Goal: Feedback & Contribution: Contribute content

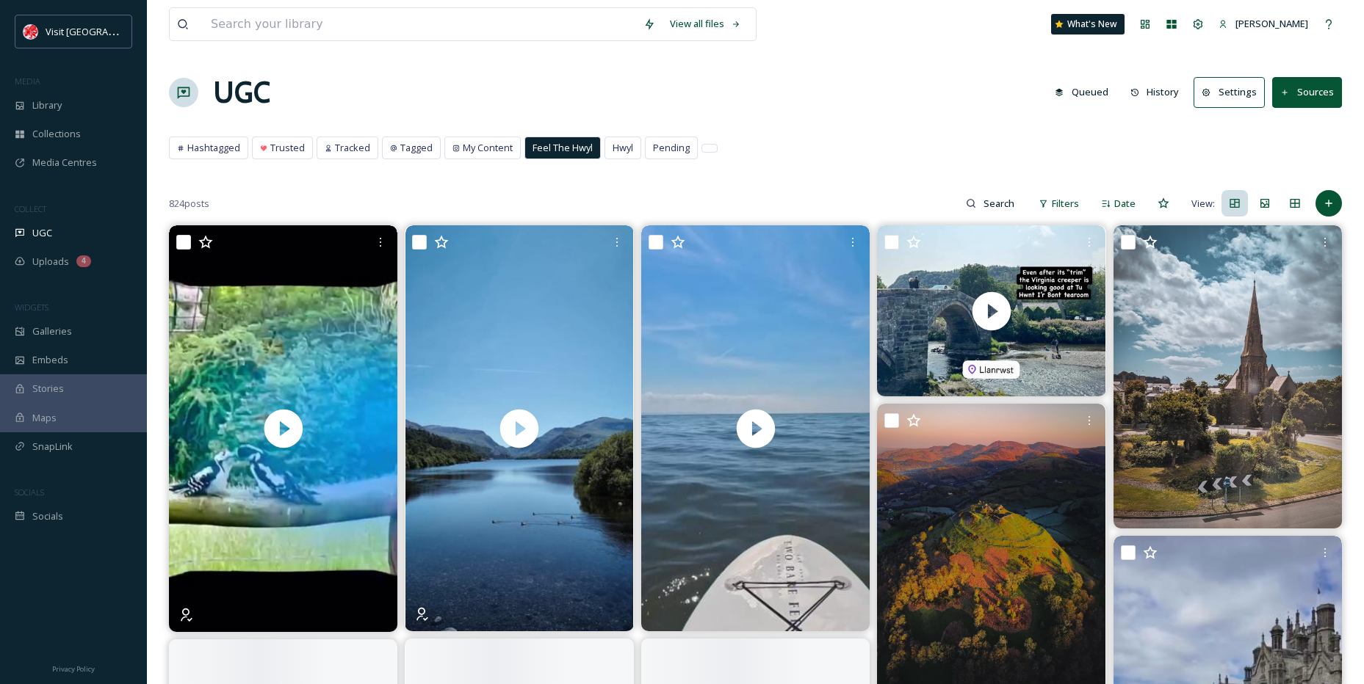
click at [546, 144] on span "Feel The Hwyl" at bounding box center [562, 148] width 60 height 14
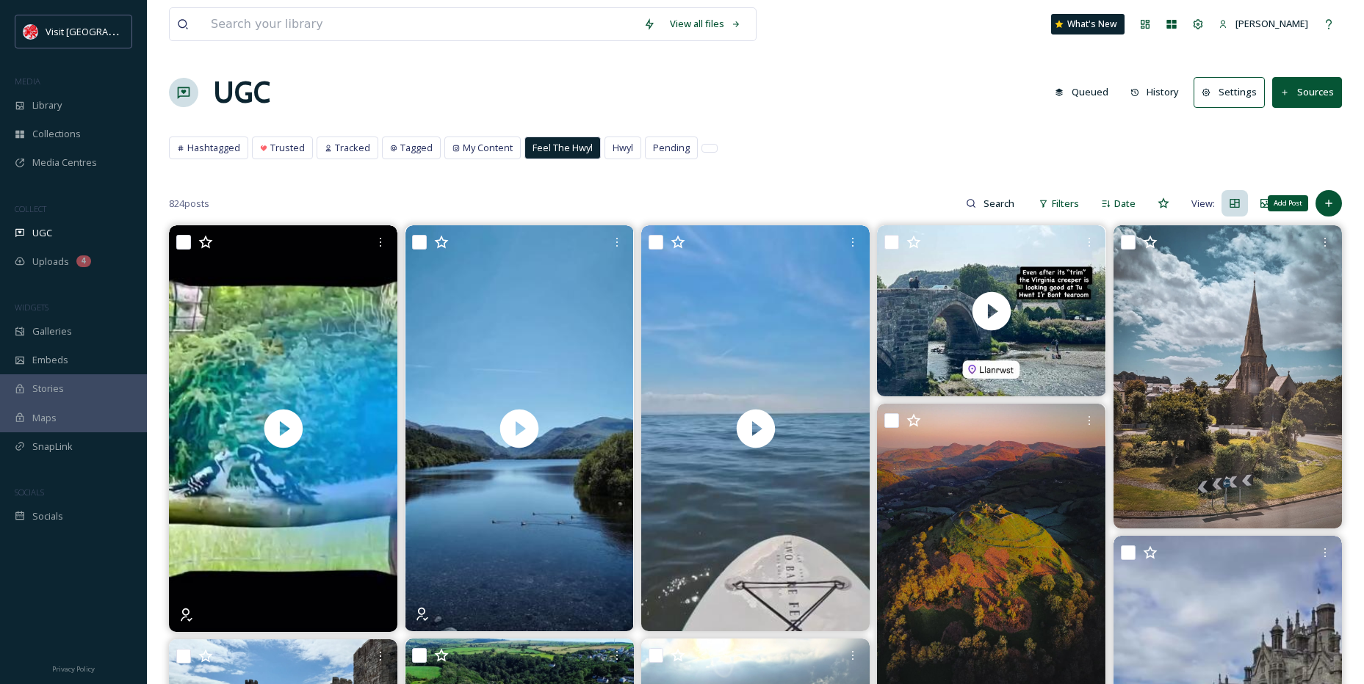
click at [1332, 206] on icon at bounding box center [1329, 204] width 12 height 12
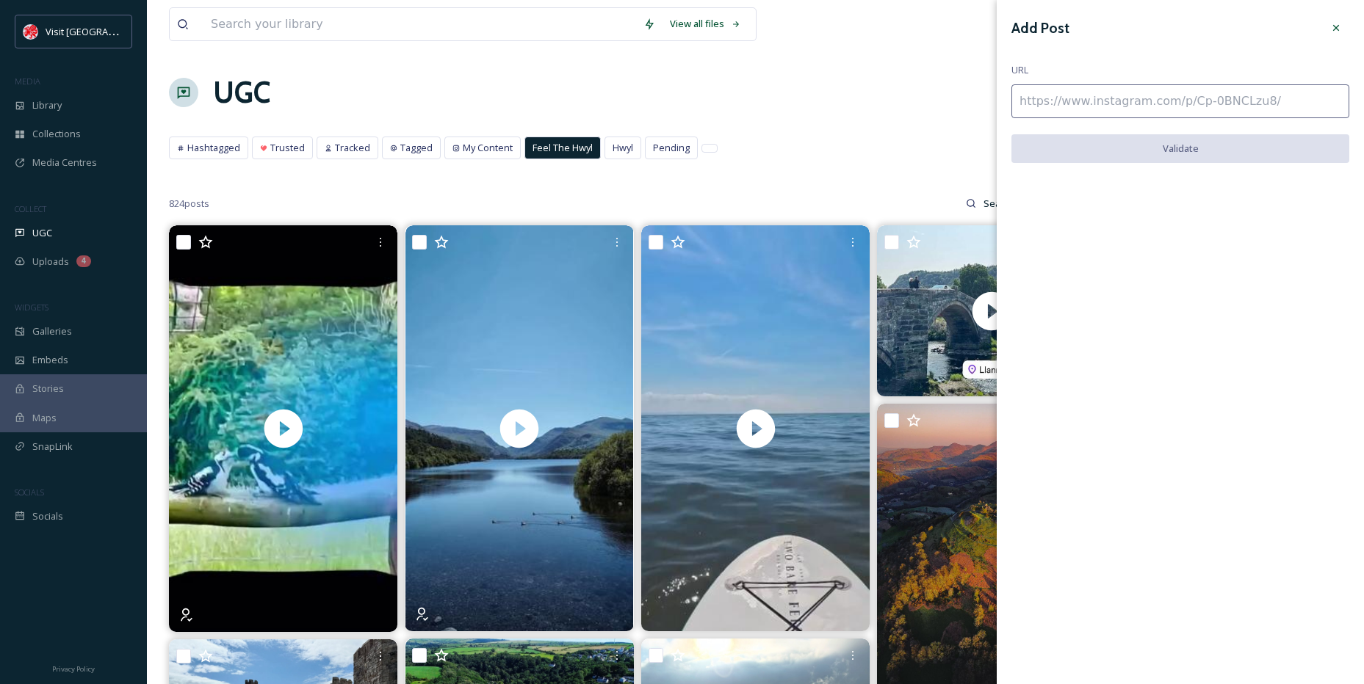
click at [1138, 118] on div "Add Post URL Validate" at bounding box center [1179, 100] width 367 height 200
paste input "[URL][DOMAIN_NAME]"
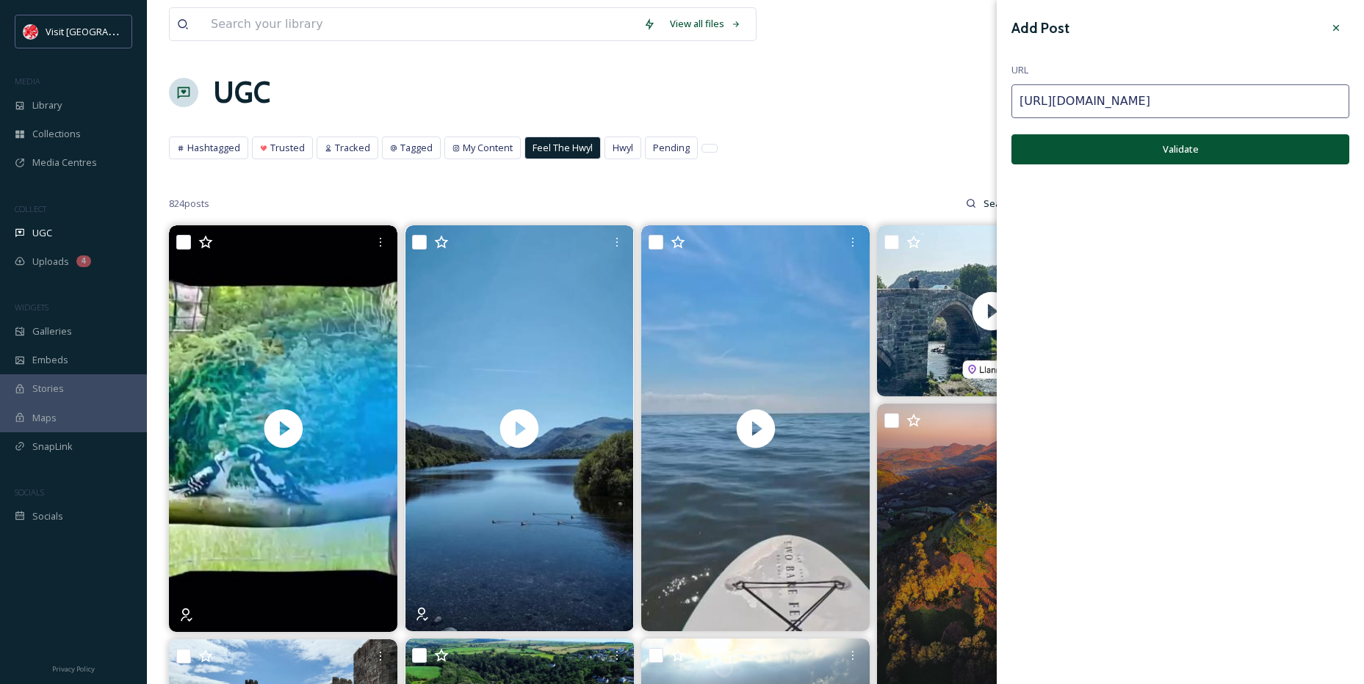
type input "[URL][DOMAIN_NAME]"
click at [1154, 142] on button "Validate" at bounding box center [1180, 149] width 338 height 30
click at [1151, 148] on button "Add Post" at bounding box center [1180, 149] width 338 height 30
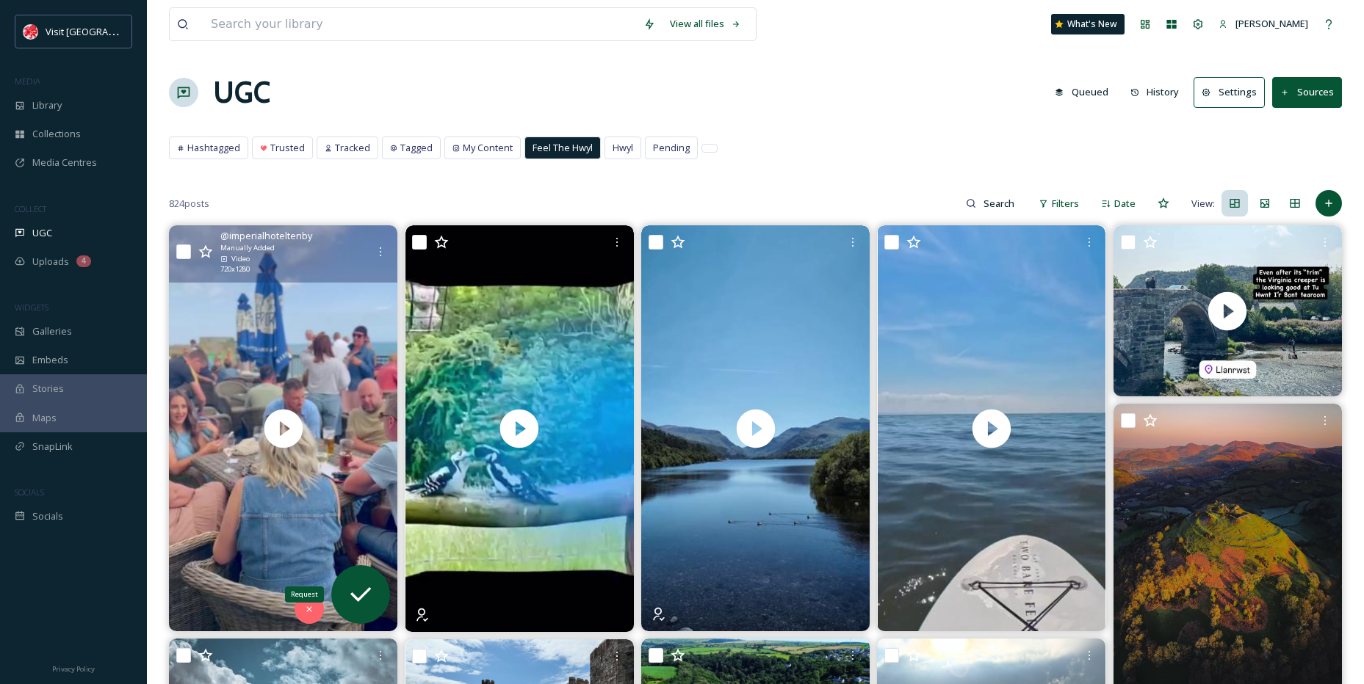
click at [374, 592] on icon at bounding box center [360, 594] width 29 height 29
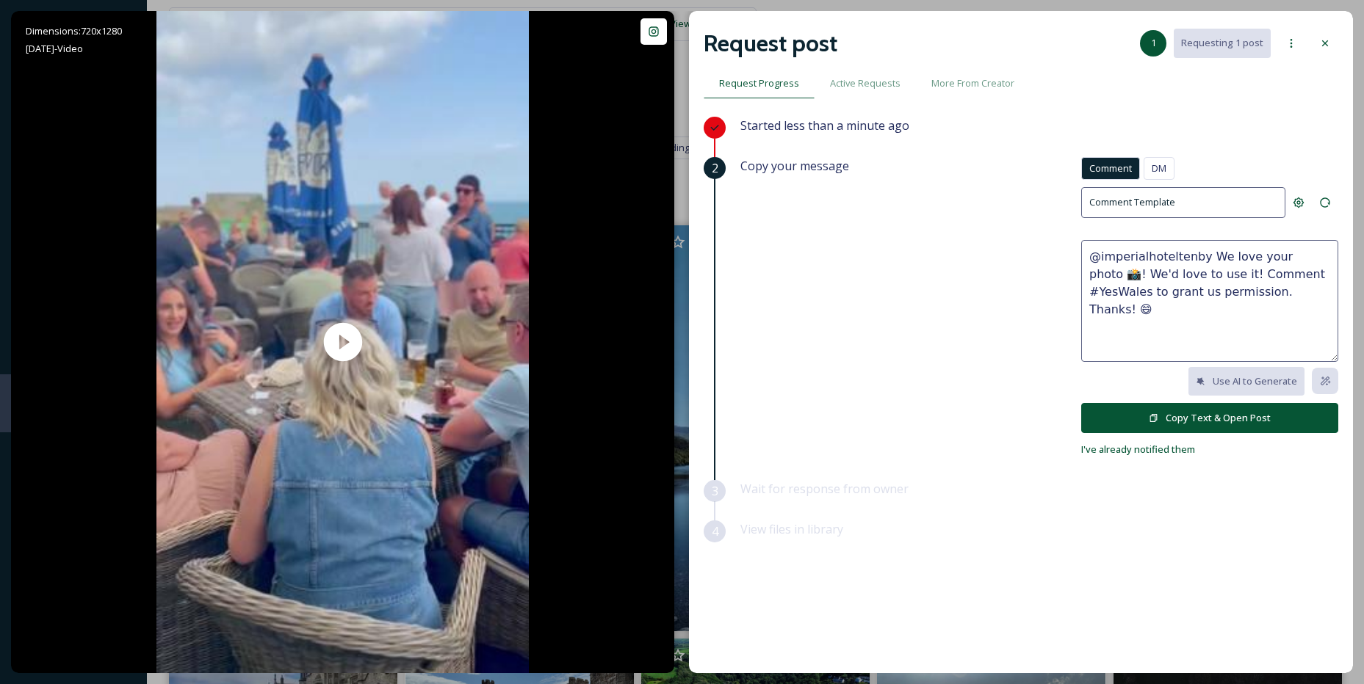
click at [1164, 167] on span "DM" at bounding box center [1158, 169] width 15 height 14
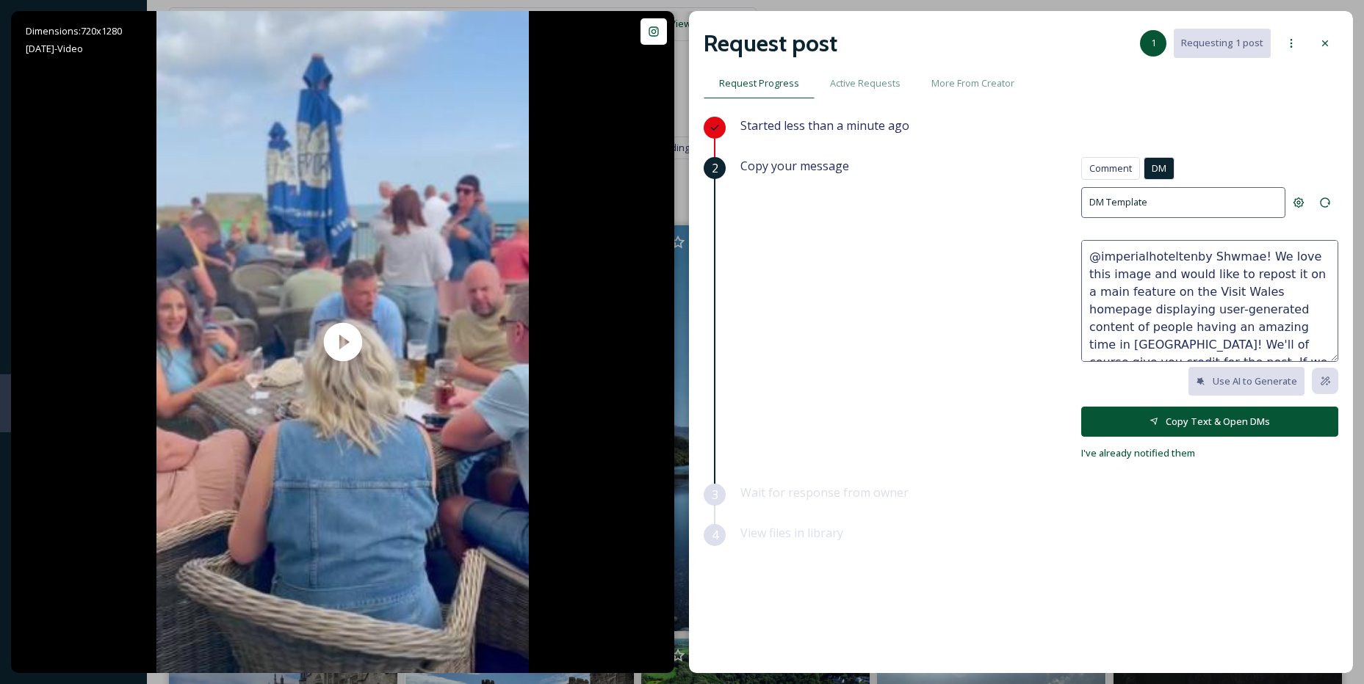
click at [1249, 425] on button "Copy Text & Open DMs" at bounding box center [1209, 422] width 257 height 30
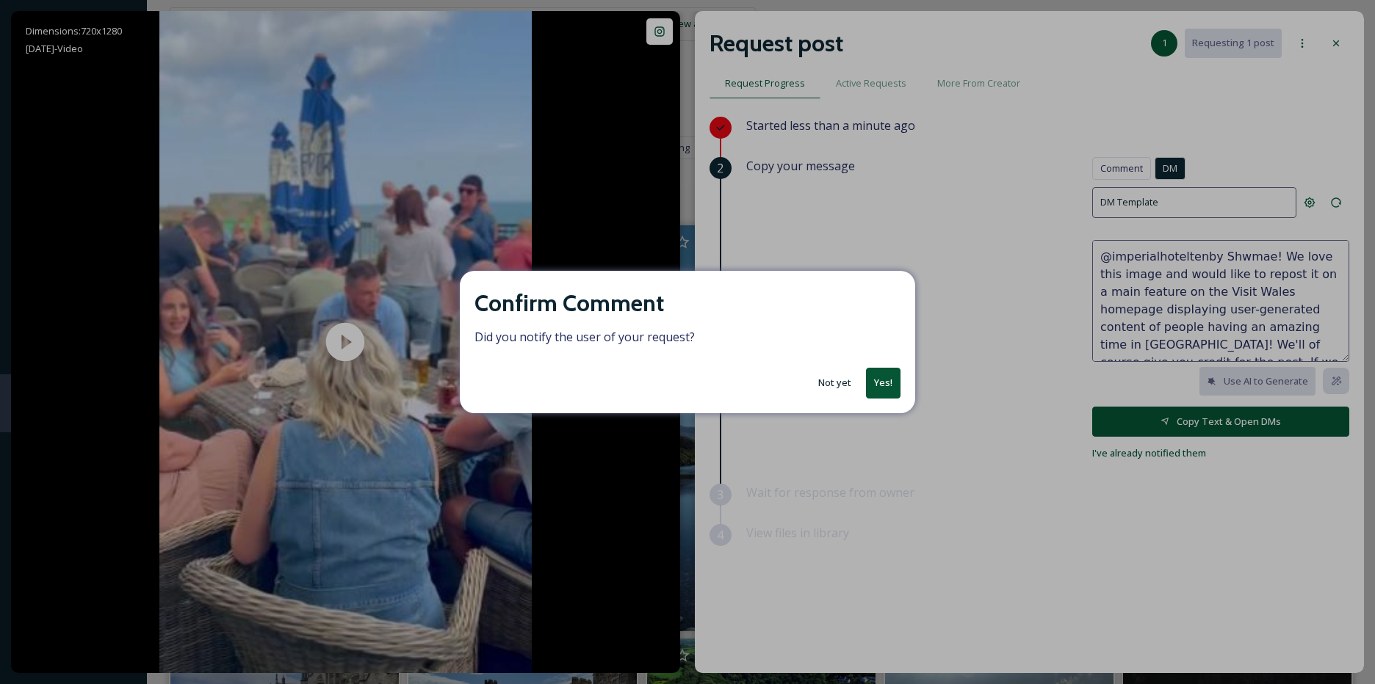
click at [879, 381] on button "Yes!" at bounding box center [883, 383] width 35 height 30
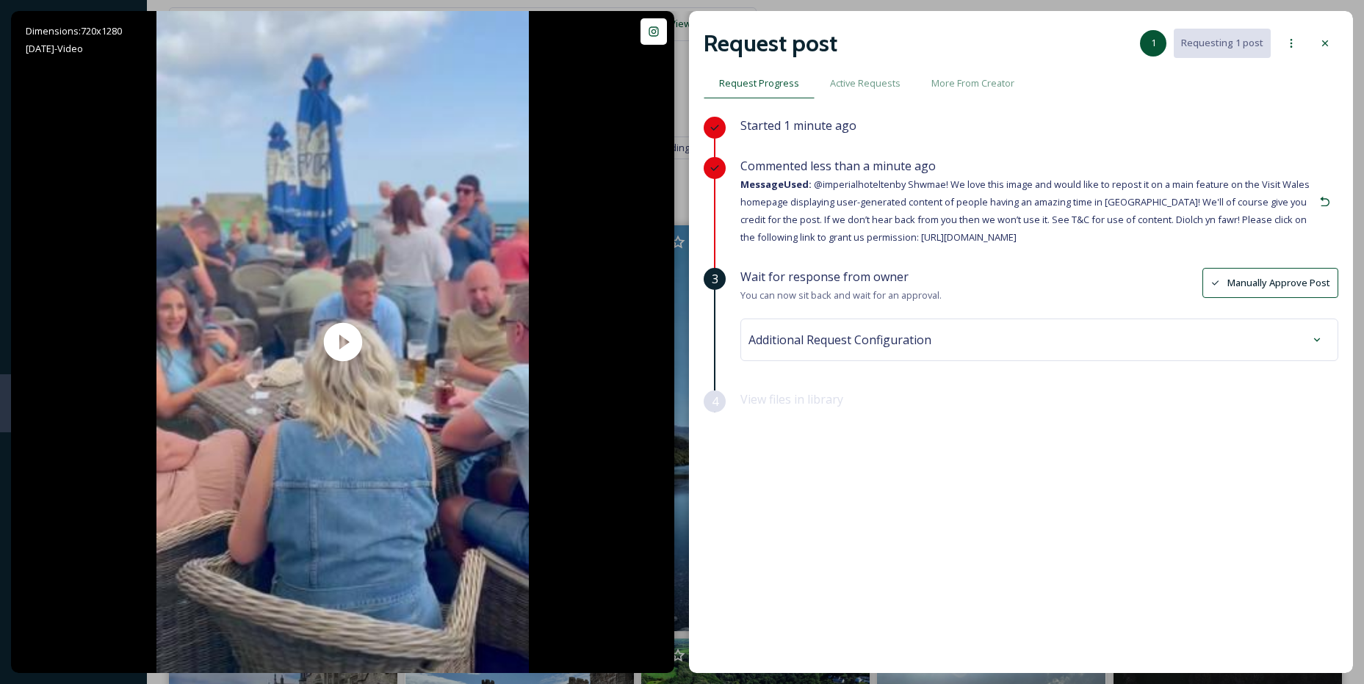
click at [1325, 43] on icon at bounding box center [1325, 43] width 6 height 6
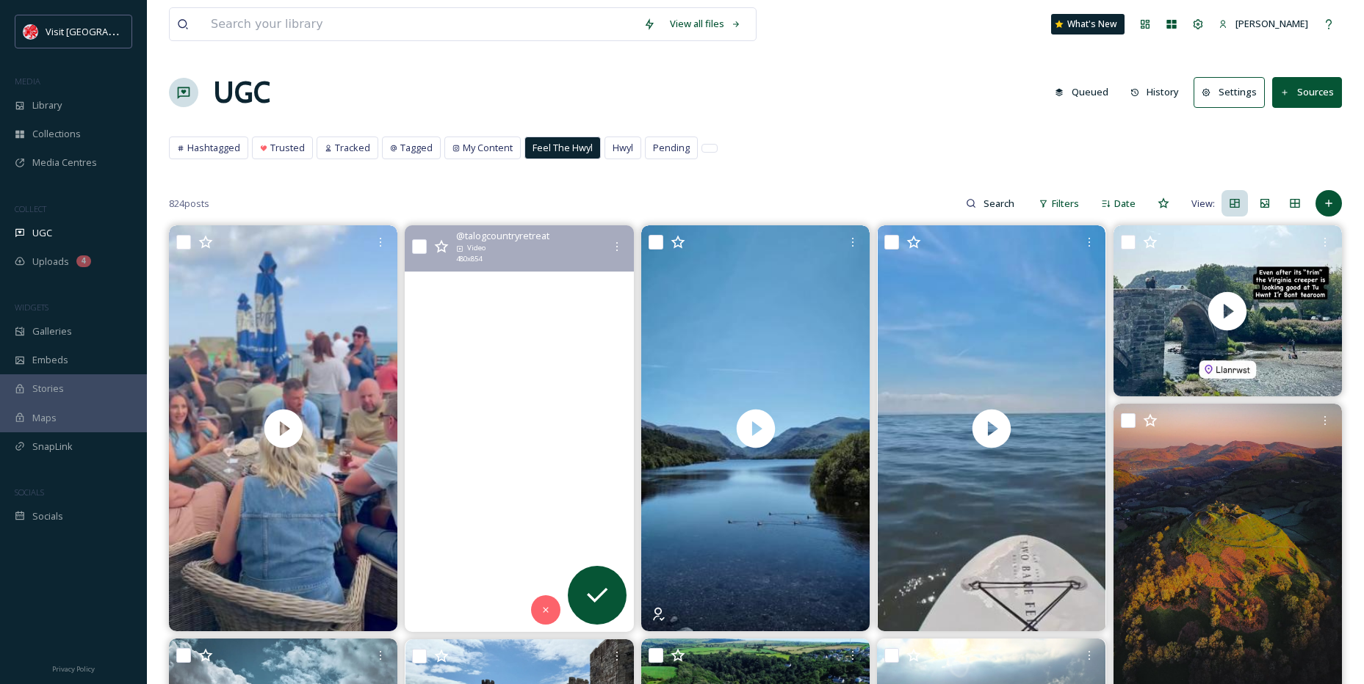
click at [613, 358] on video "🕊️ Our regular visitors have wings…\aFrom red kites soaring overhead, to wagtai…" at bounding box center [519, 428] width 228 height 406
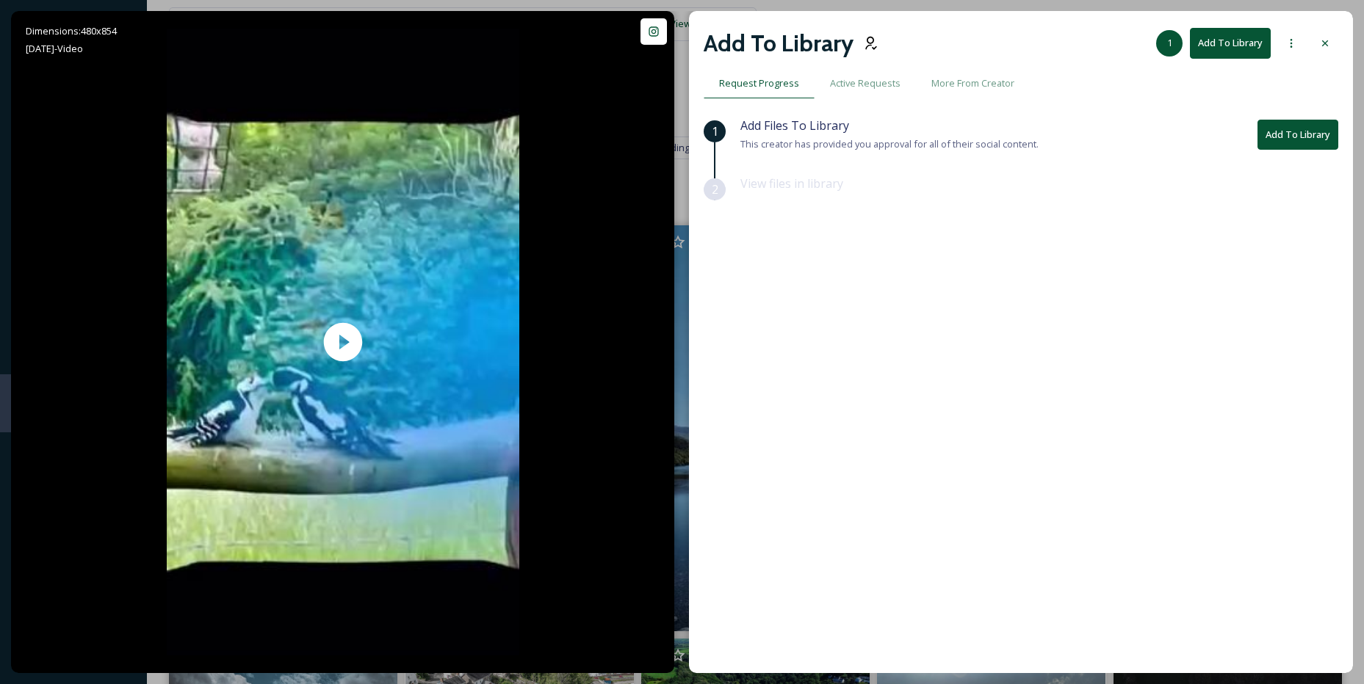
click at [1321, 37] on div at bounding box center [1324, 43] width 26 height 26
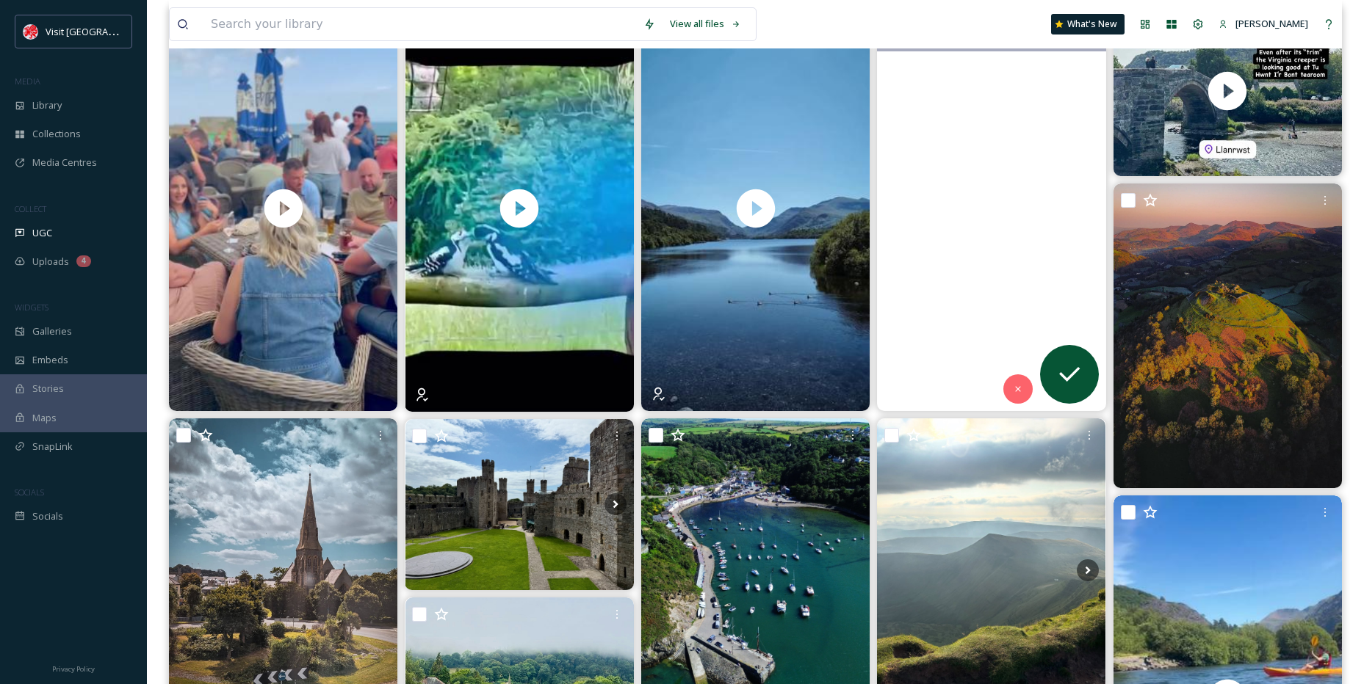
scroll to position [147, 0]
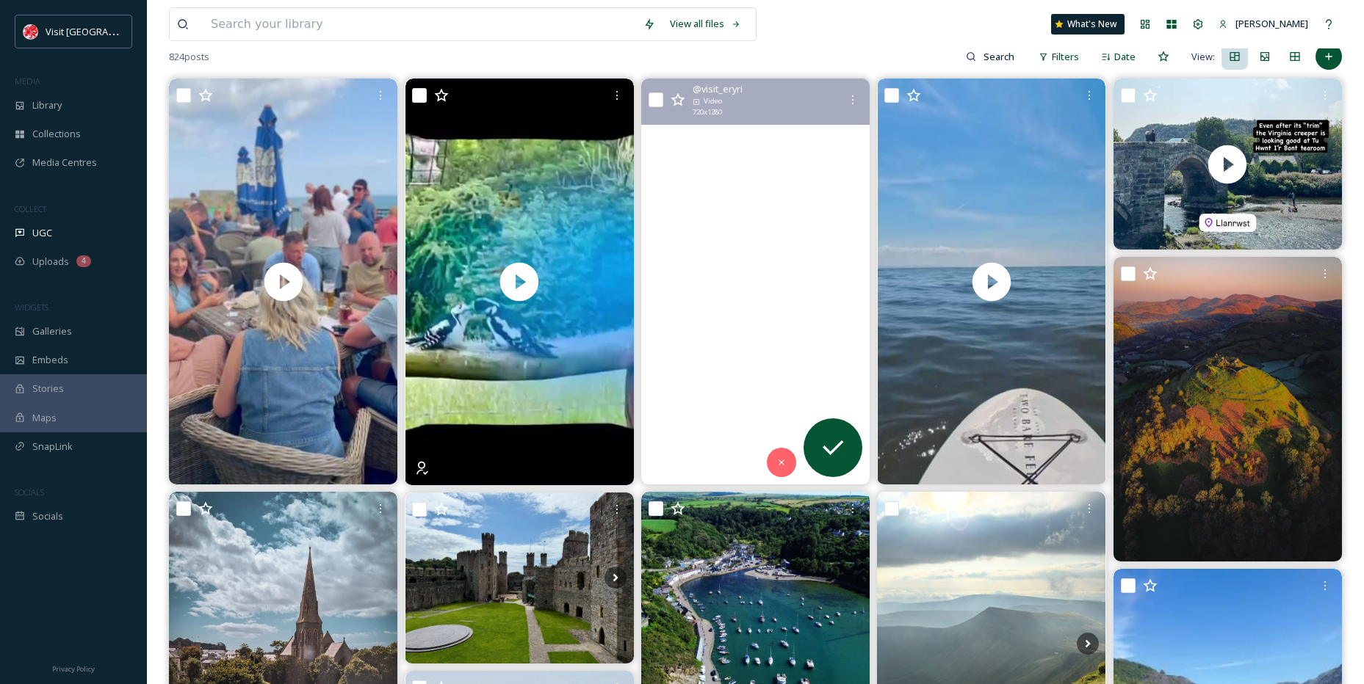
click at [773, 269] on video "📍Sawna Bach, Llyn Padarn\a\aIf prioritising wellness in on the agenda this summ…" at bounding box center [755, 282] width 228 height 406
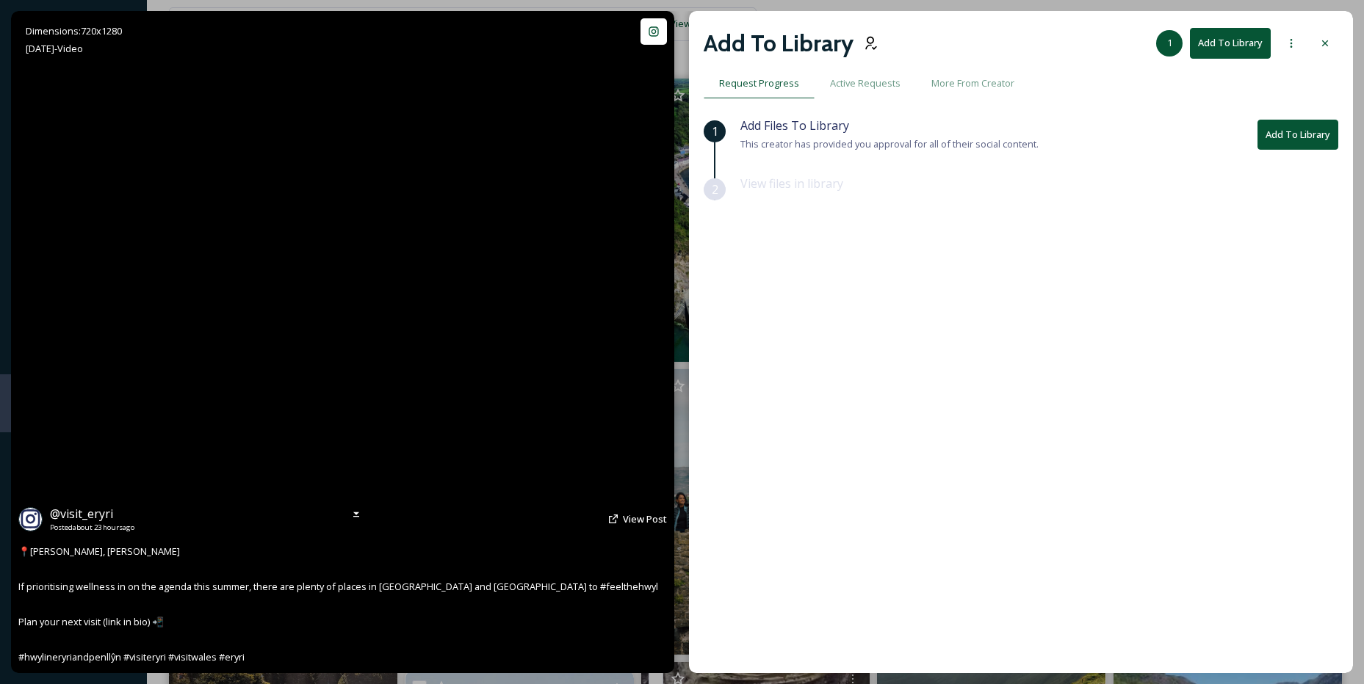
click at [329, 422] on video "📍Sawna Bach, Llyn Padarn\a\aIf prioritising wellness in on the agenda this summ…" at bounding box center [342, 342] width 372 height 662
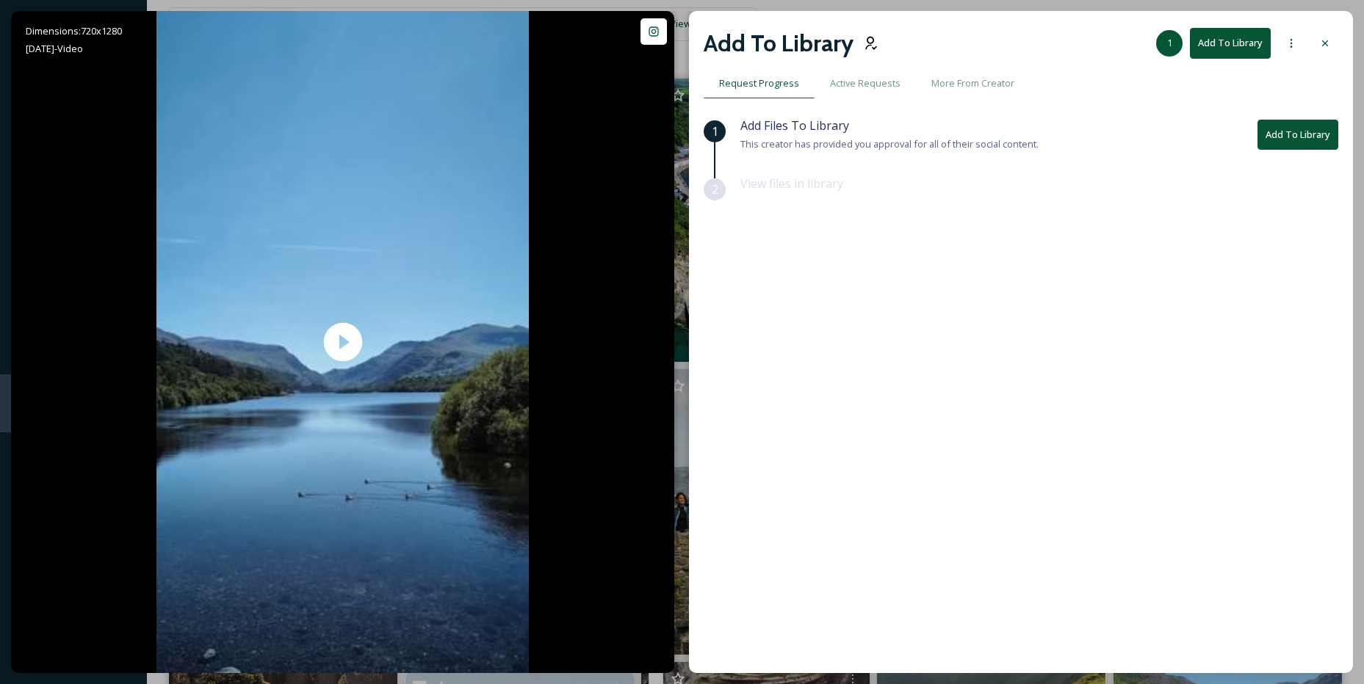
click at [1331, 48] on div at bounding box center [1324, 43] width 26 height 26
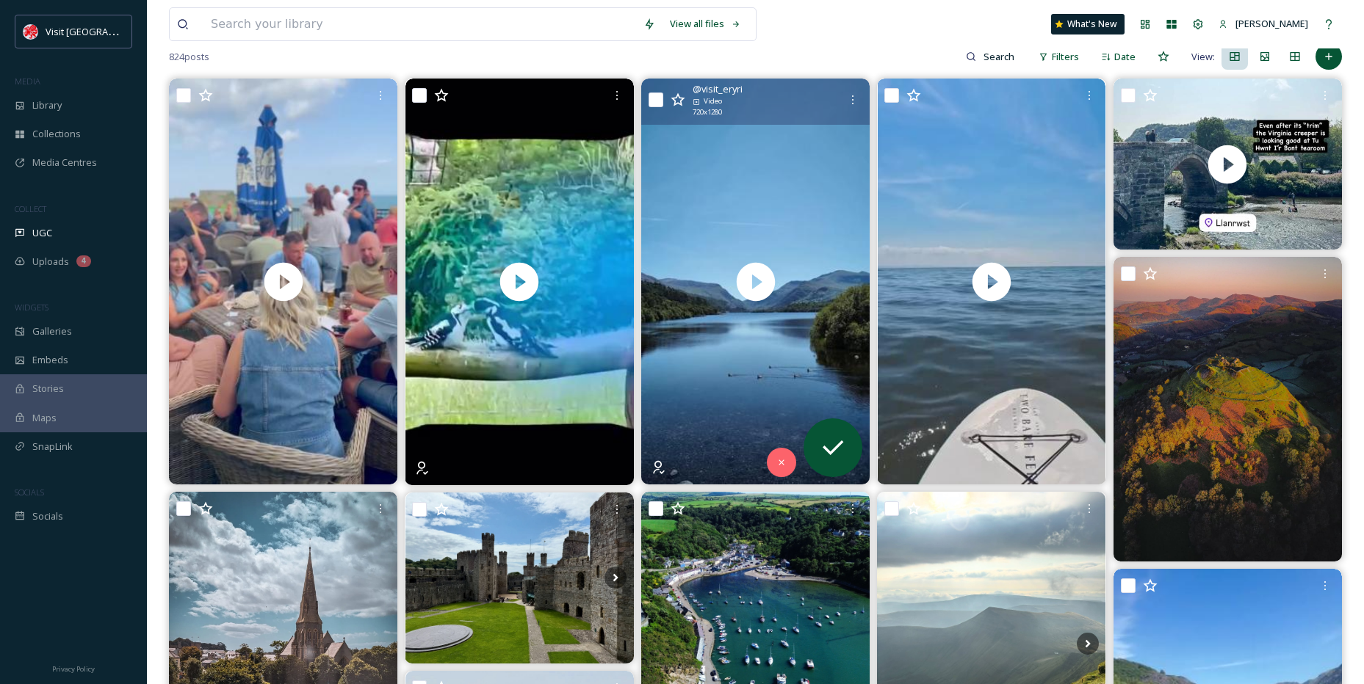
click at [844, 101] on div at bounding box center [852, 100] width 26 height 26
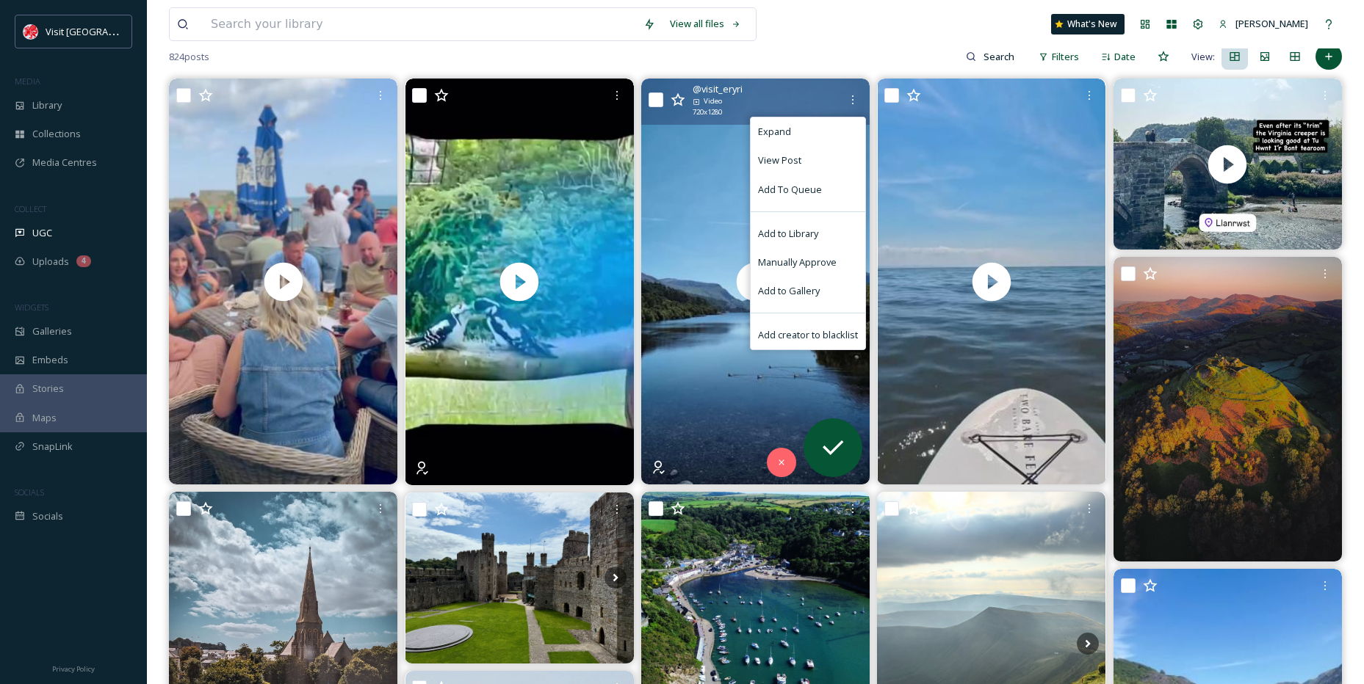
click at [799, 269] on span "Manually Approve" at bounding box center [797, 263] width 79 height 14
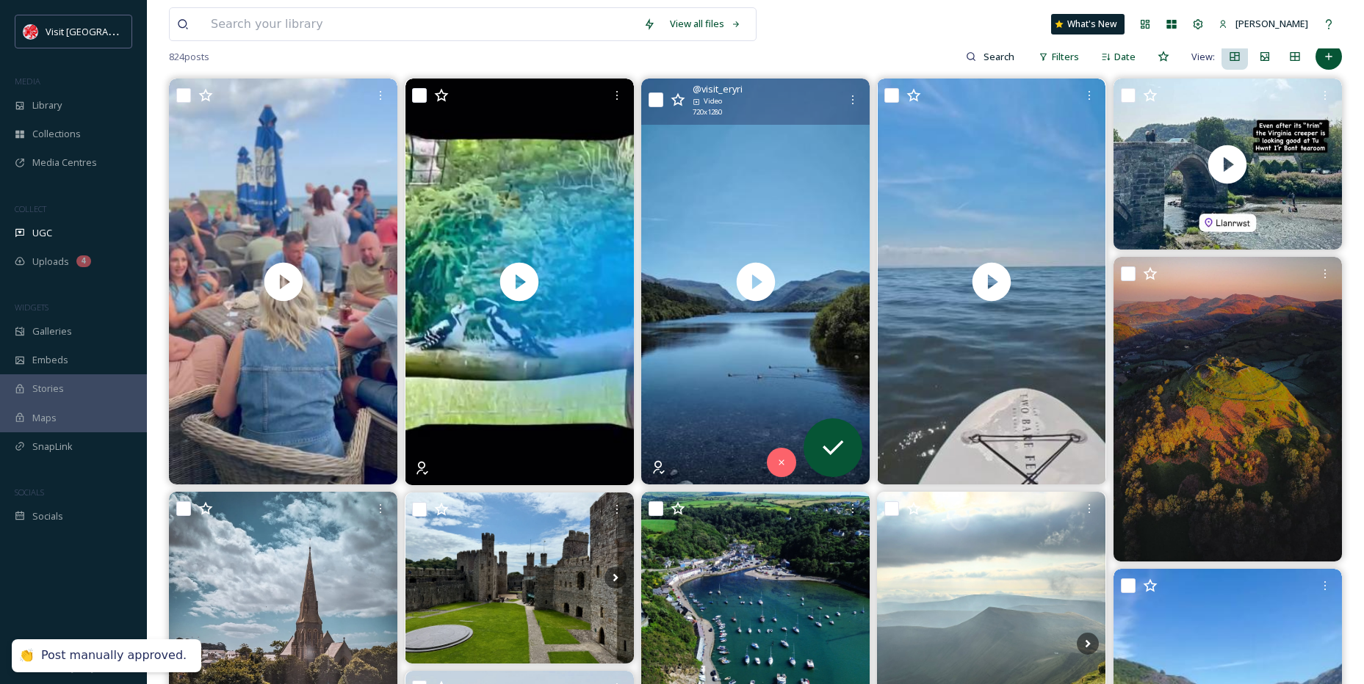
click at [850, 104] on icon at bounding box center [853, 100] width 12 height 12
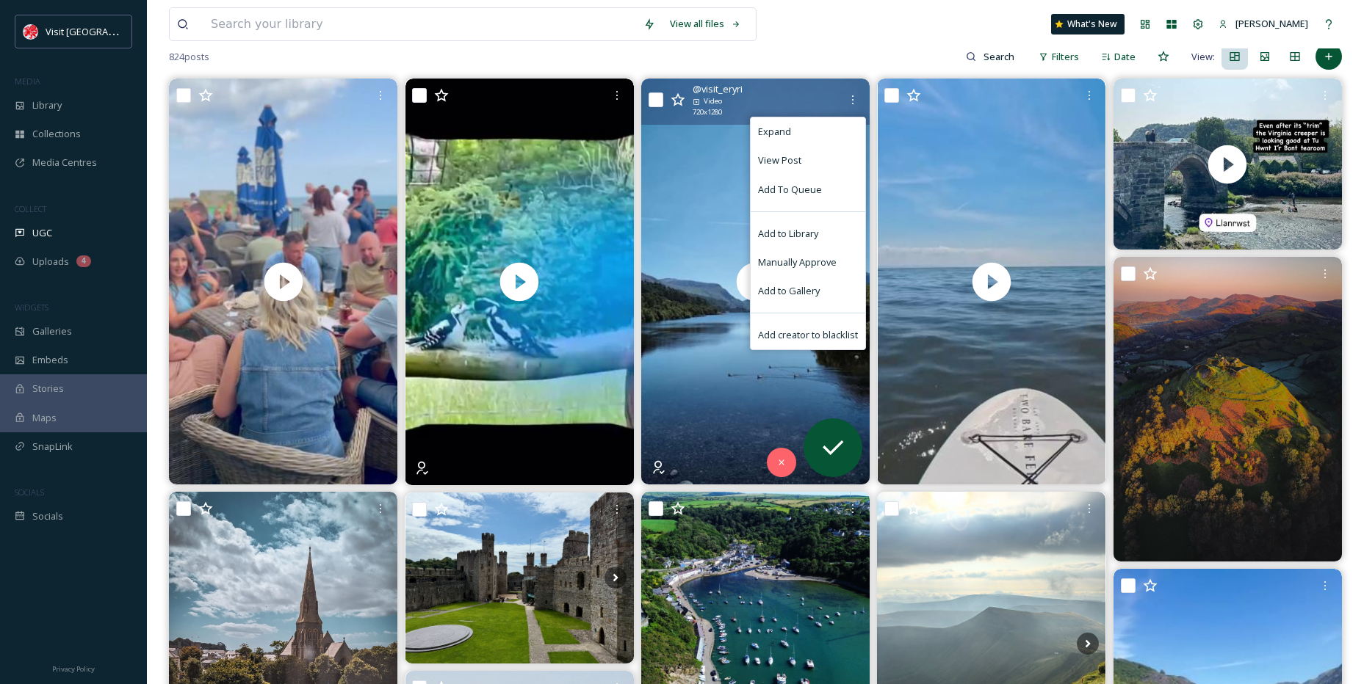
click at [812, 225] on div "Add to Library" at bounding box center [807, 234] width 115 height 29
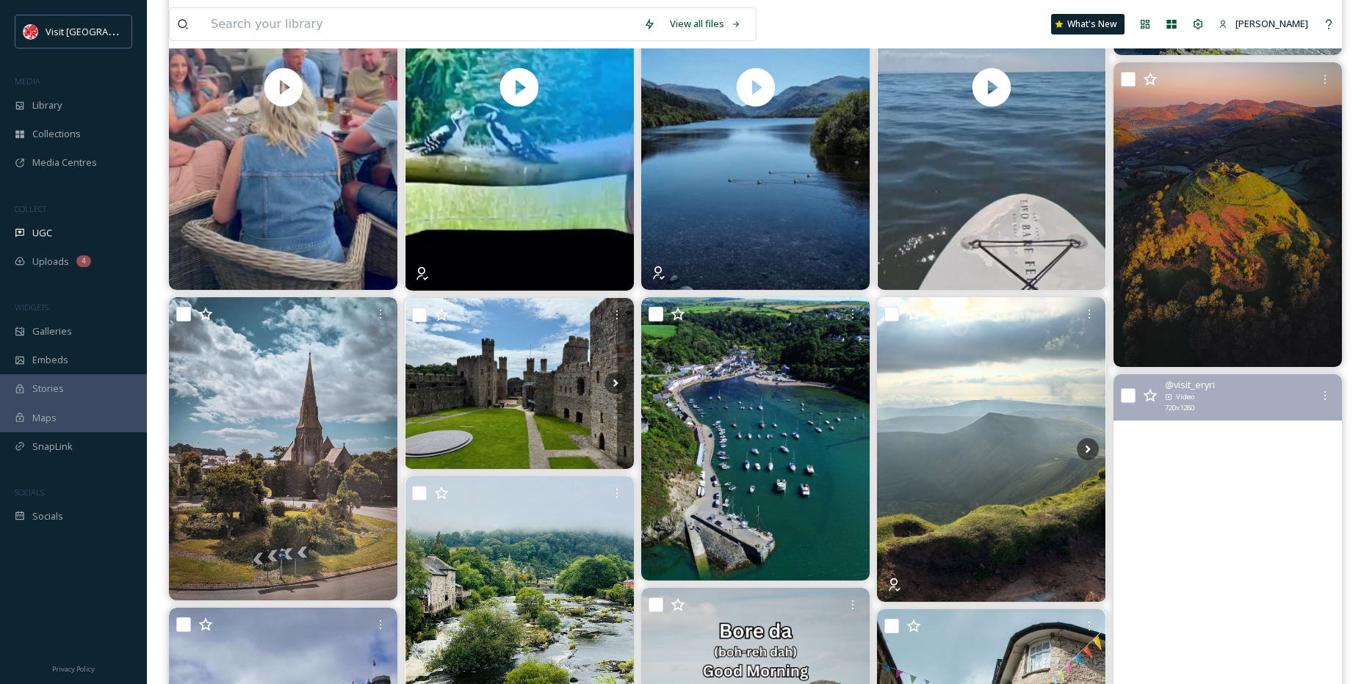
scroll to position [367, 0]
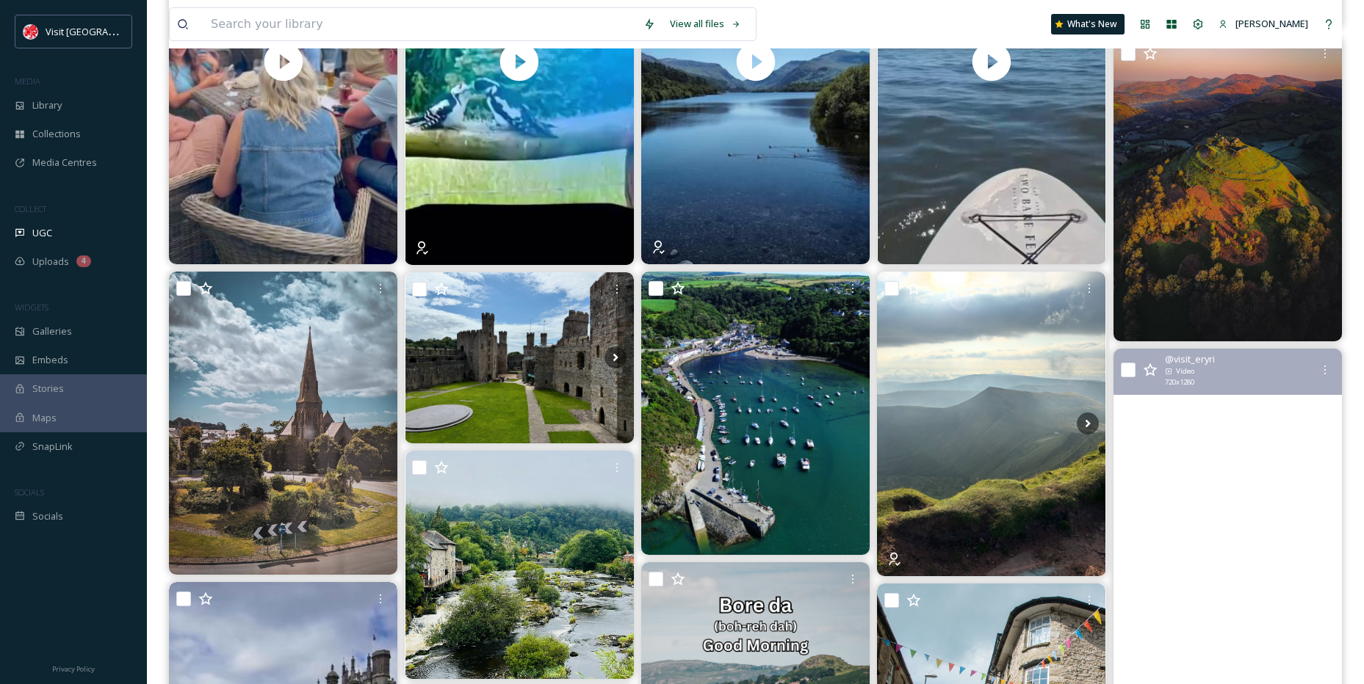
click at [1222, 534] on video "📍 Boulder Adventures, Llanberis\a\aWhere better that Llyn Padarn in the sunshin…" at bounding box center [1227, 552] width 228 height 406
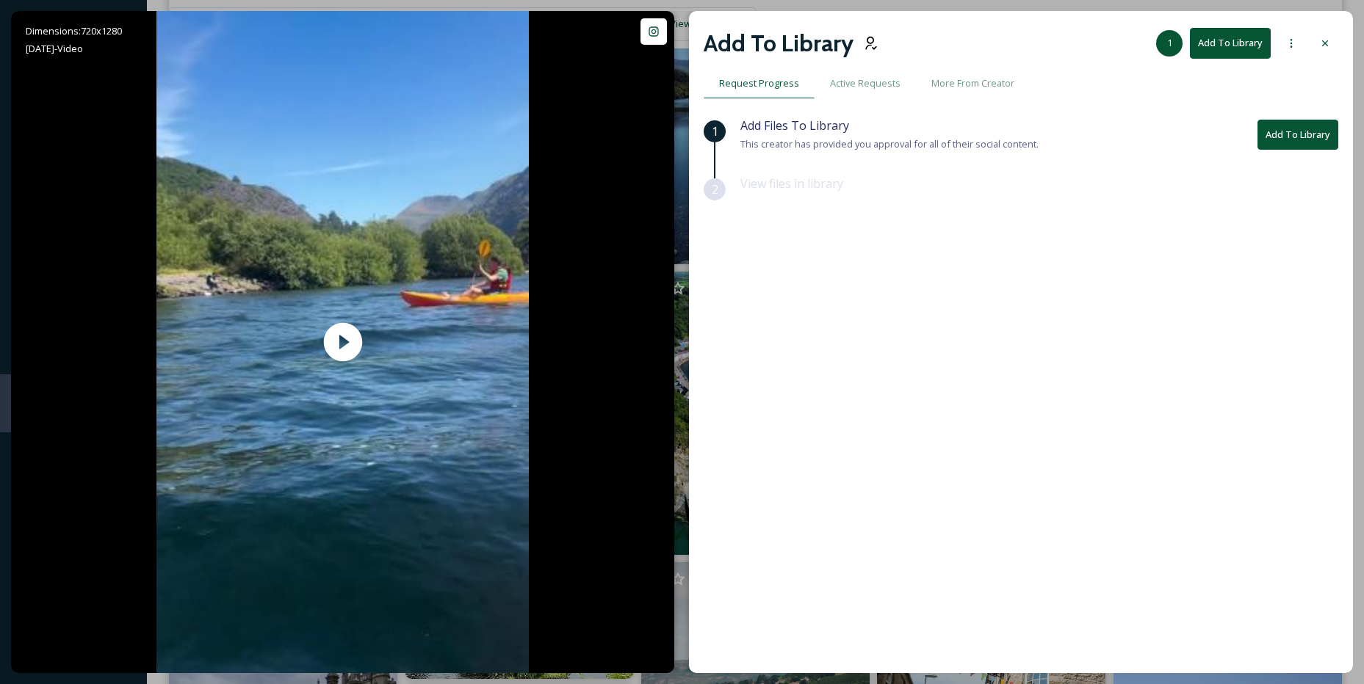
click at [1325, 45] on icon at bounding box center [1325, 43] width 12 height 12
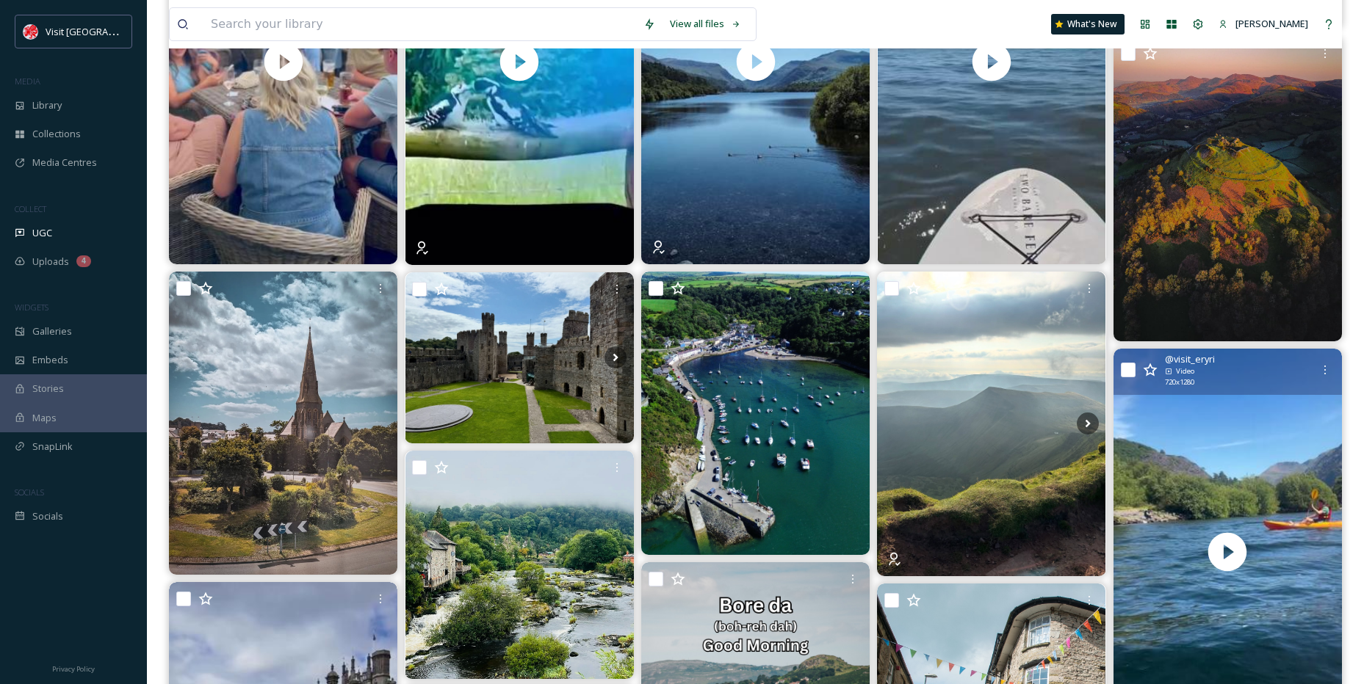
click at [1324, 371] on icon at bounding box center [1325, 370] width 12 height 12
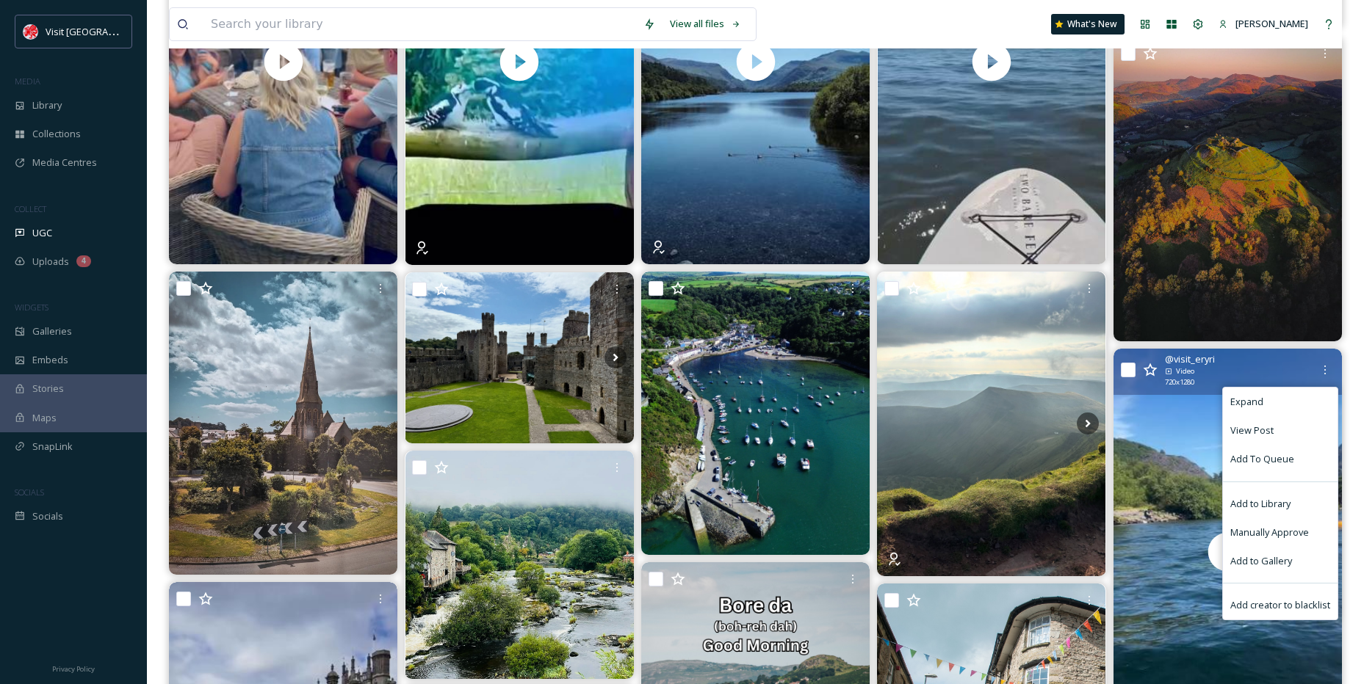
click at [1276, 530] on span "Manually Approve" at bounding box center [1269, 533] width 79 height 14
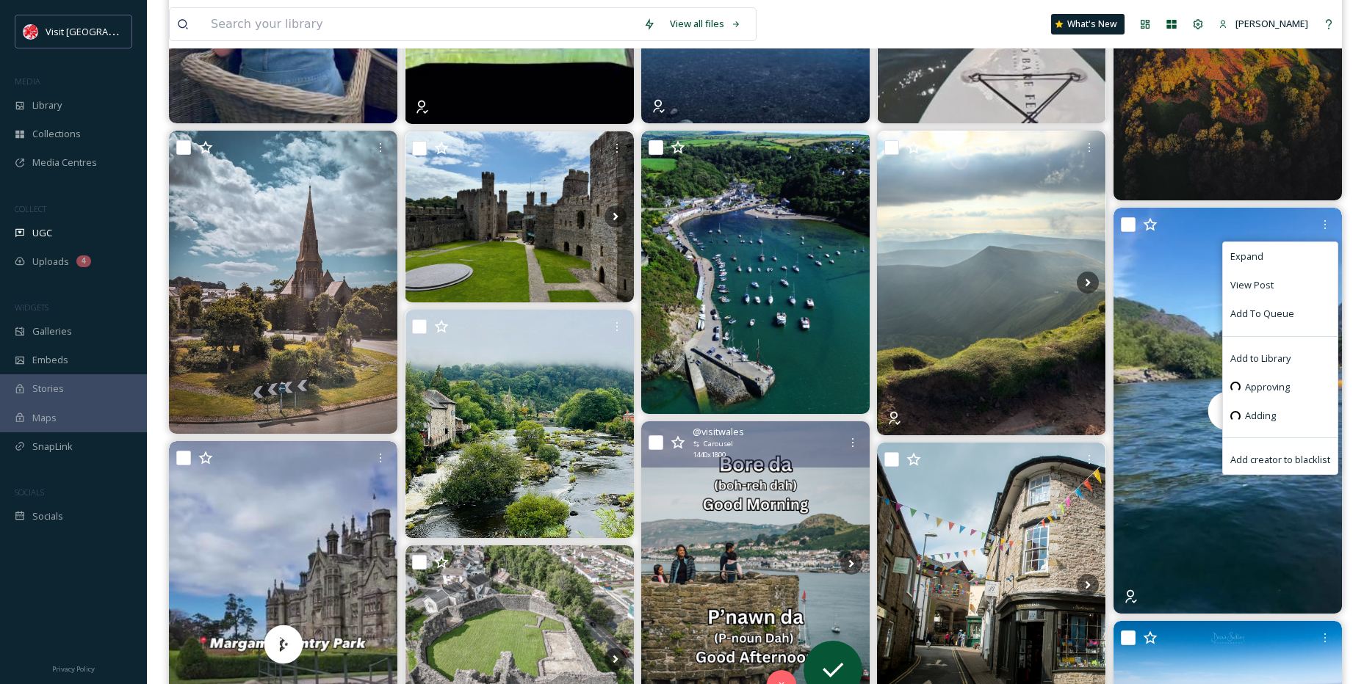
scroll to position [514, 0]
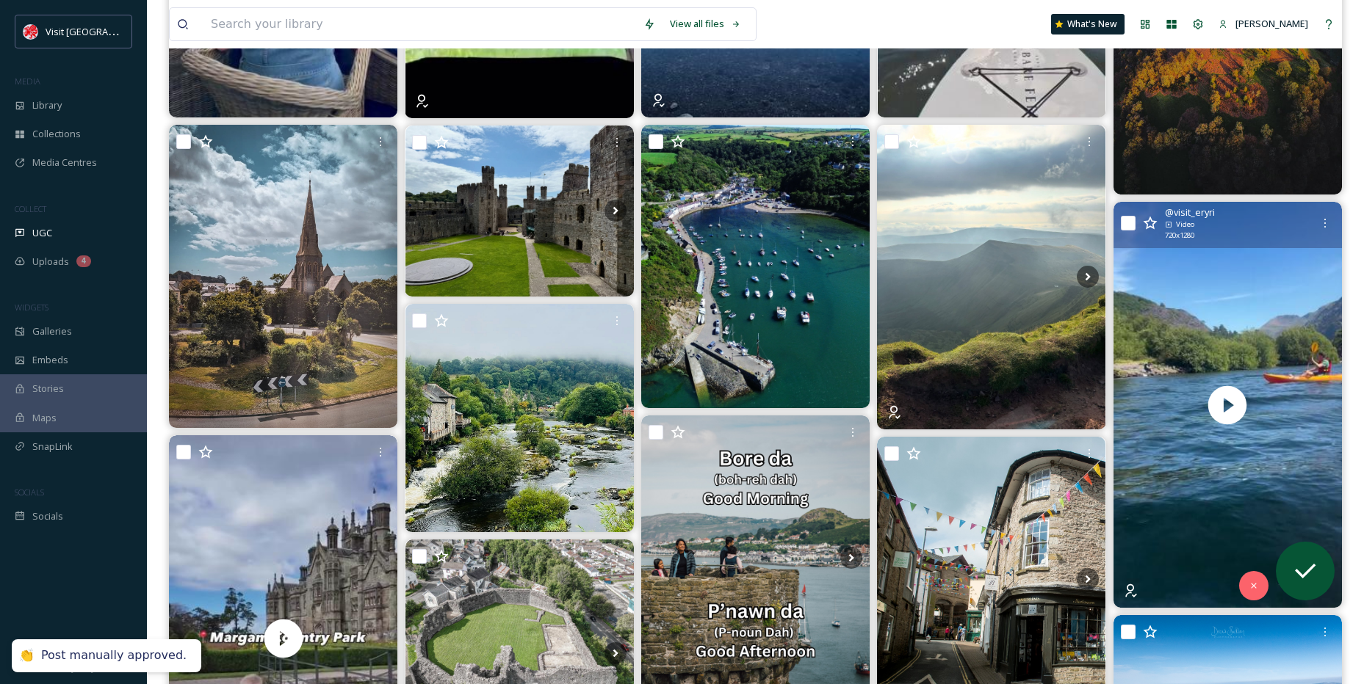
click at [1330, 217] on div at bounding box center [1324, 223] width 26 height 26
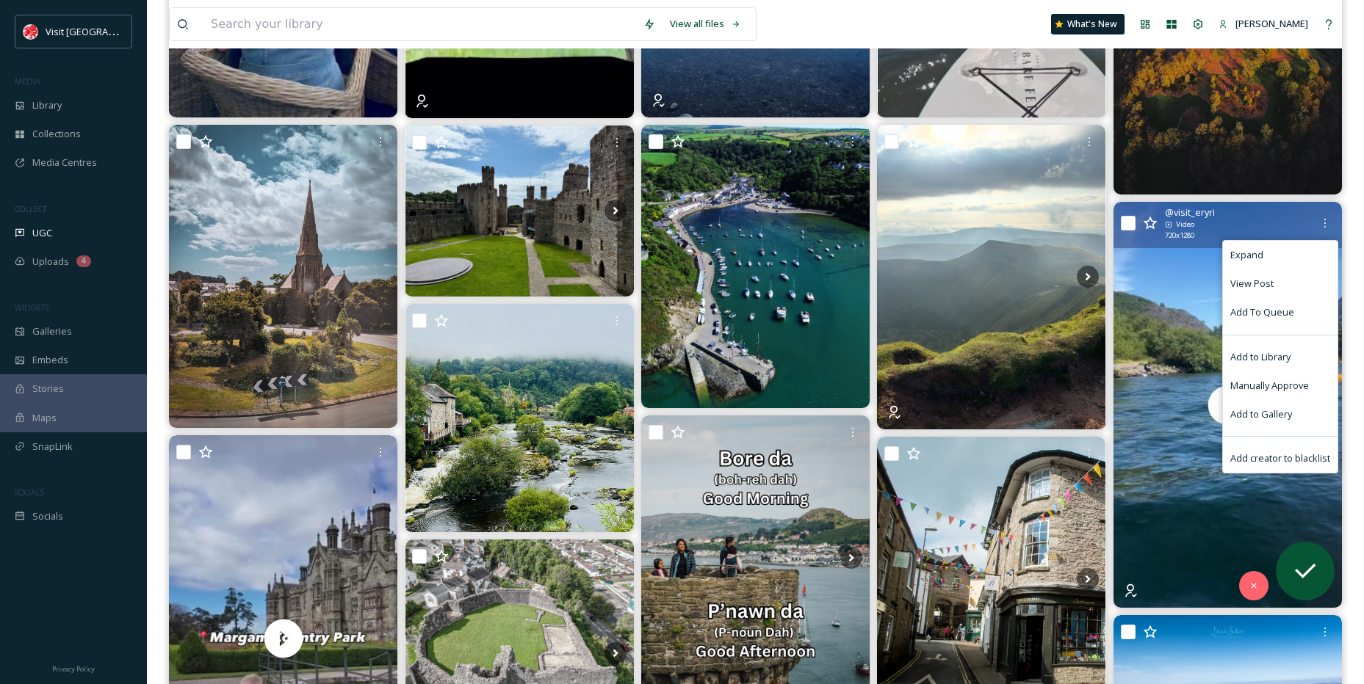
click at [1284, 344] on div "Add to Library" at bounding box center [1280, 357] width 115 height 29
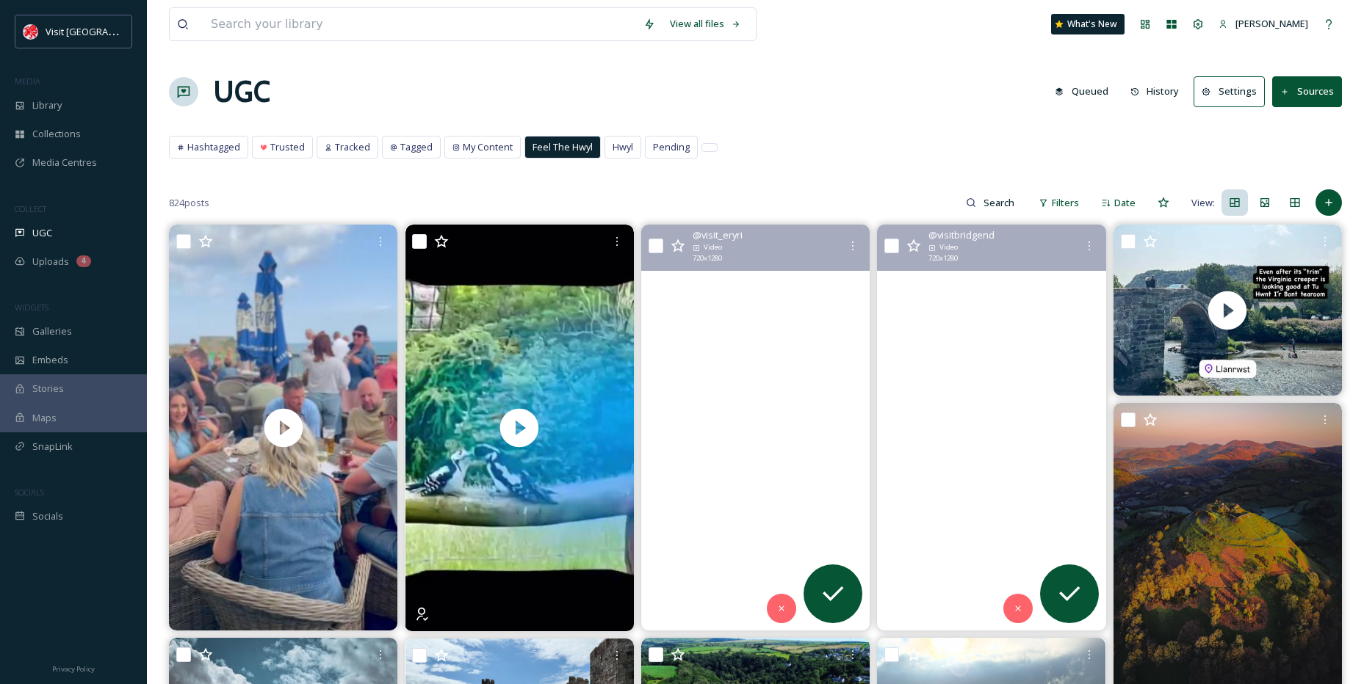
scroll to position [0, 0]
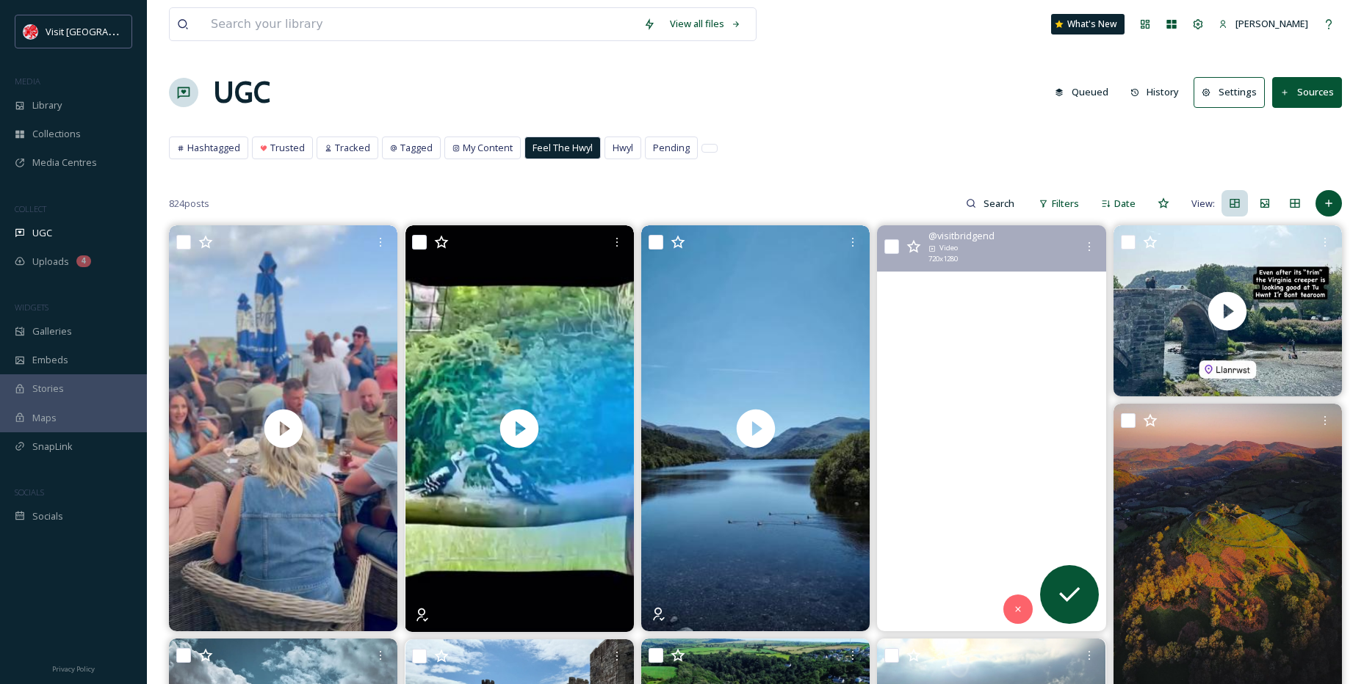
click at [999, 283] on video "Nothing beats the thrill of watersports on the beautiful shores of Bridgend Cou…" at bounding box center [991, 428] width 228 height 406
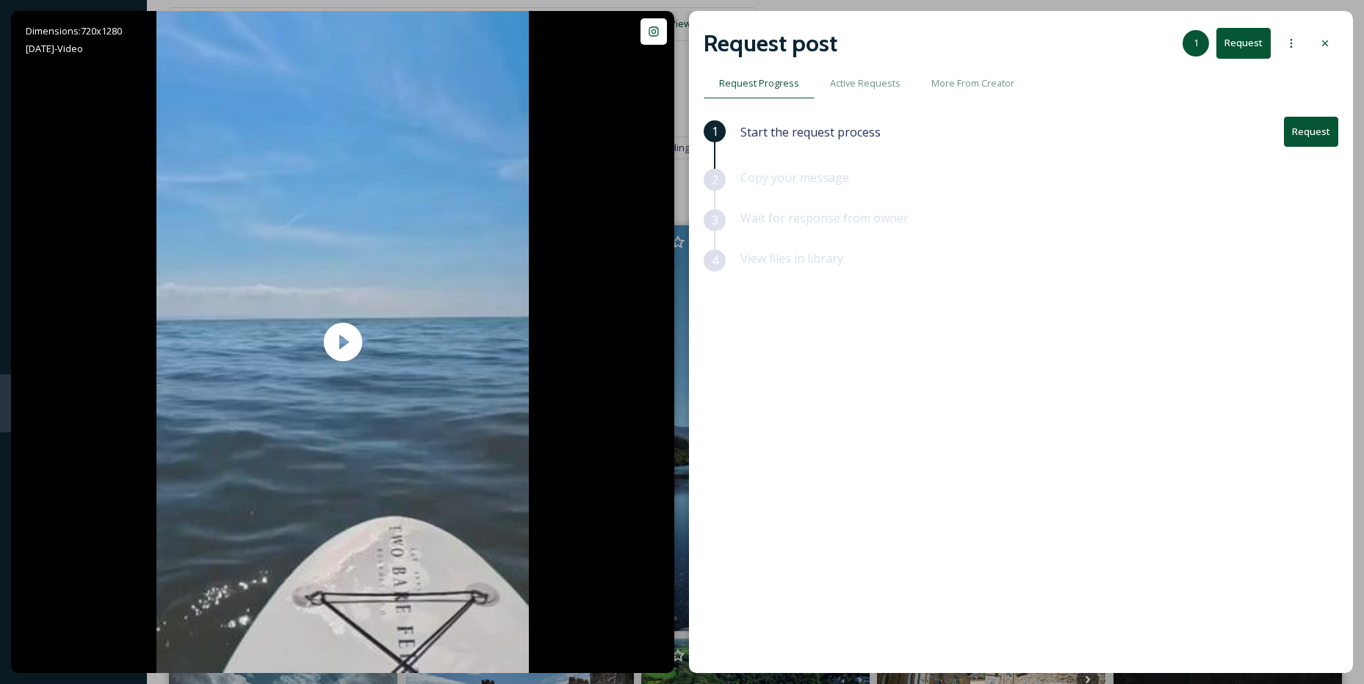
click at [1296, 143] on button "Request" at bounding box center [1311, 132] width 54 height 30
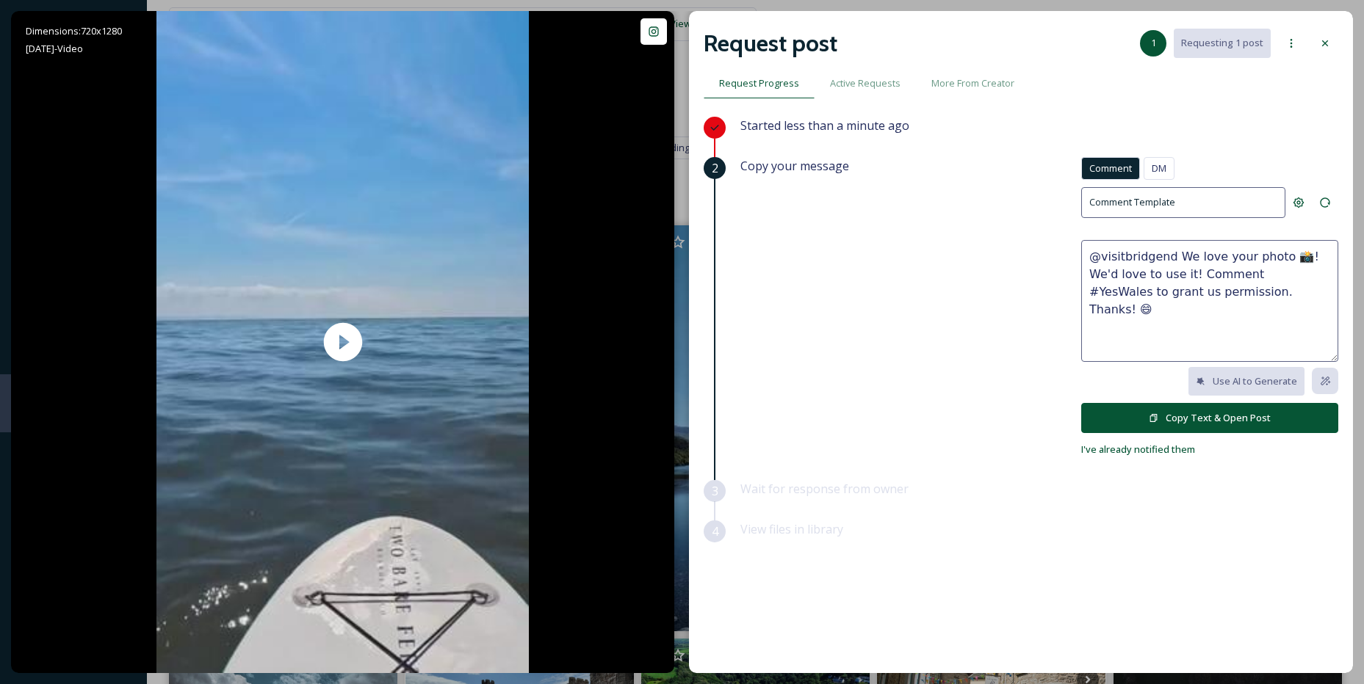
click at [1164, 167] on span "DM" at bounding box center [1158, 169] width 15 height 14
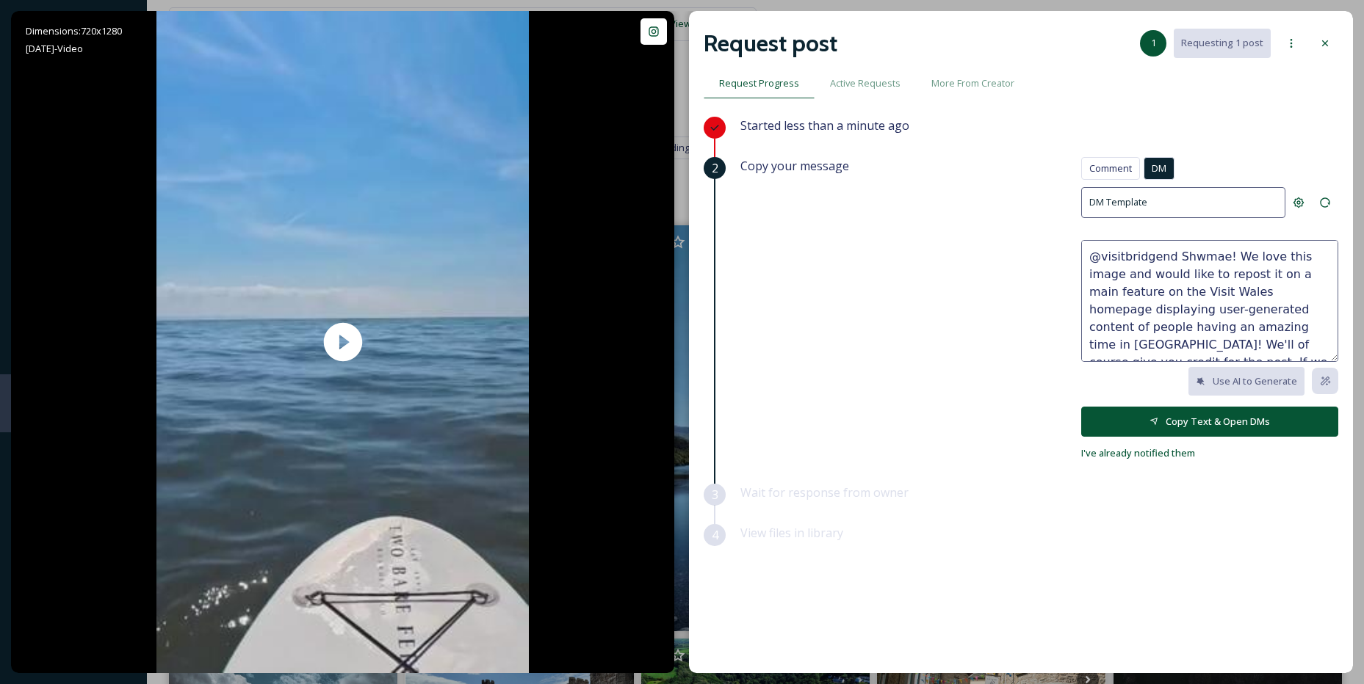
click at [1206, 414] on button "Copy Text & Open DMs" at bounding box center [1209, 422] width 257 height 30
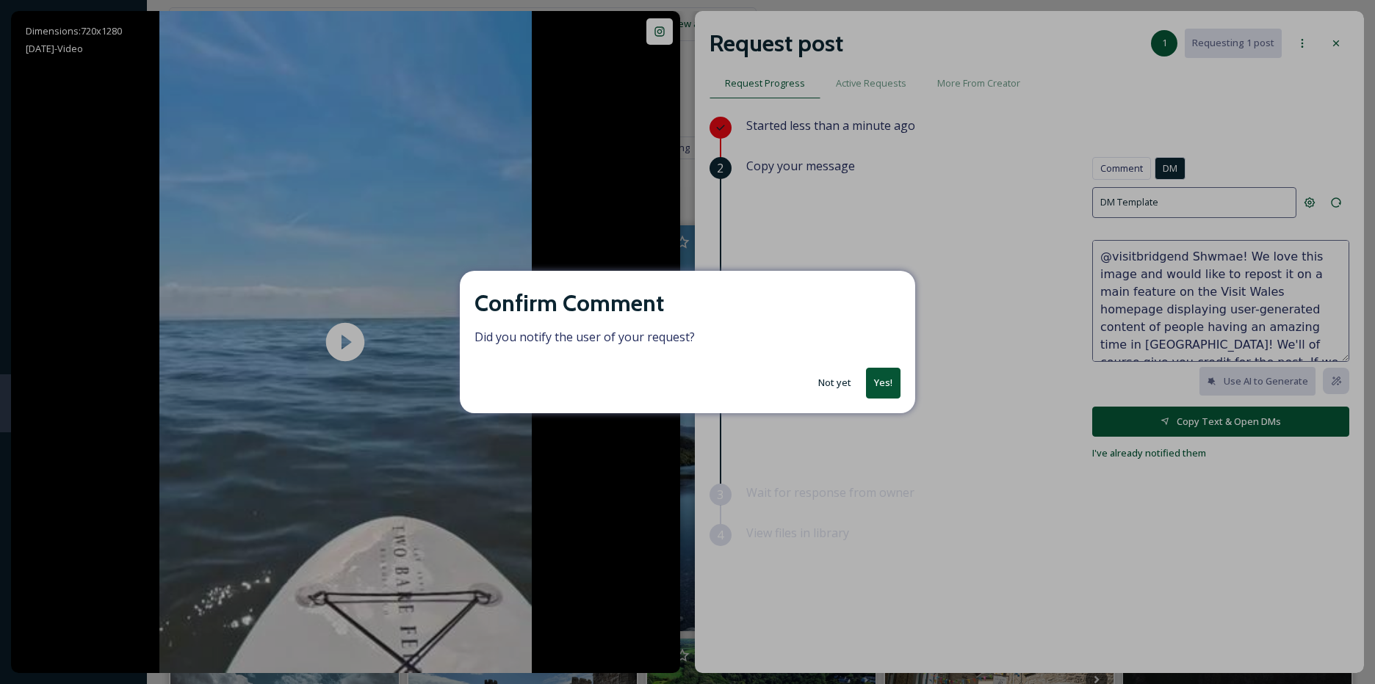
click at [882, 372] on button "Yes!" at bounding box center [883, 383] width 35 height 30
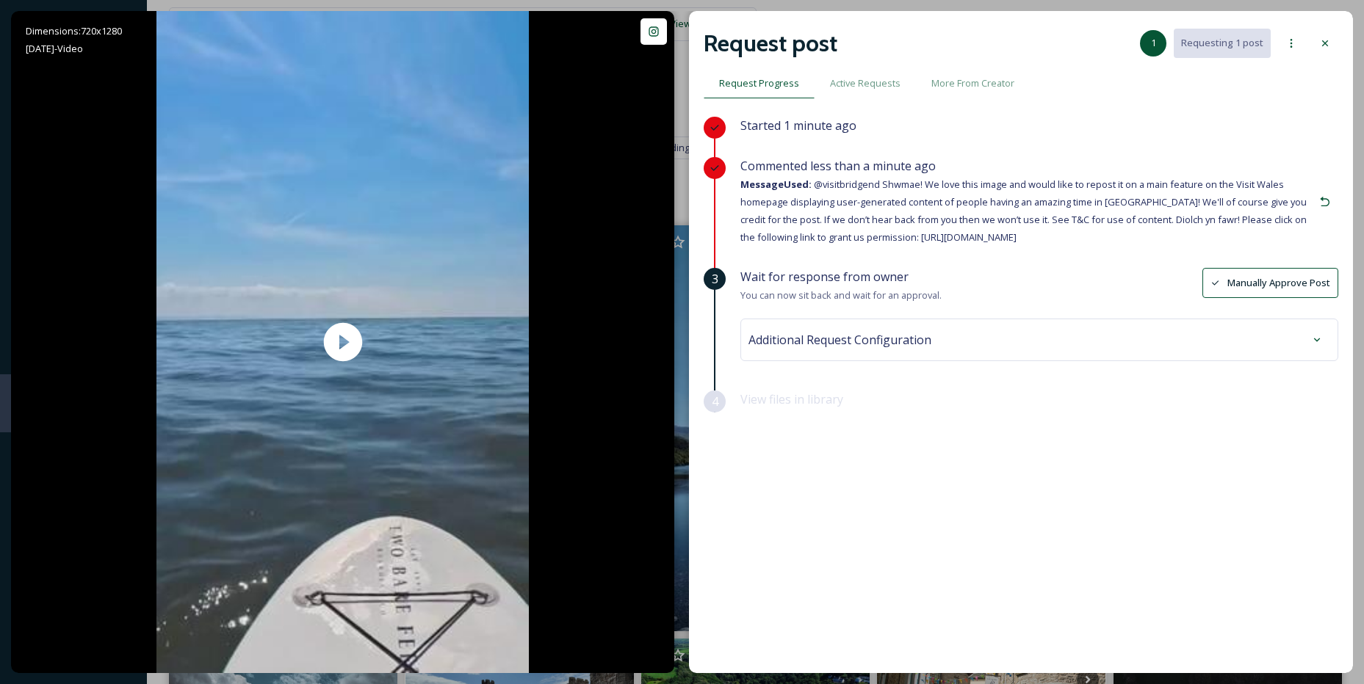
click at [1328, 35] on div at bounding box center [1324, 43] width 26 height 26
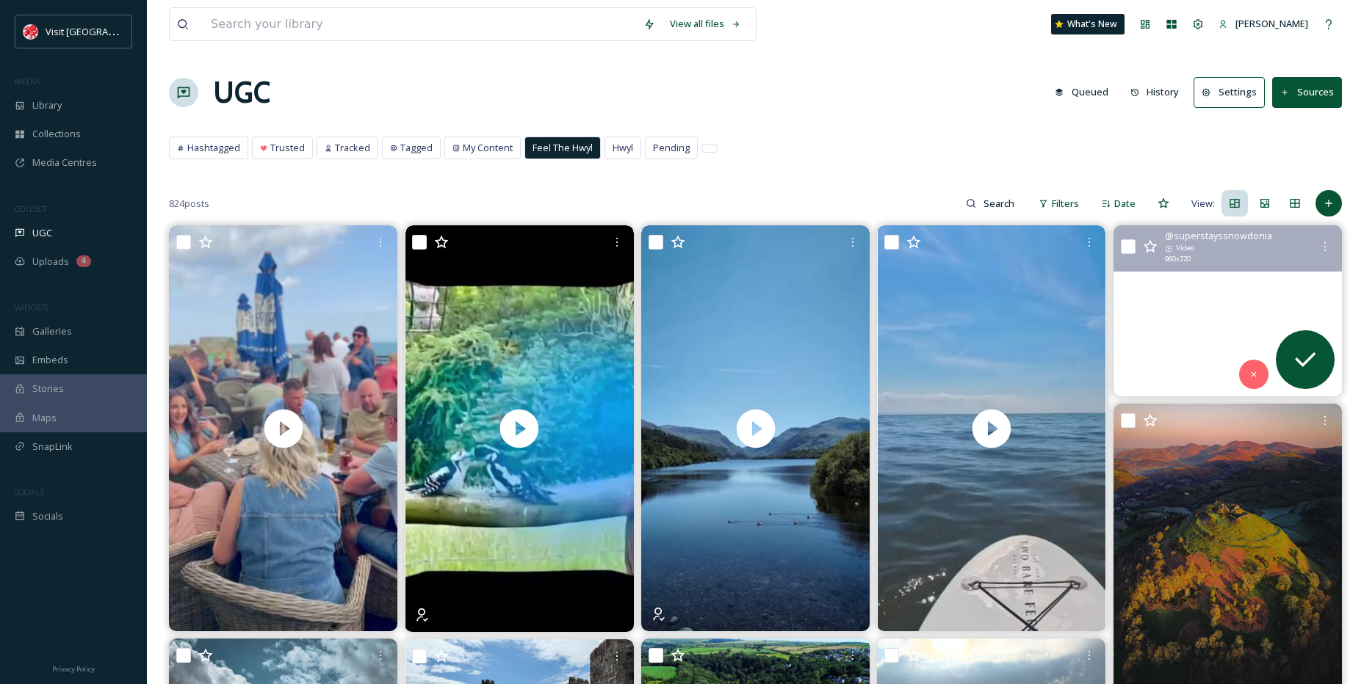
click at [1143, 301] on video "15 mins drive away is the historic market town of Llanrwst with the famous Tu H…" at bounding box center [1227, 310] width 228 height 171
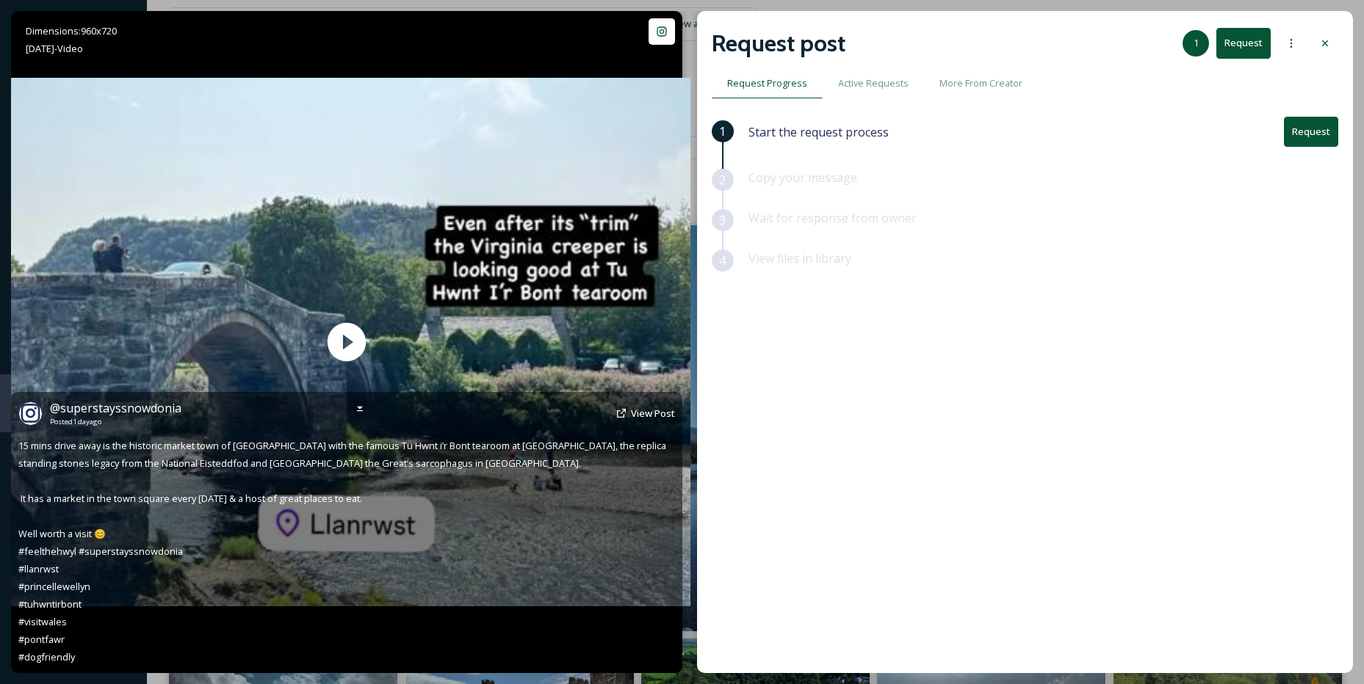
click at [106, 412] on span "@ superstayssnowdonia" at bounding box center [115, 408] width 131 height 16
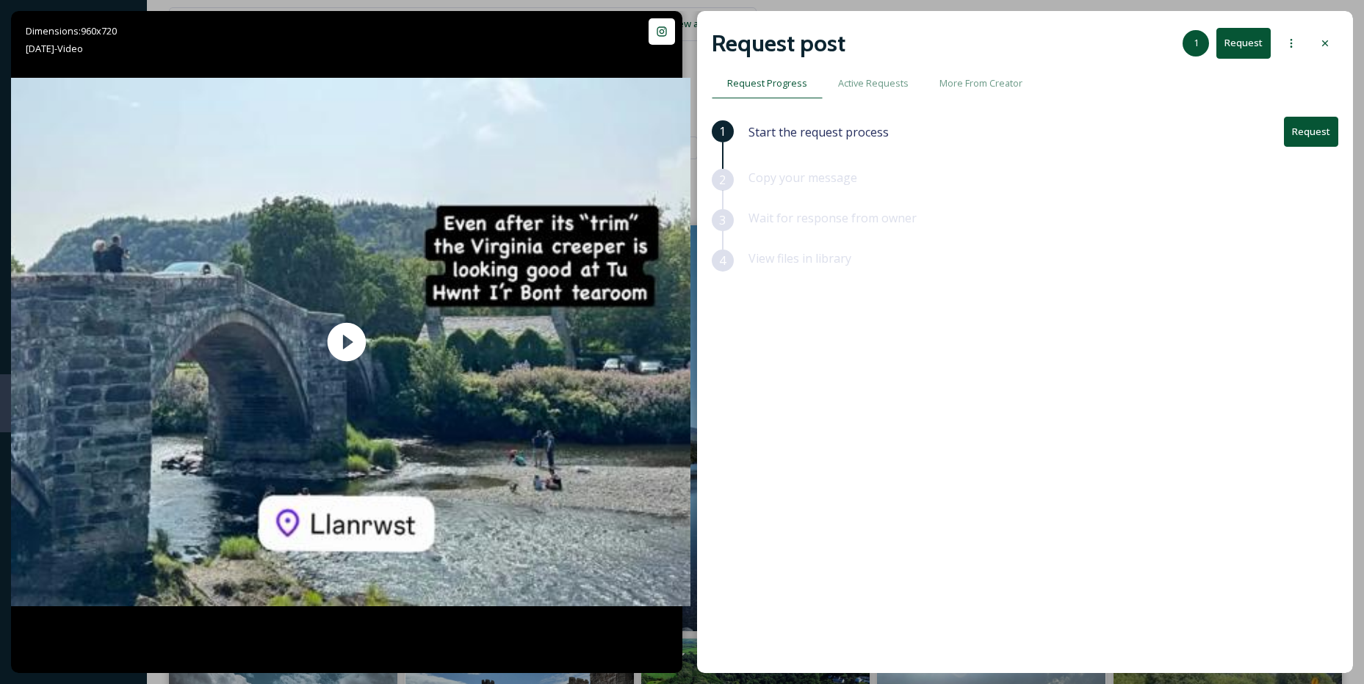
drag, startPoint x: 1327, startPoint y: 49, endPoint x: 1277, endPoint y: 51, distance: 50.0
click at [1326, 48] on div at bounding box center [1324, 43] width 26 height 26
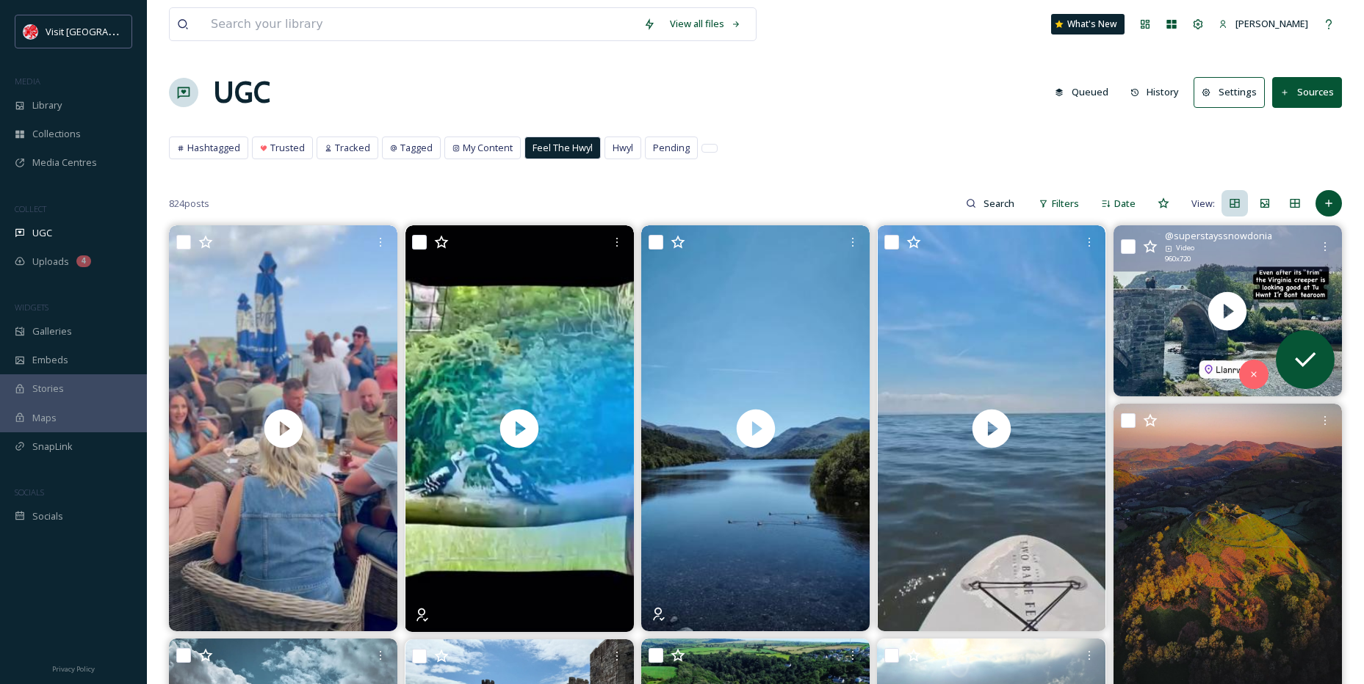
click at [59, 103] on span "Library" at bounding box center [46, 105] width 29 height 14
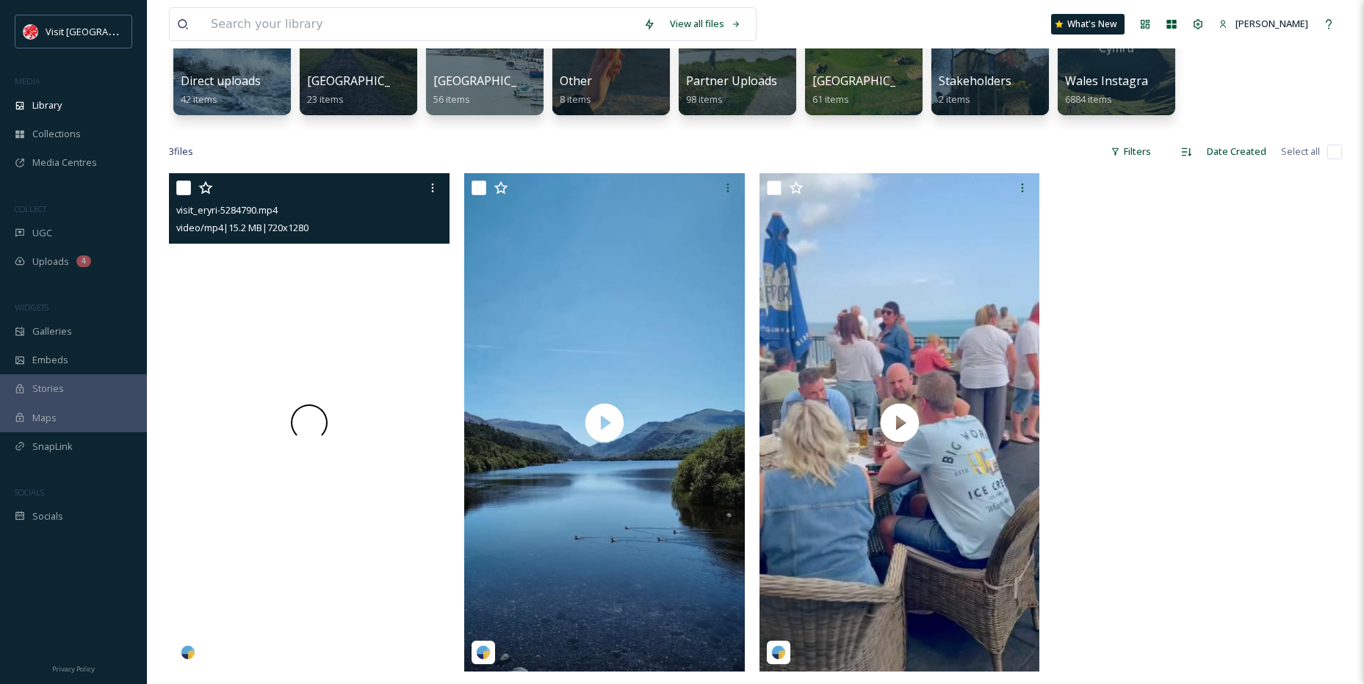
scroll to position [220, 0]
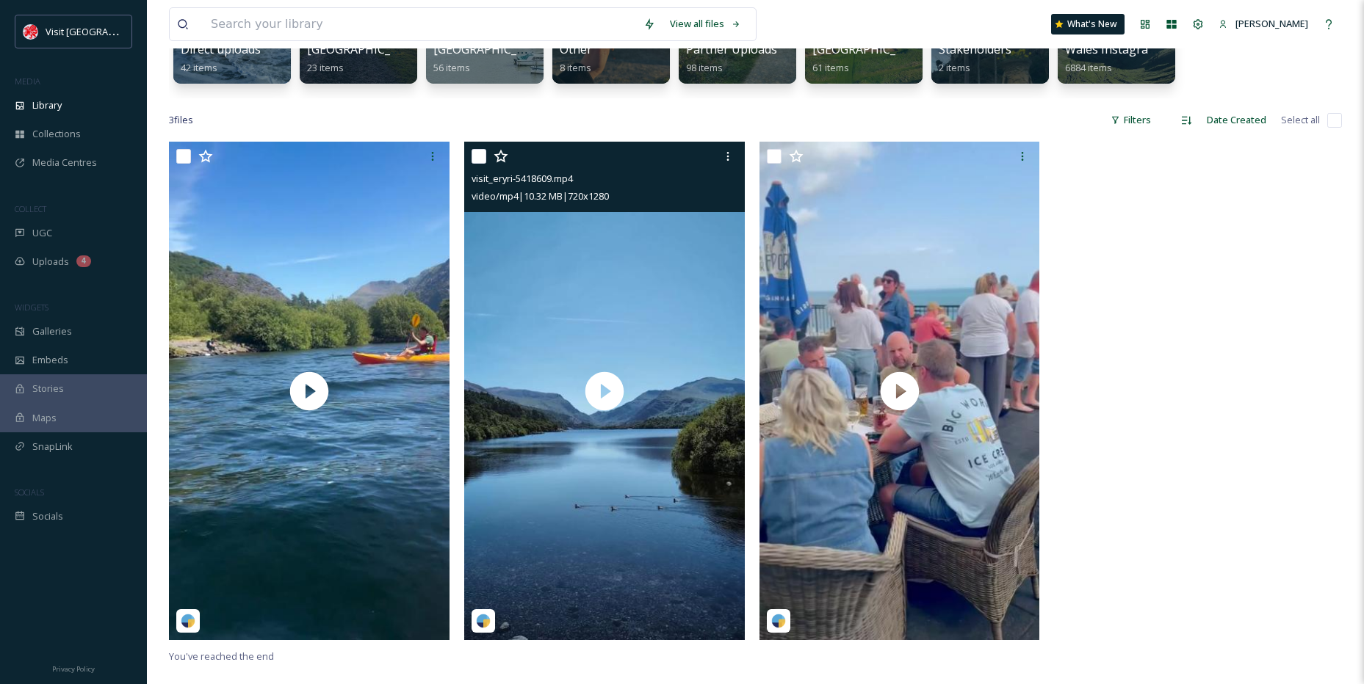
click at [477, 155] on input "checkbox" at bounding box center [478, 156] width 15 height 15
checkbox input "true"
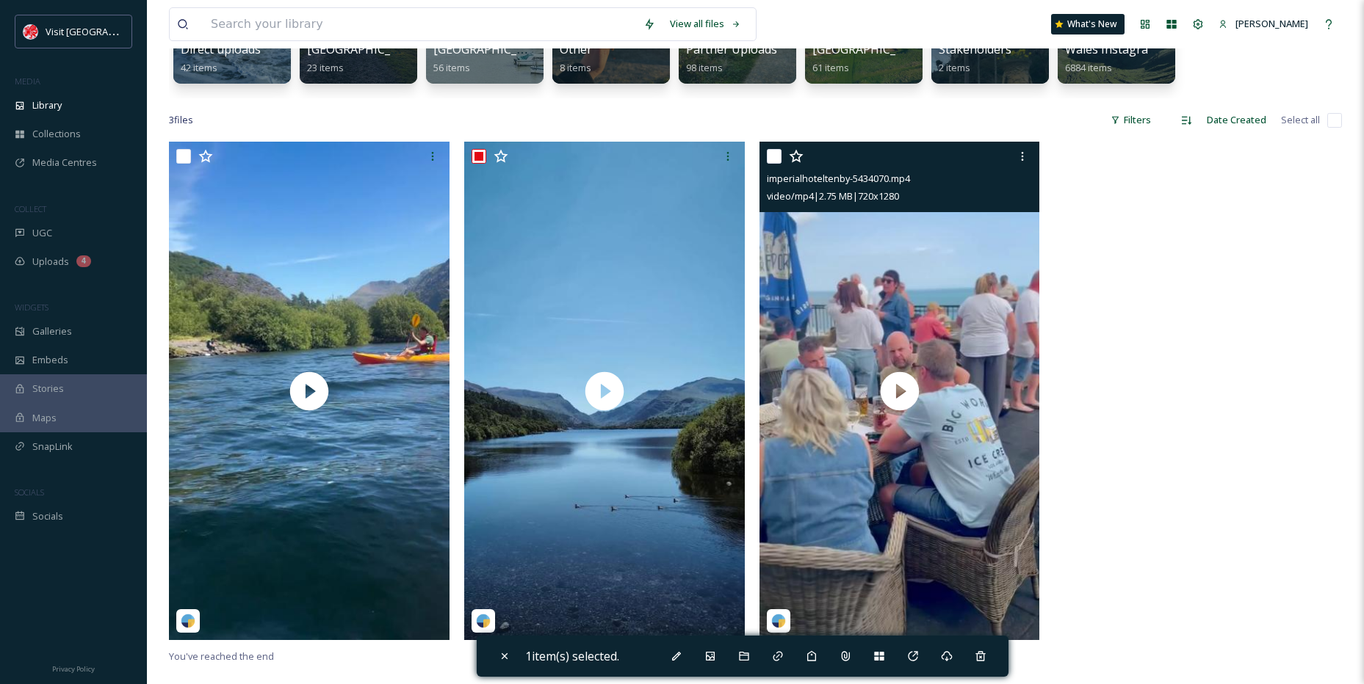
click at [775, 152] on input "checkbox" at bounding box center [774, 156] width 15 height 15
checkbox input "true"
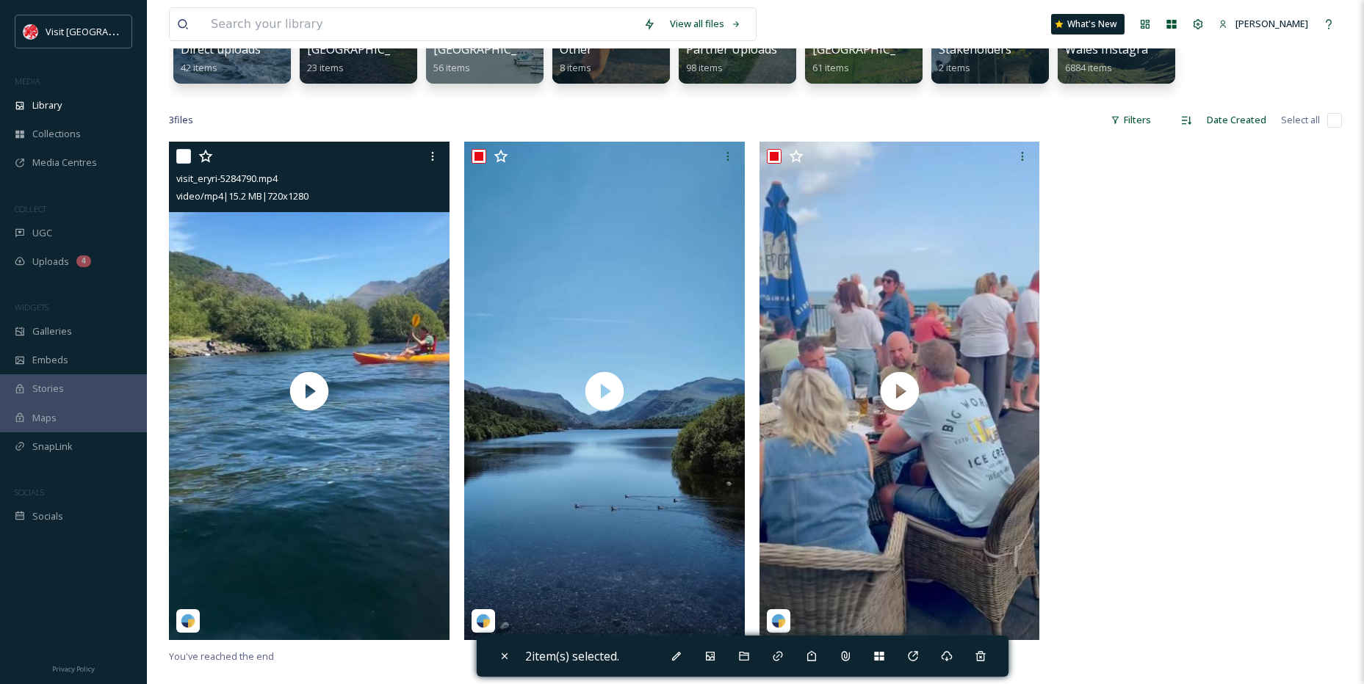
click at [180, 151] on input "checkbox" at bounding box center [183, 156] width 15 height 15
checkbox input "true"
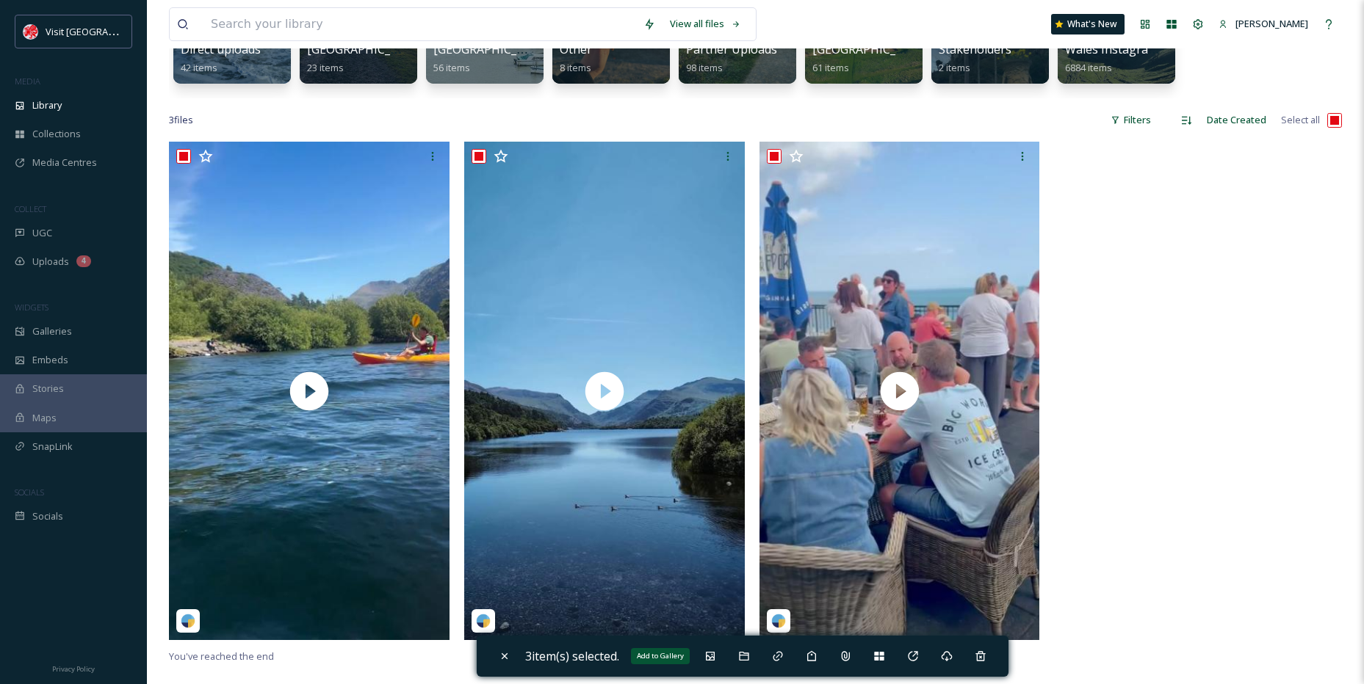
click at [712, 652] on icon at bounding box center [710, 656] width 9 height 9
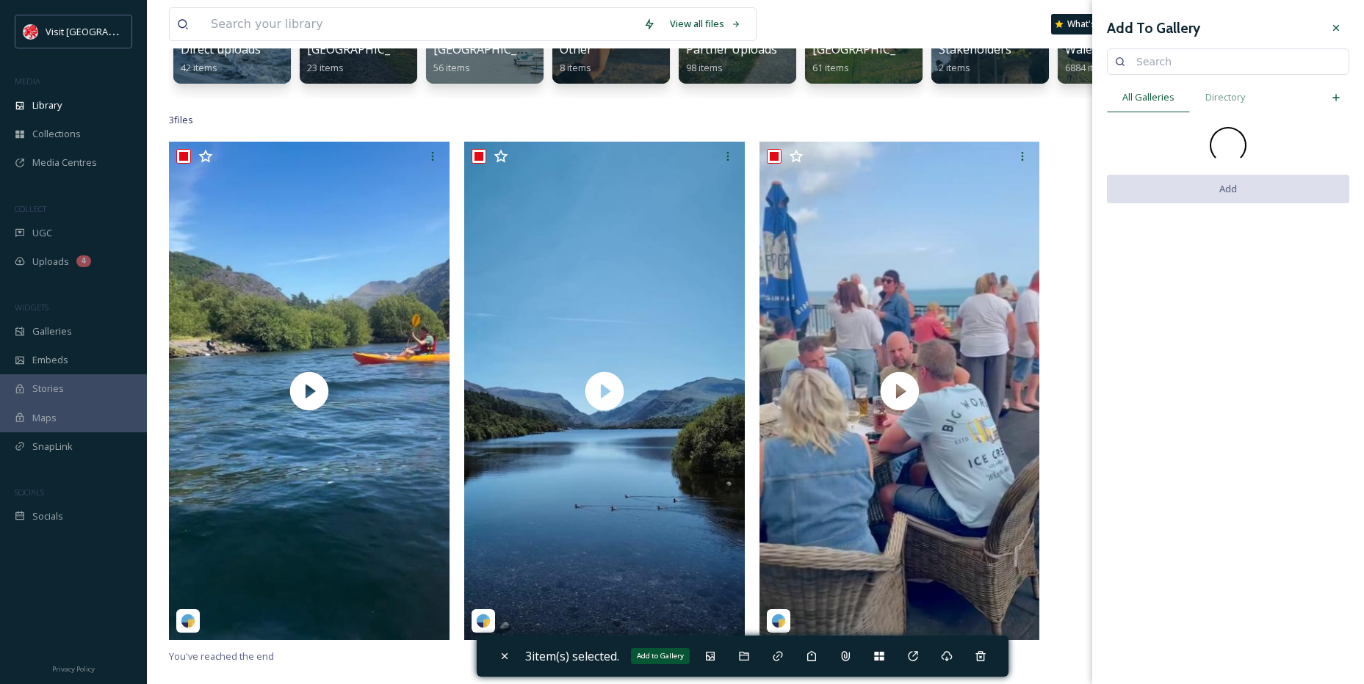
click at [709, 650] on div "Add to Gallery" at bounding box center [710, 656] width 26 height 26
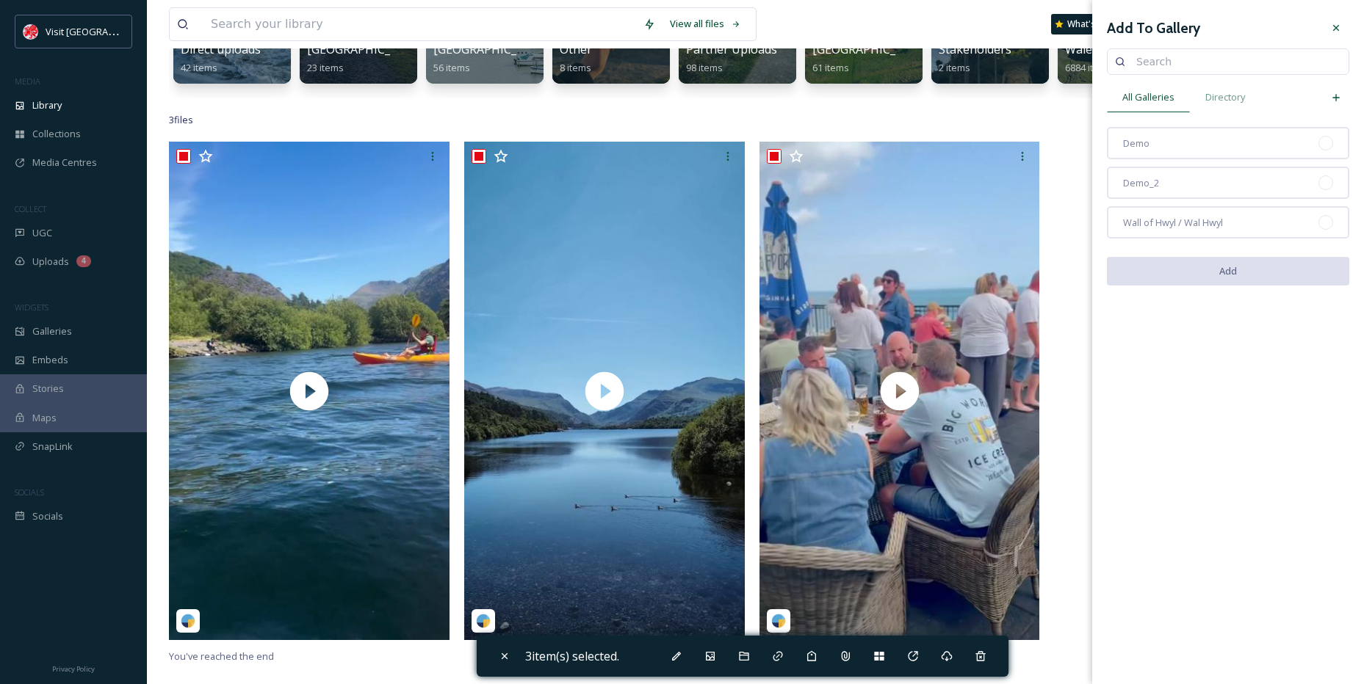
click at [1192, 218] on span "Wall of Hwyl / Wal Hwyl" at bounding box center [1173, 223] width 100 height 14
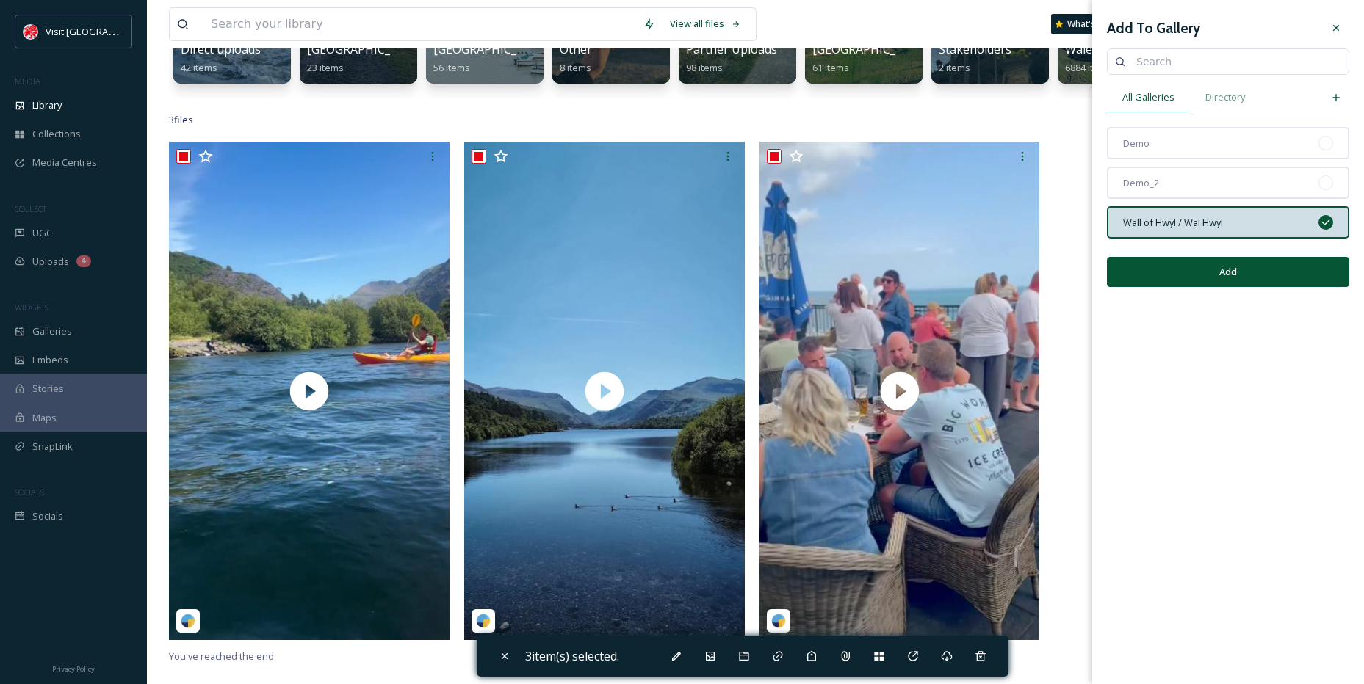
click at [1201, 256] on div "Add" at bounding box center [1228, 272] width 242 height 52
click at [1209, 267] on button "Add" at bounding box center [1228, 272] width 242 height 30
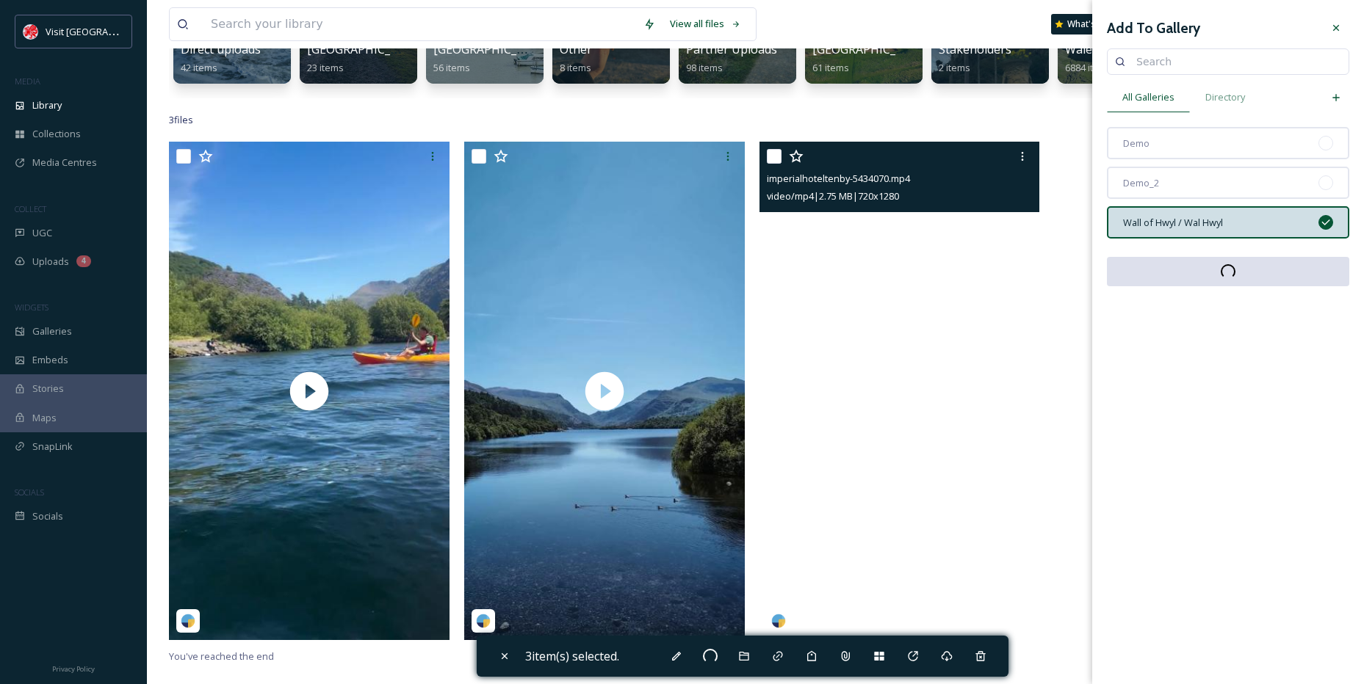
checkbox input "false"
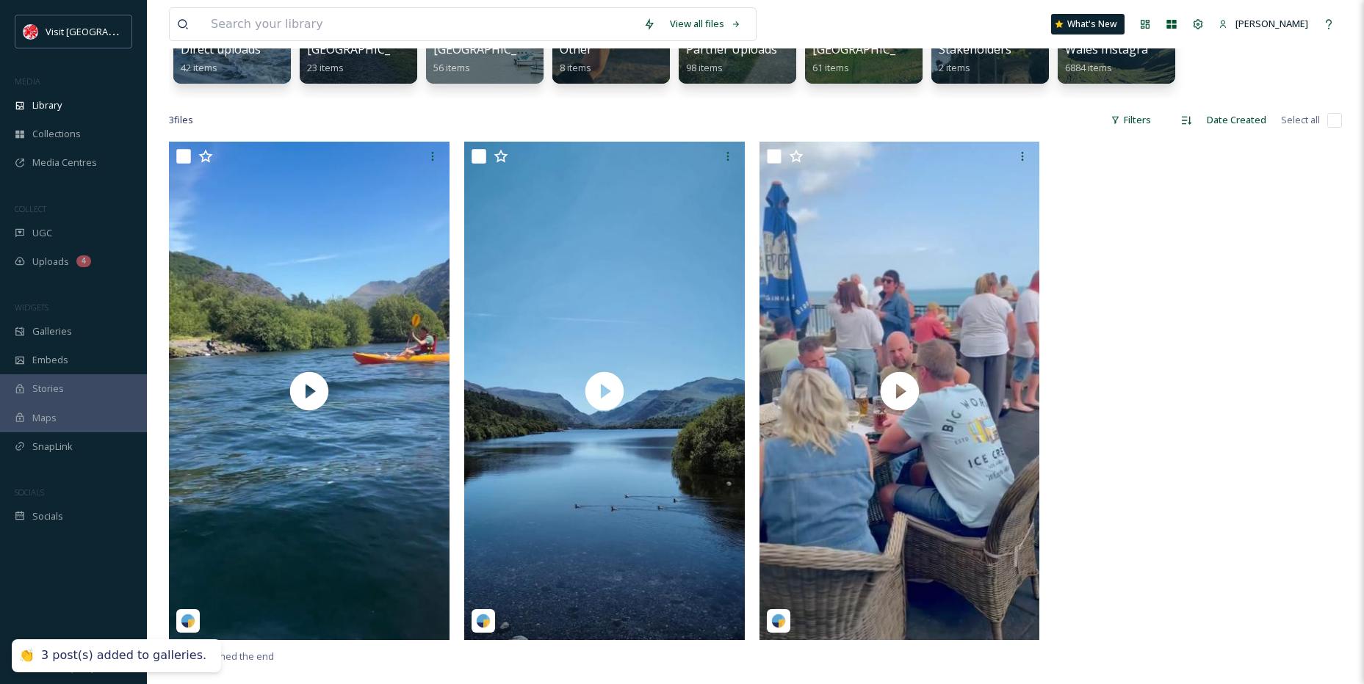
click at [89, 322] on div "Galleries" at bounding box center [73, 331] width 147 height 29
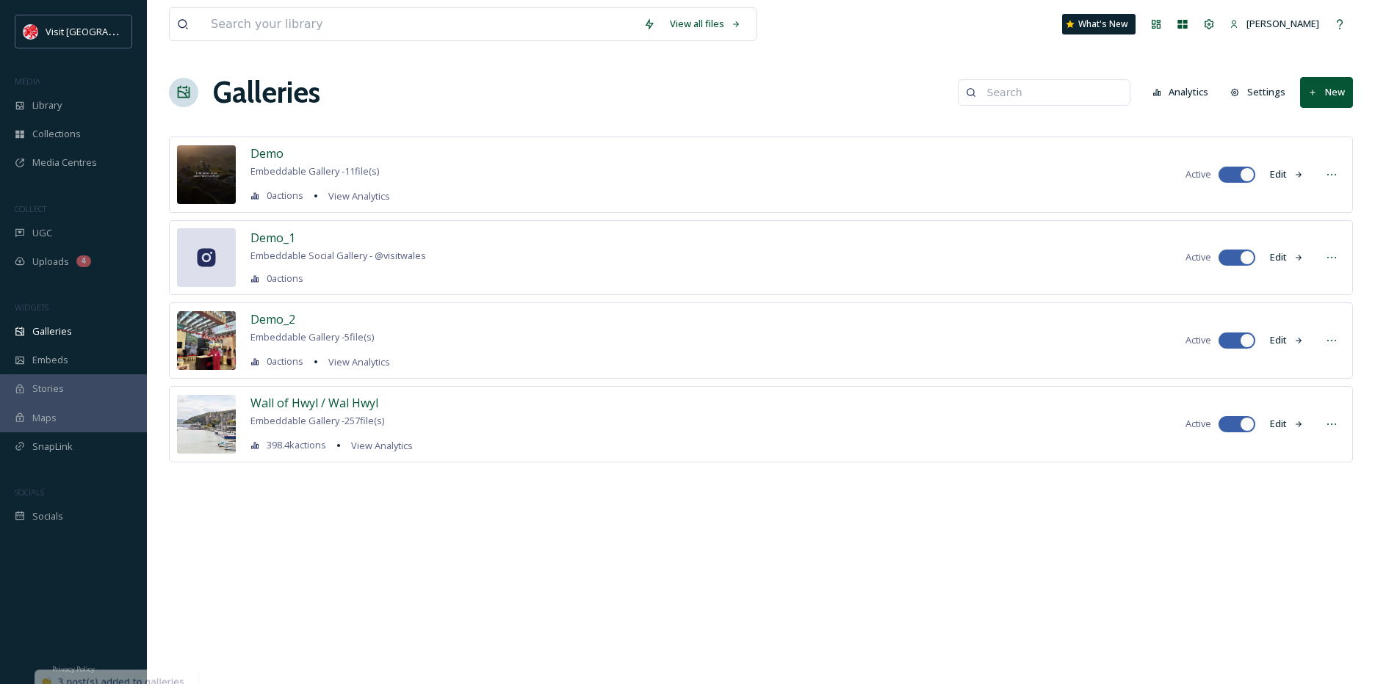
click at [314, 395] on span "Wall of Hwyl / Wal Hwyl" at bounding box center [314, 403] width 128 height 16
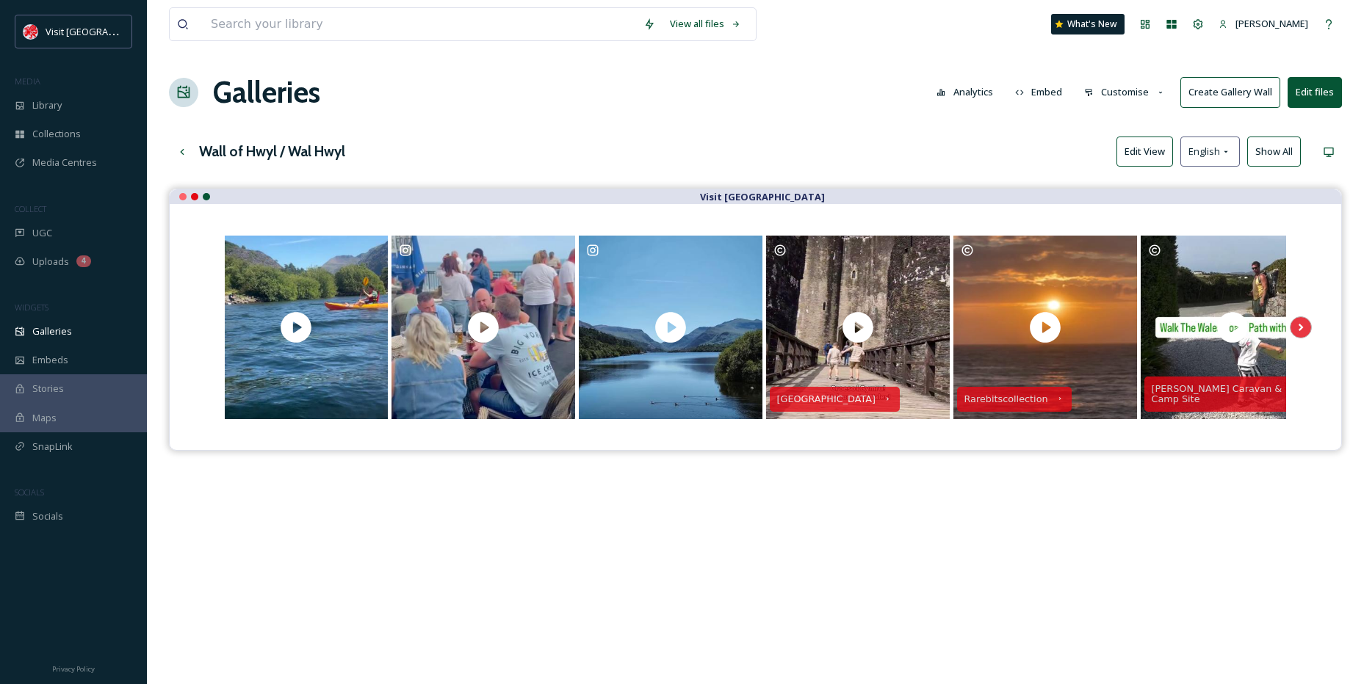
click at [1149, 158] on button "Edit View" at bounding box center [1144, 152] width 57 height 30
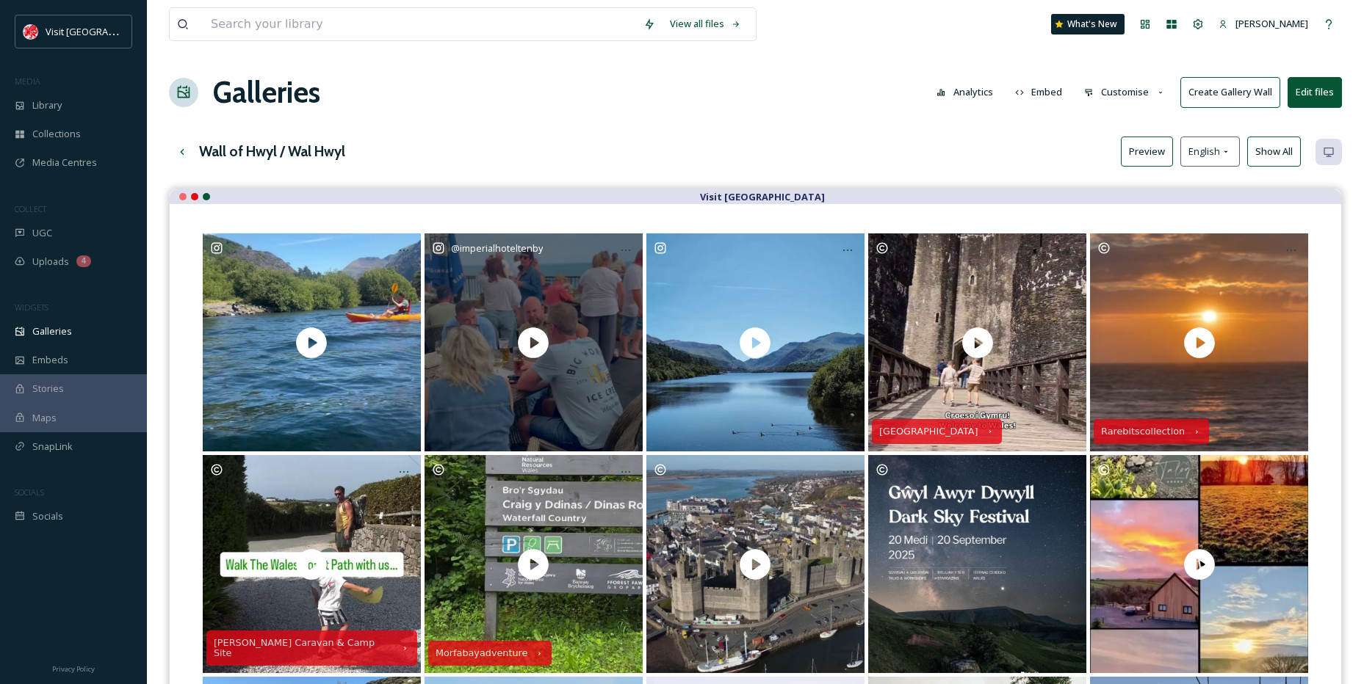
click at [628, 245] on icon at bounding box center [626, 251] width 12 height 12
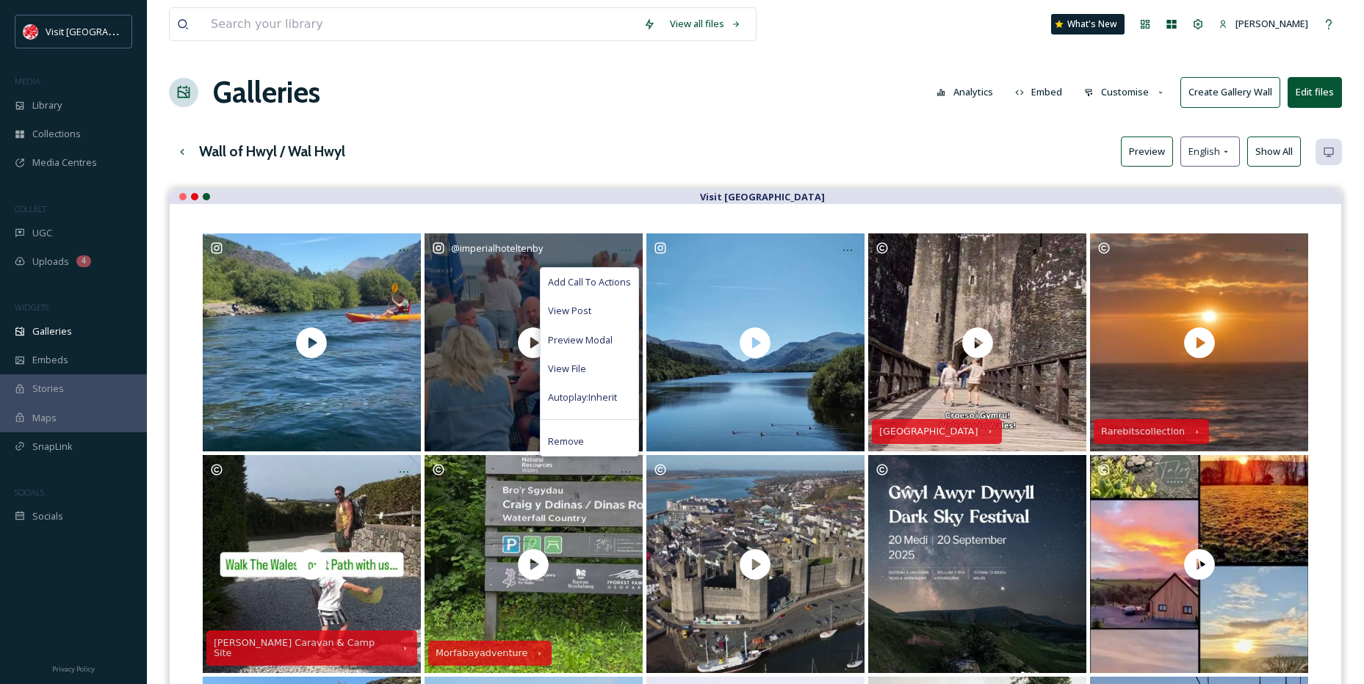
click at [589, 299] on div "View Post" at bounding box center [589, 311] width 98 height 29
click at [585, 361] on div "View File" at bounding box center [589, 369] width 98 height 29
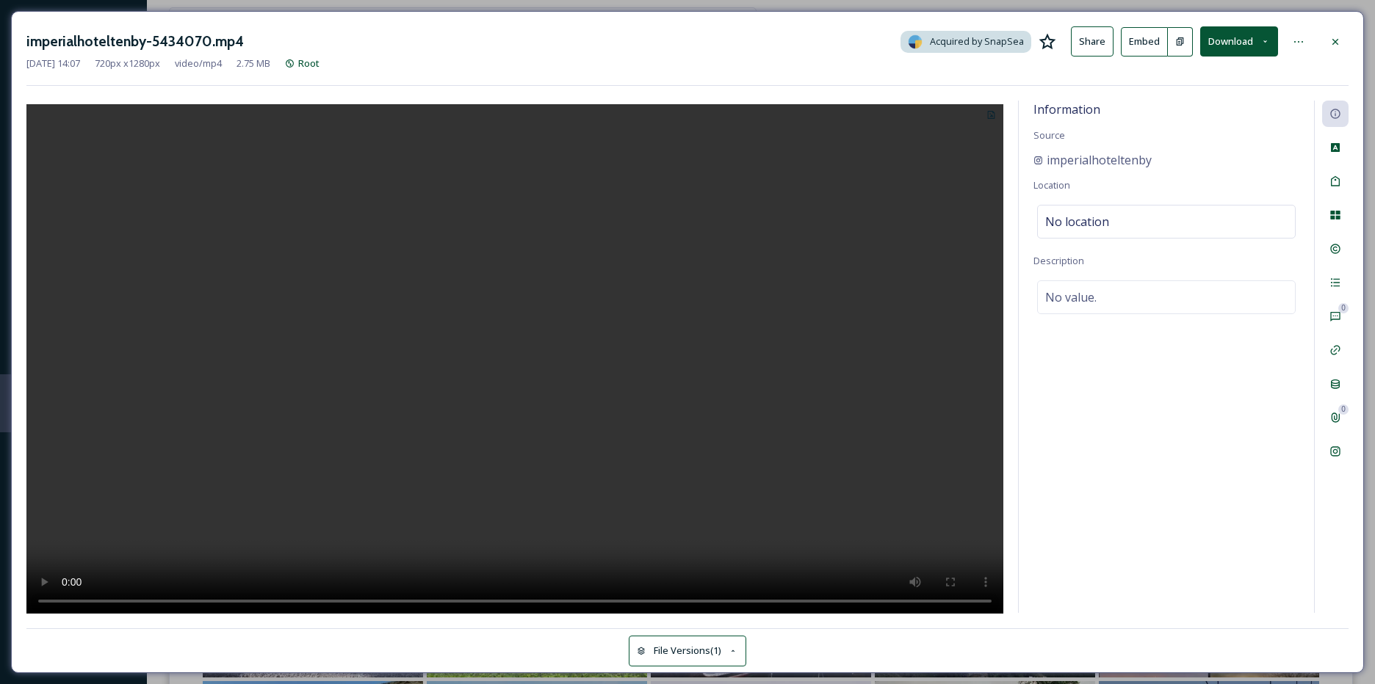
click at [1087, 295] on span "No value." at bounding box center [1070, 298] width 51 height 18
click at [1087, 295] on textarea at bounding box center [1166, 342] width 266 height 122
paste textarea "Sunny [DATE] can only mean one thing... Another DJ Day on the [GEOGRAPHIC_DATA]…"
type textarea "Sunny [DATE] can only mean one thing... Another DJ Day on the [GEOGRAPHIC_DATA]…"
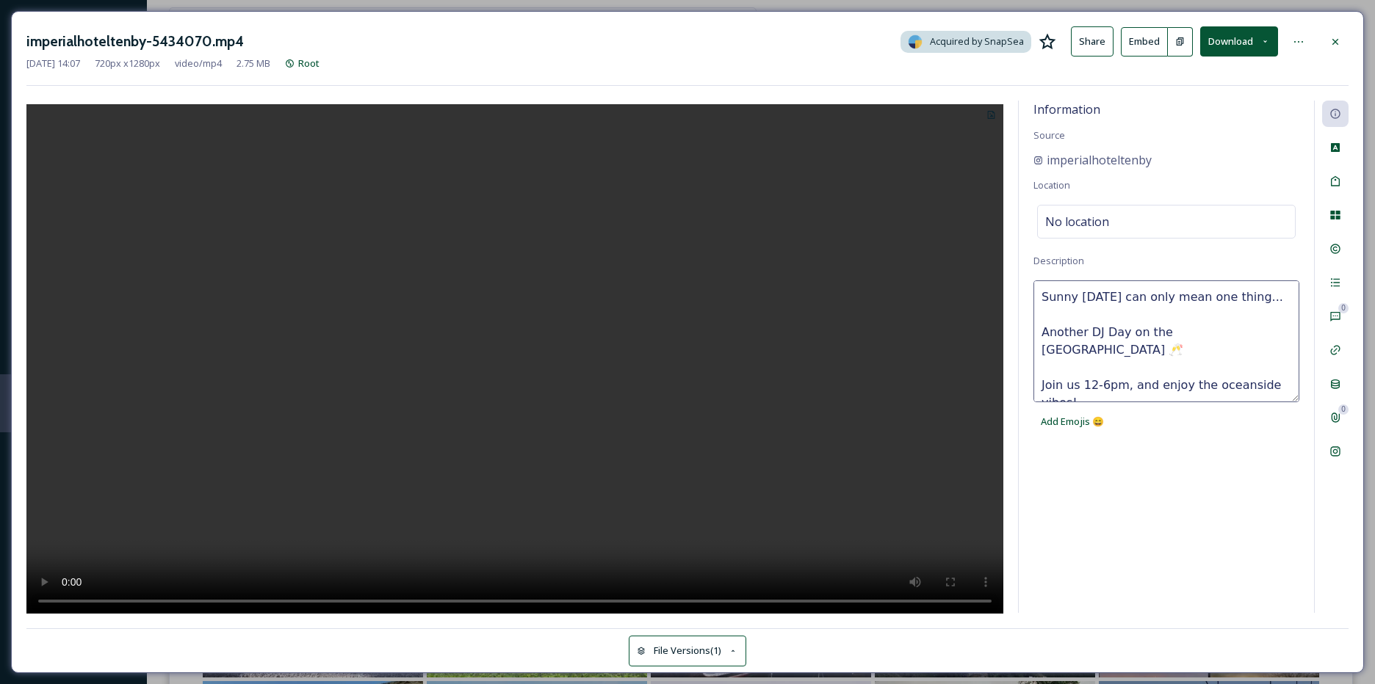
scroll to position [44, 0]
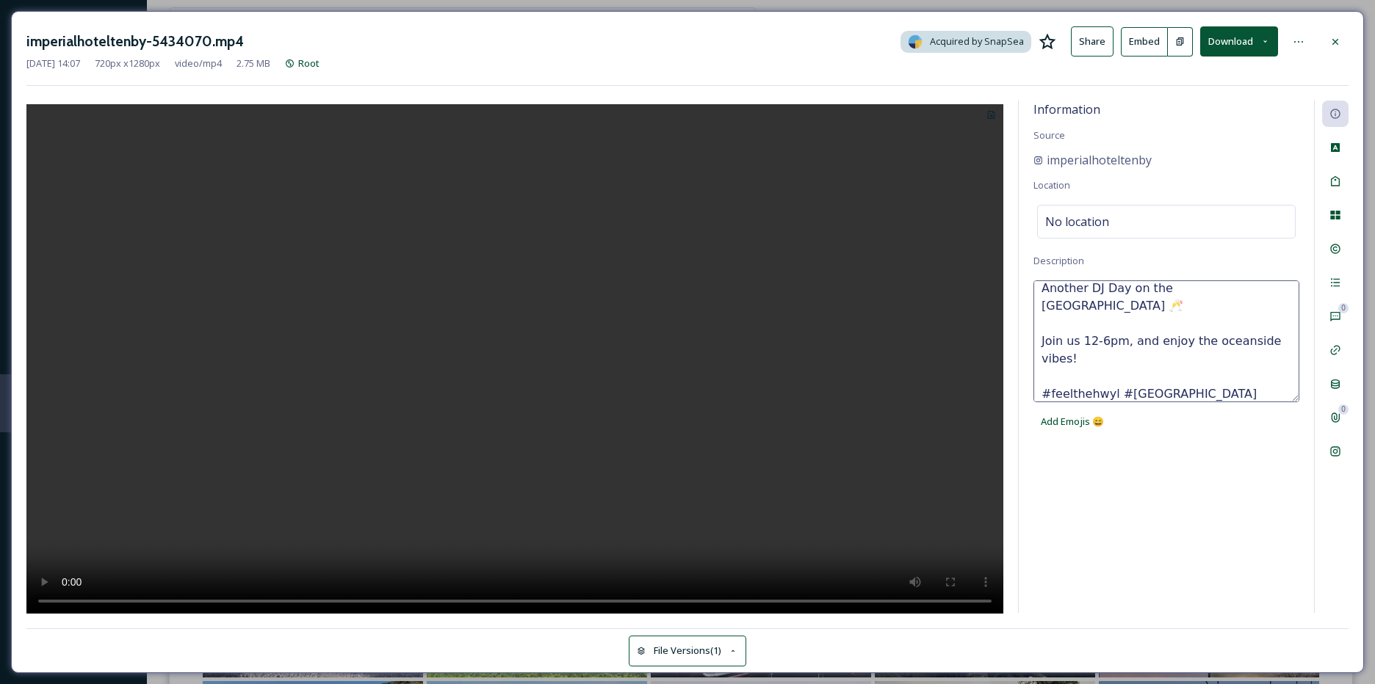
click at [1080, 308] on textarea "Sunny [DATE] can only mean one thing... Another DJ Day on the [GEOGRAPHIC_DATA]…" at bounding box center [1166, 342] width 266 height 122
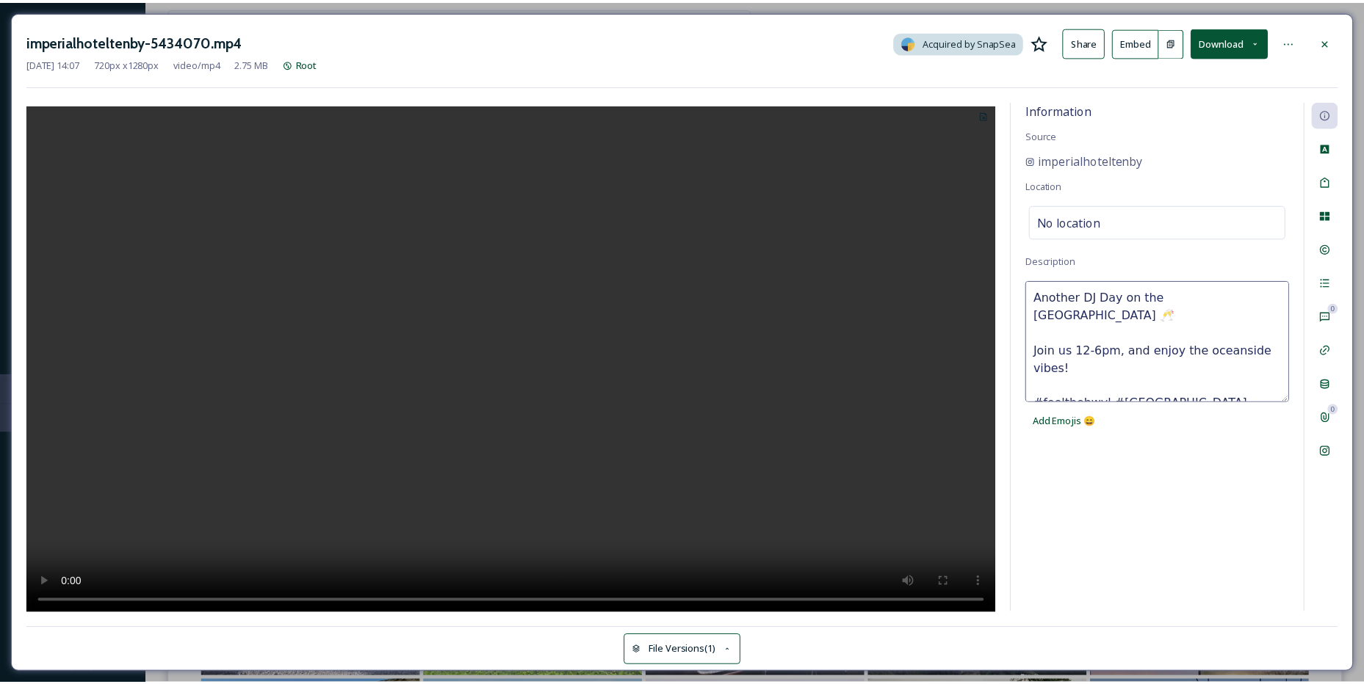
scroll to position [53, 0]
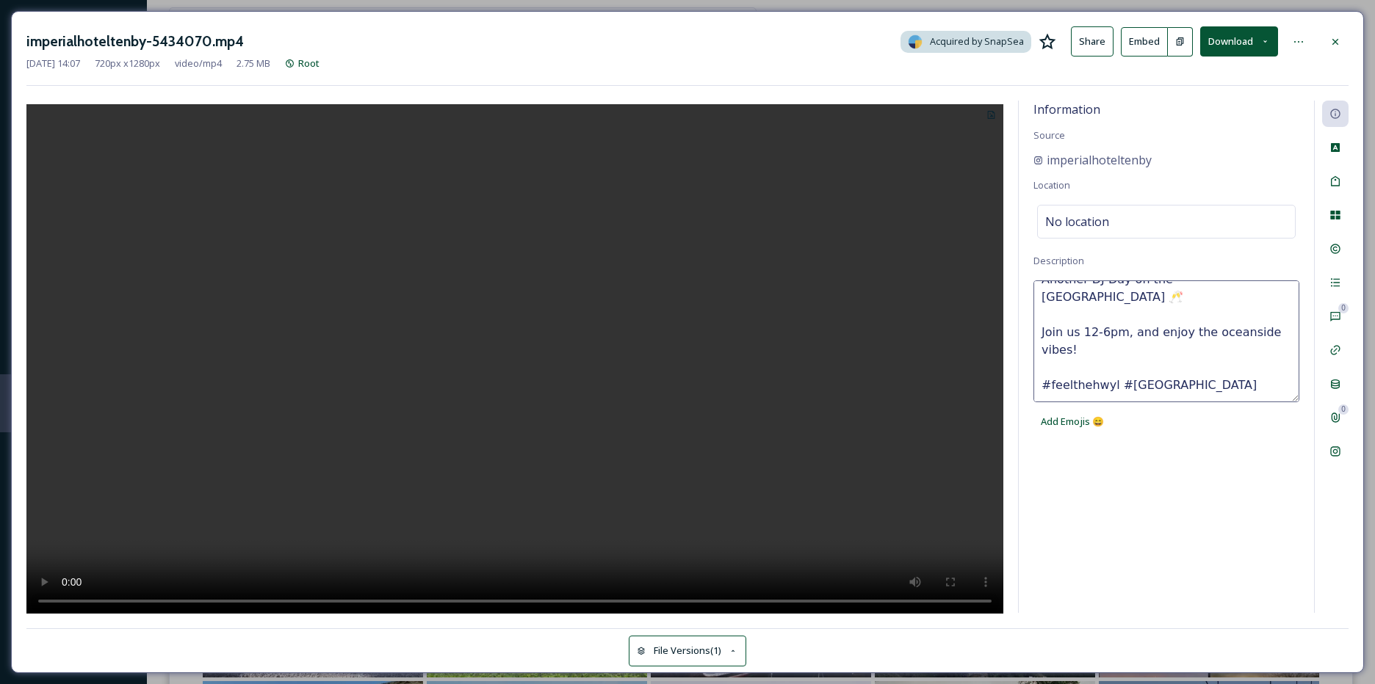
click at [1093, 354] on textarea "Sunny [DATE] can only mean one thing... Another DJ Day on the [GEOGRAPHIC_DATA]…" at bounding box center [1166, 342] width 266 height 122
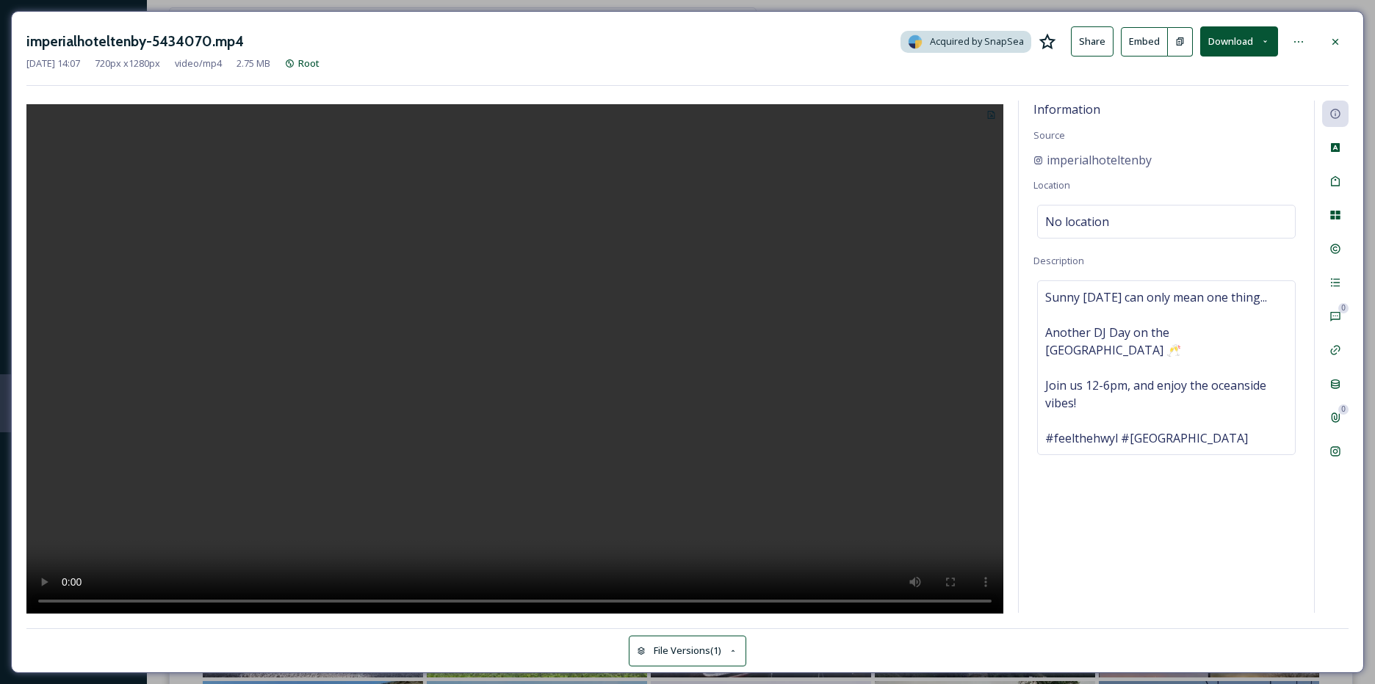
click at [1112, 216] on div "No location" at bounding box center [1166, 222] width 258 height 34
click at [1112, 216] on input at bounding box center [1166, 222] width 257 height 32
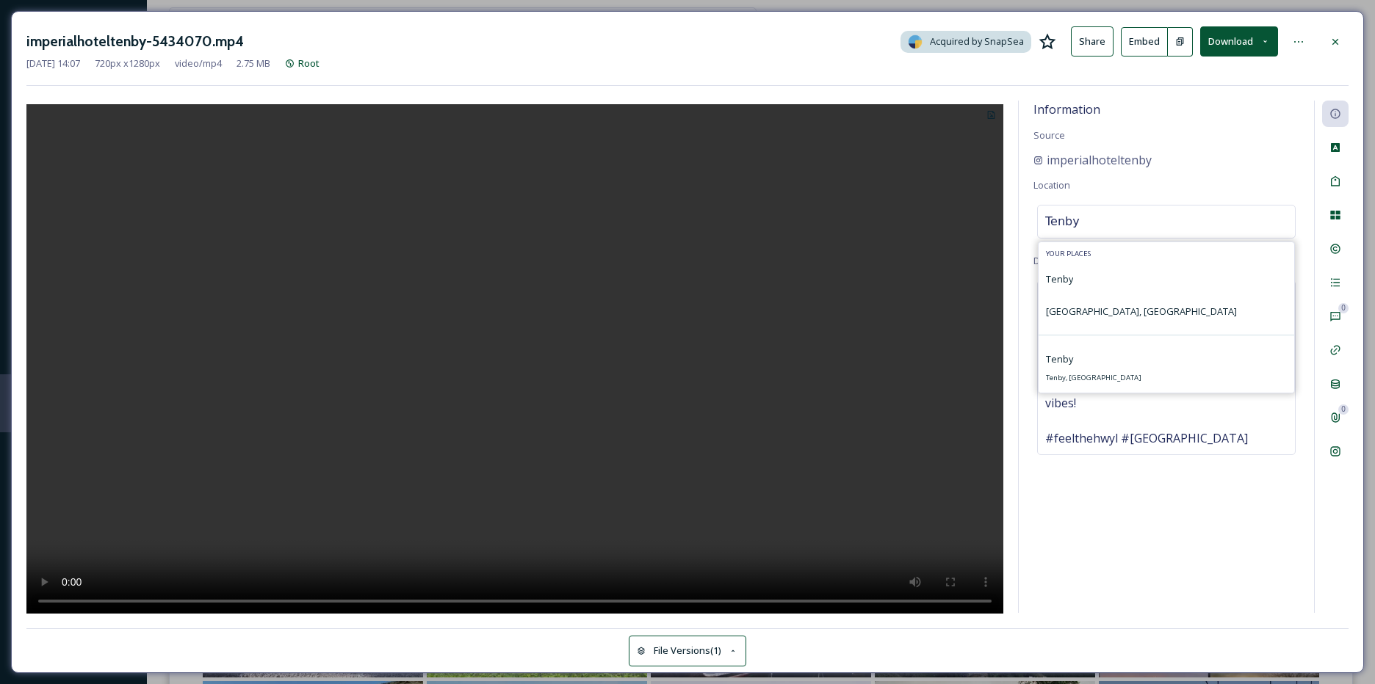
type input "Tenby"
click at [1101, 300] on div "[GEOGRAPHIC_DATA], [GEOGRAPHIC_DATA]" at bounding box center [1166, 311] width 256 height 32
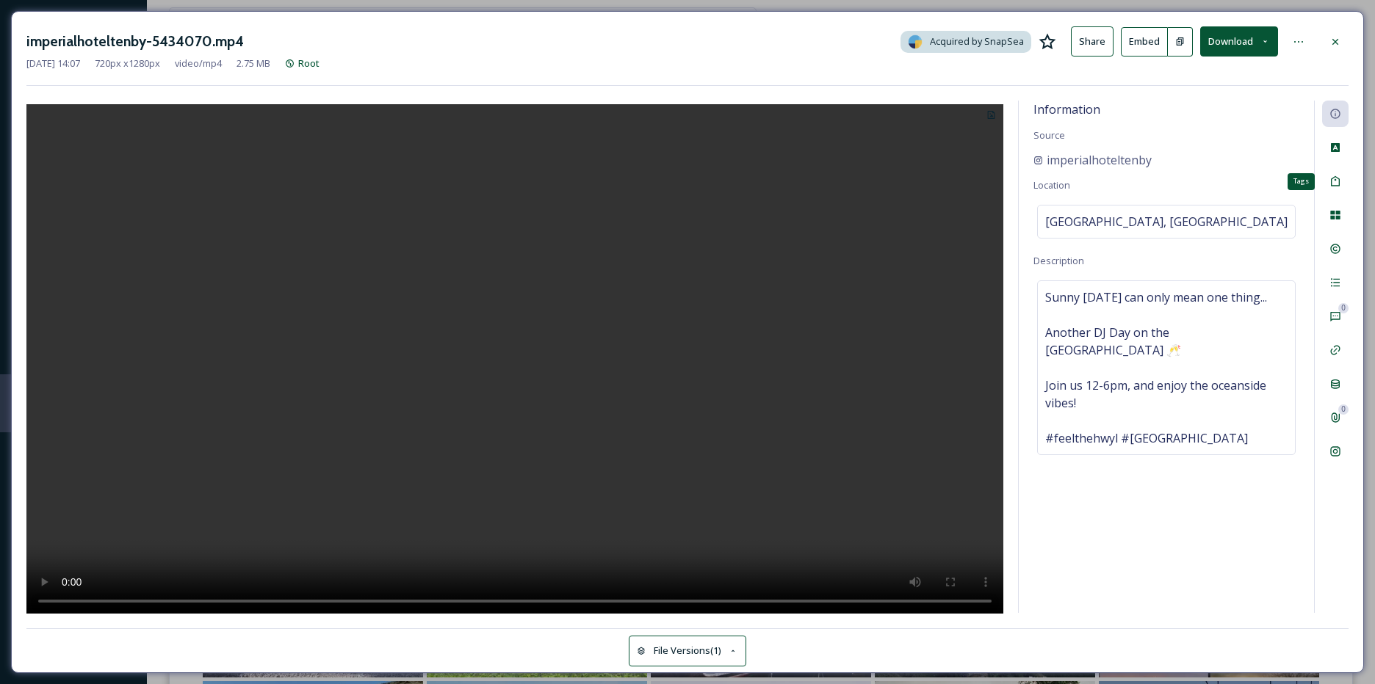
click at [1331, 184] on icon at bounding box center [1335, 181] width 9 height 10
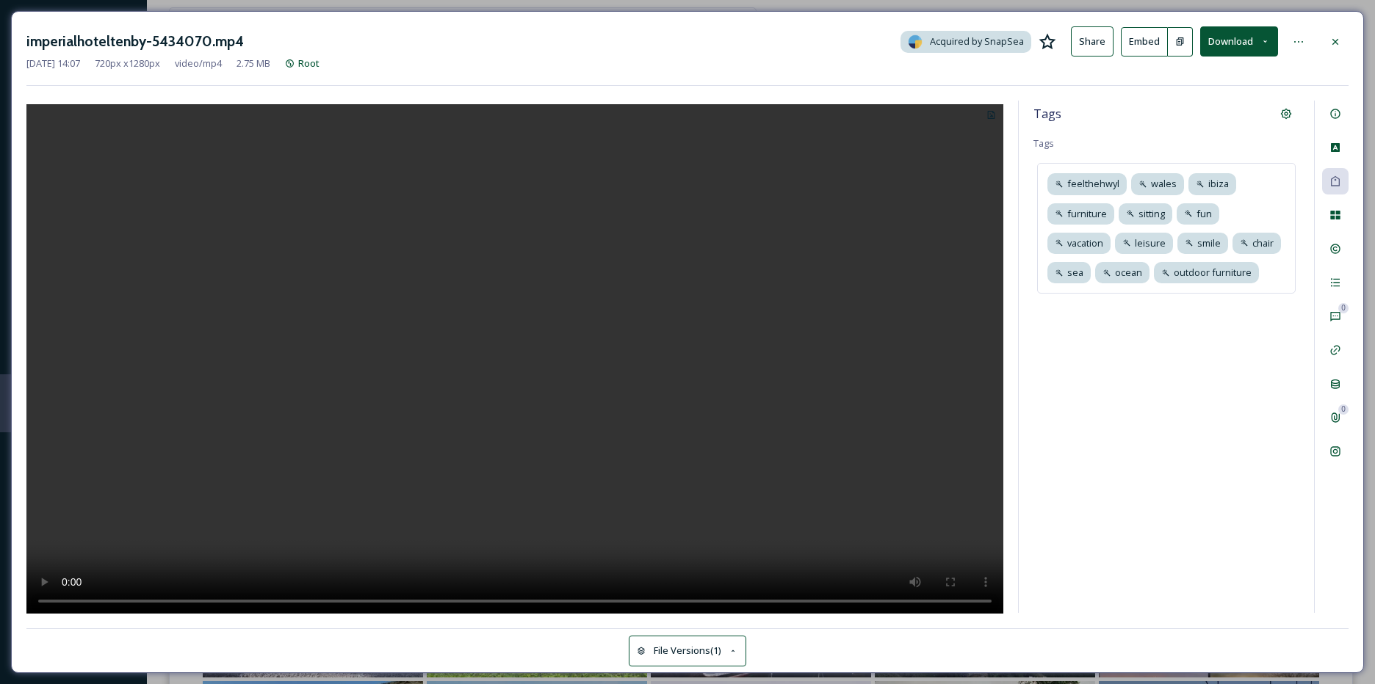
click at [1270, 282] on div "feelthehwyl wales ibiza furniture sitting fun vacation leisure smile chair sea …" at bounding box center [1166, 228] width 258 height 131
click at [1141, 300] on icon at bounding box center [1142, 303] width 12 height 12
click at [1086, 272] on icon at bounding box center [1085, 273] width 12 height 12
click at [1103, 213] on icon at bounding box center [1104, 214] width 6 height 6
click at [1229, 183] on icon at bounding box center [1232, 184] width 6 height 6
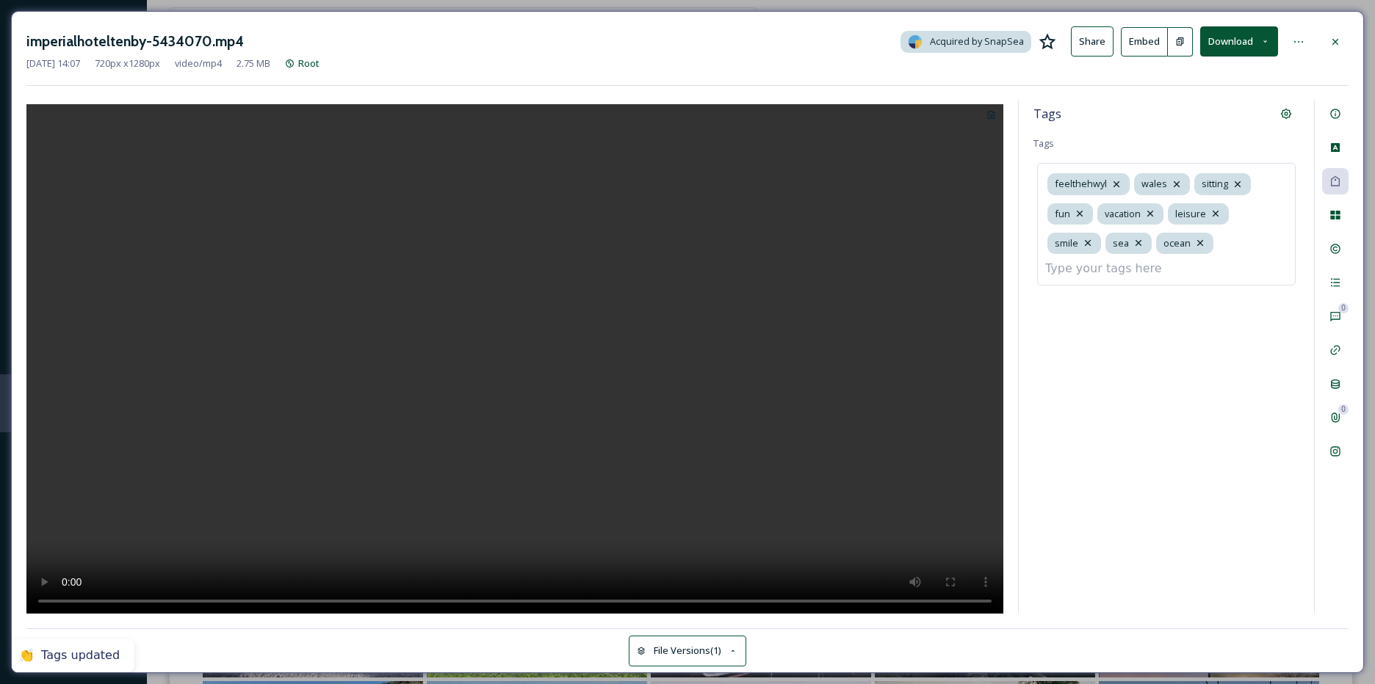
click at [1135, 267] on input at bounding box center [1118, 269] width 147 height 18
type input "cym"
click at [1096, 306] on span "croesocymru" at bounding box center [1074, 304] width 57 height 14
click at [1137, 277] on input at bounding box center [1210, 273] width 147 height 18
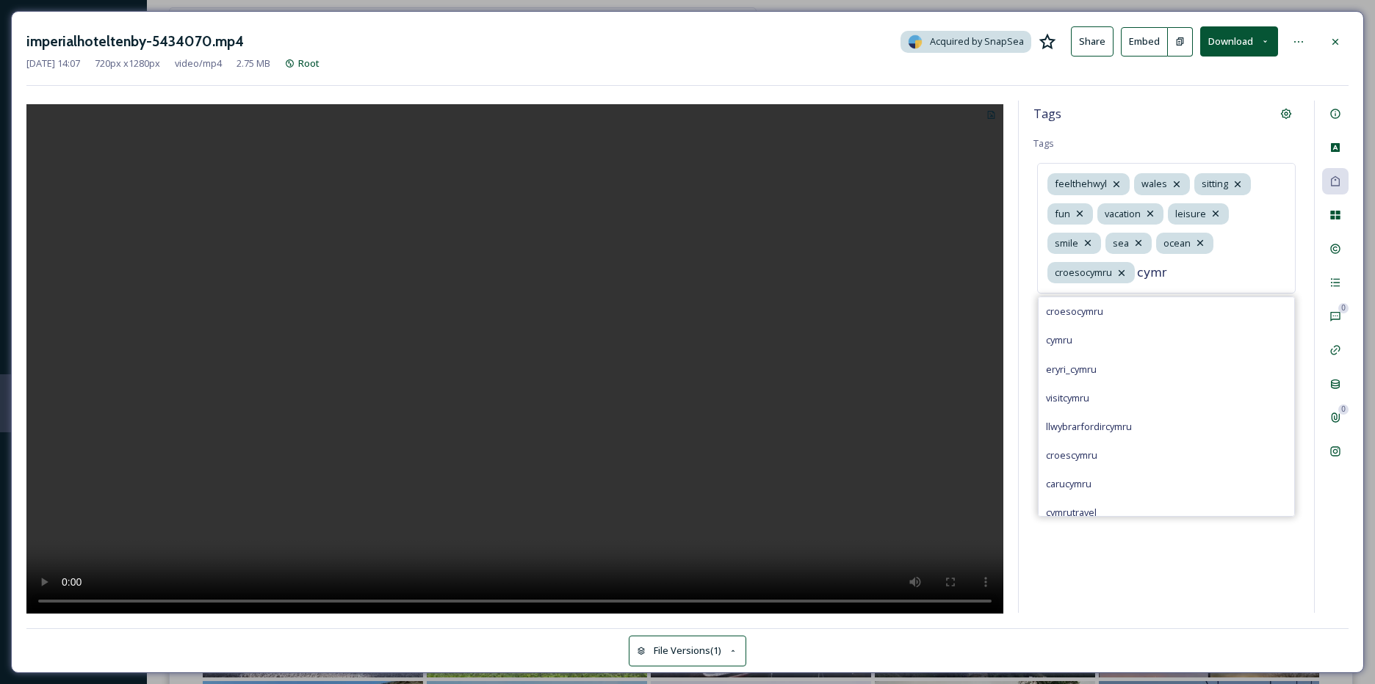
type input "cymr"
click at [1084, 326] on div "cymru" at bounding box center [1166, 340] width 256 height 29
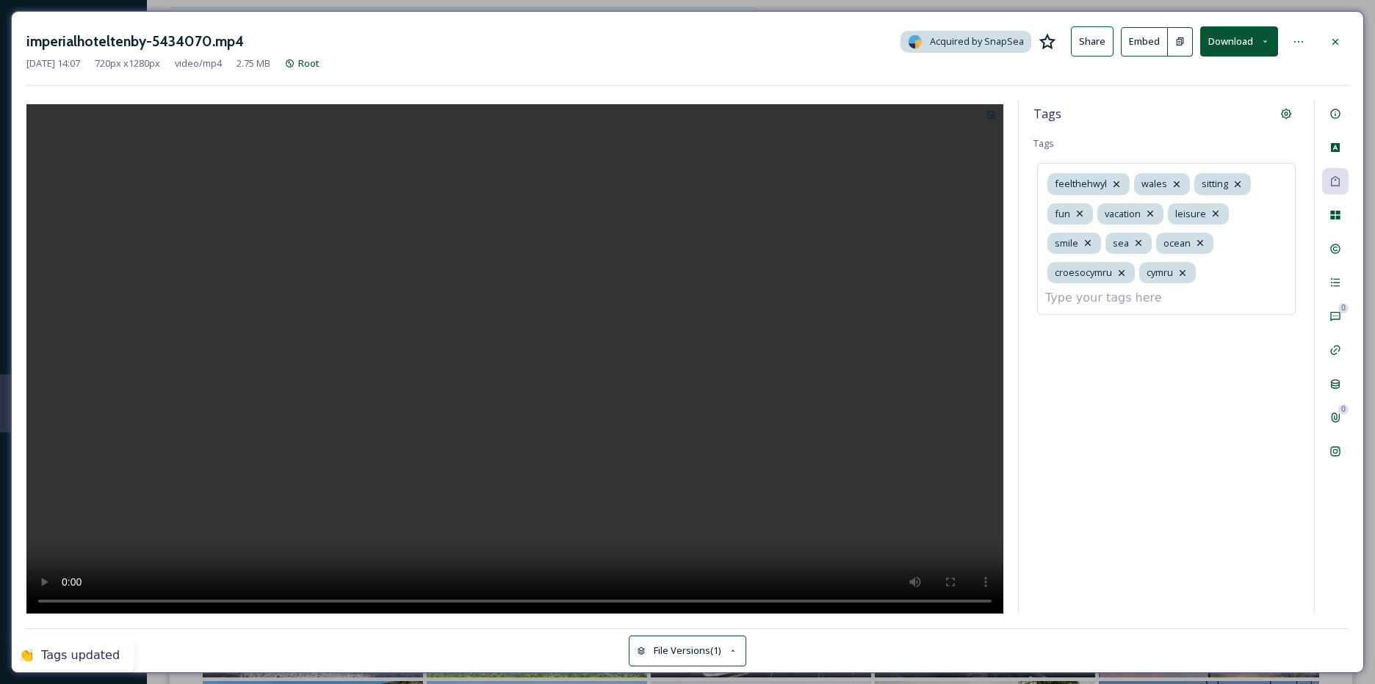
click at [1145, 289] on input at bounding box center [1118, 298] width 147 height 18
type input "tenb"
click at [1107, 319] on div "tenby" at bounding box center [1166, 333] width 256 height 29
click at [1144, 301] on input at bounding box center [1118, 298] width 147 height 18
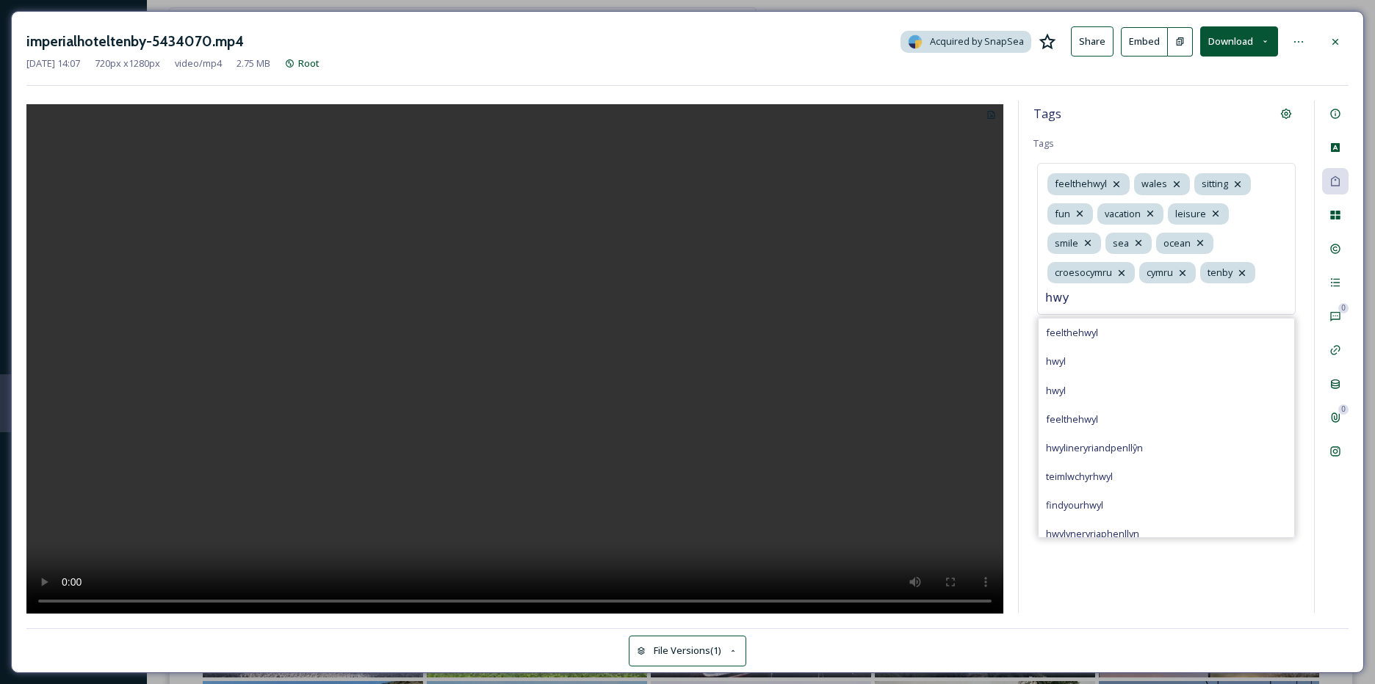
type input "hwy"
click at [1085, 350] on div "hwyl" at bounding box center [1166, 361] width 256 height 29
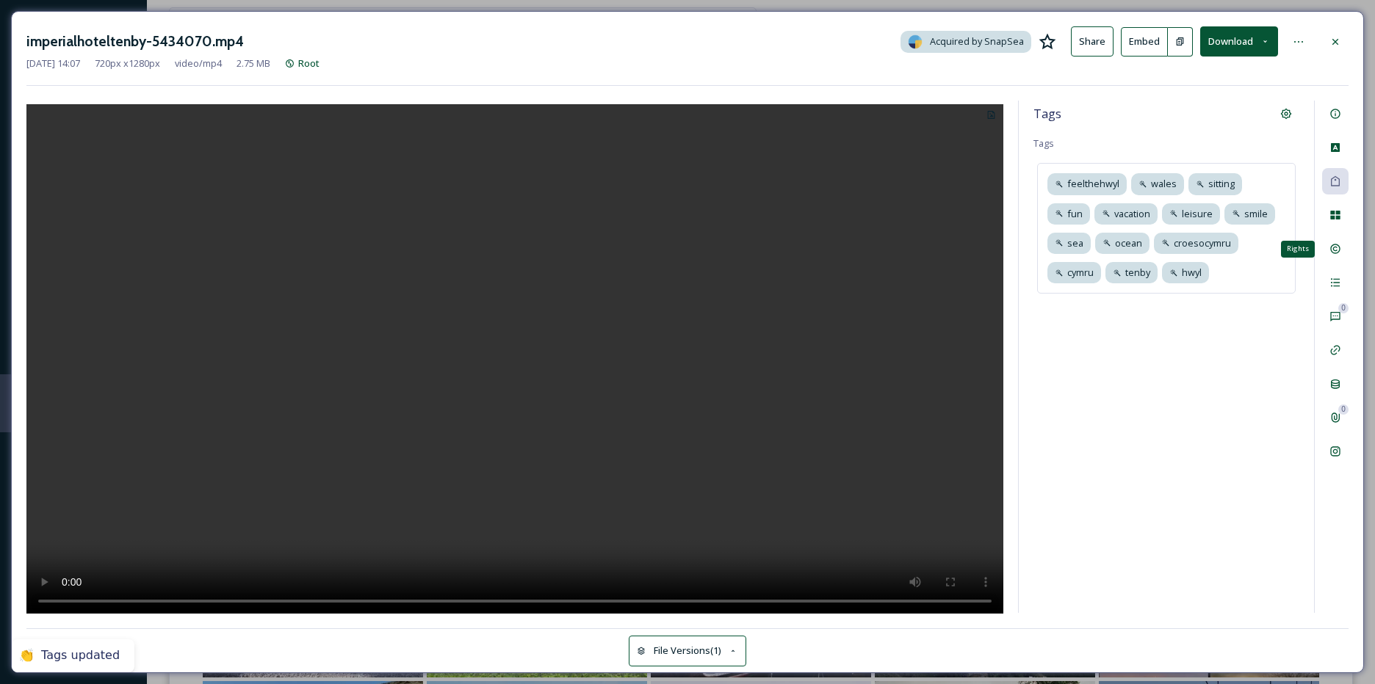
click at [1340, 244] on icon at bounding box center [1335, 249] width 12 height 12
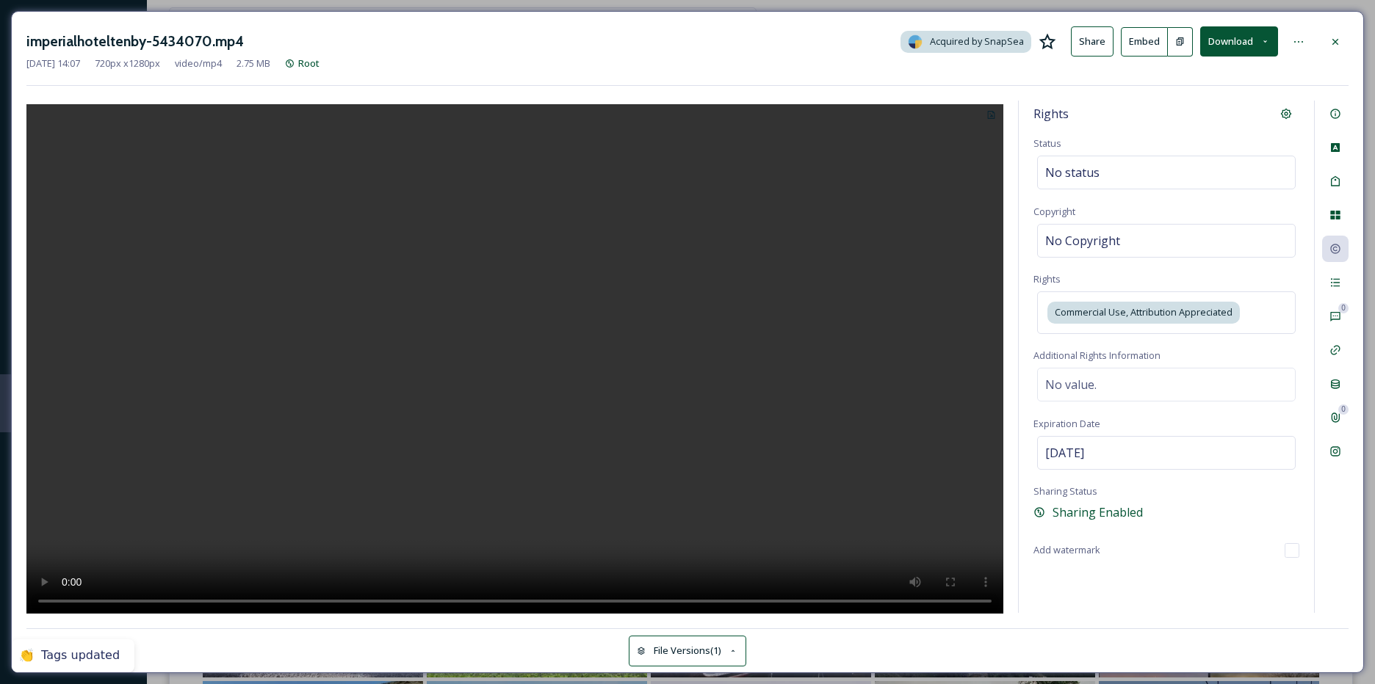
click at [1095, 225] on div "No Copyright" at bounding box center [1166, 241] width 258 height 34
type input "imperialhoteltenby"
click at [1335, 278] on icon at bounding box center [1335, 283] width 12 height 12
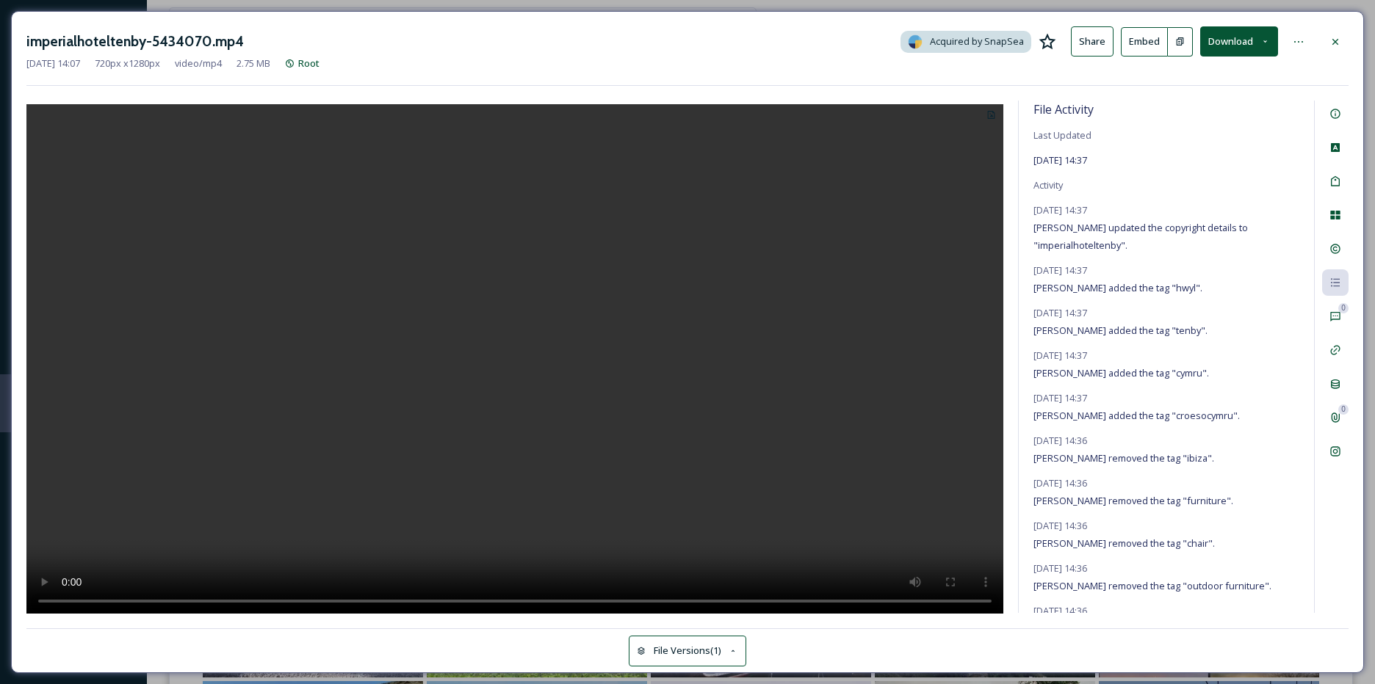
click at [1334, 43] on icon at bounding box center [1335, 41] width 6 height 6
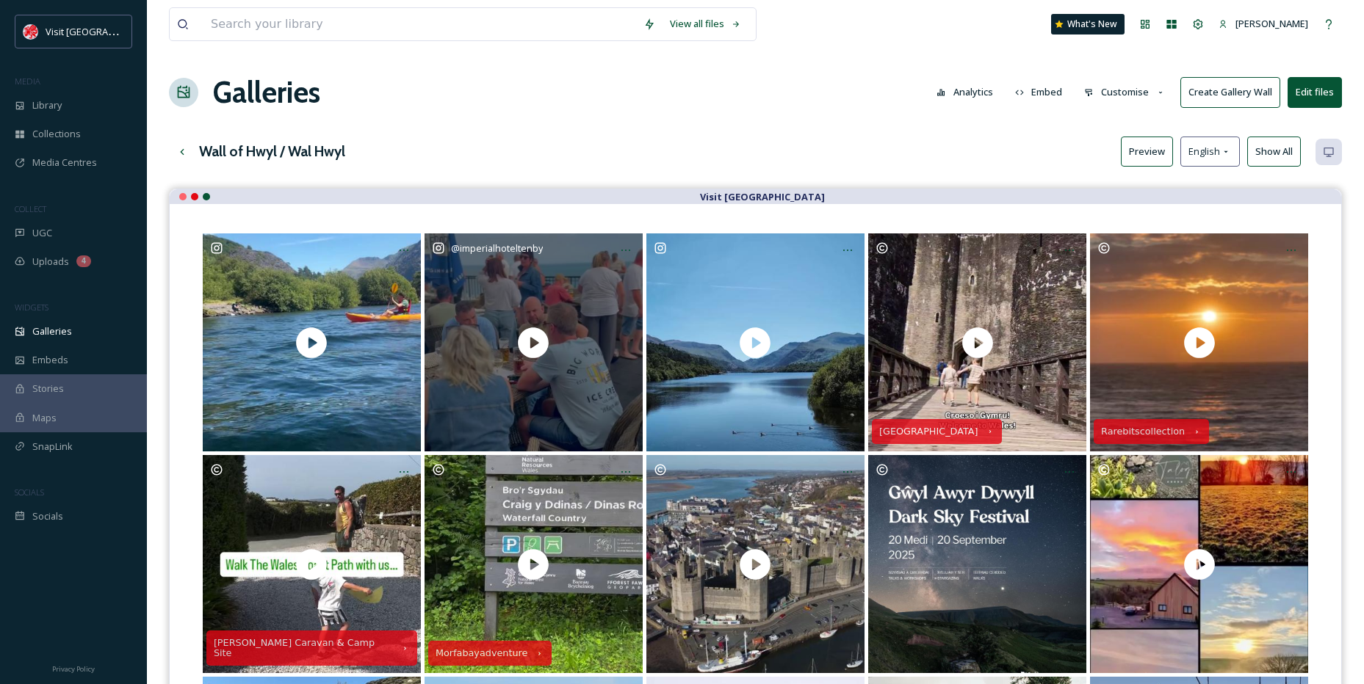
click at [634, 247] on div at bounding box center [625, 250] width 26 height 26
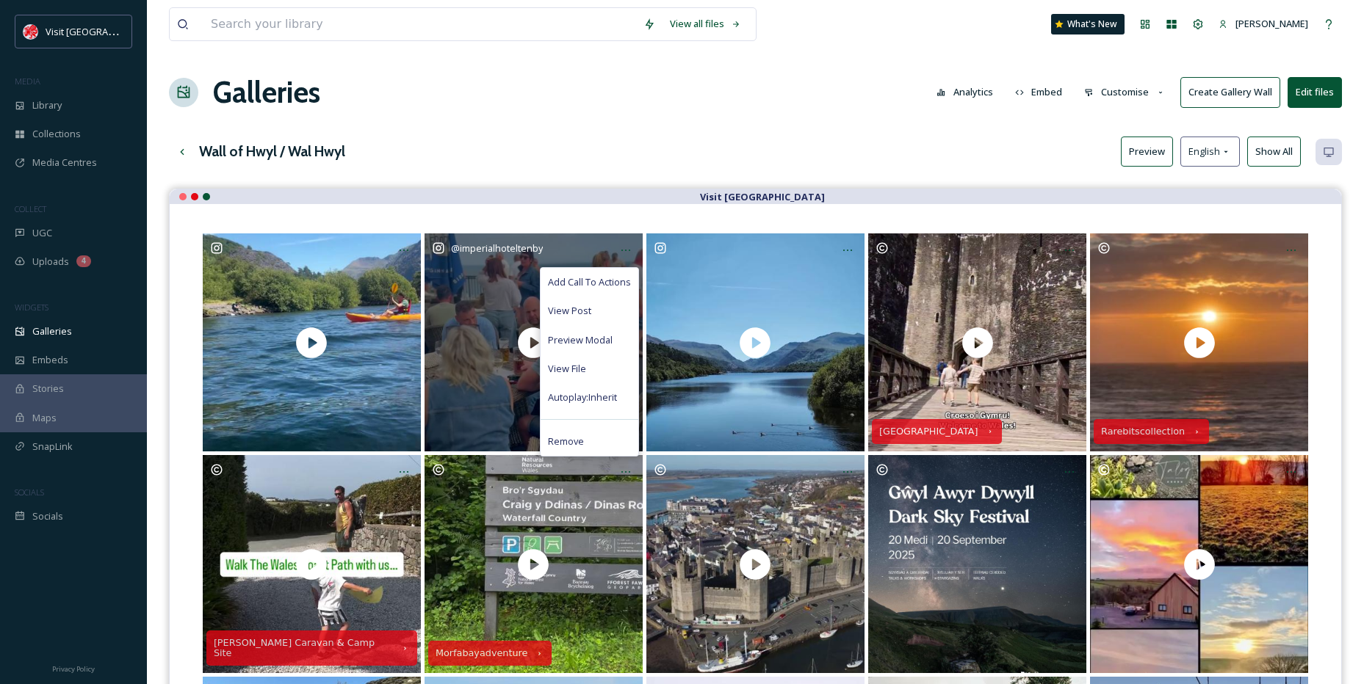
click at [589, 282] on span "Add Call To Actions" at bounding box center [589, 282] width 83 height 14
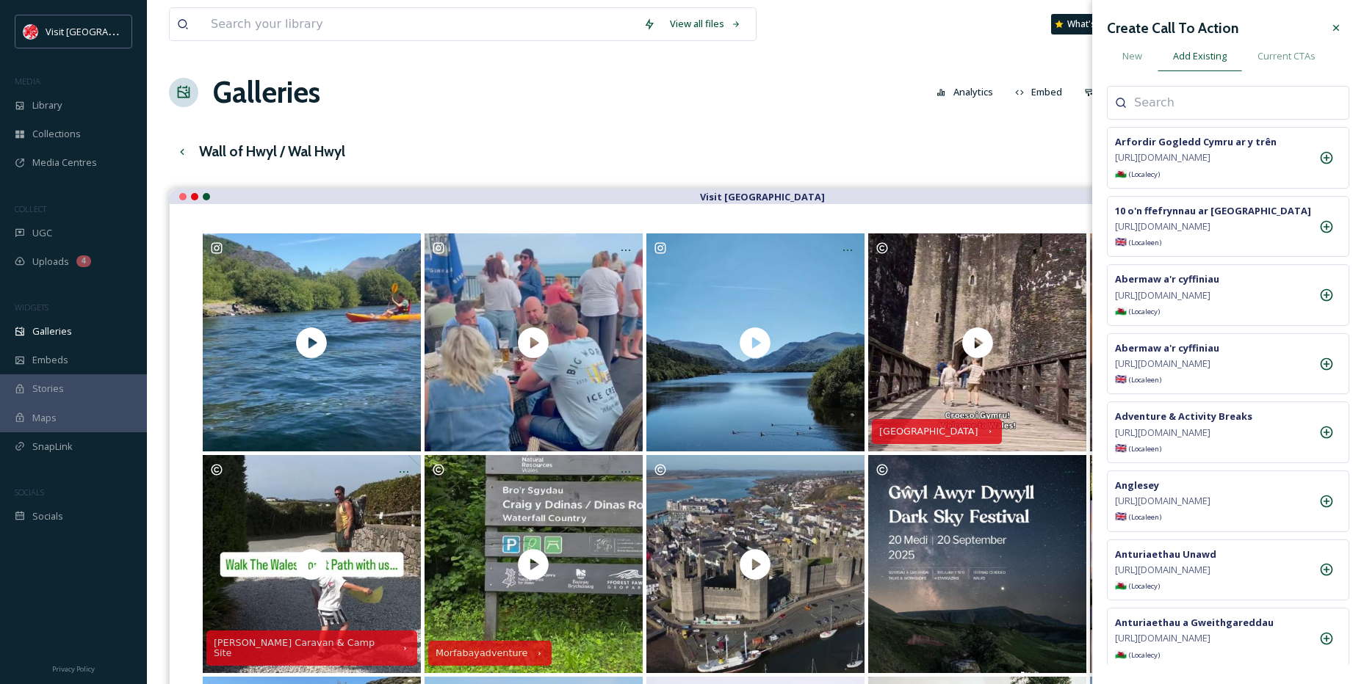
click at [1129, 65] on div "New" at bounding box center [1132, 56] width 51 height 30
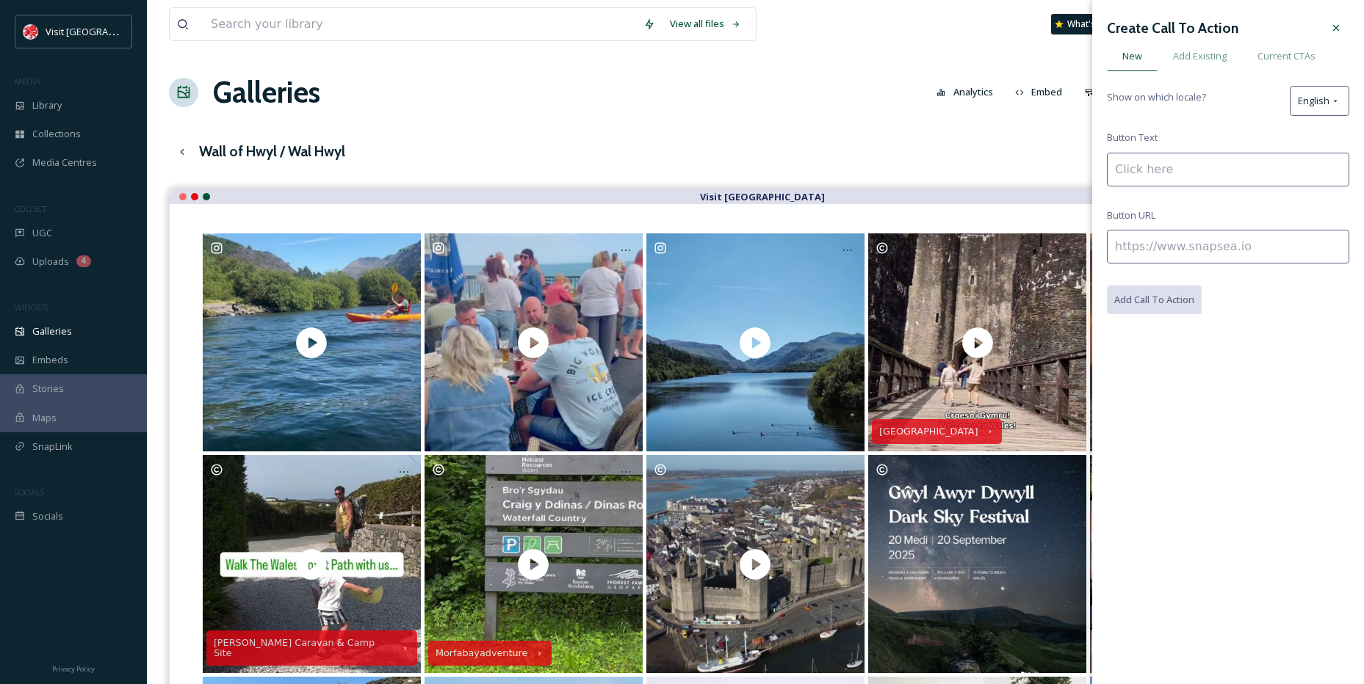
click at [1155, 160] on input at bounding box center [1228, 170] width 242 height 34
paste input "[GEOGRAPHIC_DATA]"
type input "[GEOGRAPHIC_DATA], [GEOGRAPHIC_DATA]"
click at [1171, 263] on input at bounding box center [1228, 247] width 242 height 34
paste input "[URL][DOMAIN_NAME]"
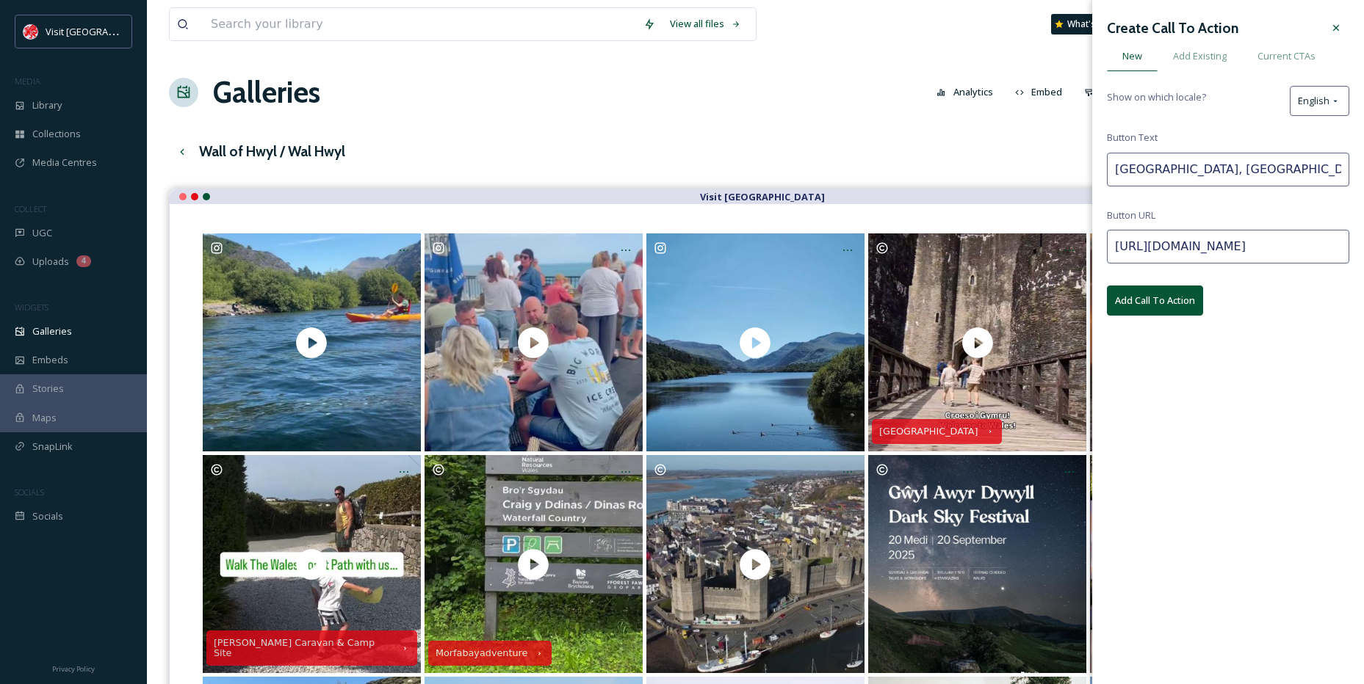
scroll to position [0, 160]
type input "[URL][DOMAIN_NAME]"
click at [1168, 297] on button "Add Call To Action" at bounding box center [1155, 301] width 96 height 30
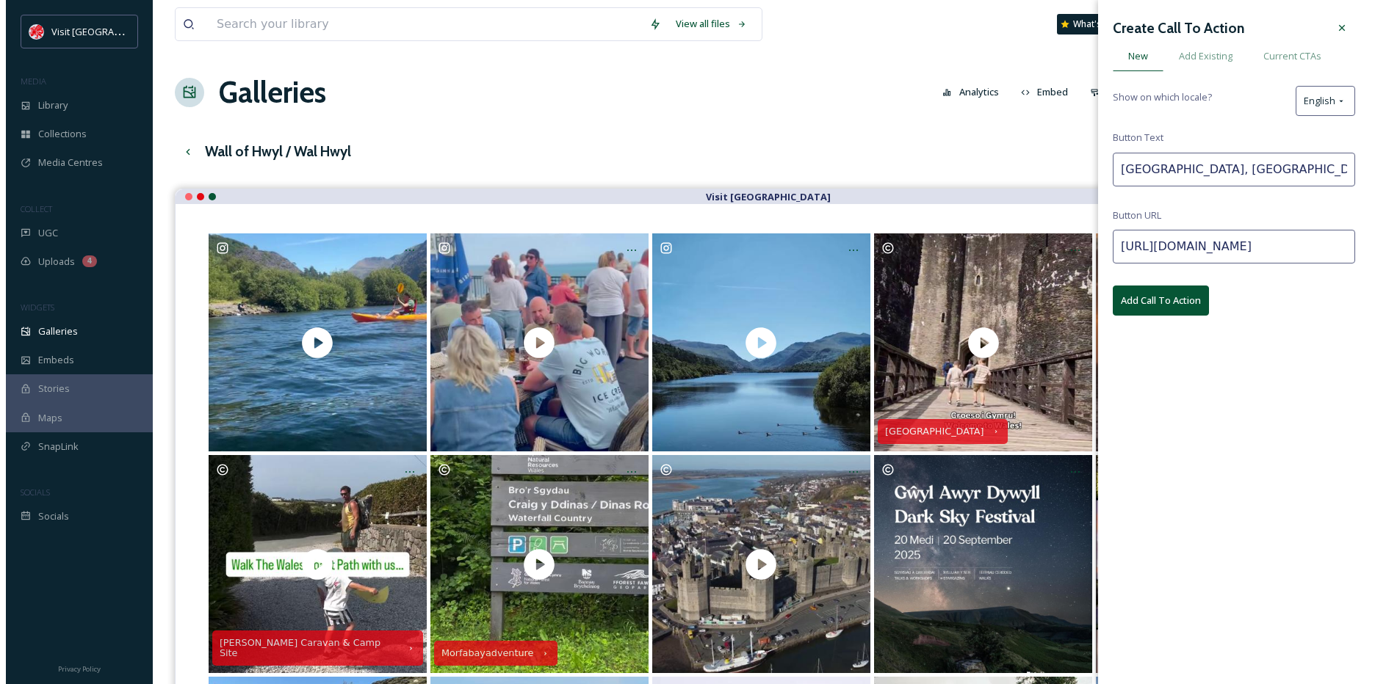
scroll to position [0, 0]
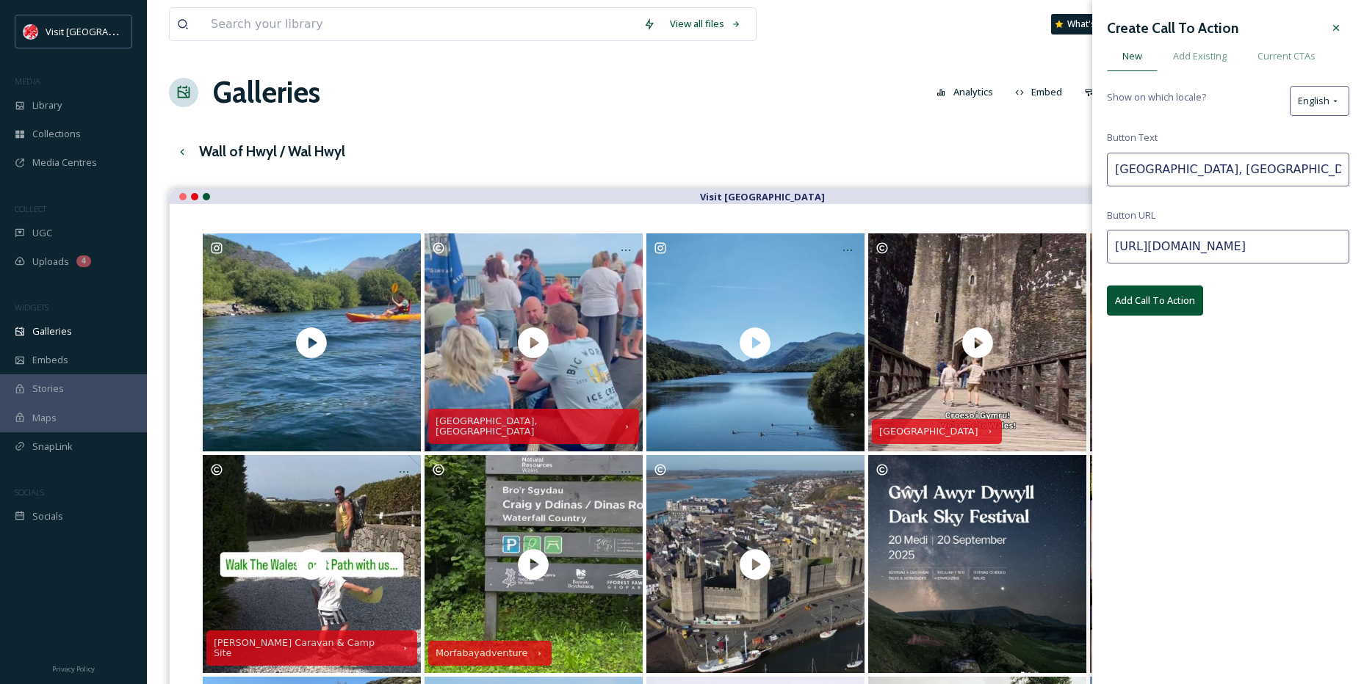
click at [1336, 19] on div at bounding box center [1336, 28] width 26 height 26
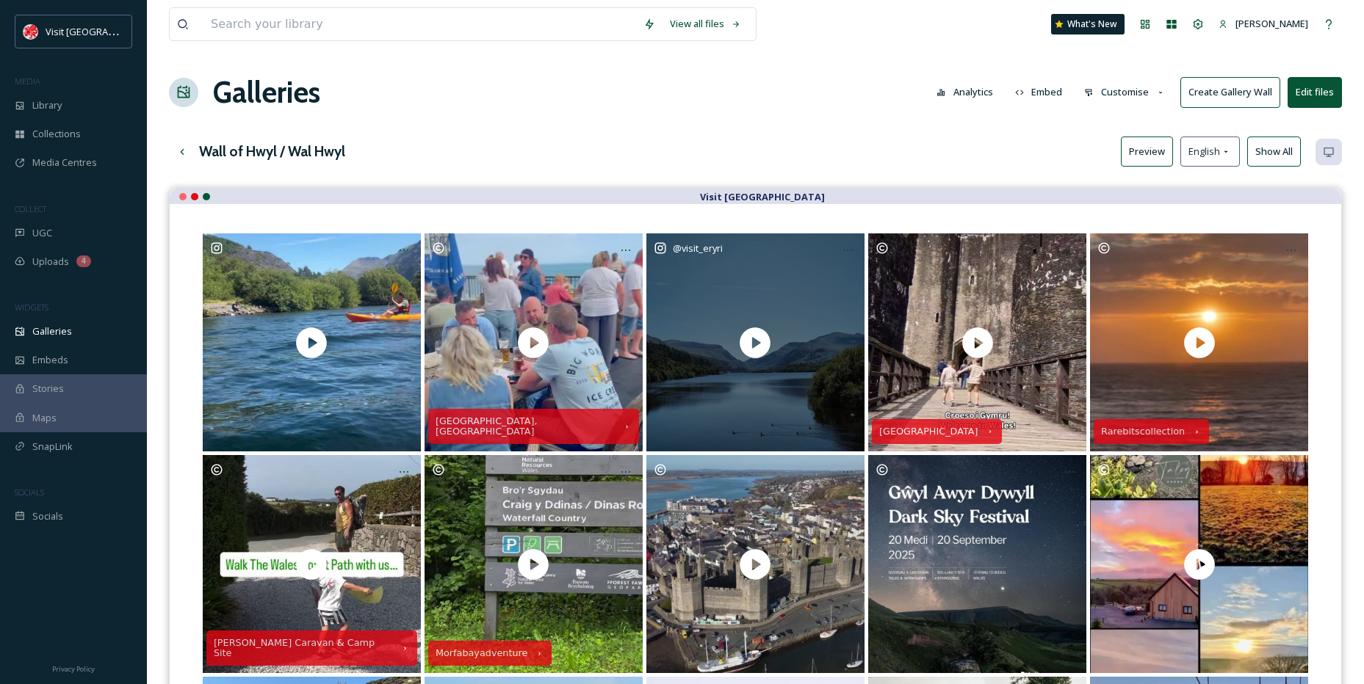
click at [851, 245] on icon at bounding box center [848, 251] width 12 height 12
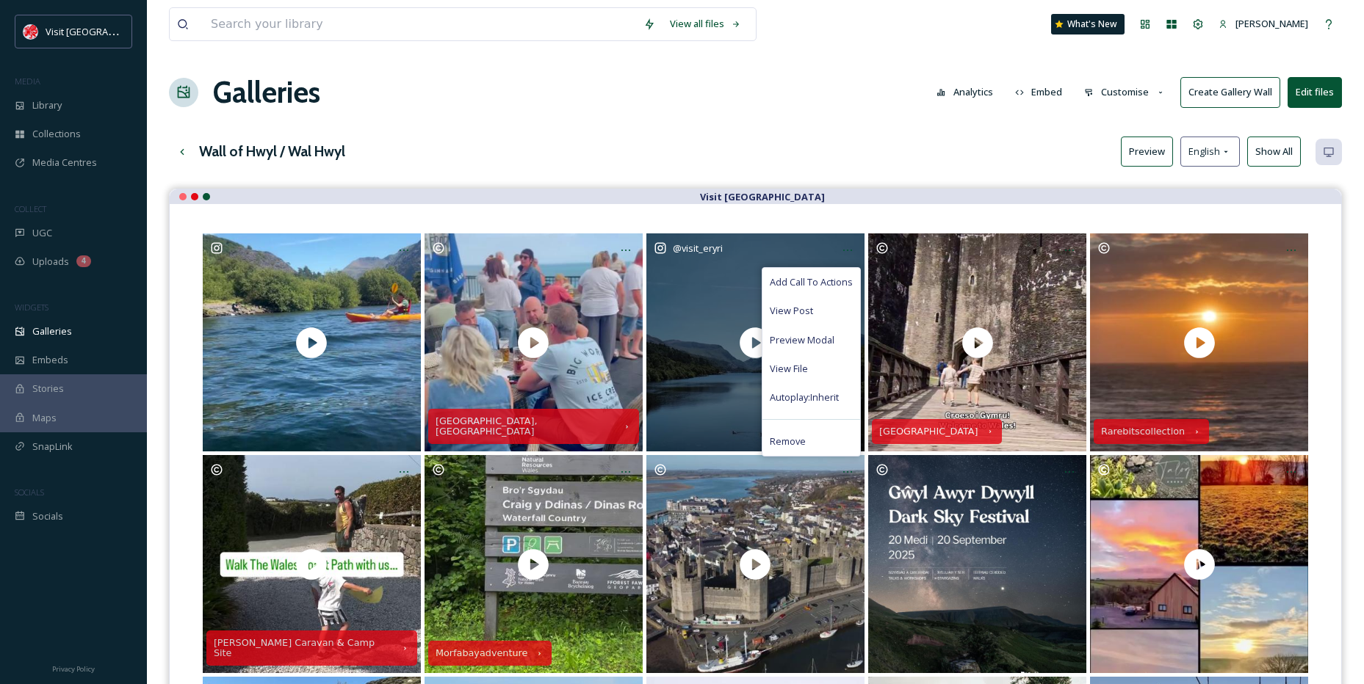
click at [814, 316] on div "View Post" at bounding box center [811, 311] width 98 height 29
click at [789, 376] on div "View File" at bounding box center [811, 369] width 98 height 29
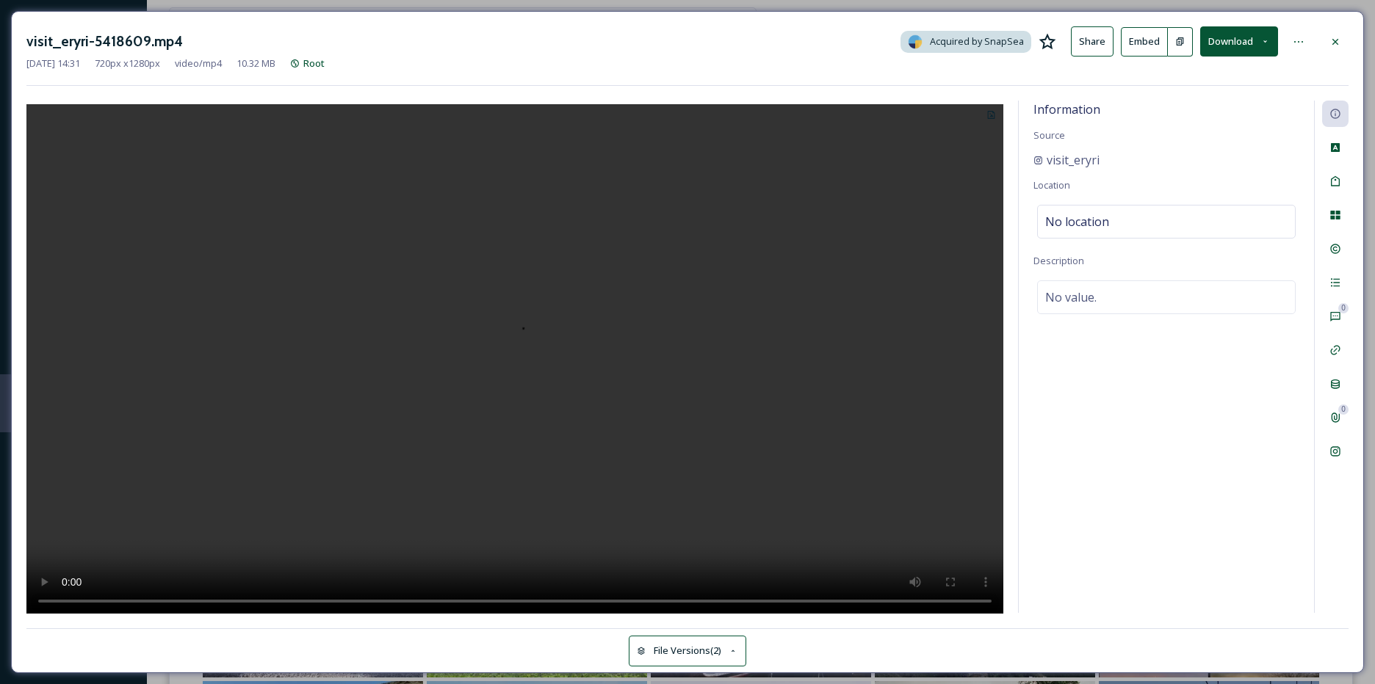
click at [1076, 228] on span "No location" at bounding box center [1077, 222] width 64 height 18
click at [1078, 226] on input at bounding box center [1166, 222] width 257 height 32
paste input "[PERSON_NAME], [PERSON_NAME]"
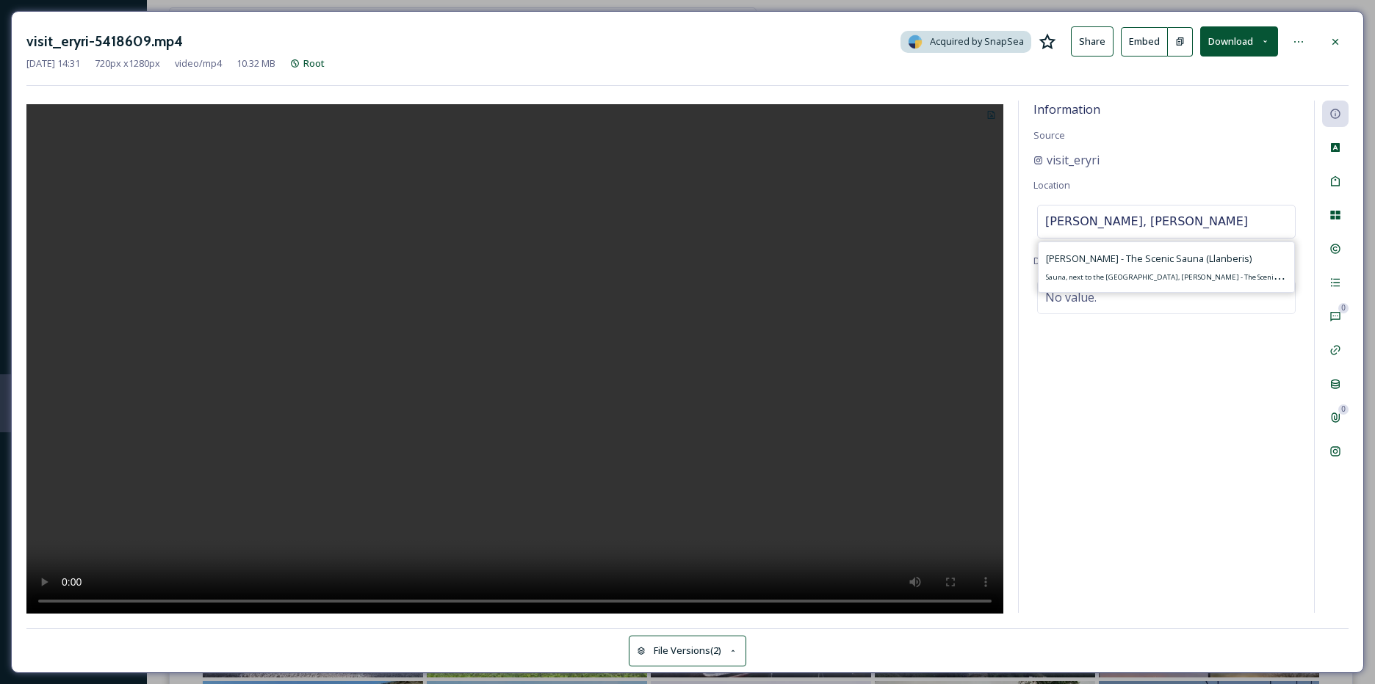
type input "[PERSON_NAME], [PERSON_NAME]"
click at [1129, 266] on div "[PERSON_NAME] - The Scenic Sauna (Llanberis) Sauna, next to the [GEOGRAPHIC_DAT…" at bounding box center [1166, 267] width 241 height 35
click at [1120, 303] on div "No value." at bounding box center [1166, 315] width 258 height 34
click at [1120, 301] on textarea at bounding box center [1166, 359] width 266 height 122
paste textarea "If prioritising wellness in on the agenda this summer, there are plenty of plac…"
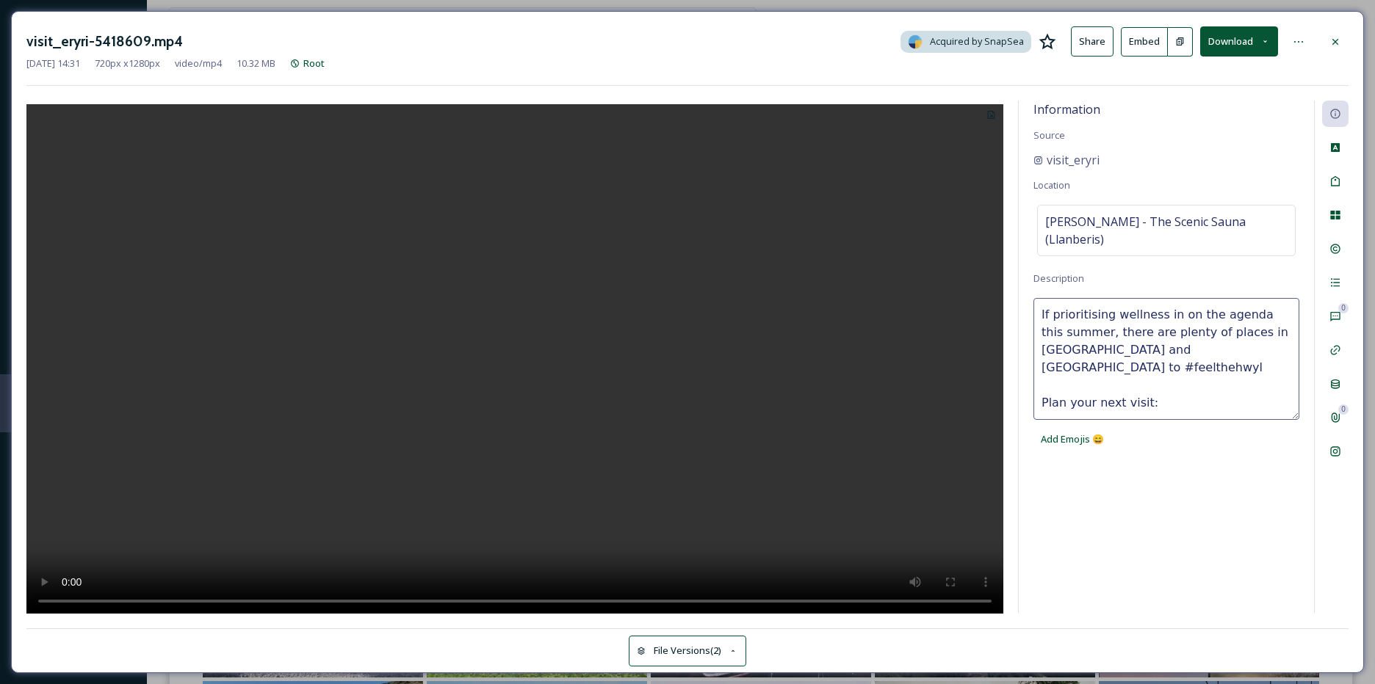
paste textarea "[URL][DOMAIN_NAME]"
type textarea "If prioritising wellness in on the agenda this summer, there are plenty of plac…"
click at [1342, 186] on div "Tags" at bounding box center [1335, 181] width 26 height 26
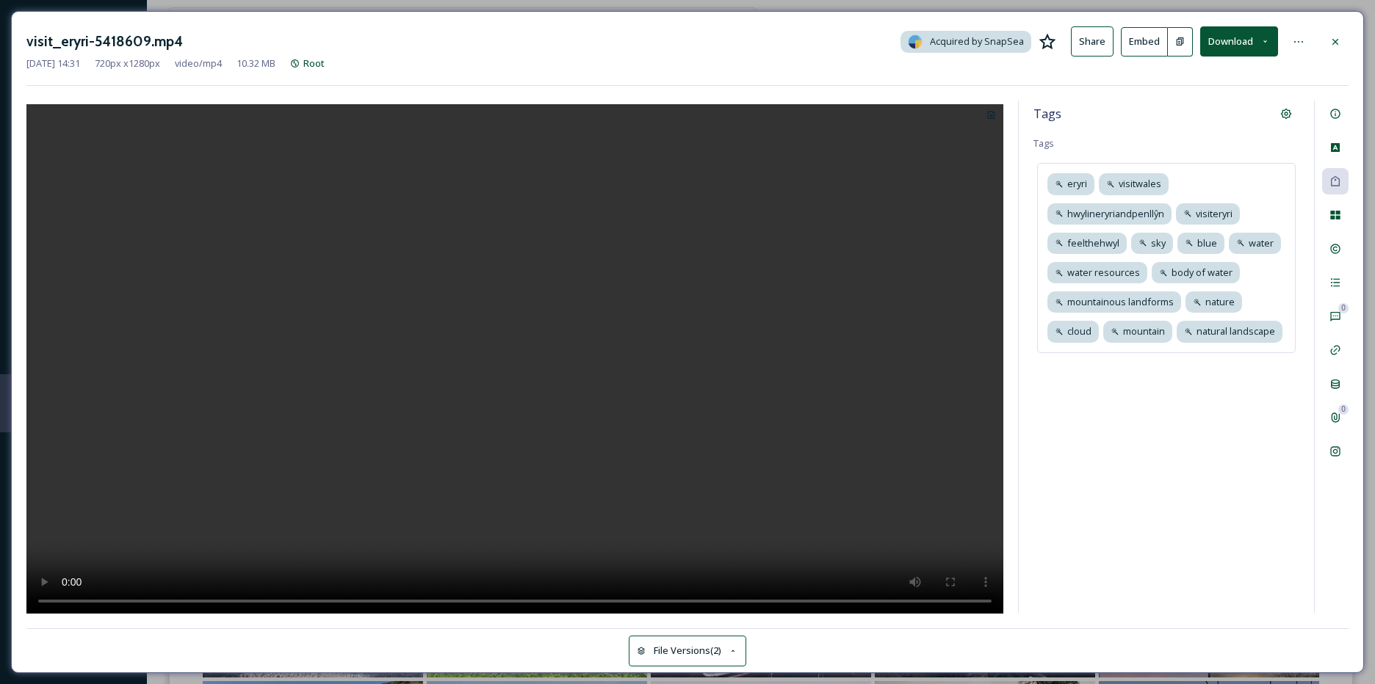
click at [1268, 286] on div "eryri visitwales hwylineryriandpenllŷn visiteryri feelthehwyl sky blue water wa…" at bounding box center [1166, 257] width 258 height 189
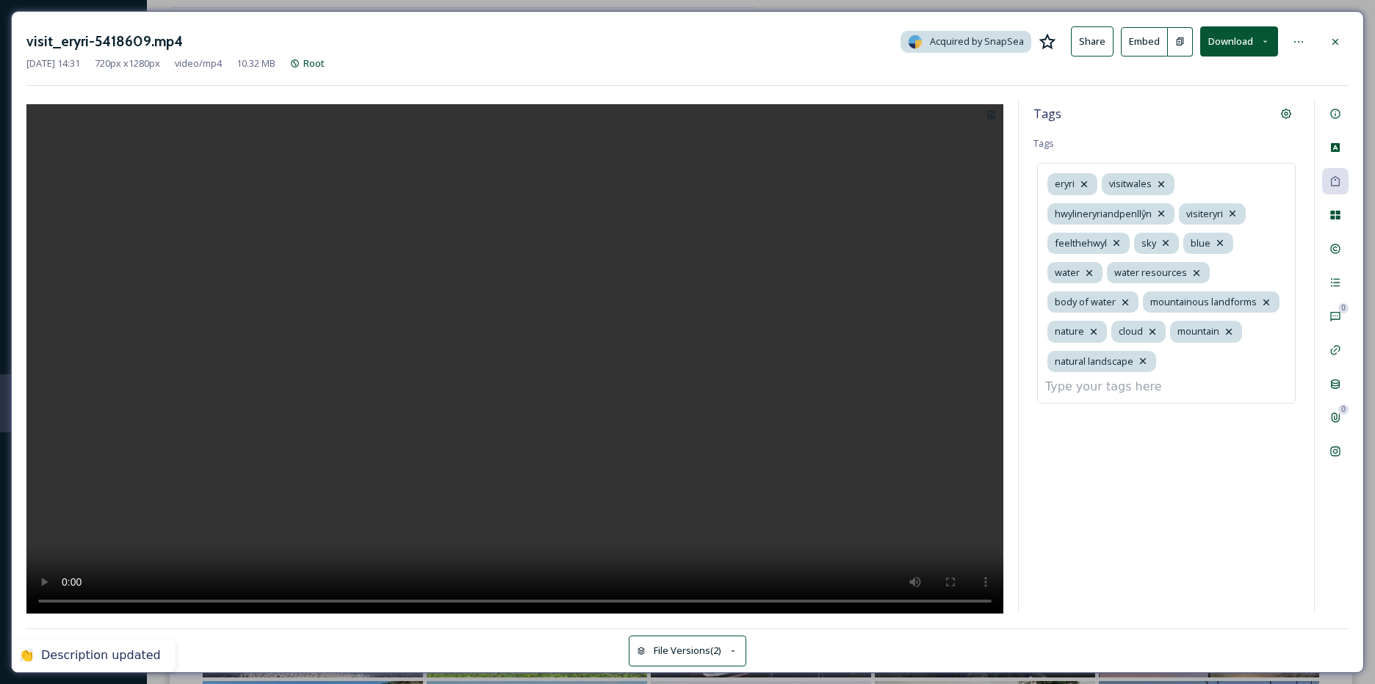
click at [1263, 303] on icon at bounding box center [1266, 303] width 12 height 12
click at [1126, 303] on icon at bounding box center [1125, 302] width 6 height 6
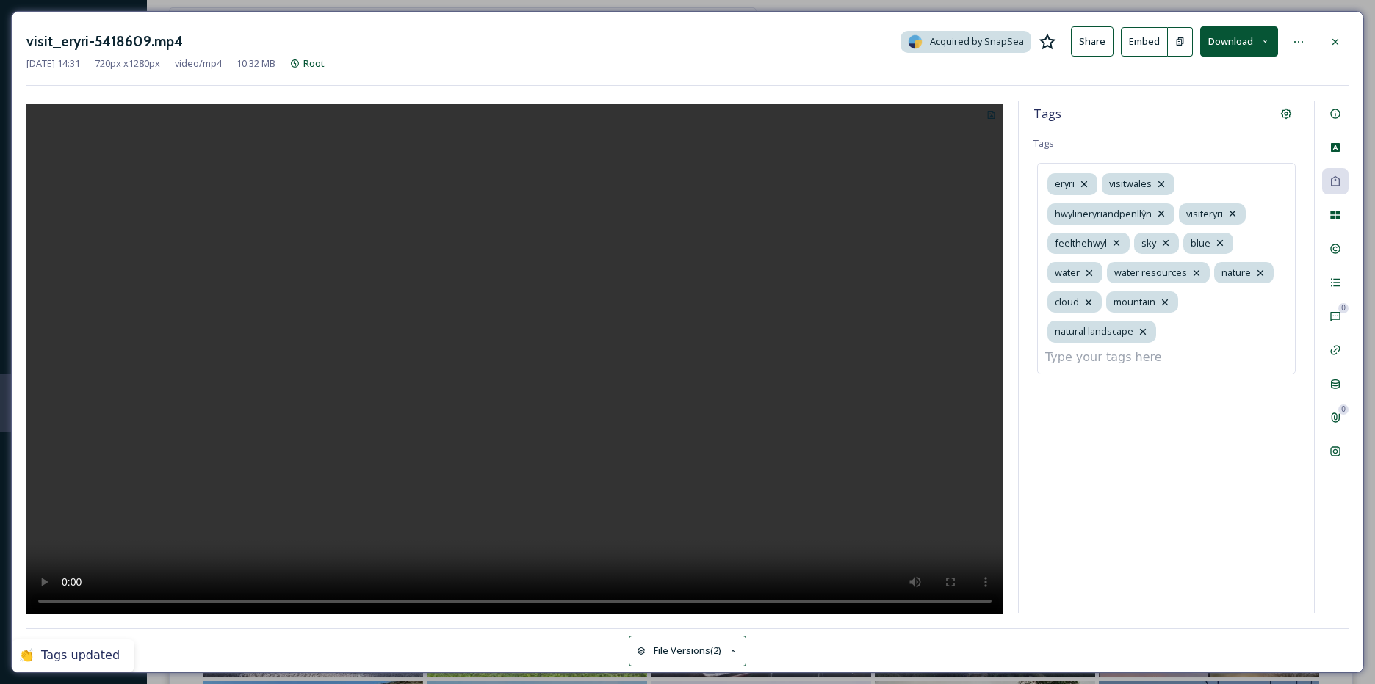
click at [1217, 242] on icon at bounding box center [1220, 243] width 12 height 12
click at [1220, 300] on icon at bounding box center [1219, 303] width 12 height 12
click at [1163, 308] on input at bounding box center [1194, 303] width 147 height 18
click at [1135, 272] on icon at bounding box center [1137, 272] width 6 height 6
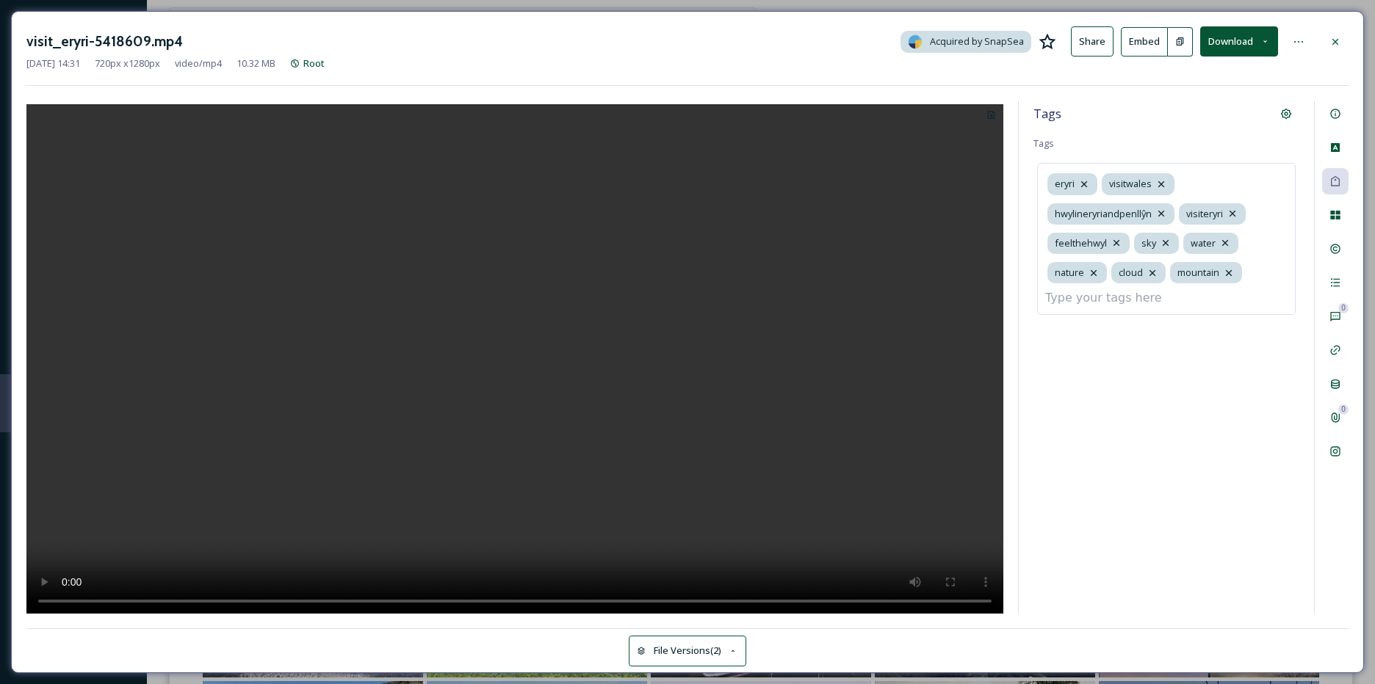
click at [1107, 297] on input at bounding box center [1118, 298] width 147 height 18
type input "sauna"
click at [1088, 339] on div "sauna" at bounding box center [1166, 333] width 256 height 29
click at [1341, 238] on div "Rights" at bounding box center [1335, 249] width 26 height 26
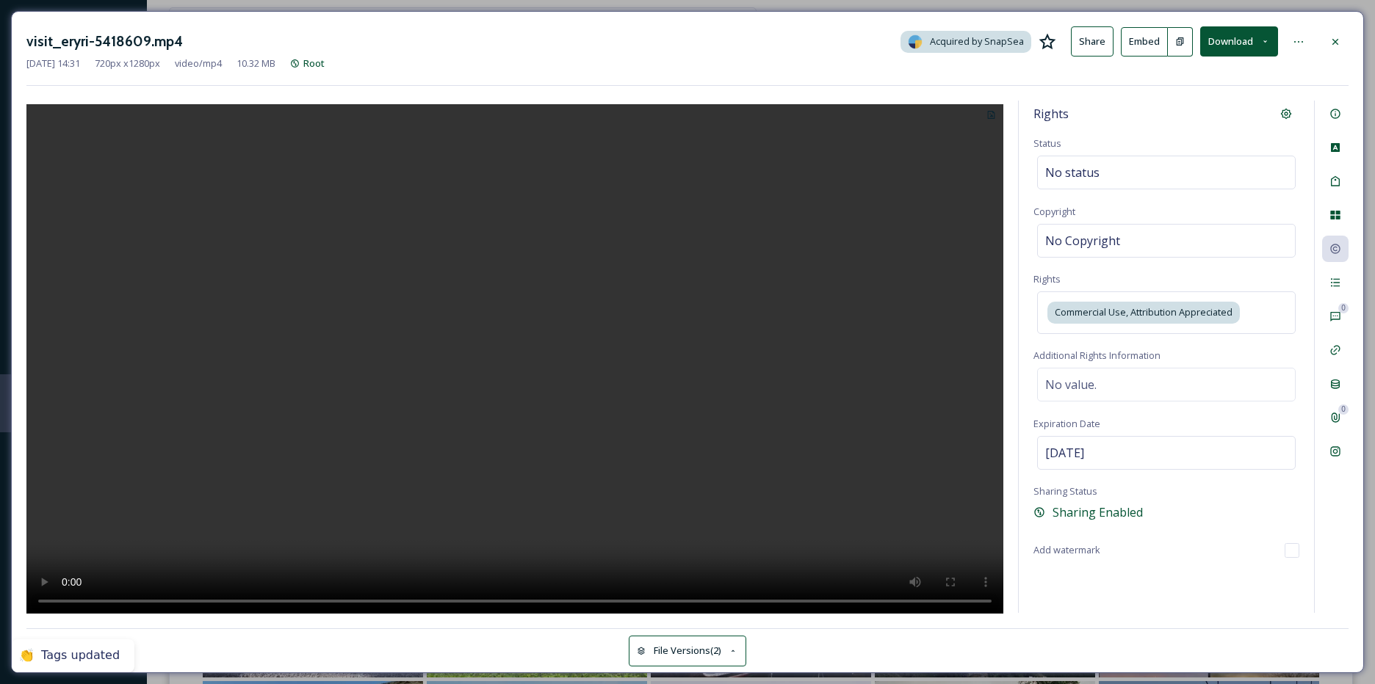
click at [1168, 236] on div "No Copyright" at bounding box center [1166, 241] width 258 height 34
type input "visit_eryri"
click at [1341, 284] on div "Activity" at bounding box center [1335, 282] width 26 height 26
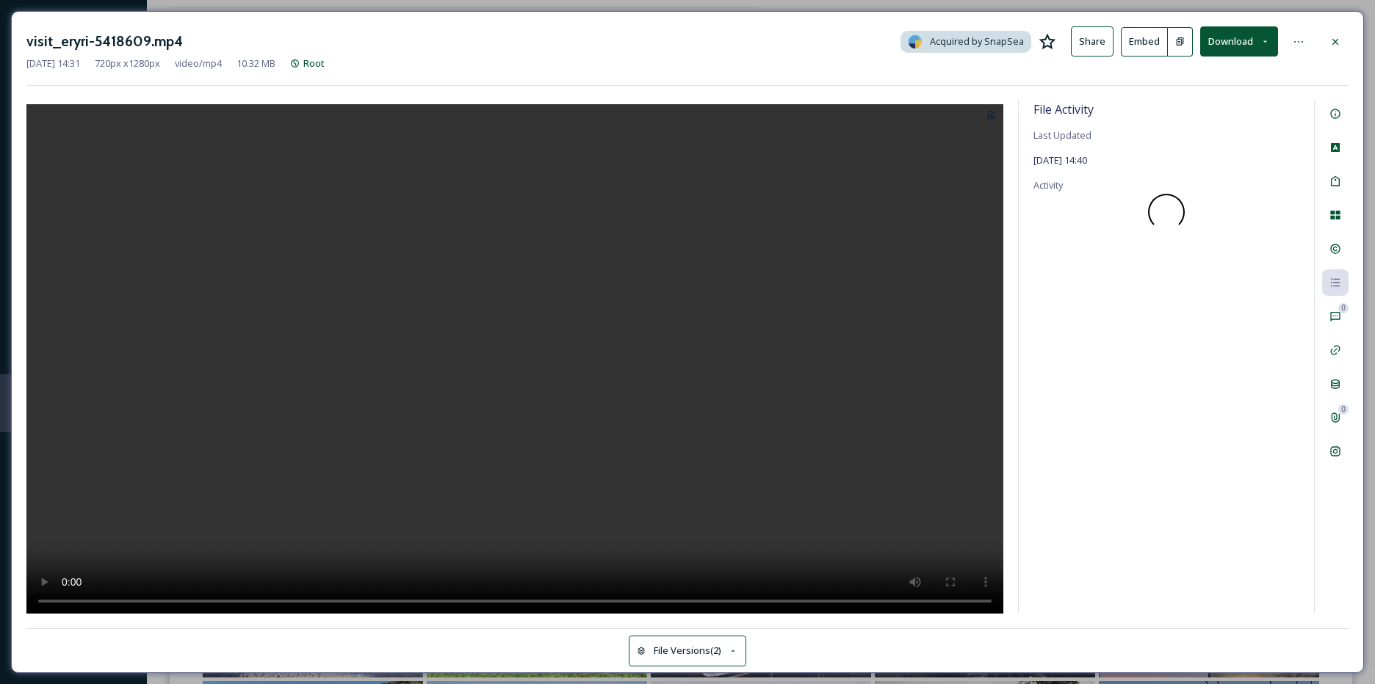
click at [1339, 45] on icon at bounding box center [1335, 42] width 12 height 12
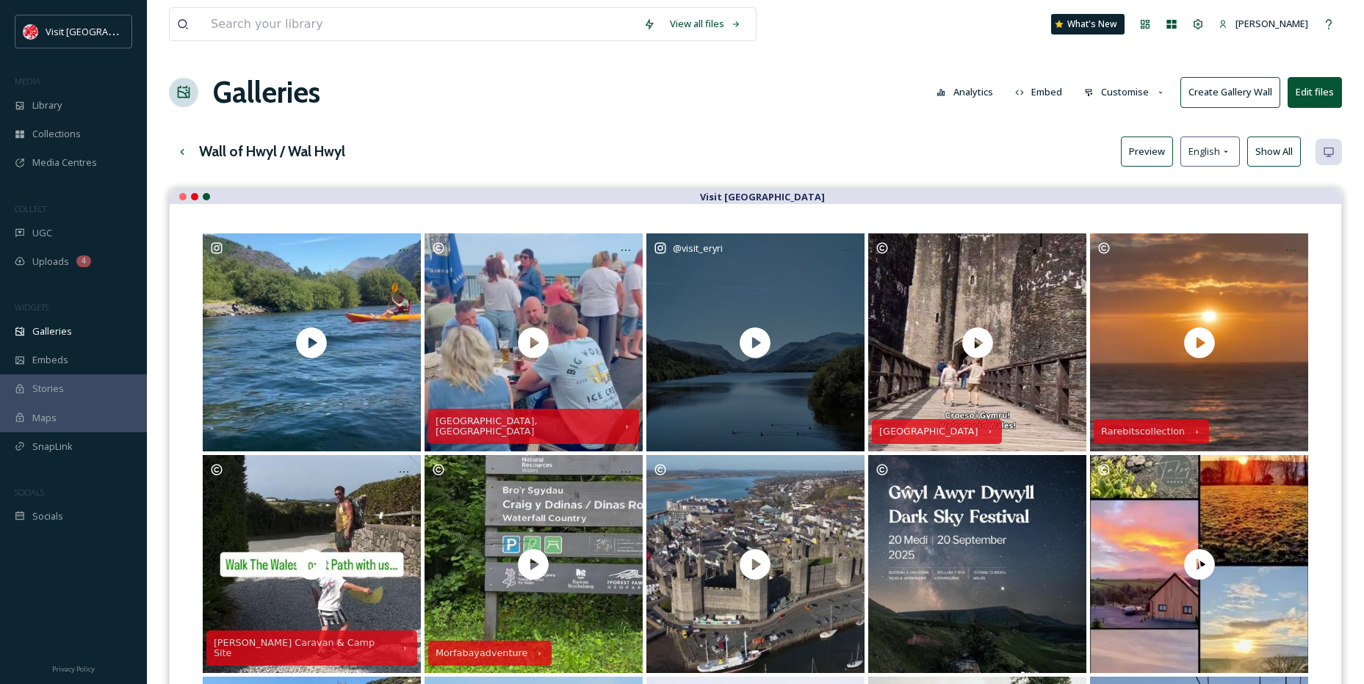
click at [854, 248] on div at bounding box center [847, 250] width 26 height 26
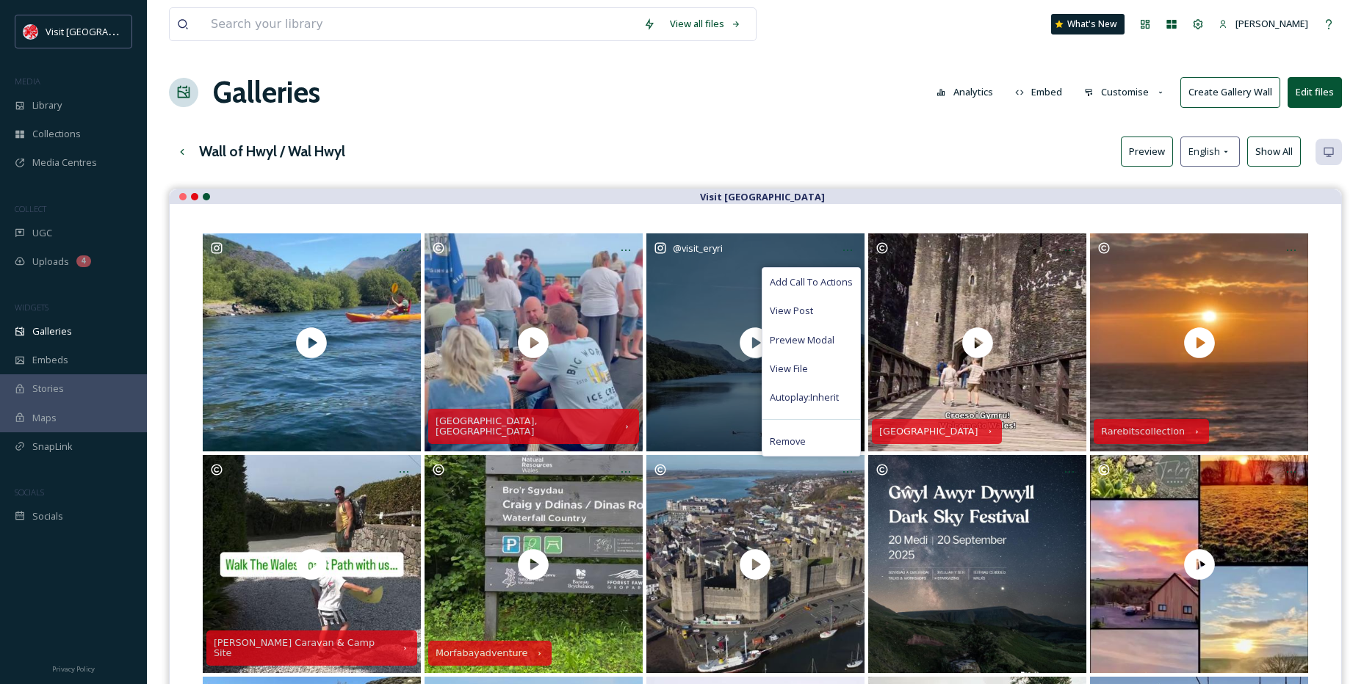
click at [801, 289] on span "Add Call To Actions" at bounding box center [811, 282] width 83 height 14
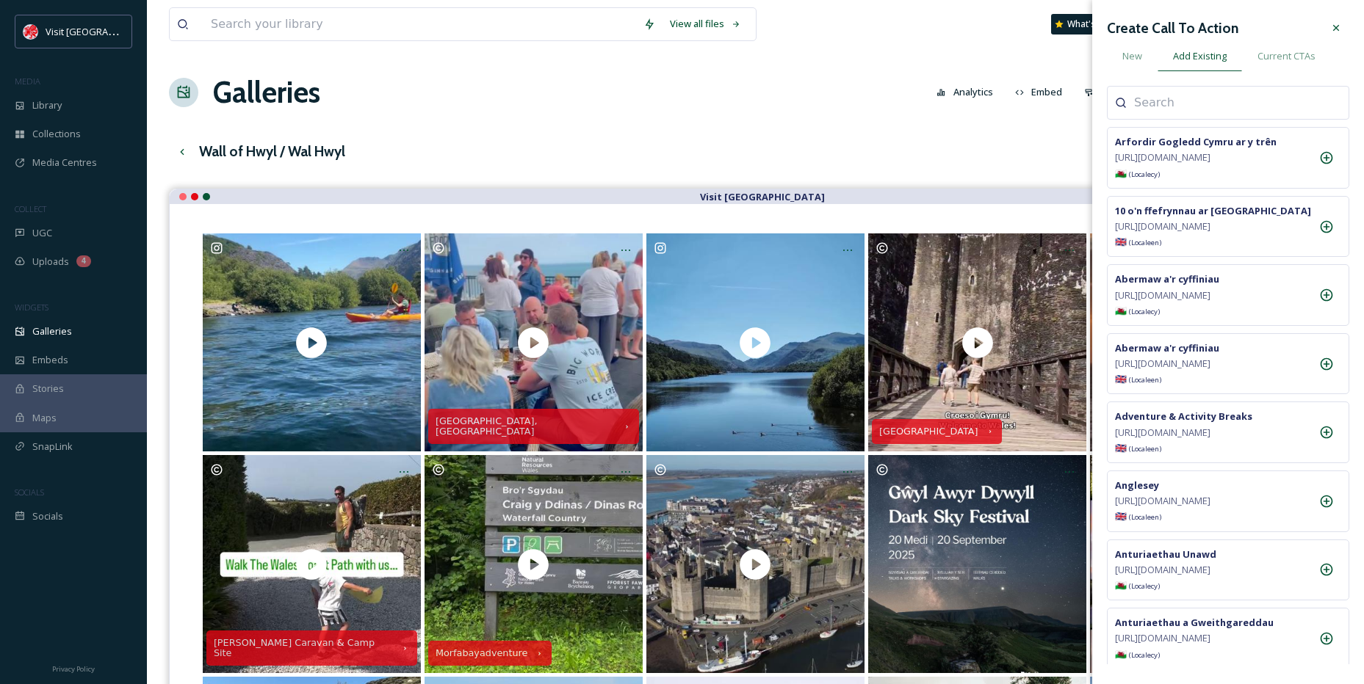
click at [1129, 57] on span "New" at bounding box center [1132, 56] width 20 height 14
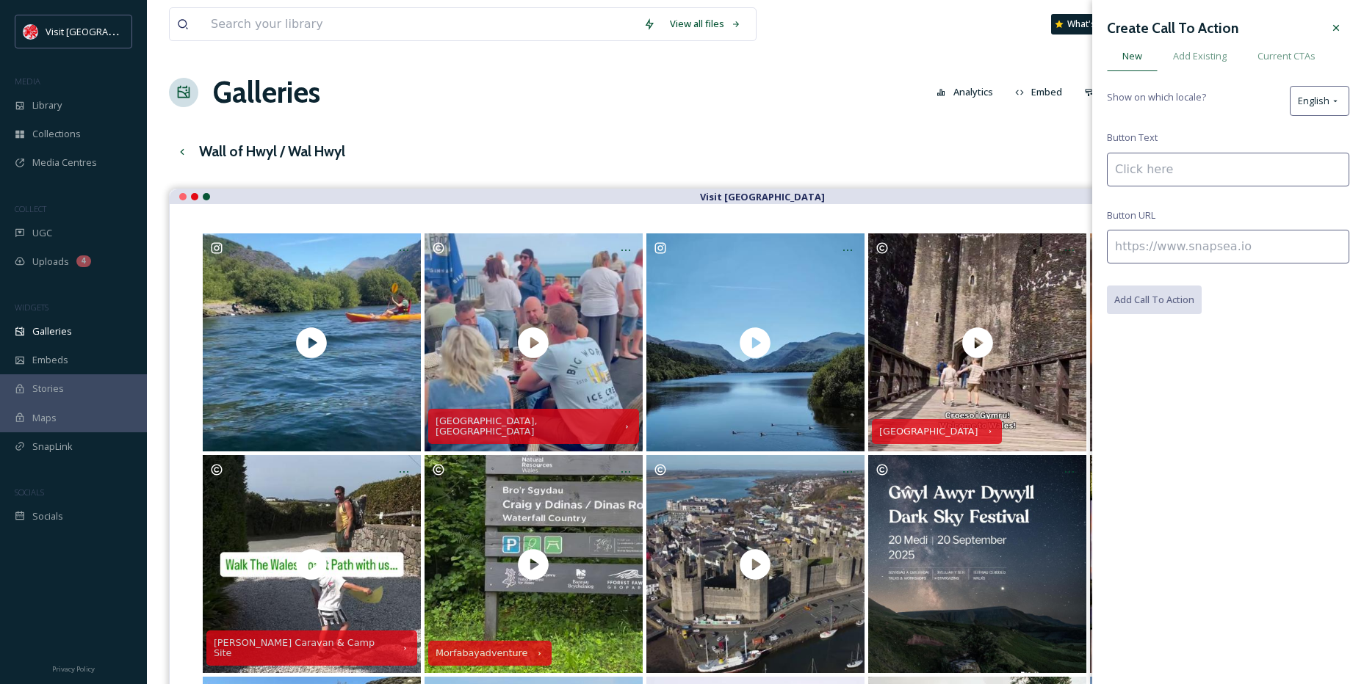
click at [1148, 181] on input at bounding box center [1228, 170] width 242 height 34
paste input "[PERSON_NAME]"
type input "[PERSON_NAME]"
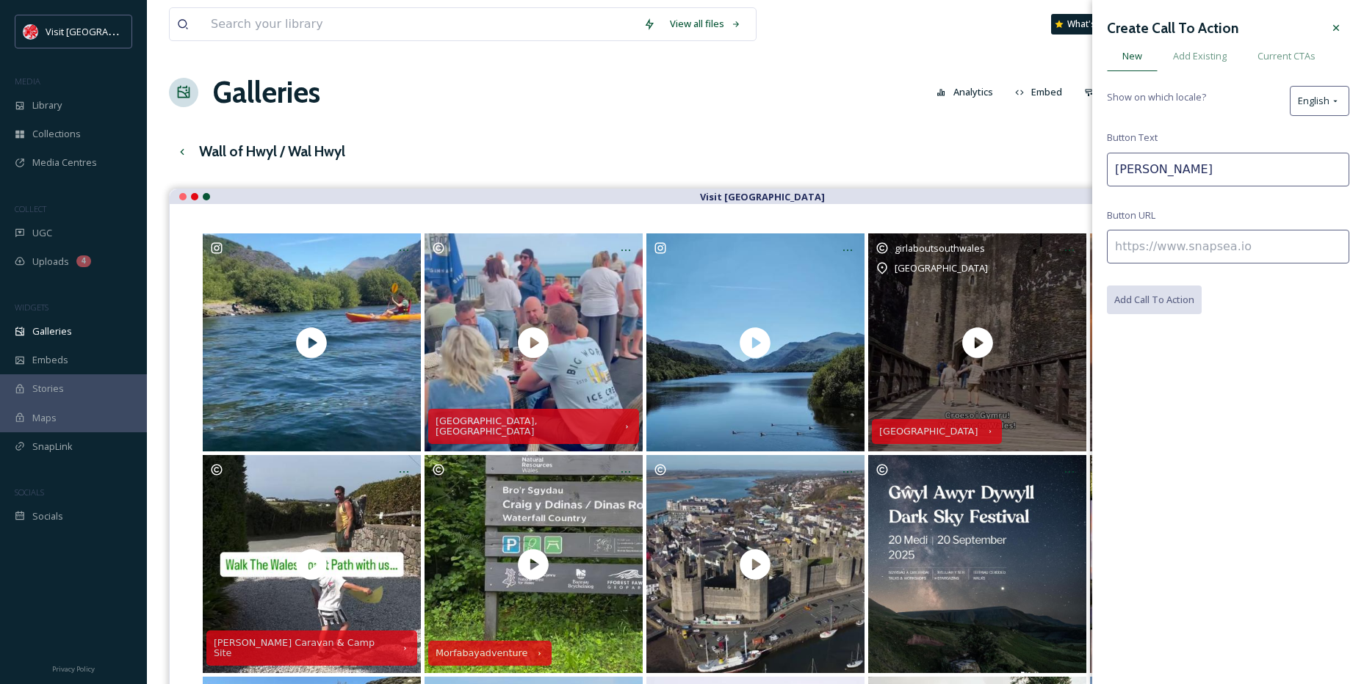
click at [1105, 245] on div "Create Call To Action New Add Existing Current CTAs Show on which locale? Engli…" at bounding box center [1228, 164] width 272 height 329
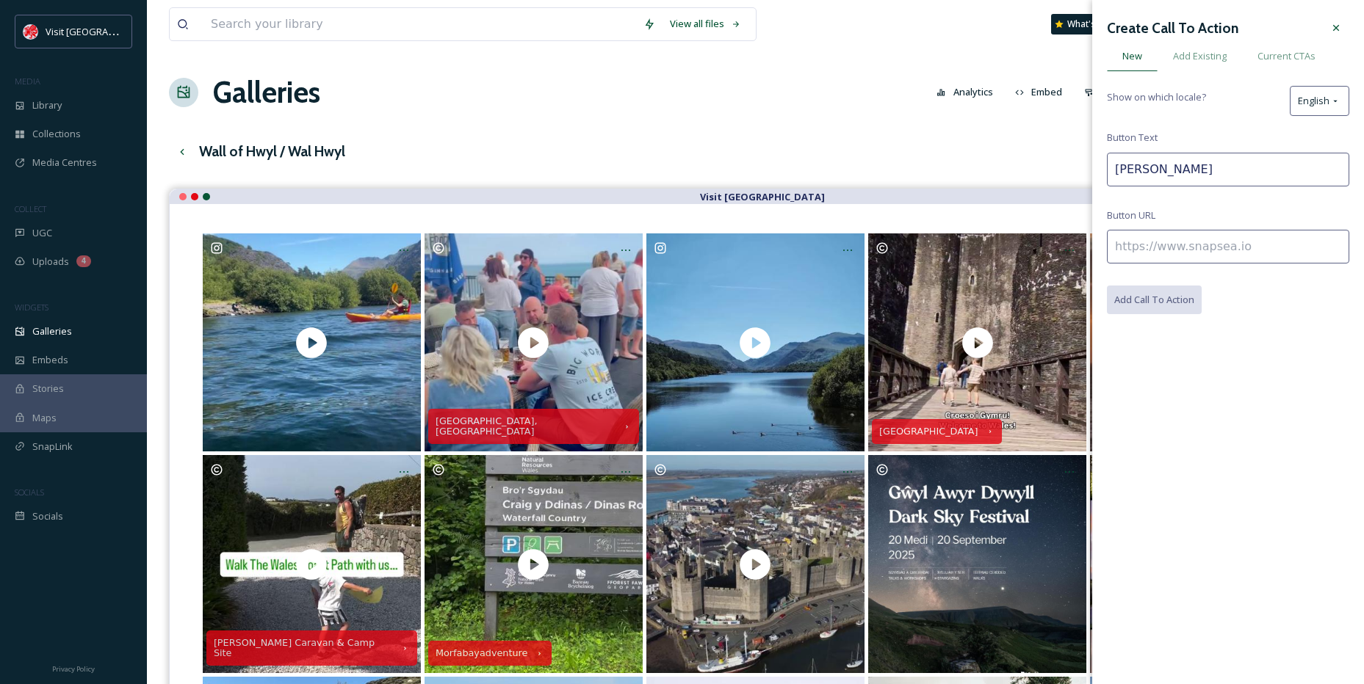
click at [1124, 245] on input at bounding box center [1228, 247] width 242 height 34
paste input "[URL][DOMAIN_NAME]"
type input "[URL][DOMAIN_NAME]"
click at [1165, 301] on button "Add Call To Action" at bounding box center [1155, 301] width 96 height 30
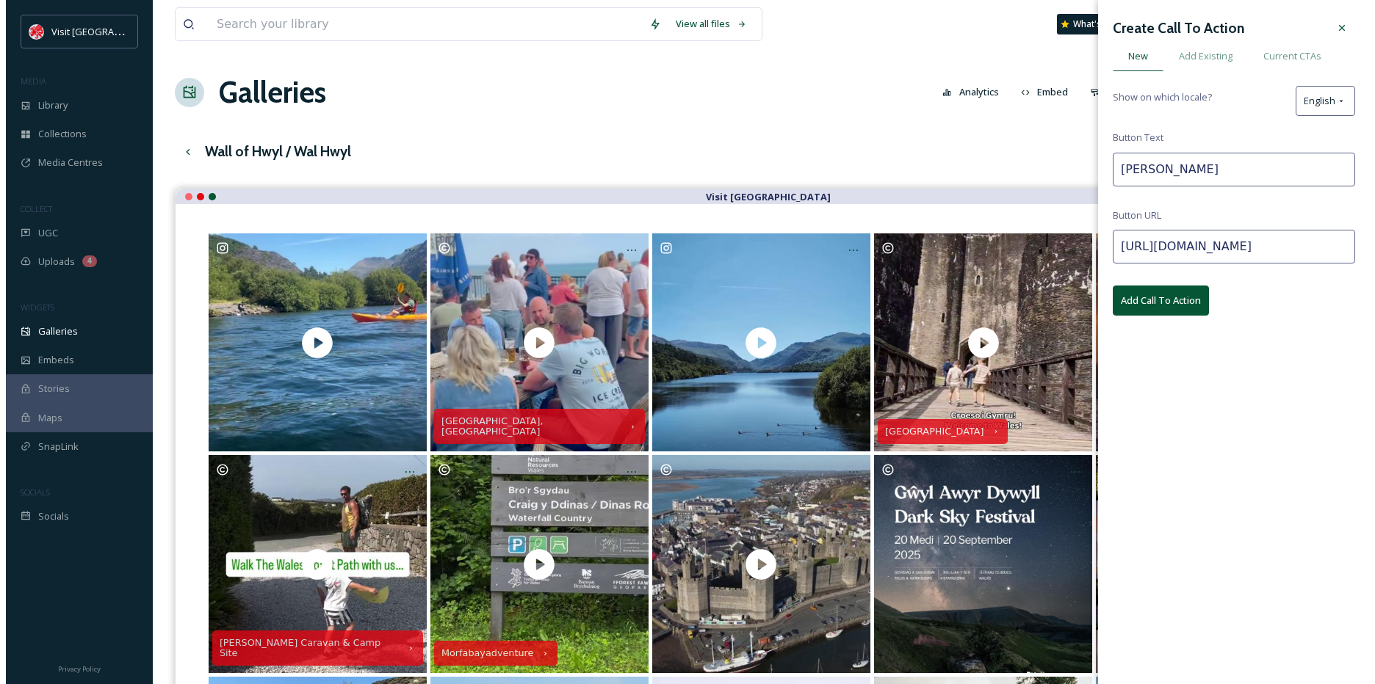
scroll to position [0, 0]
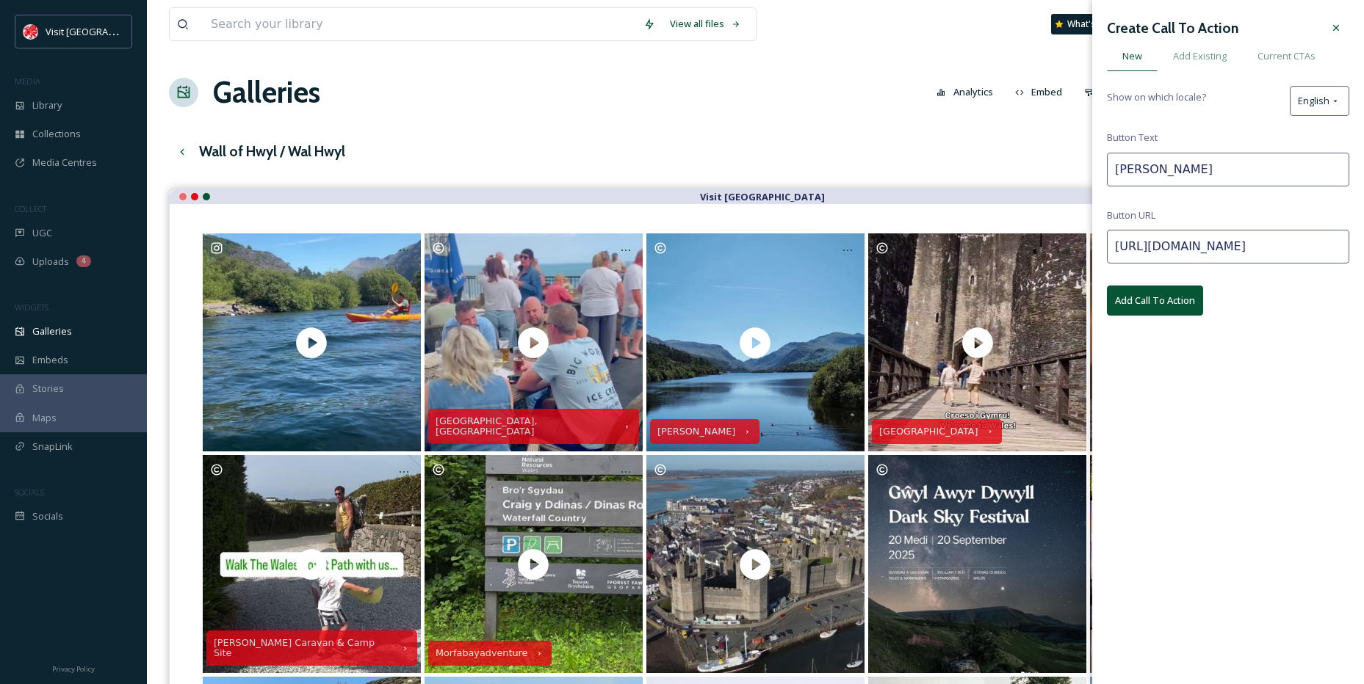
click at [1334, 31] on icon at bounding box center [1336, 28] width 12 height 12
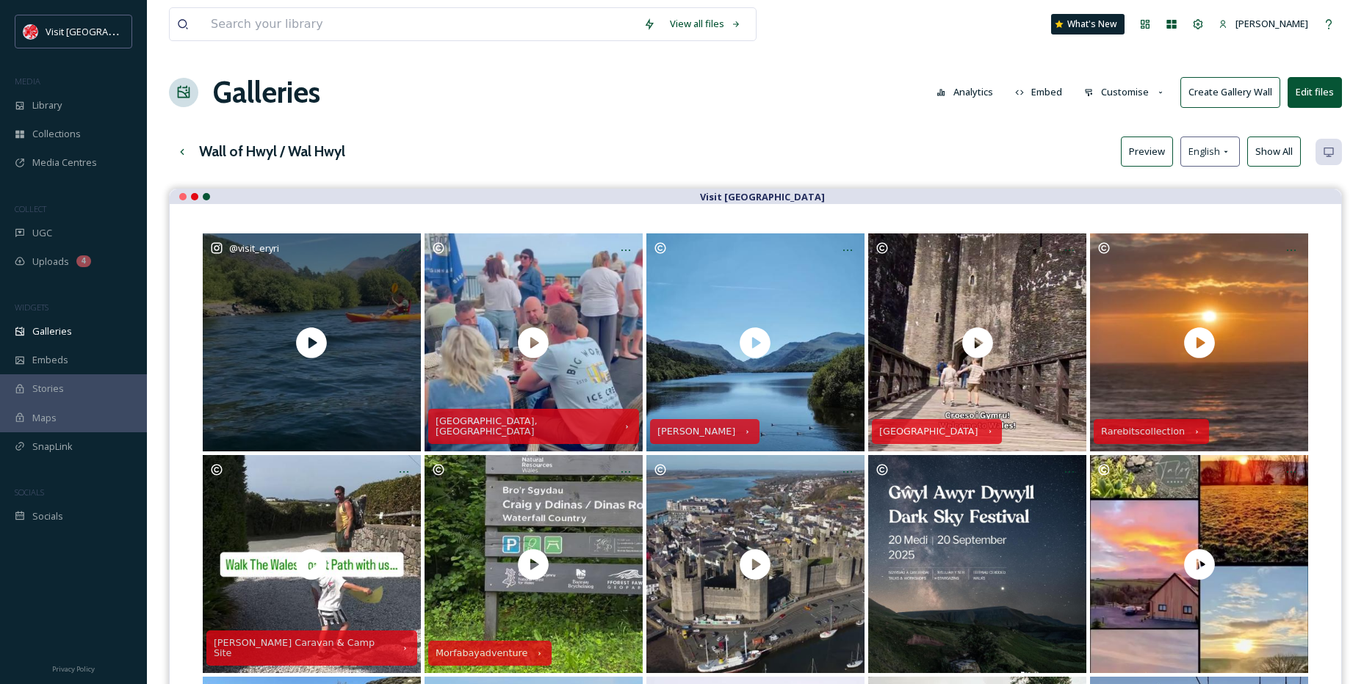
click at [405, 259] on div at bounding box center [404, 250] width 26 height 26
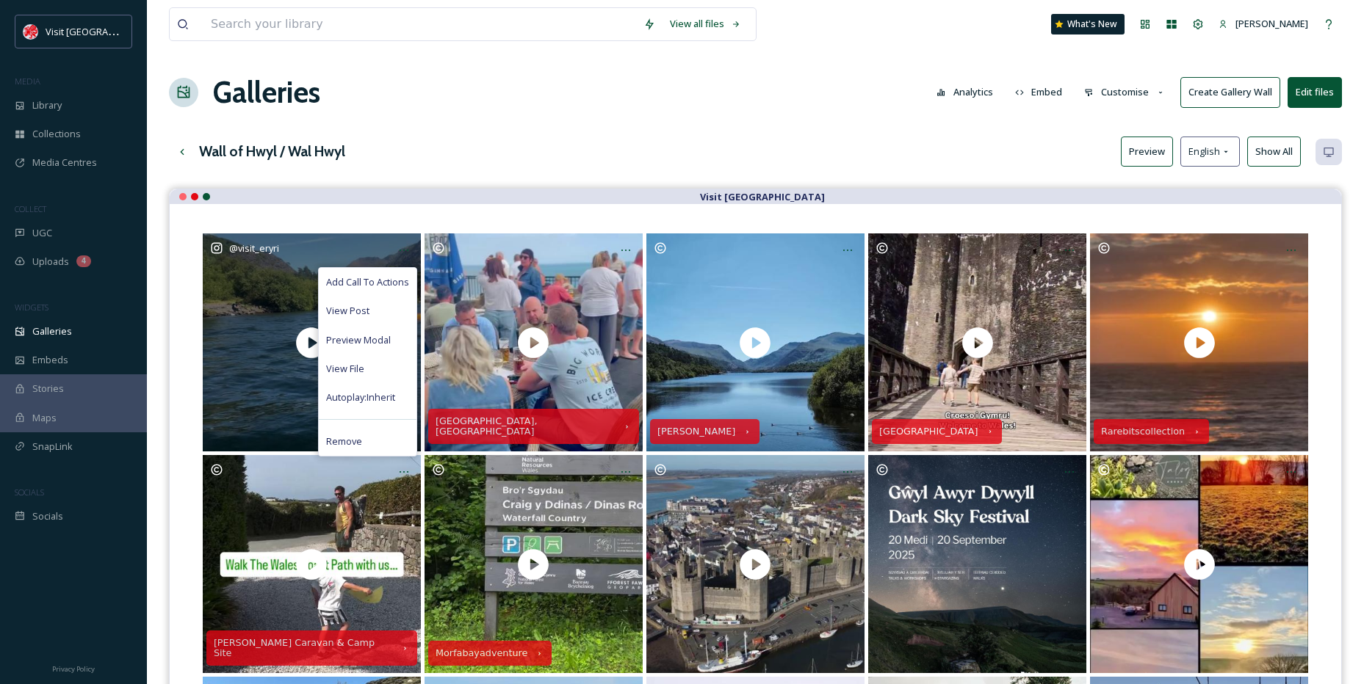
click at [364, 322] on div "View Post" at bounding box center [368, 311] width 98 height 29
click at [351, 361] on div "View File" at bounding box center [368, 369] width 98 height 29
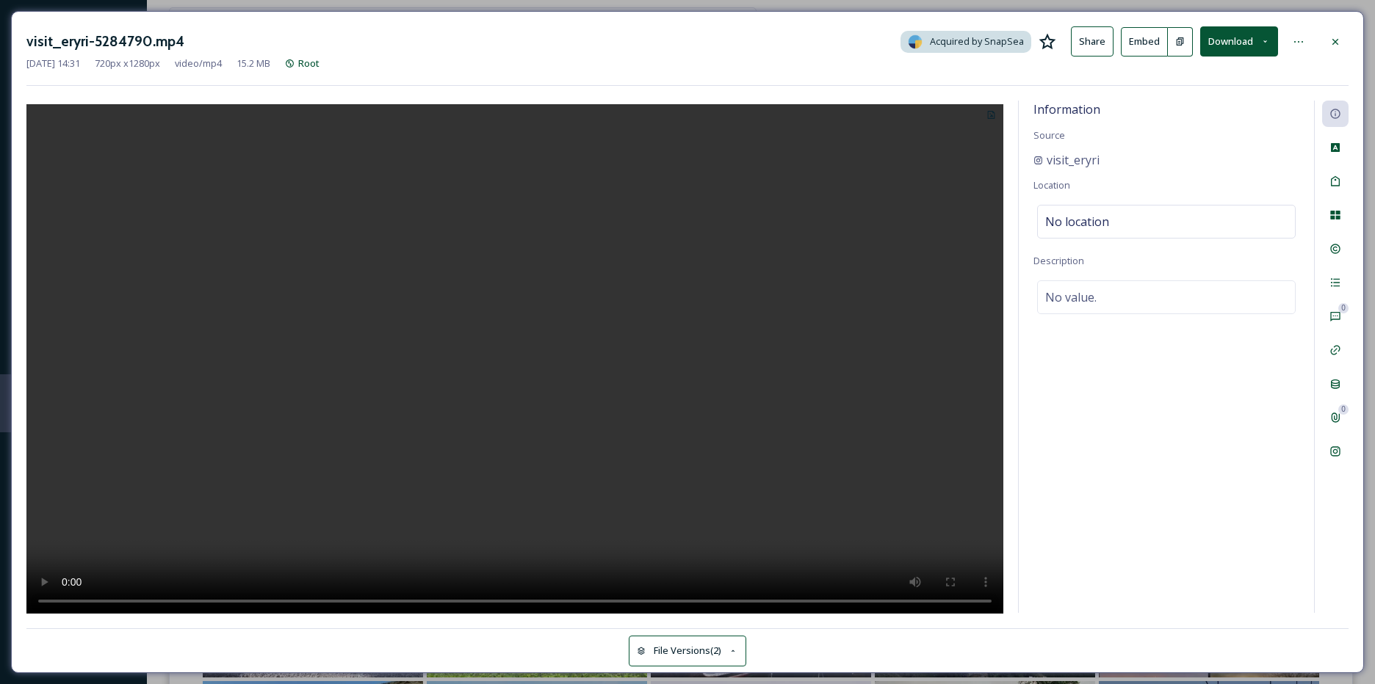
click at [1108, 300] on div "No value." at bounding box center [1166, 298] width 258 height 34
click at [1067, 222] on span "No location" at bounding box center [1077, 222] width 64 height 18
click at [1067, 222] on input at bounding box center [1166, 222] width 257 height 32
paste input "Boulder Adventures, Llanberis"
type input "Boulder Adventures, Llanberis"
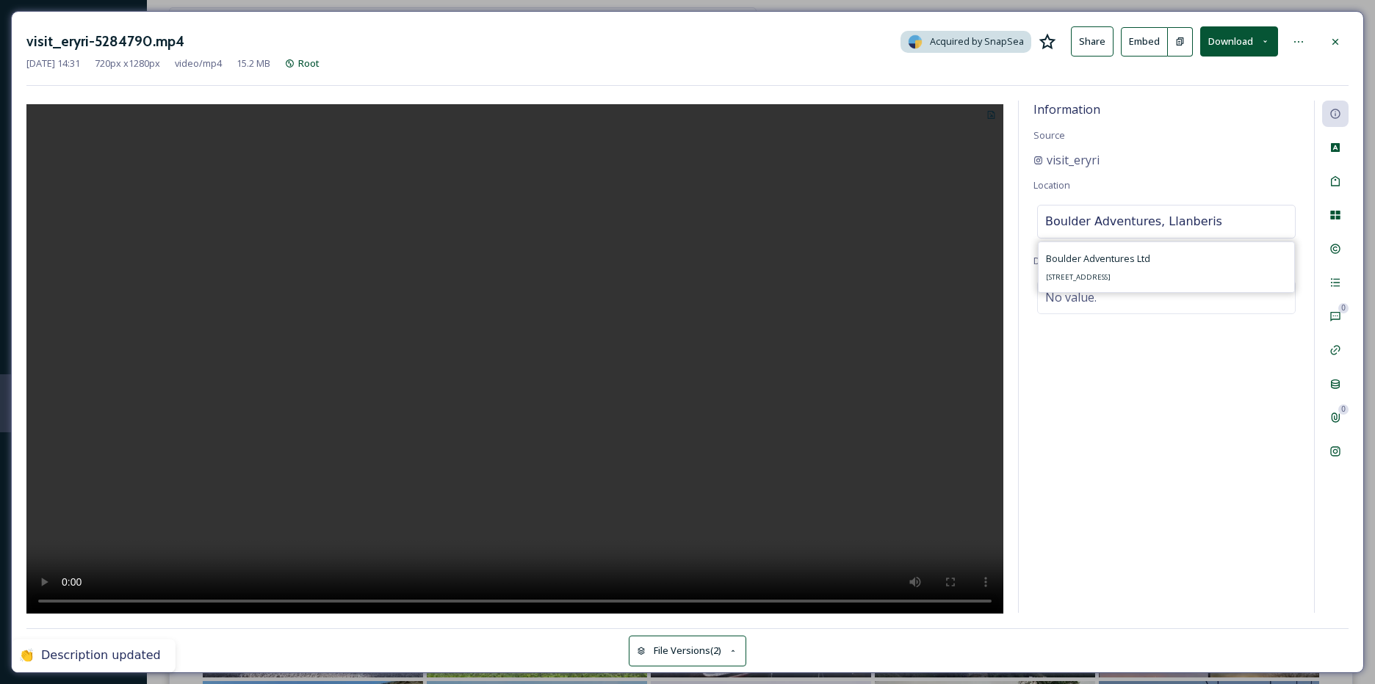
click at [1110, 275] on span "[STREET_ADDRESS]" at bounding box center [1078, 277] width 65 height 10
click at [1085, 298] on span "No value." at bounding box center [1070, 298] width 51 height 18
click at [1085, 298] on textarea at bounding box center [1166, 342] width 266 height 122
paste textarea "Where better that [PERSON_NAME] in the sunshine☀️ #Feelthehwyl - plan your next…"
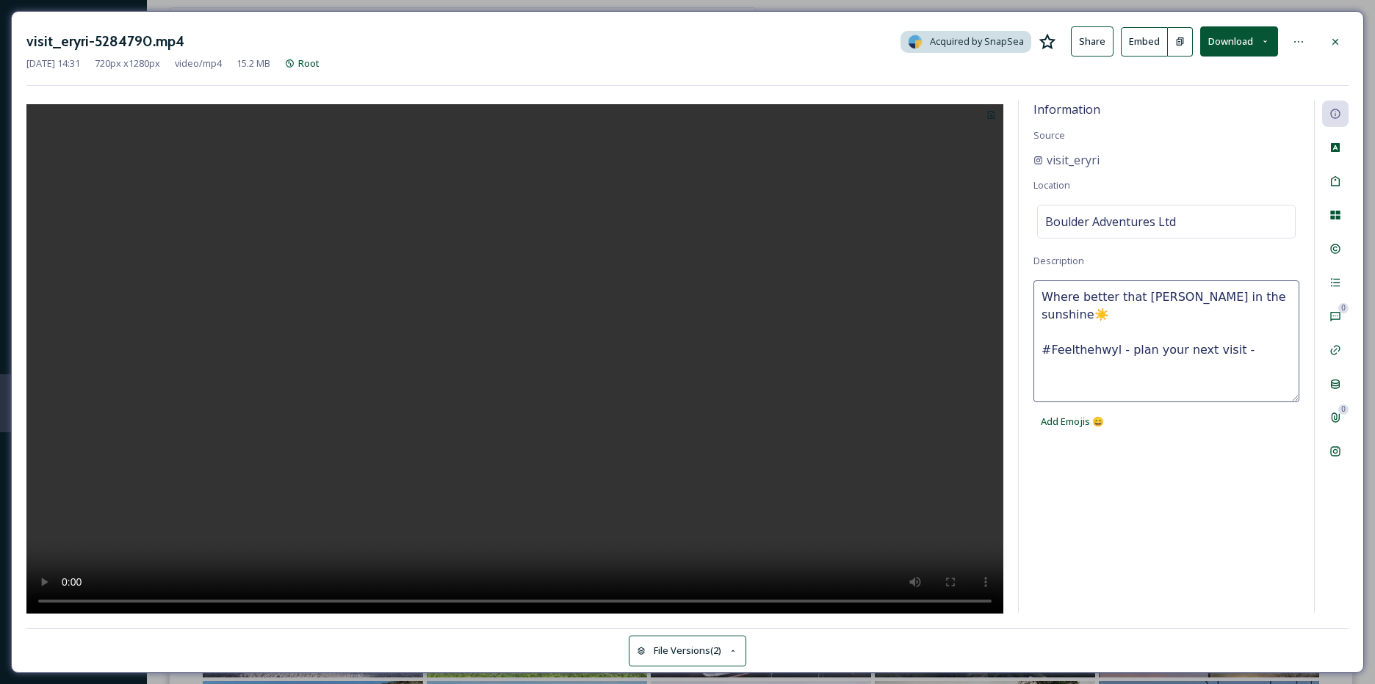
paste textarea "[URL][DOMAIN_NAME]"
type textarea "Where better that [PERSON_NAME] in the sunshine☀️ #Feelthehwyl - plan your next…"
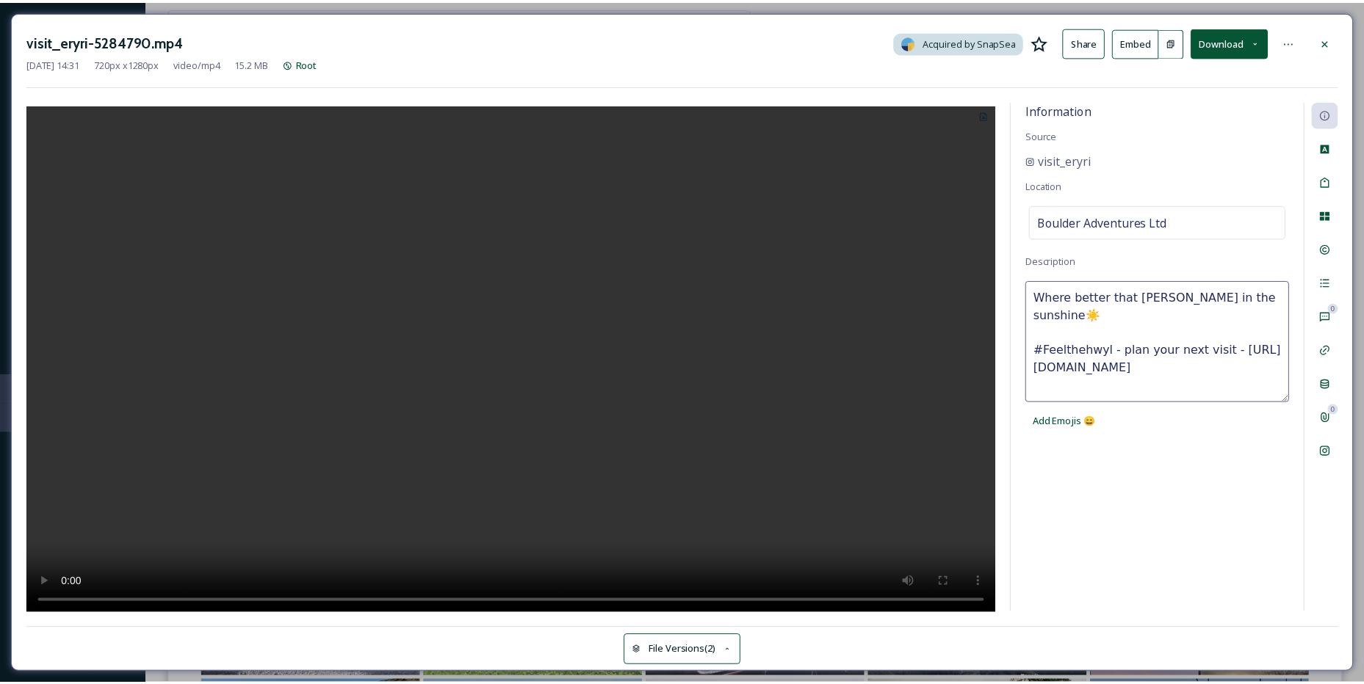
scroll to position [62, 0]
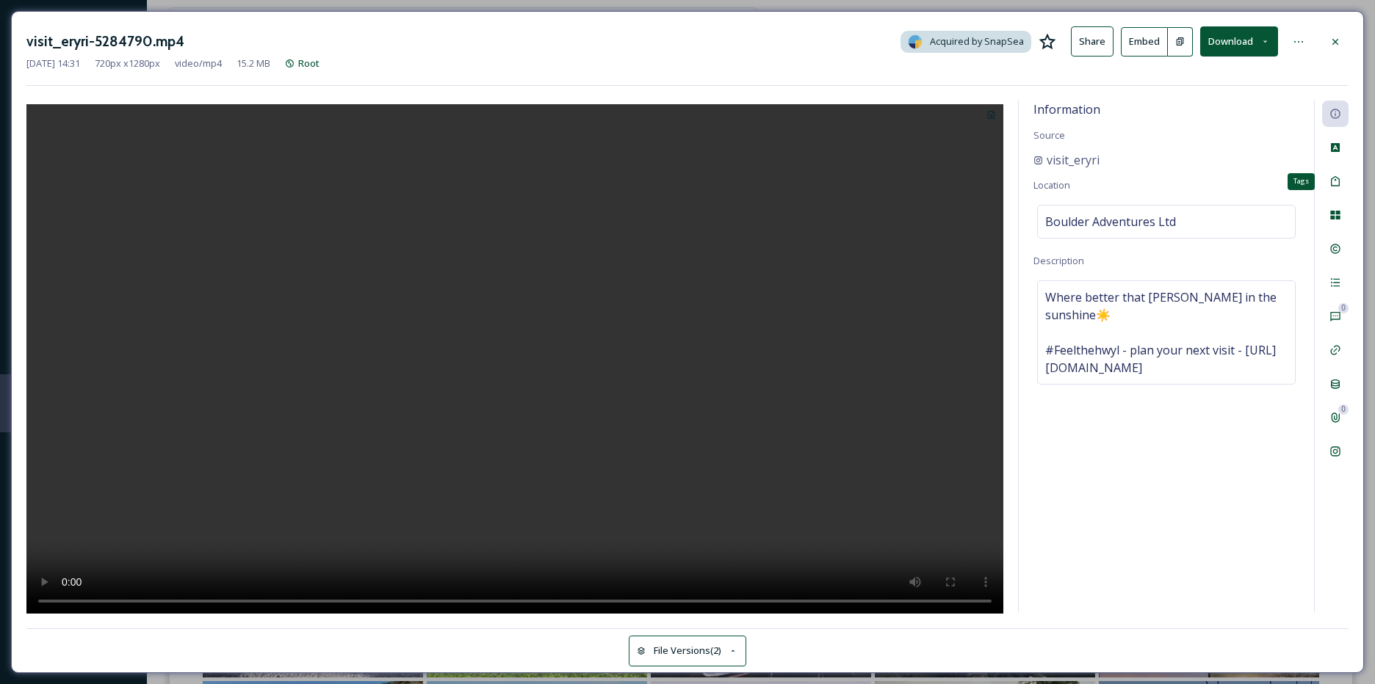
click at [1336, 184] on icon at bounding box center [1335, 182] width 12 height 12
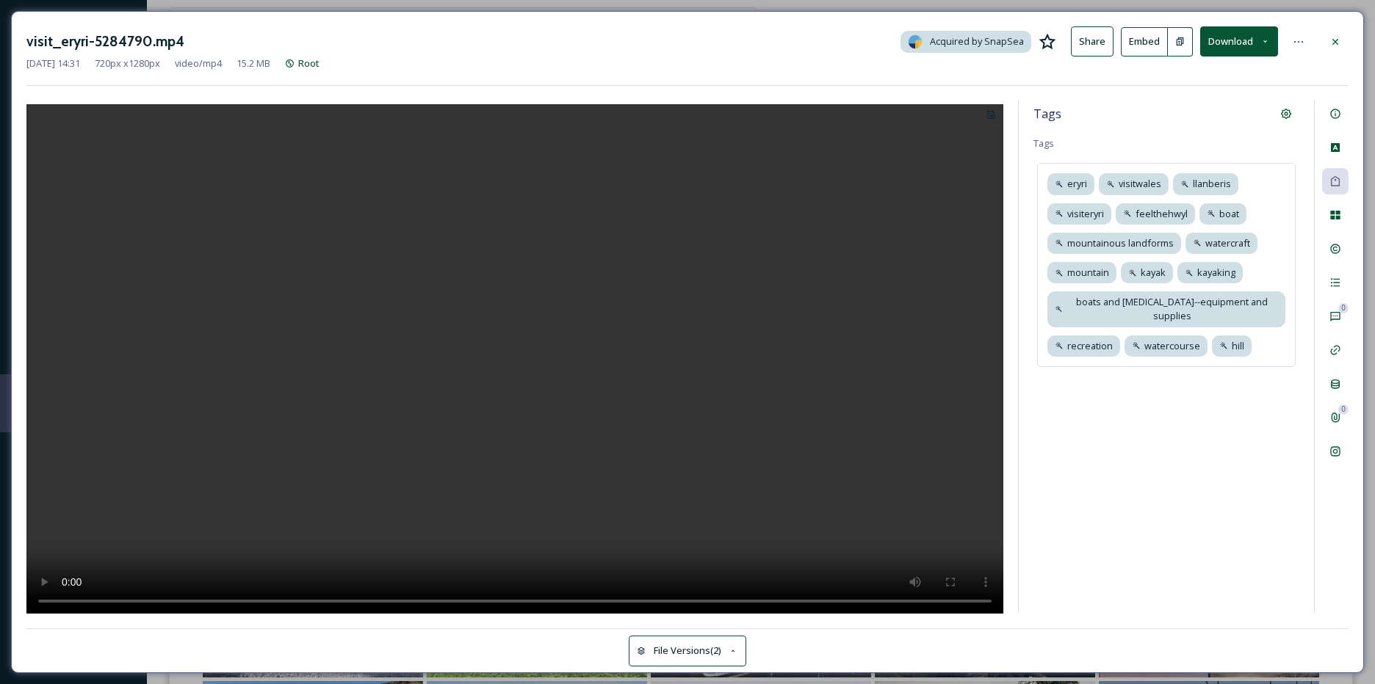
click at [1270, 339] on div "eryri visitwales llanberis visiteryri feelthehwyl boat mountainous landforms wa…" at bounding box center [1166, 264] width 258 height 203
click at [1249, 340] on icon at bounding box center [1247, 346] width 12 height 12
click at [1200, 340] on icon at bounding box center [1200, 346] width 12 height 12
click at [1270, 306] on icon at bounding box center [1273, 309] width 6 height 6
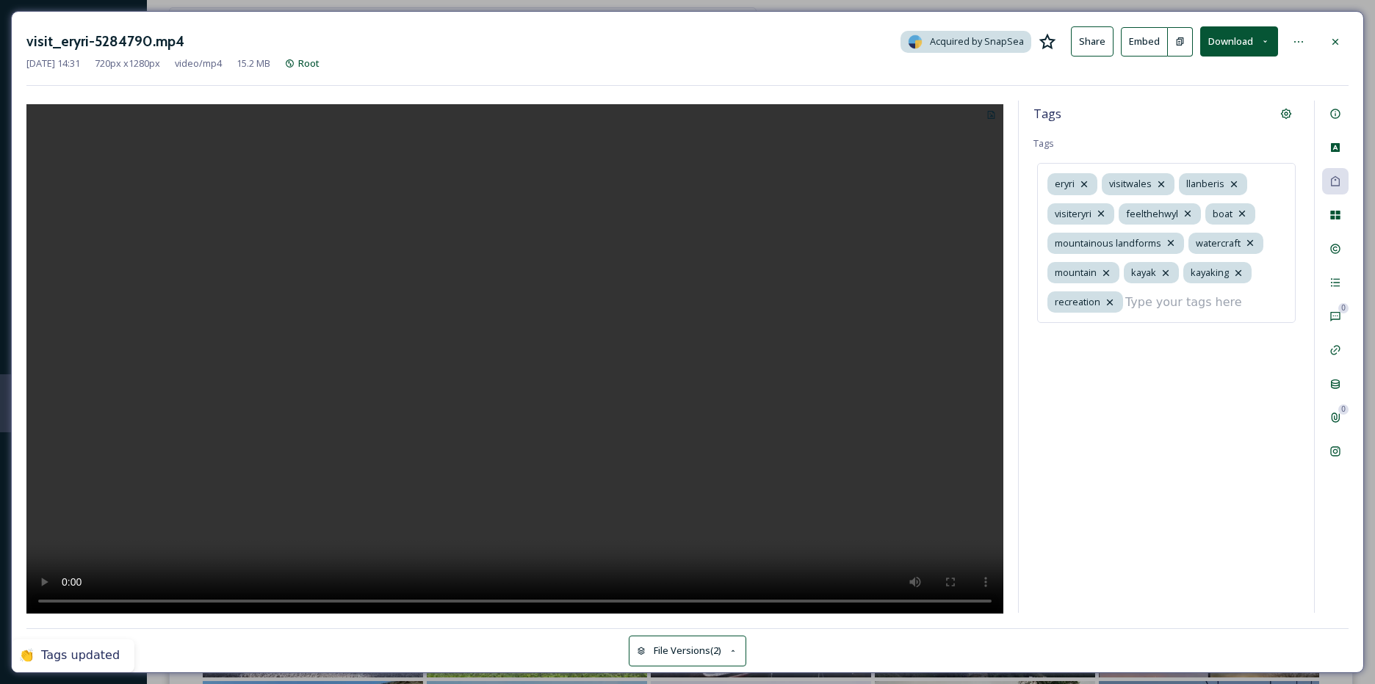
click at [1112, 301] on icon at bounding box center [1110, 303] width 12 height 12
click at [1172, 243] on icon at bounding box center [1171, 243] width 12 height 12
click at [1108, 241] on icon at bounding box center [1109, 243] width 12 height 12
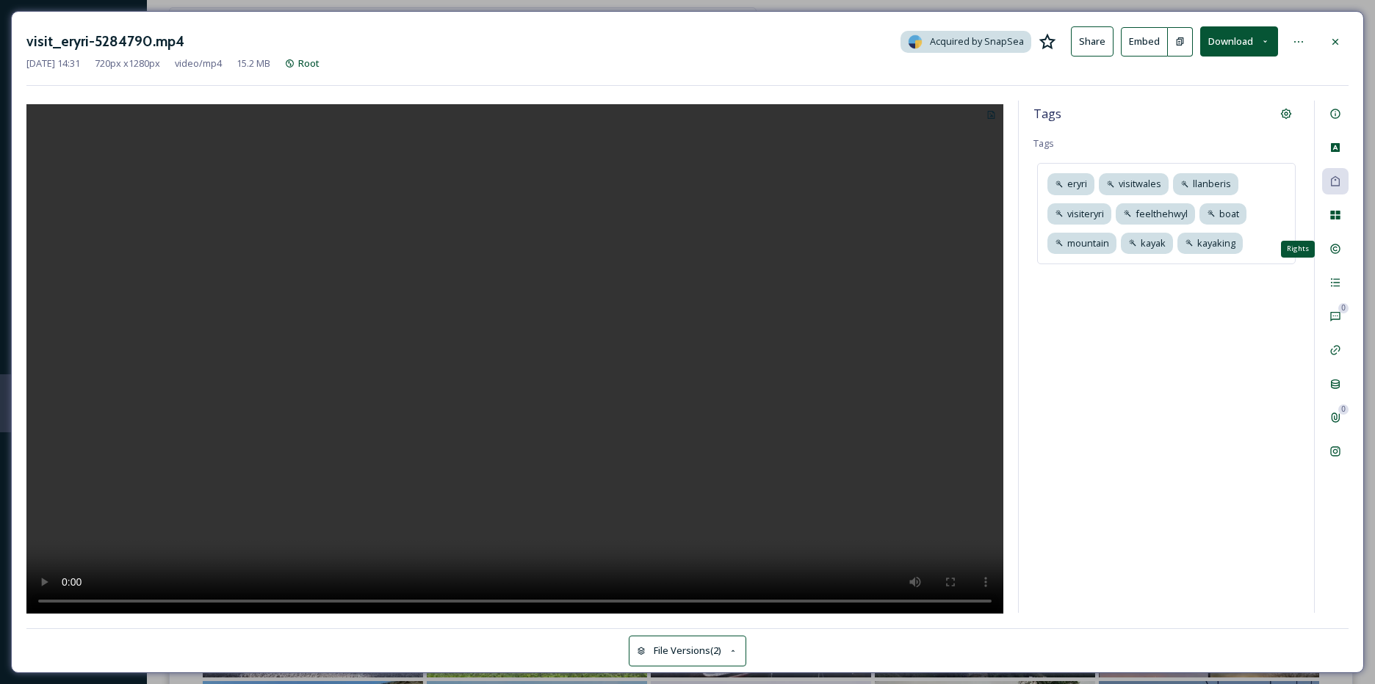
click at [1334, 248] on icon at bounding box center [1335, 249] width 12 height 12
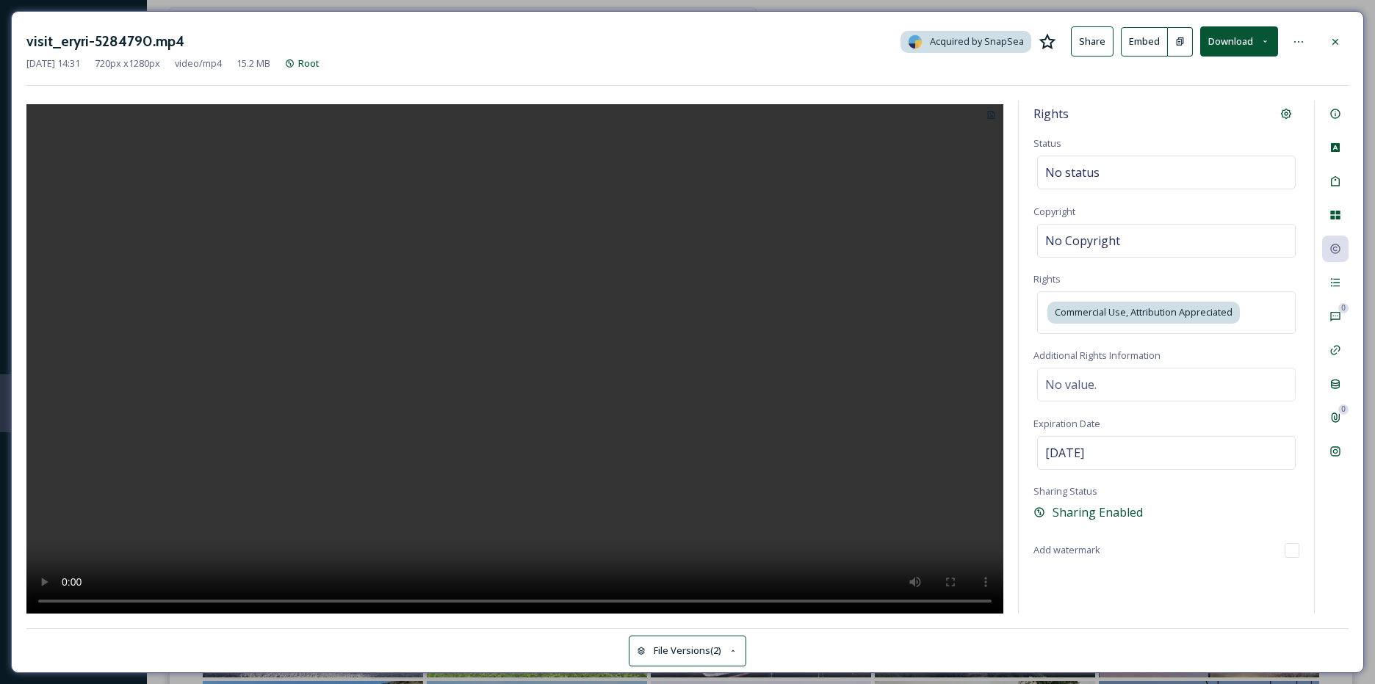
click at [1167, 239] on div "No Copyright" at bounding box center [1166, 241] width 258 height 34
click at [1166, 239] on input at bounding box center [1166, 241] width 266 height 34
type input "visit_eryri"
click at [1336, 37] on icon at bounding box center [1335, 42] width 12 height 12
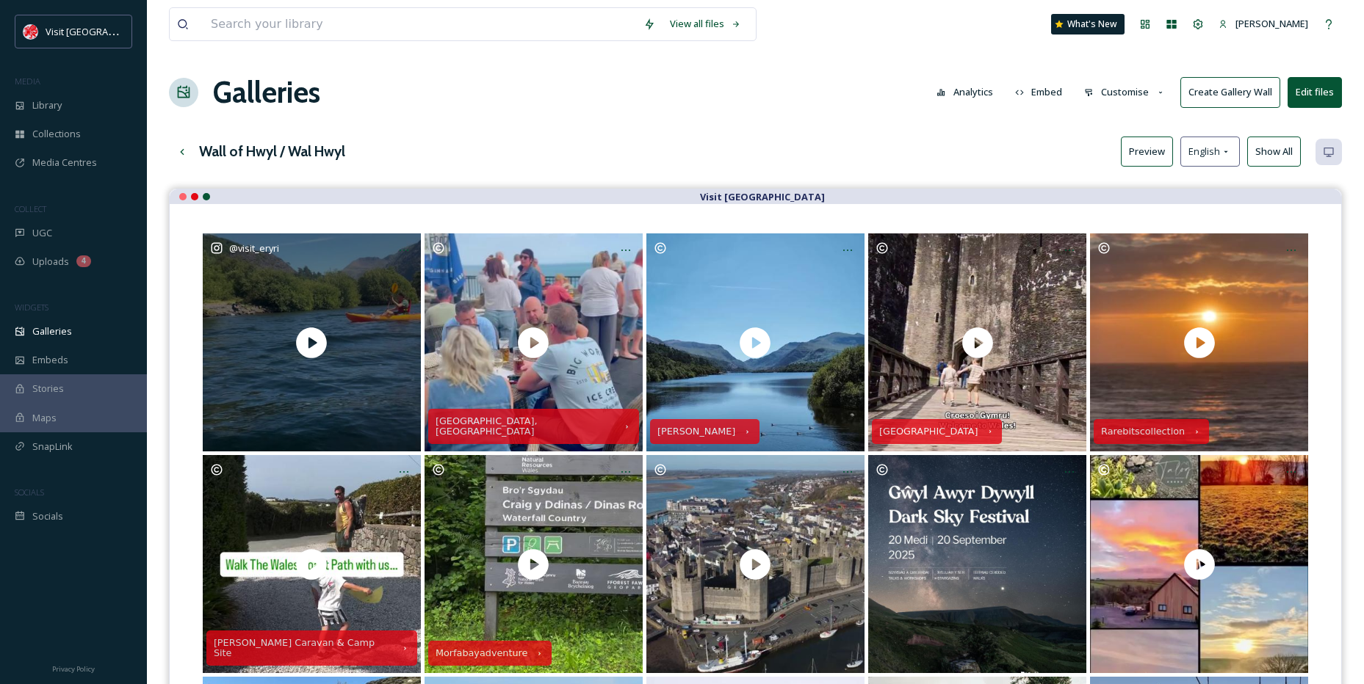
click at [408, 254] on icon at bounding box center [404, 251] width 12 height 12
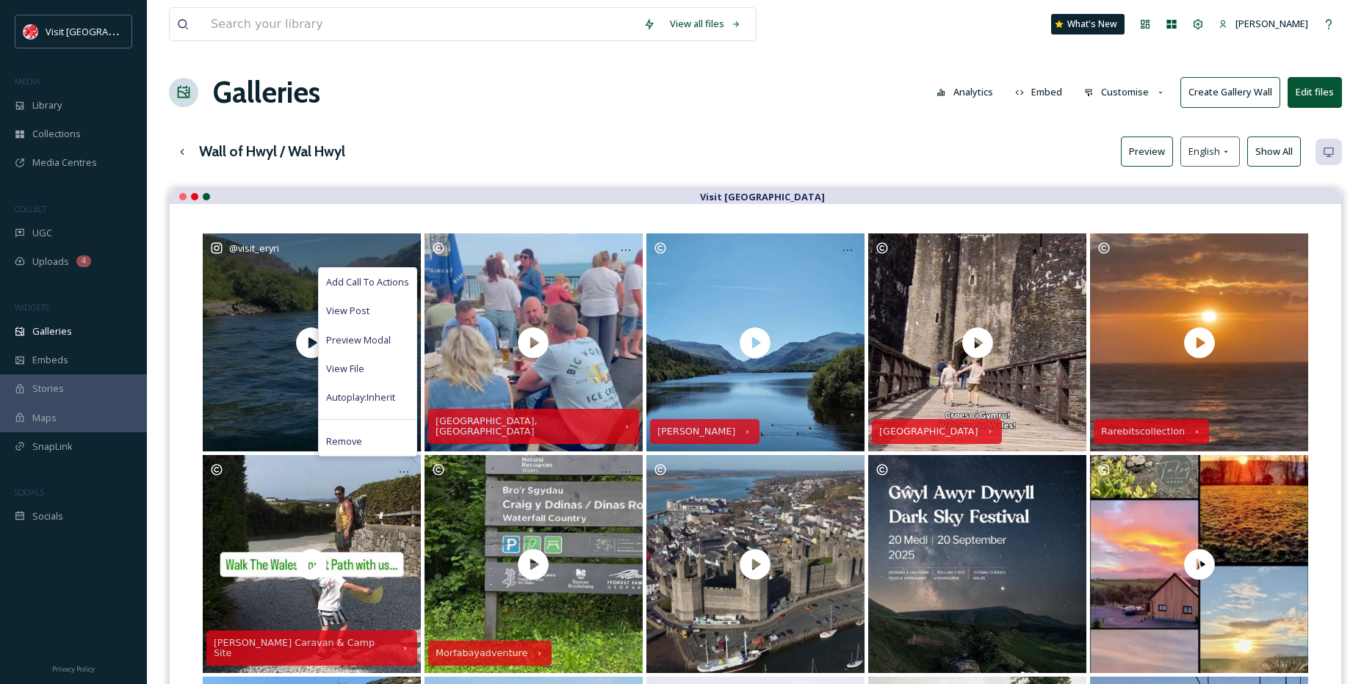
click at [364, 287] on span "Add Call To Actions" at bounding box center [367, 282] width 83 height 14
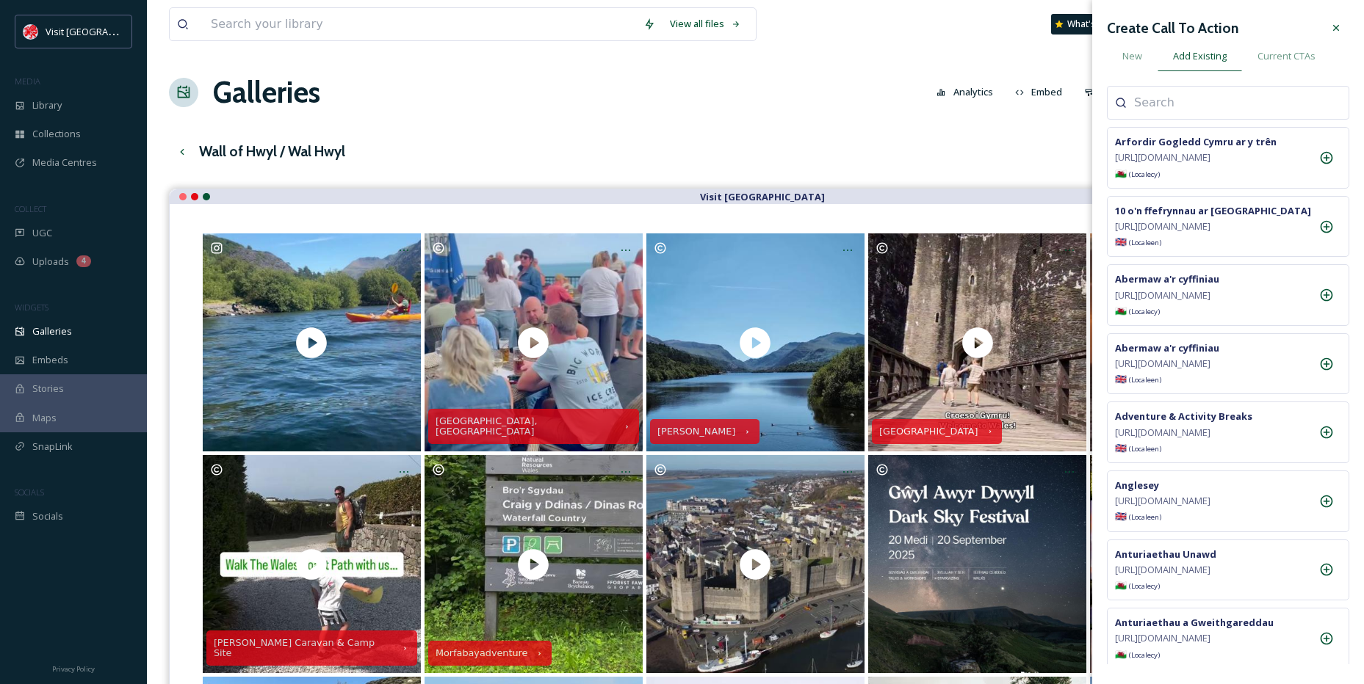
click at [1162, 96] on input at bounding box center [1207, 103] width 147 height 18
paste input "Boulder Adventures"
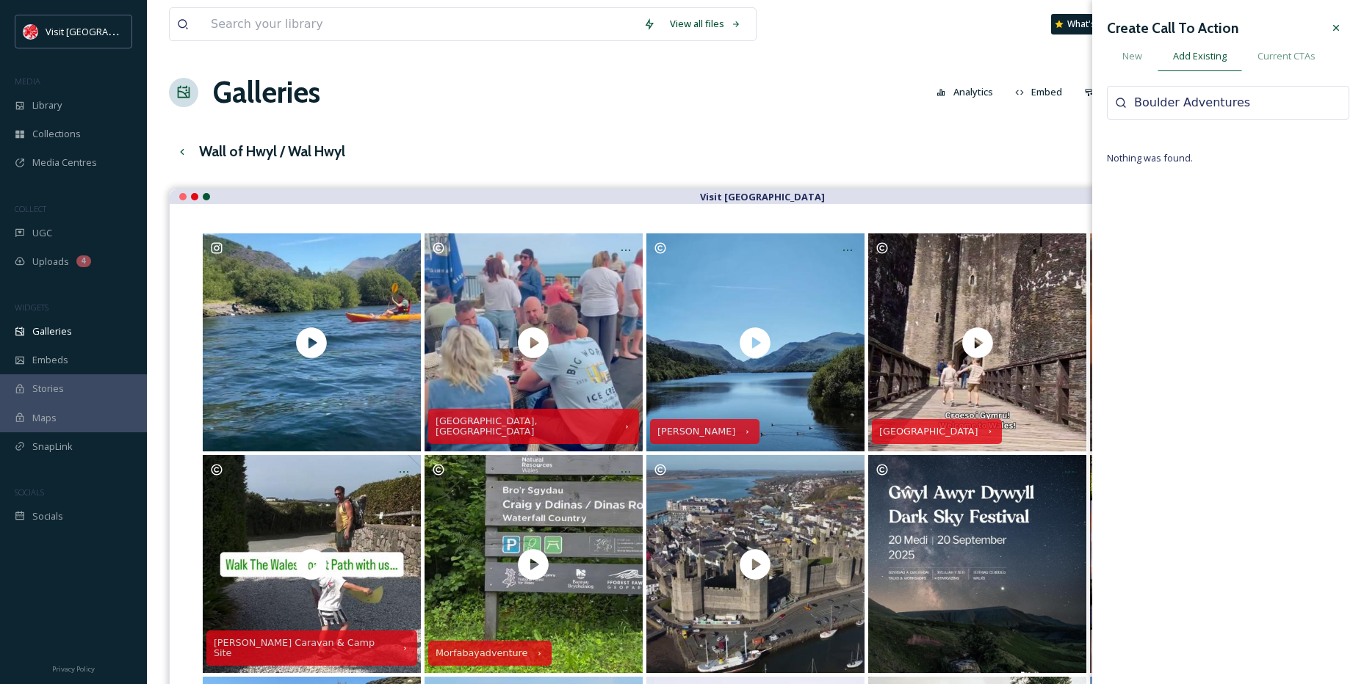
type input "Boulder Adventures"
click at [1129, 63] on span "New" at bounding box center [1132, 56] width 20 height 14
click at [1187, 167] on input at bounding box center [1228, 170] width 242 height 34
paste input "Boulder Adventures"
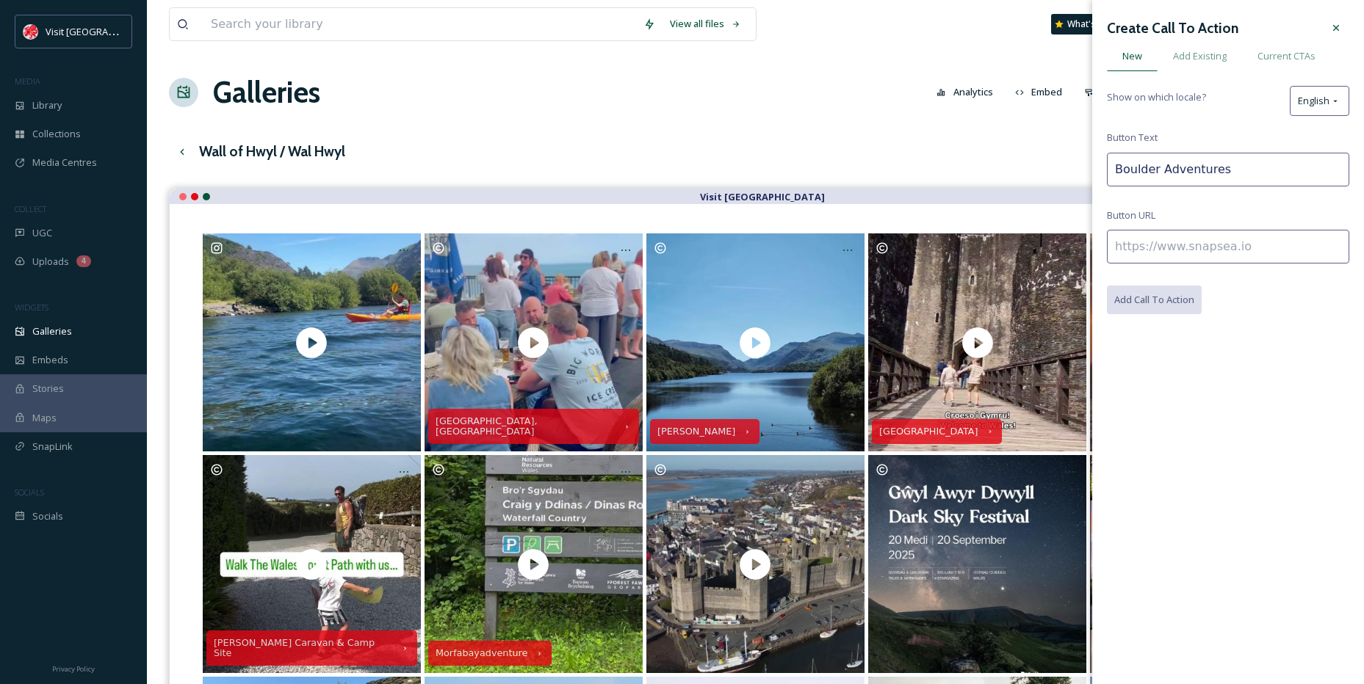
type input "Boulder Adventures"
click at [1195, 238] on input at bounding box center [1228, 247] width 242 height 34
paste input "[URL][DOMAIN_NAME][GEOGRAPHIC_DATA]"
type input "[URL][DOMAIN_NAME][GEOGRAPHIC_DATA]"
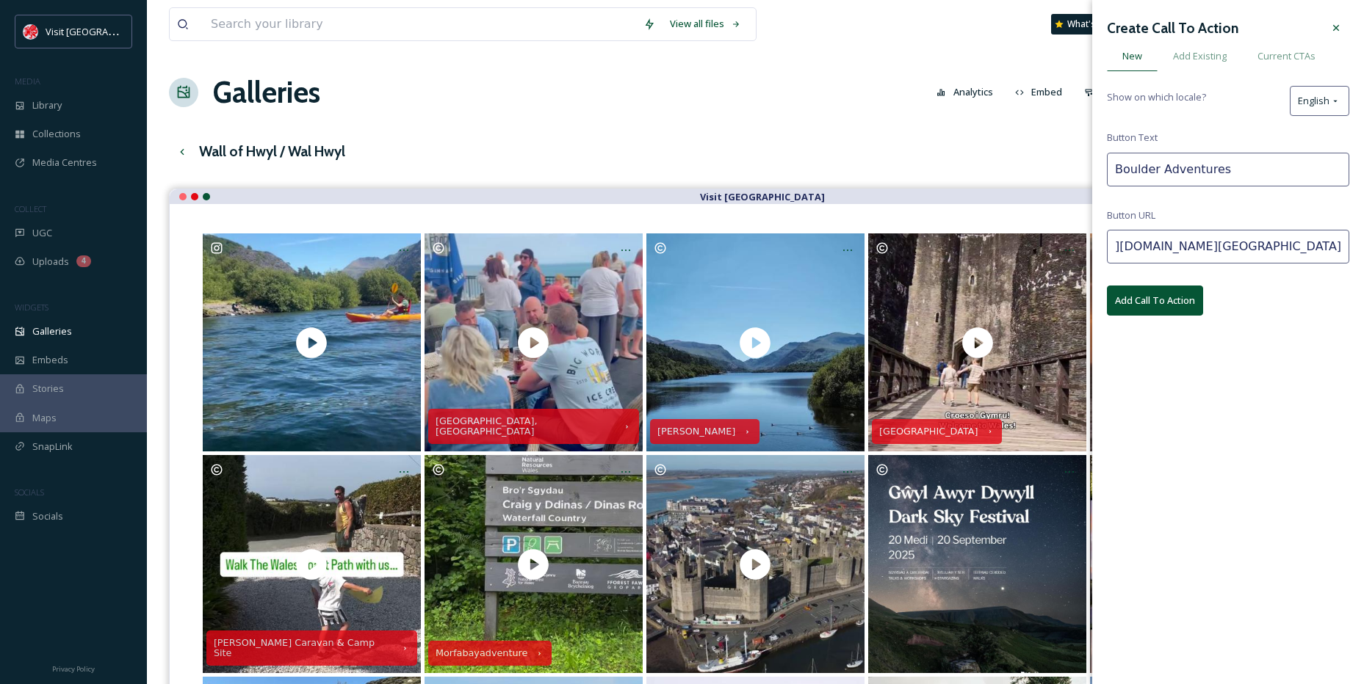
scroll to position [0, 0]
click at [1249, 174] on input "Boulder Adventures" at bounding box center [1228, 170] width 242 height 34
type input "Boulder Adventures Ltd"
click at [1154, 300] on button "Add Call To Action" at bounding box center [1155, 301] width 96 height 30
click at [1336, 37] on div at bounding box center [1336, 28] width 26 height 26
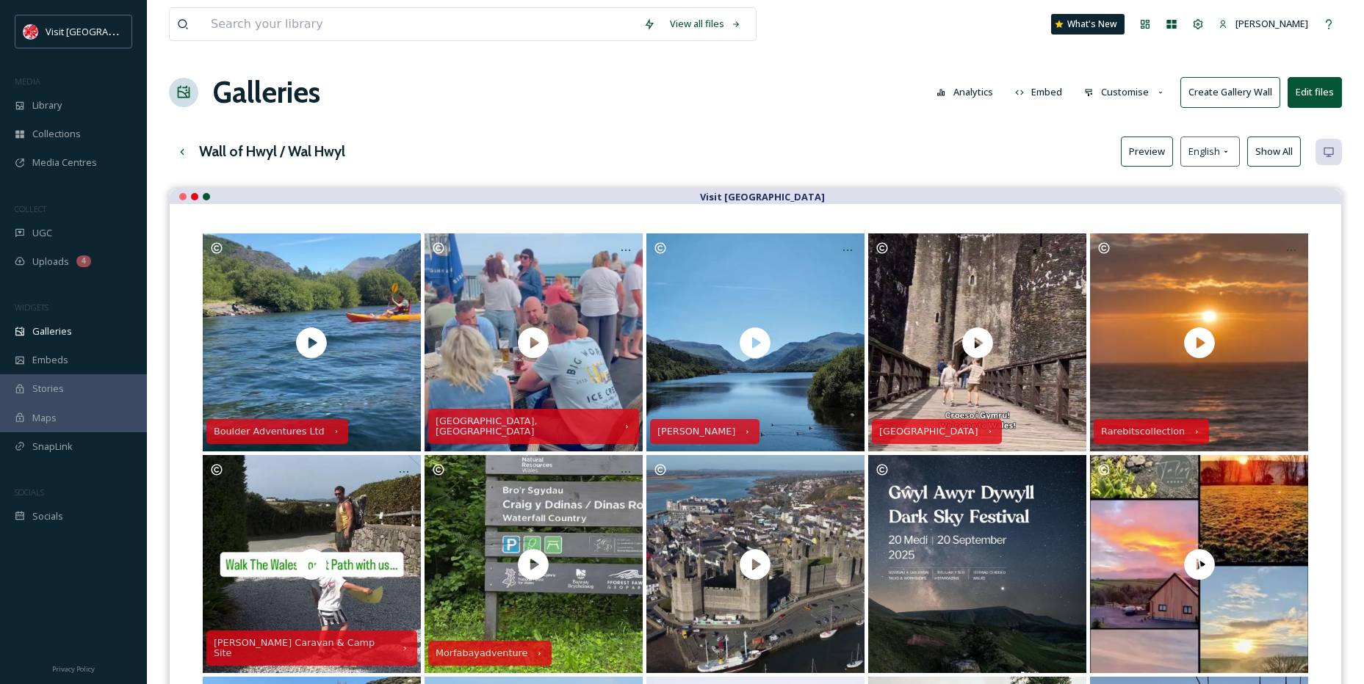
drag, startPoint x: 1130, startPoint y: 134, endPoint x: 1138, endPoint y: 139, distance: 9.6
click at [1132, 134] on div "View all files What's New [PERSON_NAME] Galleries Analytics Embed Customise Cre…" at bounding box center [755, 586] width 1217 height 1173
click at [1139, 143] on button "Preview" at bounding box center [1147, 152] width 52 height 30
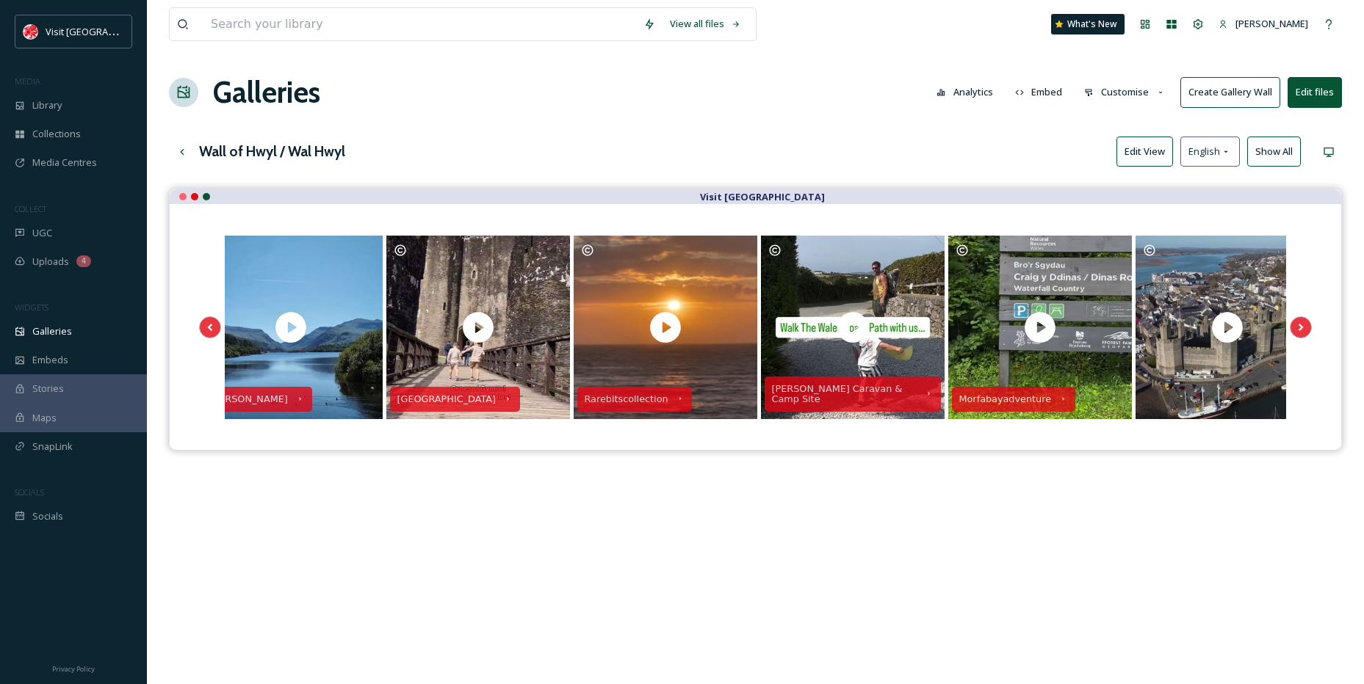
click at [1229, 148] on icon at bounding box center [1226, 152] width 12 height 12
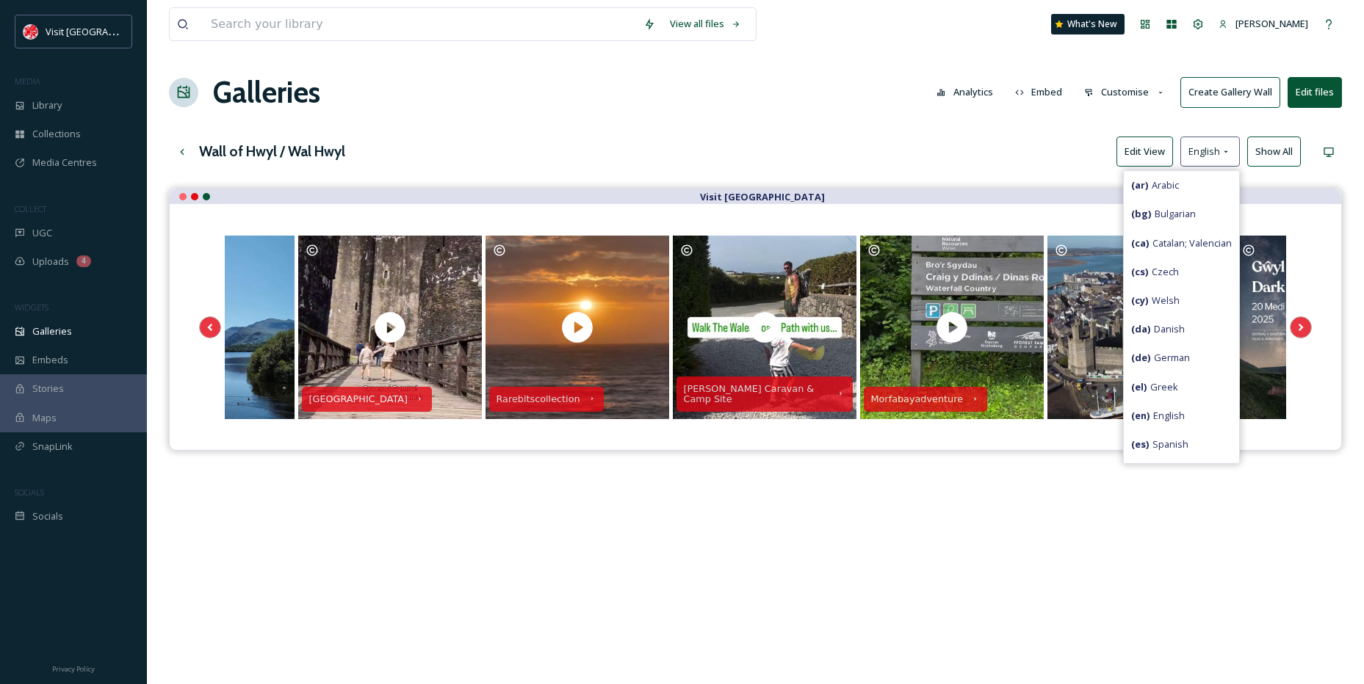
click at [1162, 304] on span "( cy ) Welsh" at bounding box center [1155, 301] width 48 height 14
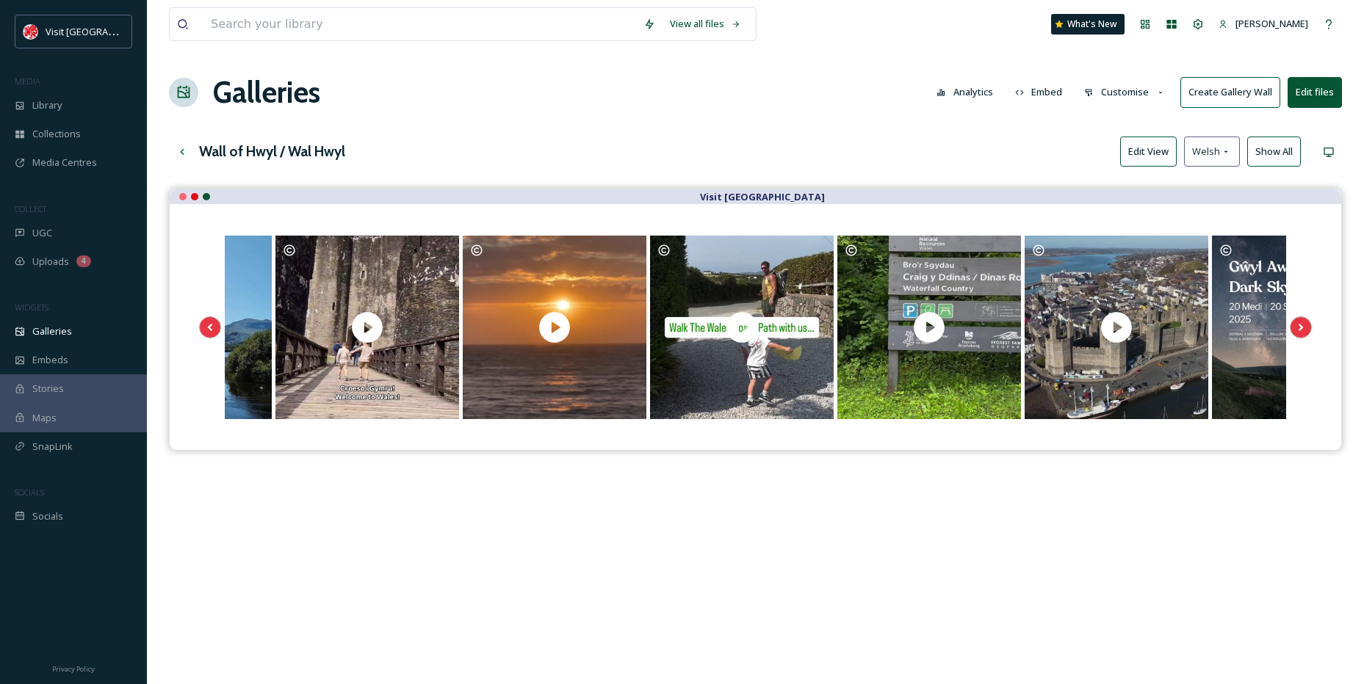
click at [1150, 148] on button "Edit View" at bounding box center [1148, 152] width 57 height 30
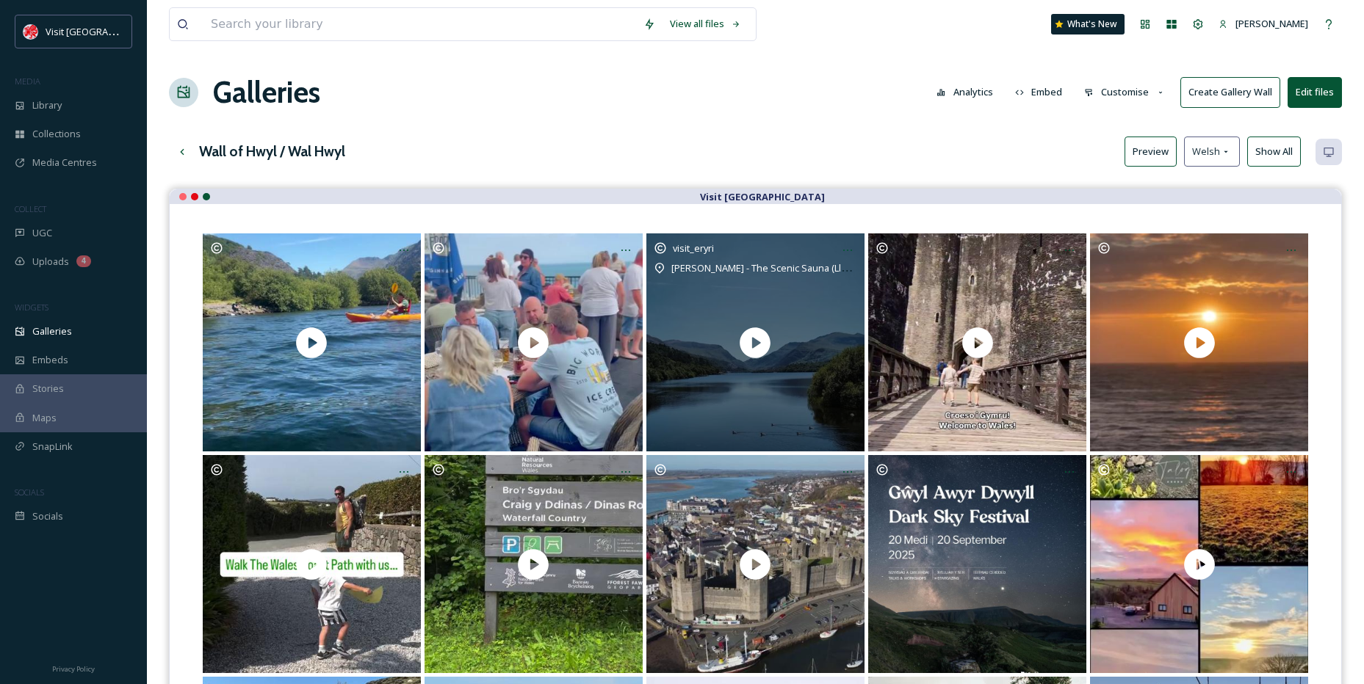
click at [844, 251] on icon at bounding box center [848, 251] width 12 height 12
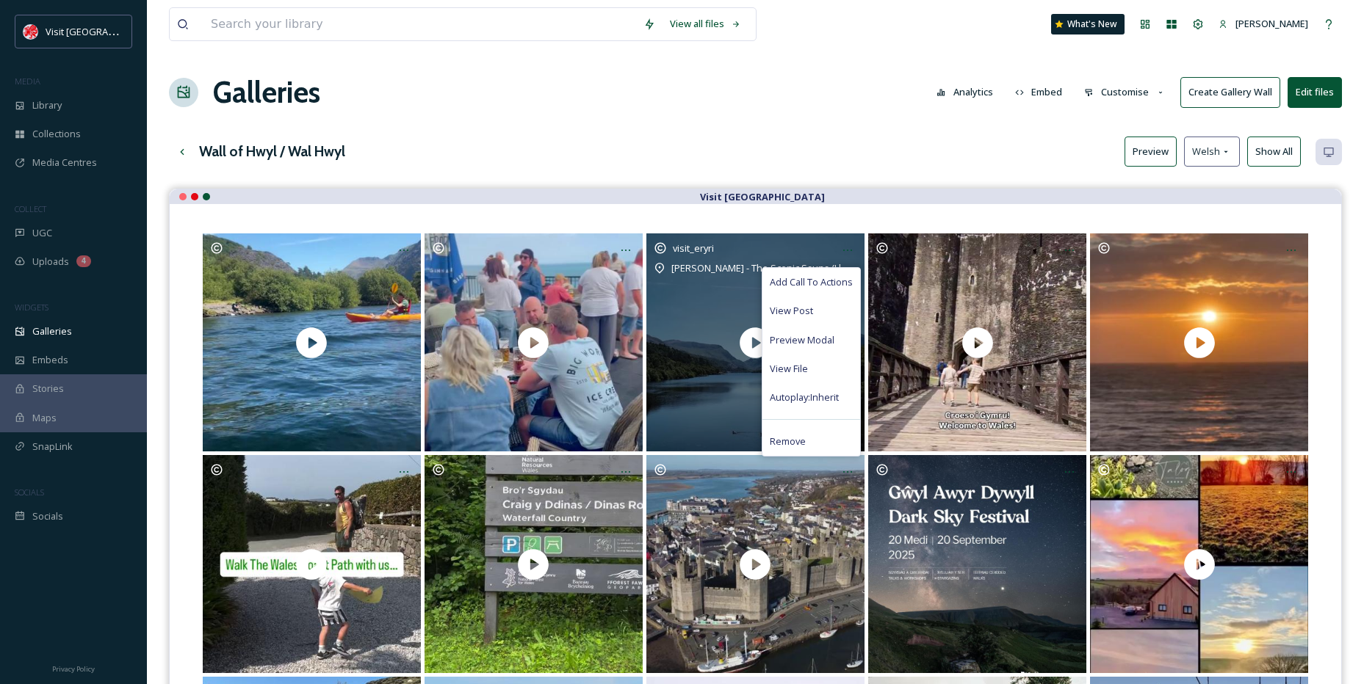
click at [804, 284] on span "Add Call To Actions" at bounding box center [811, 282] width 83 height 14
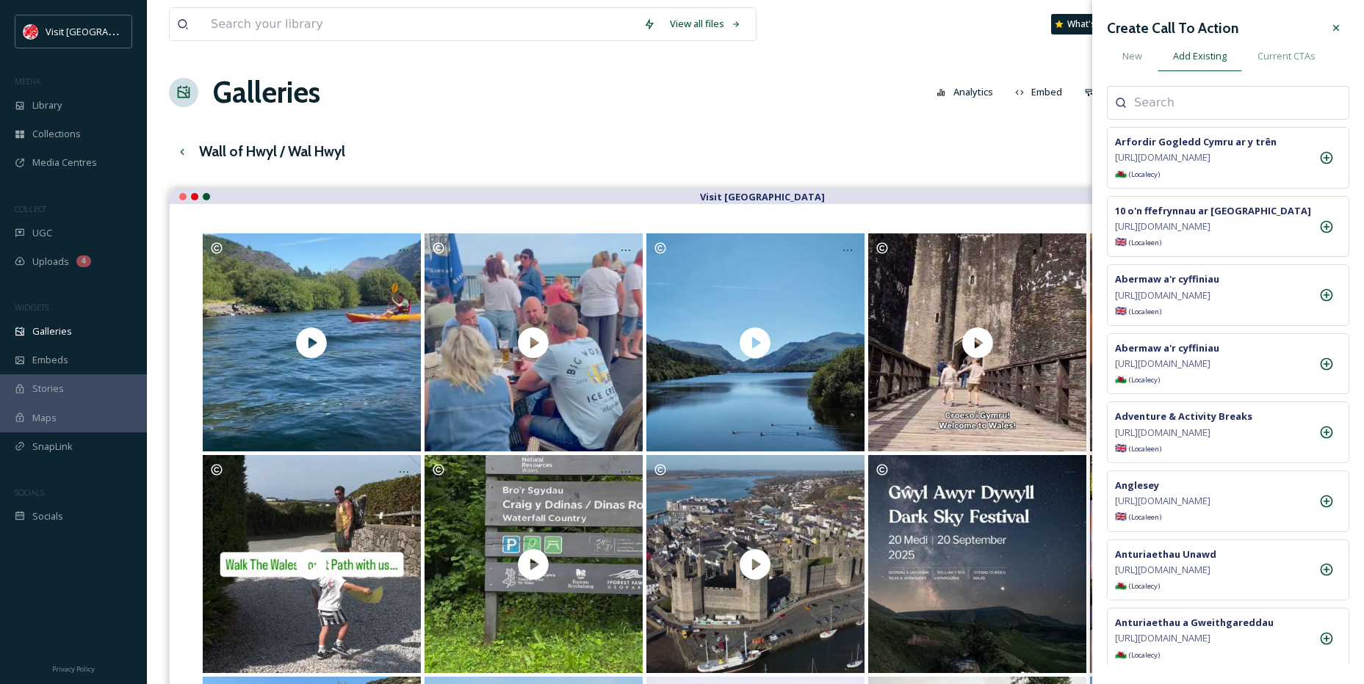
click at [1146, 63] on div "New" at bounding box center [1132, 56] width 51 height 30
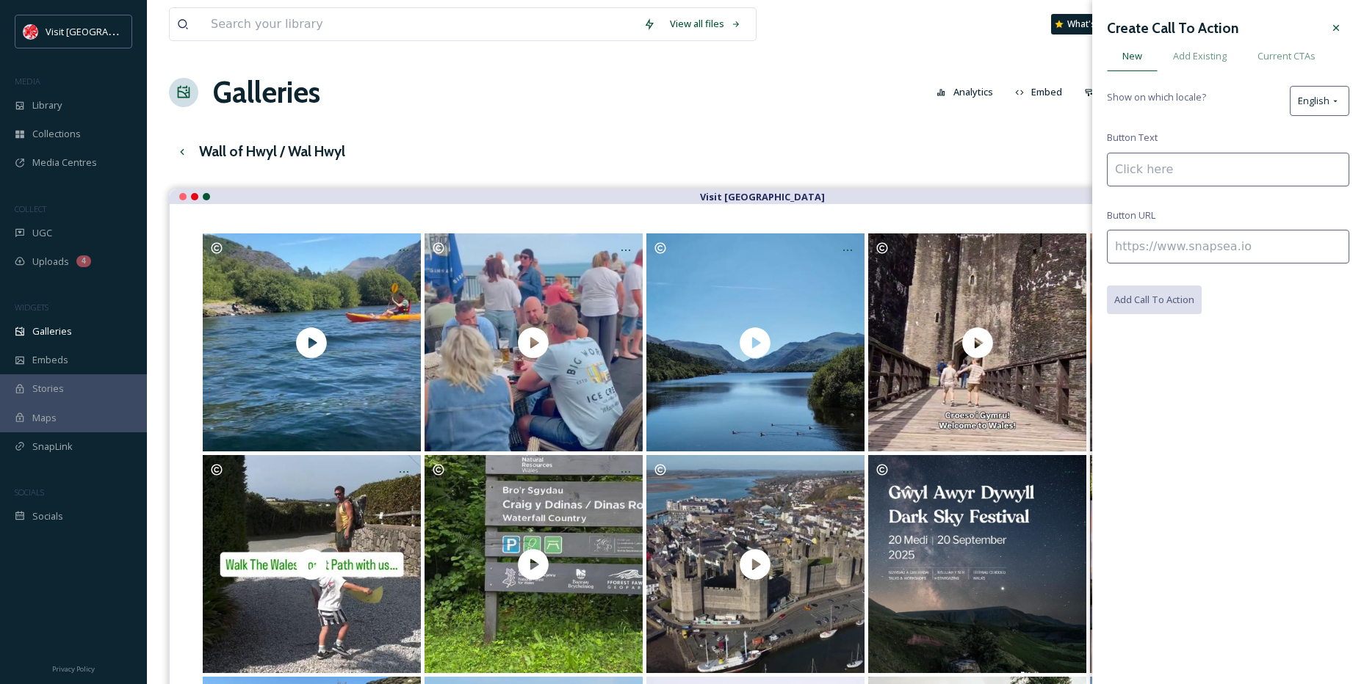
click at [1166, 168] on input at bounding box center [1228, 170] width 242 height 34
type input "saw"
click at [1187, 52] on span "Add Existing" at bounding box center [1200, 56] width 54 height 14
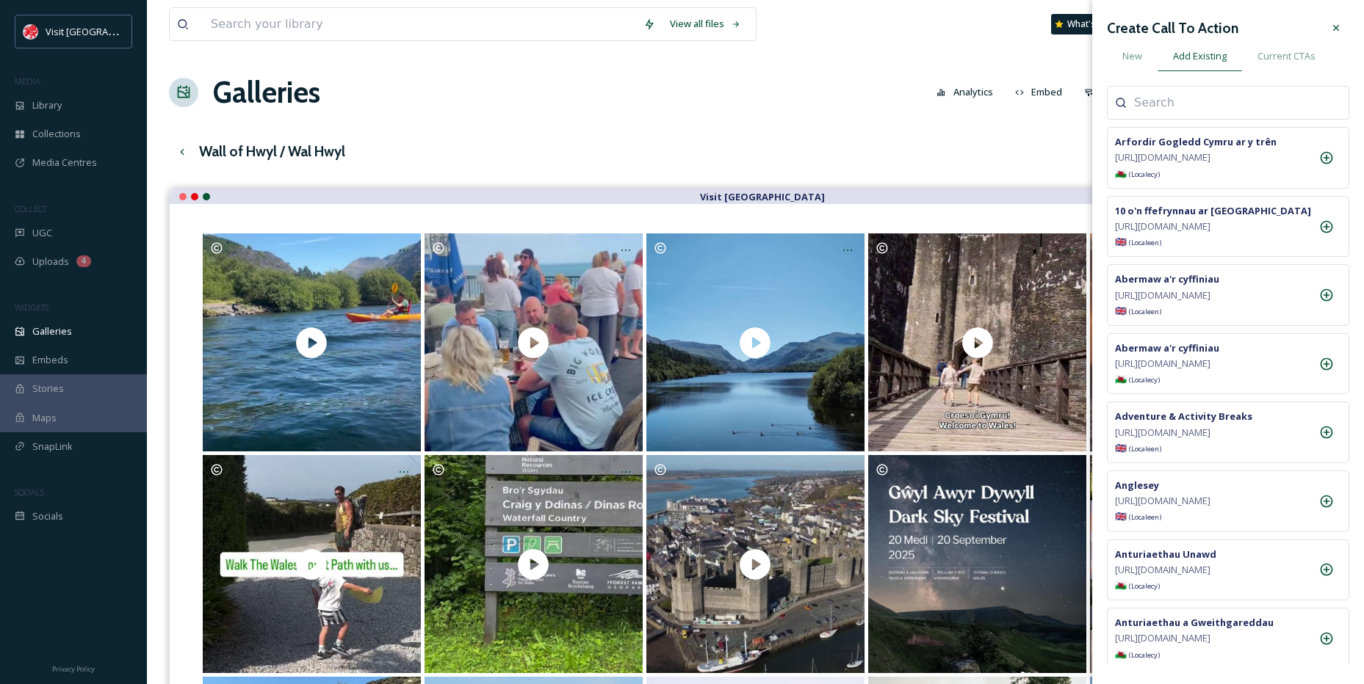
click at [1154, 95] on input at bounding box center [1207, 103] width 147 height 18
type input "saw"
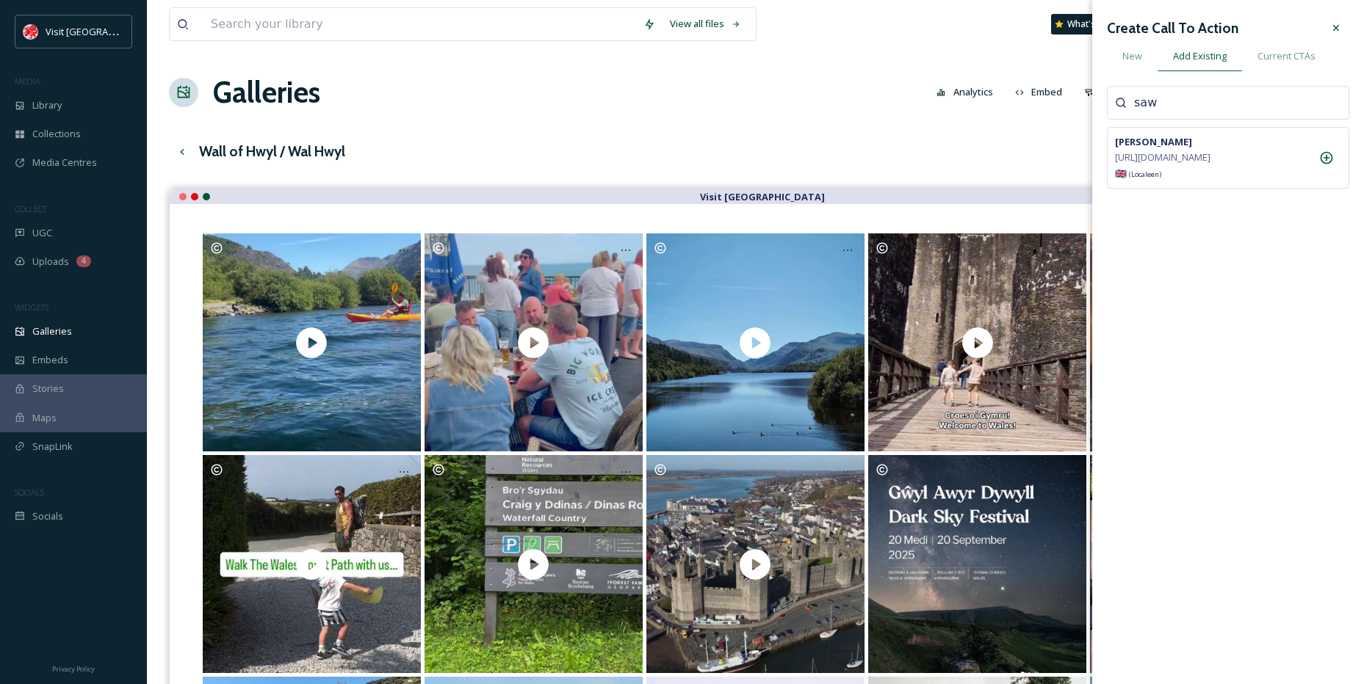
drag, startPoint x: 1179, startPoint y: 109, endPoint x: 1088, endPoint y: 112, distance: 91.1
click at [1088, 112] on div "View all files What's New [PERSON_NAME] Galleries Analytics Embed Customise Cre…" at bounding box center [755, 586] width 1217 height 1173
click at [1121, 61] on div "New" at bounding box center [1132, 56] width 51 height 30
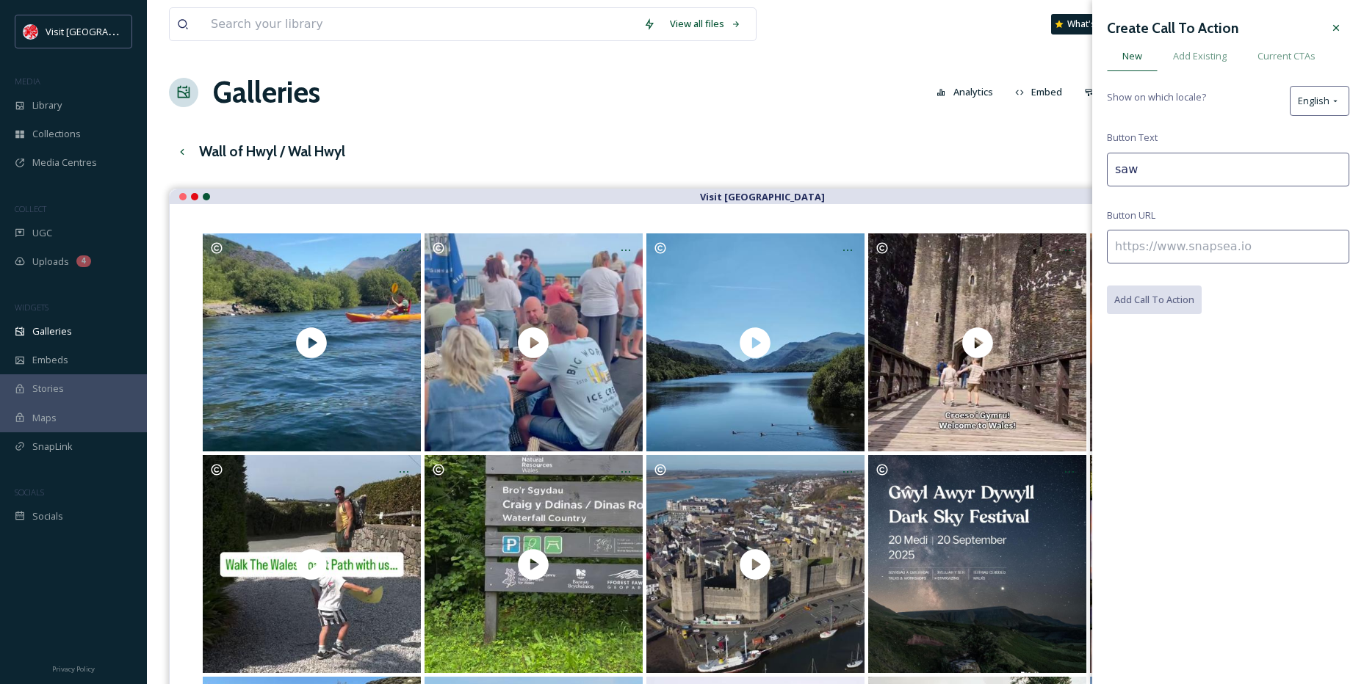
click at [1143, 173] on input "saw" at bounding box center [1228, 170] width 242 height 34
drag, startPoint x: 1143, startPoint y: 173, endPoint x: 1068, endPoint y: 174, distance: 75.6
click at [1068, 174] on div "View all files What's New [PERSON_NAME] Galleries Analytics Embed Customise Cre…" at bounding box center [755, 586] width 1217 height 1173
drag, startPoint x: 1159, startPoint y: 168, endPoint x: 922, endPoint y: 164, distance: 236.5
click at [922, 164] on div "View all files What's New [PERSON_NAME] Galleries Analytics Embed Customise Cre…" at bounding box center [755, 586] width 1217 height 1173
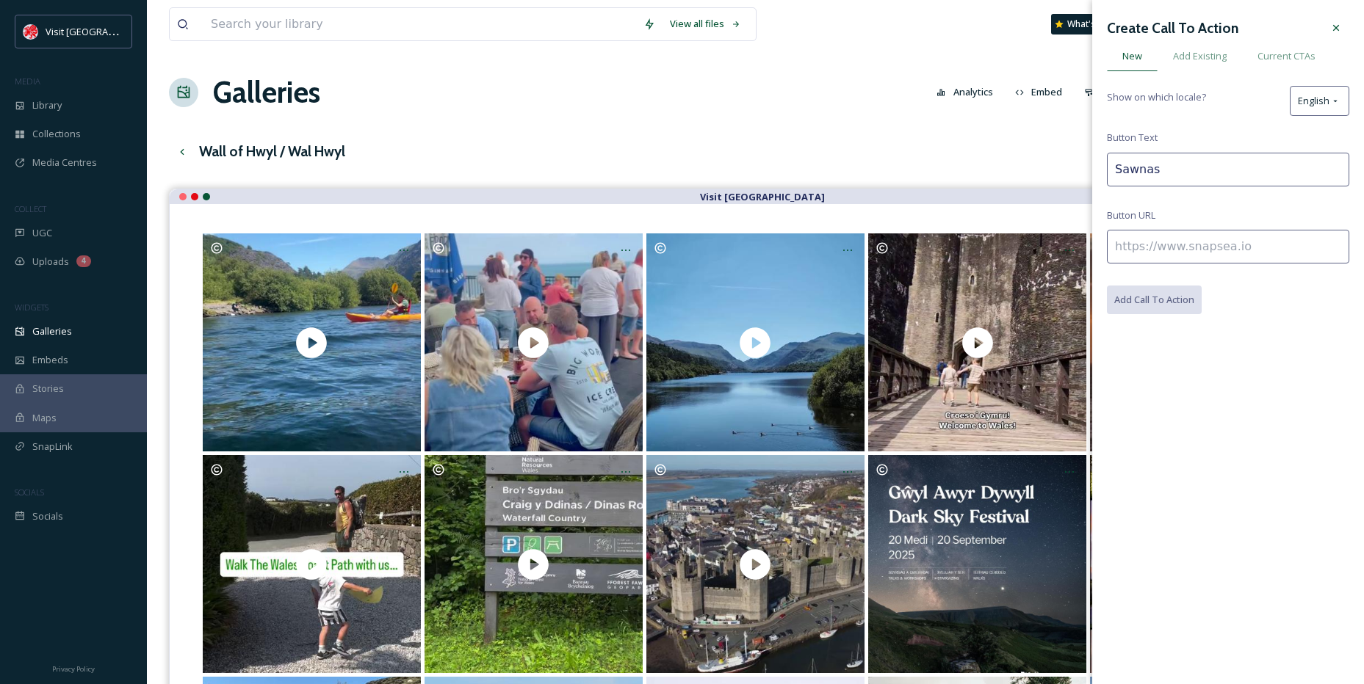
paste input "traeth a glan llyn yng [GEOGRAPHIC_DATA]"
type input "Sawnas traeth a glan llyn yng [GEOGRAPHIC_DATA]"
click at [1325, 110] on div "English" at bounding box center [1318, 101] width 59 height 30
click at [1282, 241] on div "( cy ) Welsh" at bounding box center [1290, 250] width 115 height 29
click at [1188, 242] on input at bounding box center [1228, 247] width 242 height 34
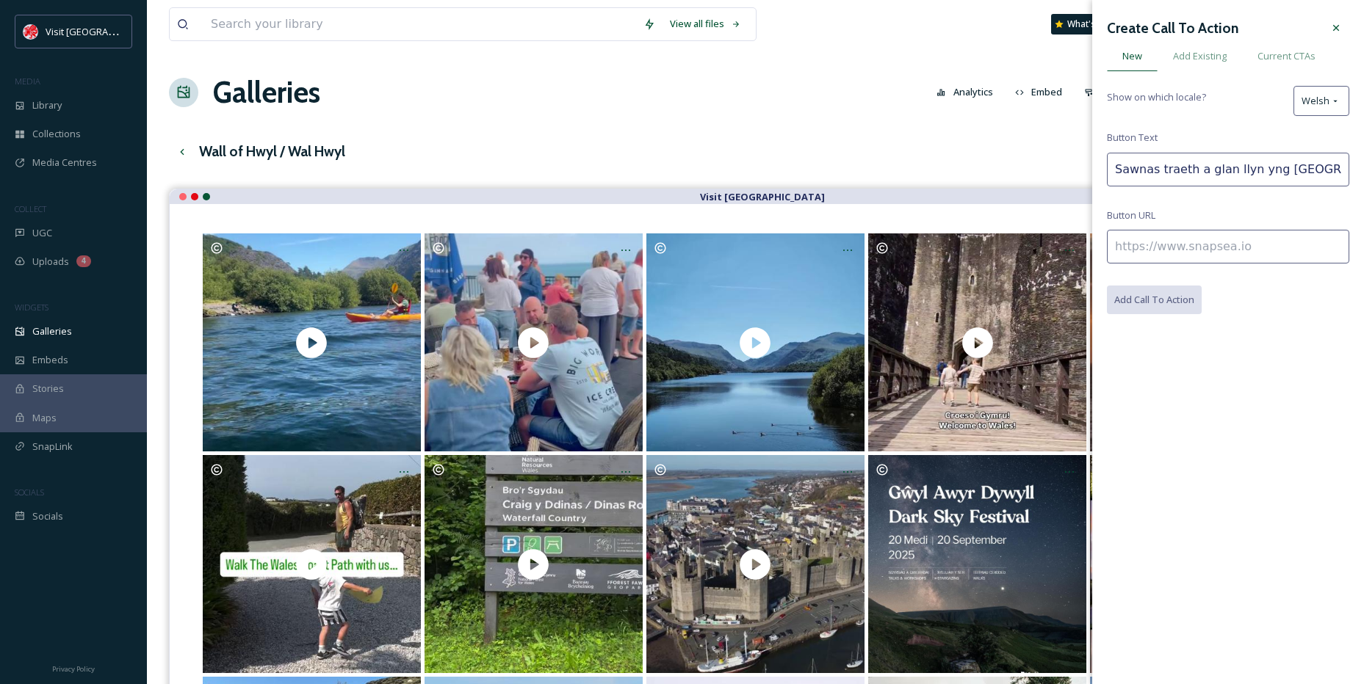
paste input "[URL][DOMAIN_NAME]"
type input "[URL][DOMAIN_NAME]"
click at [1160, 297] on button "Add Call To Action" at bounding box center [1155, 301] width 96 height 30
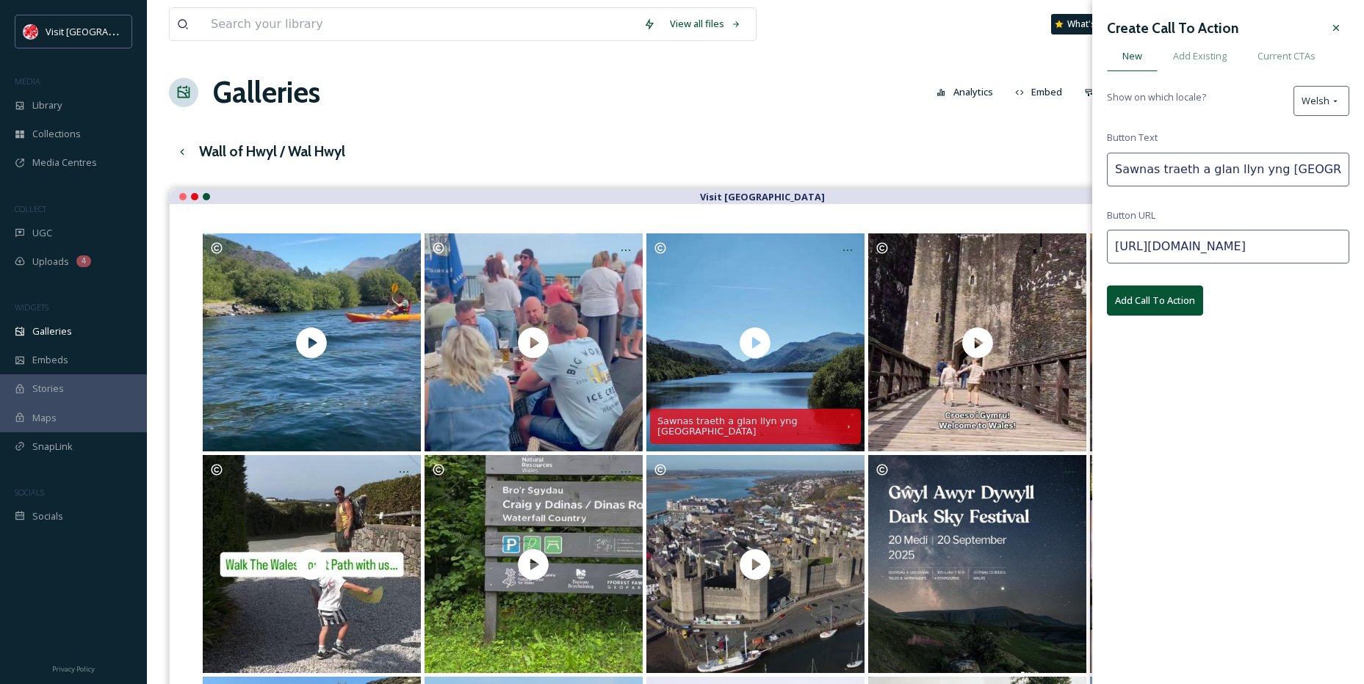
click at [1332, 25] on icon at bounding box center [1336, 28] width 12 height 12
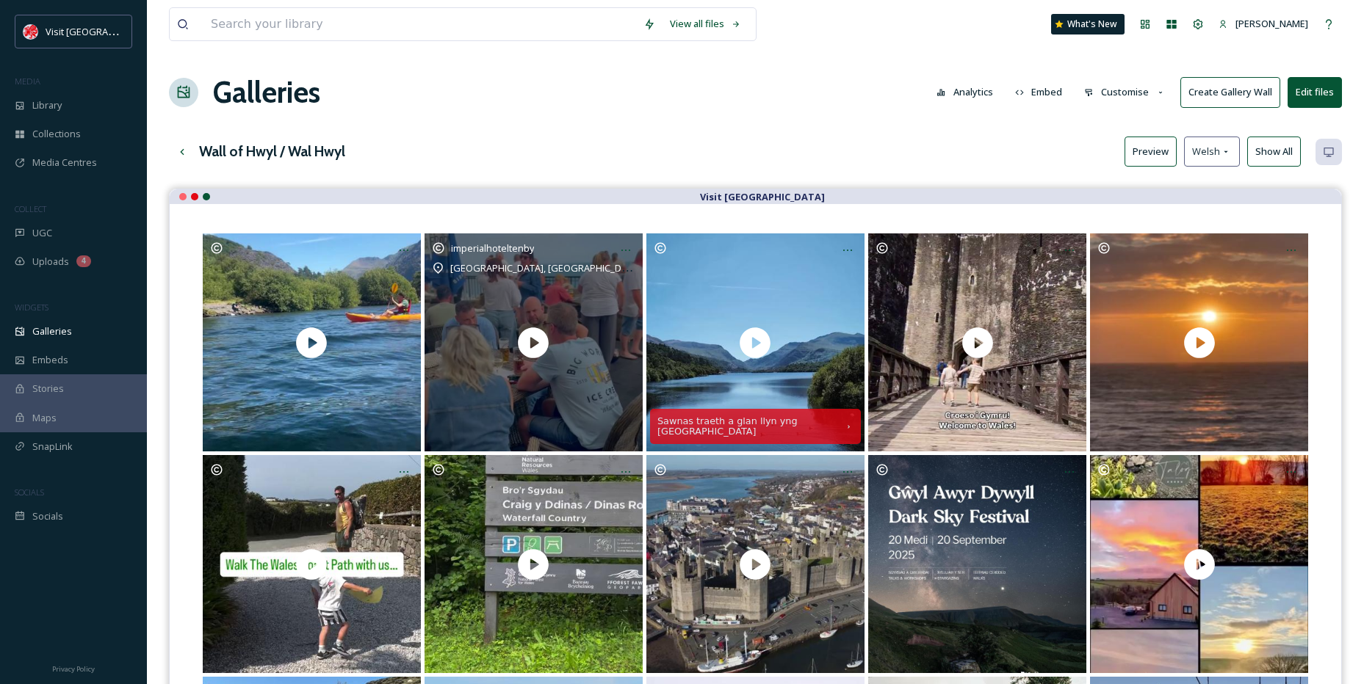
click at [630, 252] on icon at bounding box center [626, 251] width 12 height 12
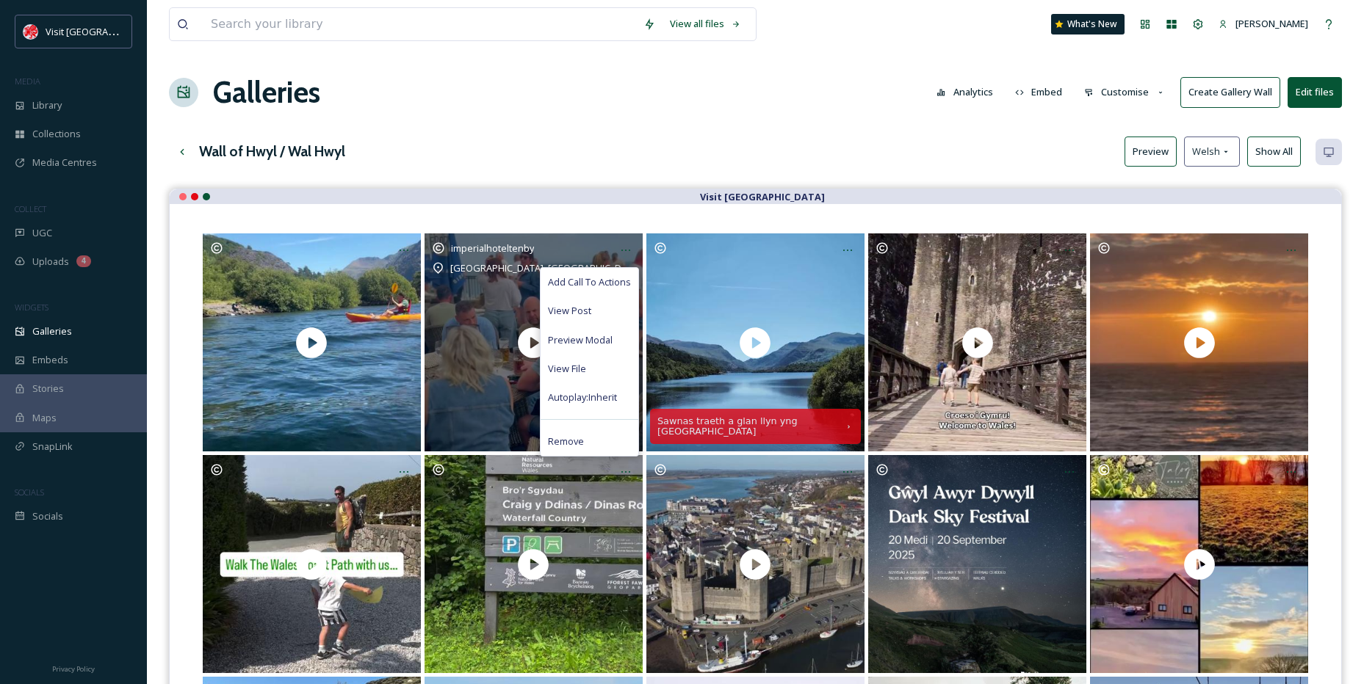
click at [612, 275] on div "Add Call To Actions" at bounding box center [589, 282] width 98 height 29
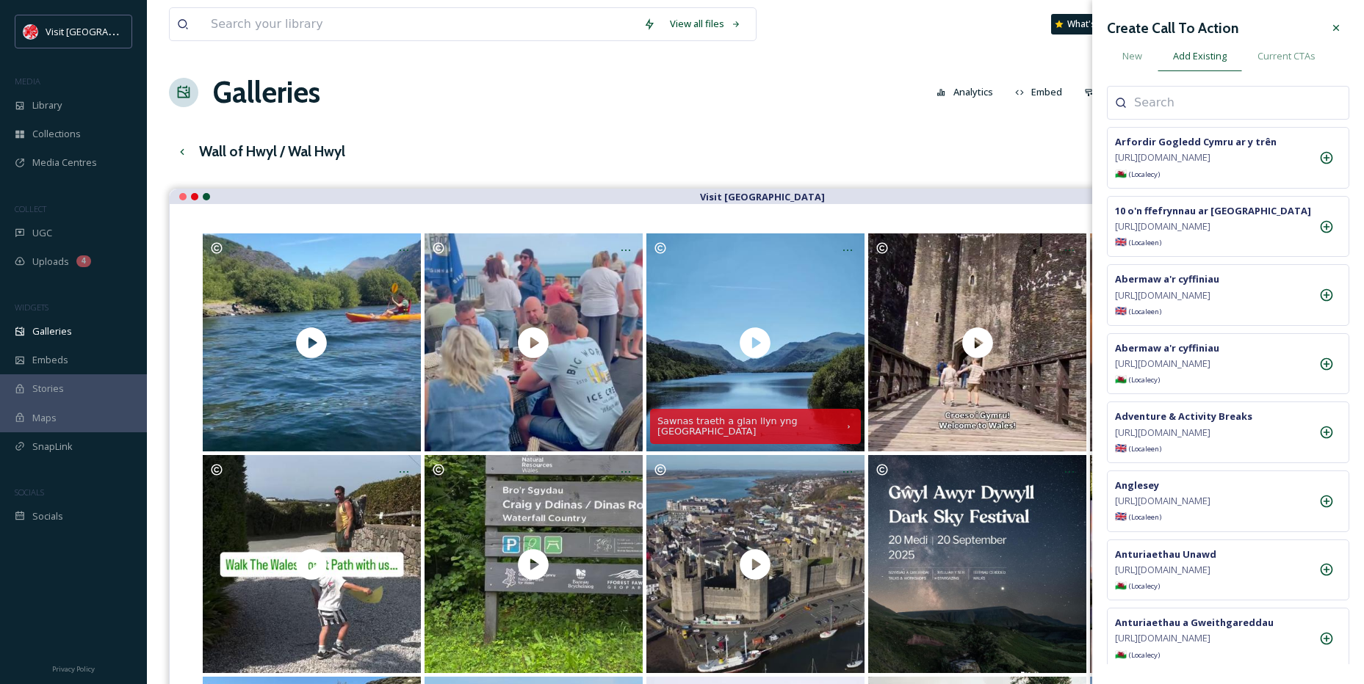
click at [1216, 98] on input at bounding box center [1207, 103] width 147 height 18
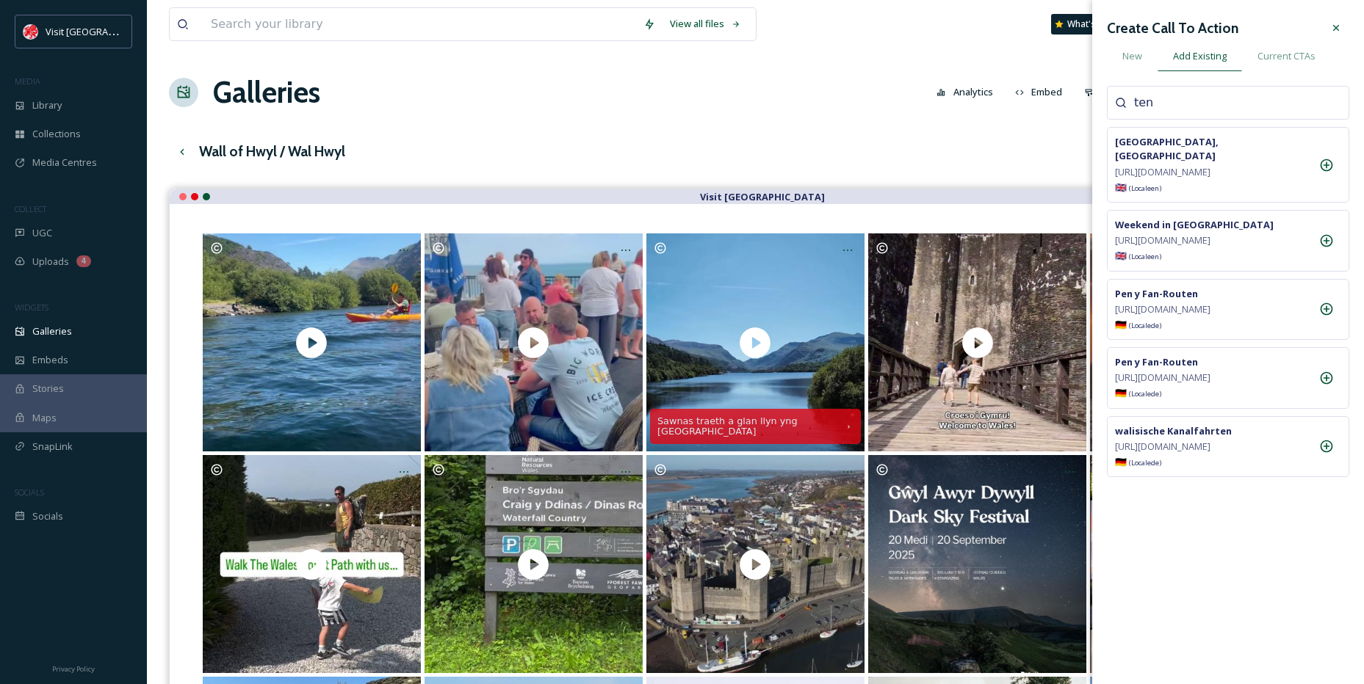
type input "ten"
click at [1345, 23] on div at bounding box center [1336, 28] width 26 height 26
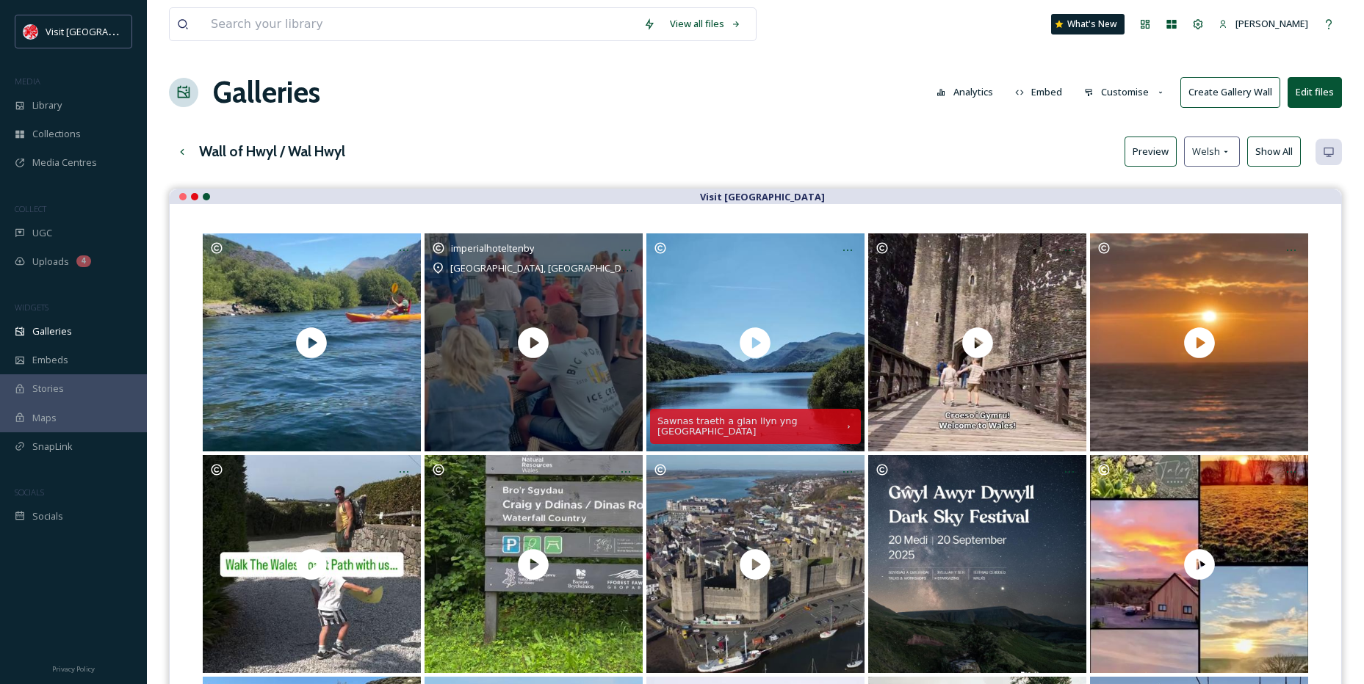
click at [628, 250] on icon at bounding box center [626, 251] width 12 height 12
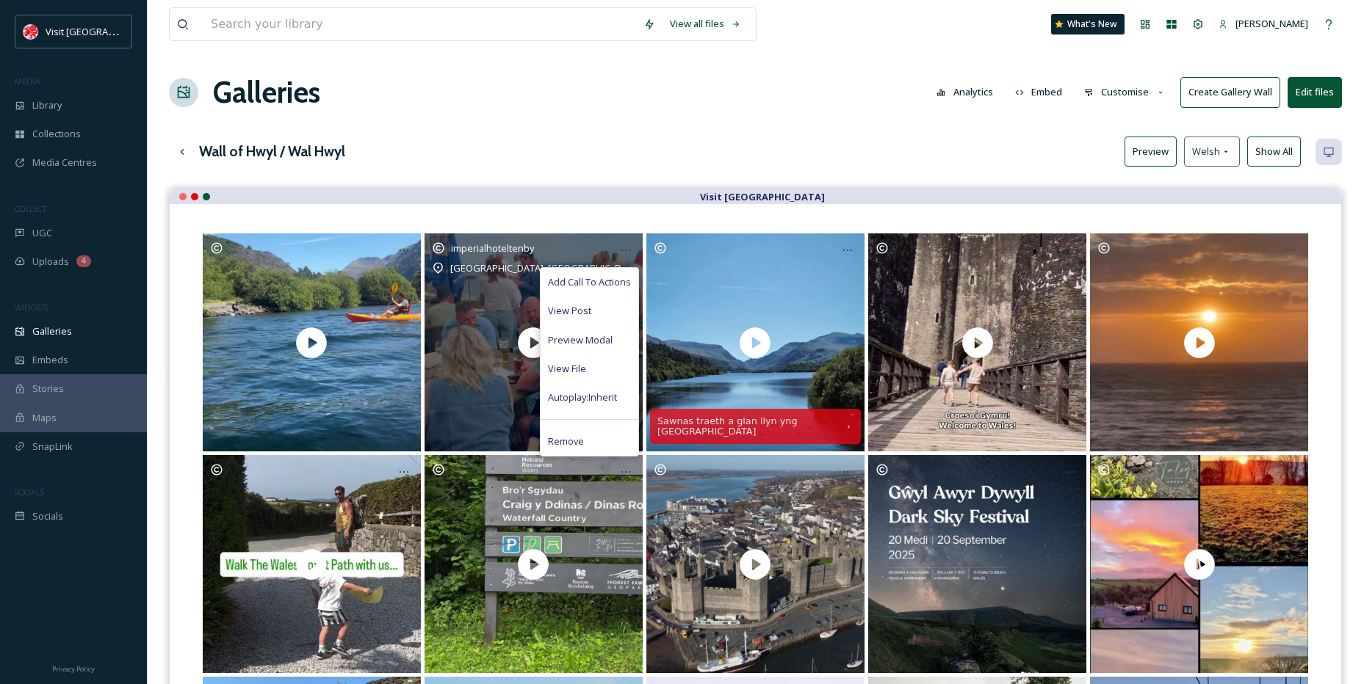
click at [601, 277] on span "Add Call To Actions" at bounding box center [589, 282] width 83 height 14
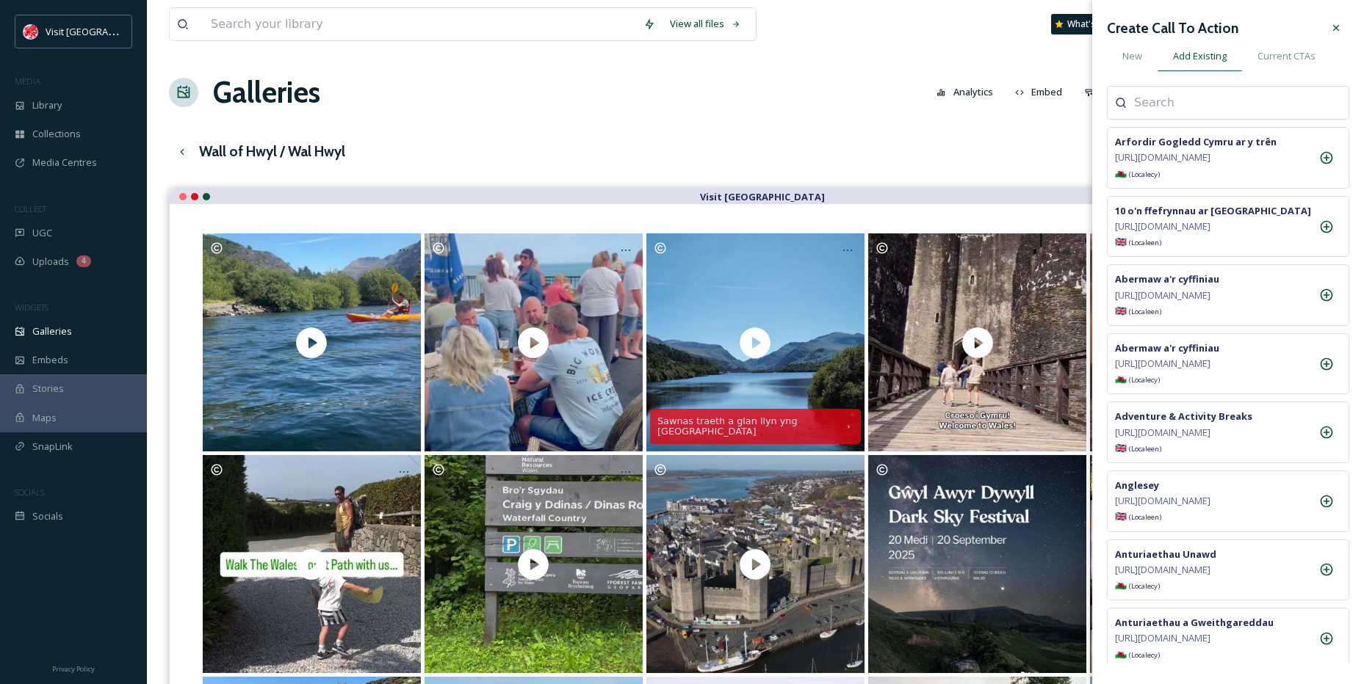
click at [1172, 103] on input at bounding box center [1207, 103] width 147 height 18
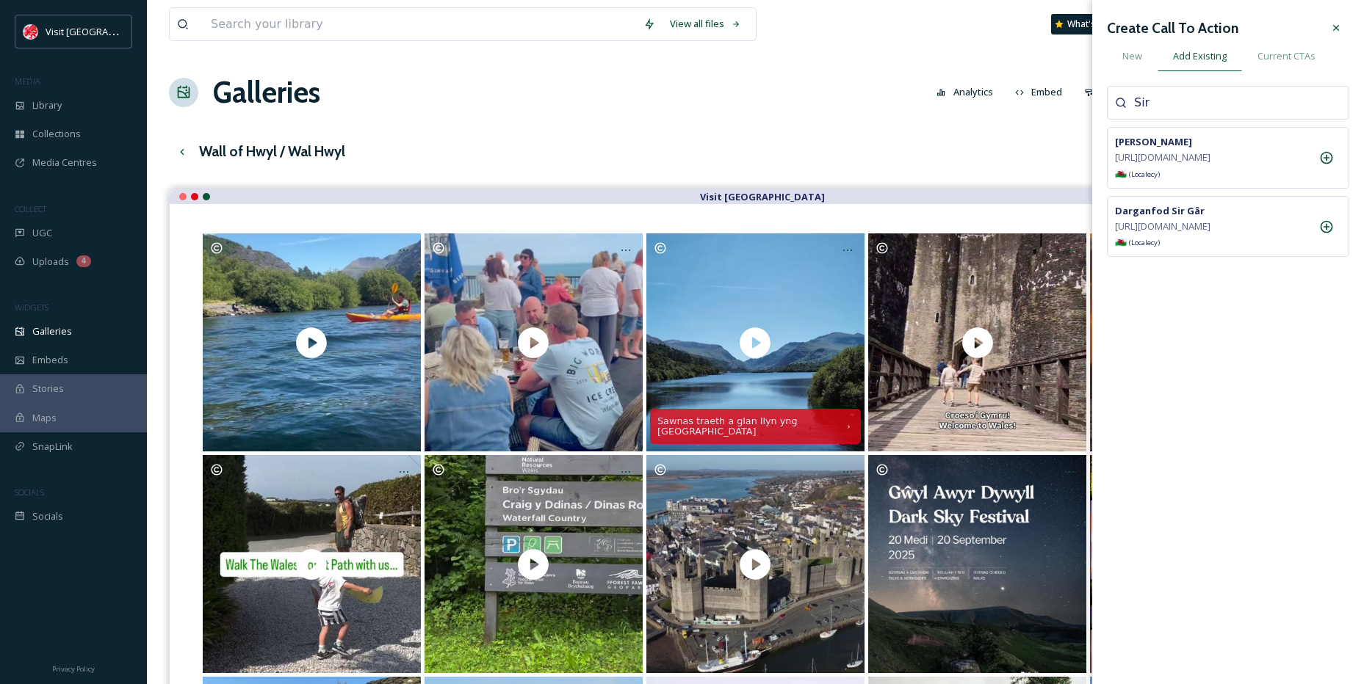
type input "Sir"
click at [1328, 164] on icon at bounding box center [1326, 158] width 12 height 12
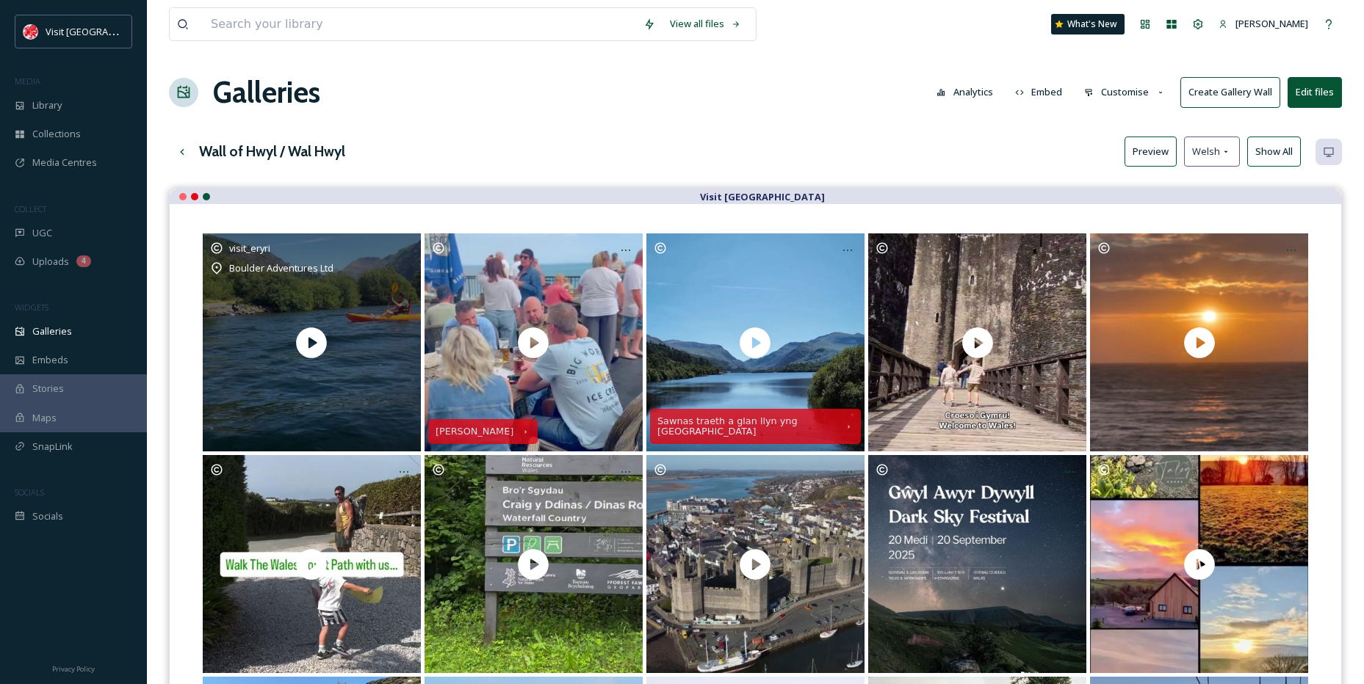
click at [408, 249] on icon at bounding box center [404, 251] width 12 height 12
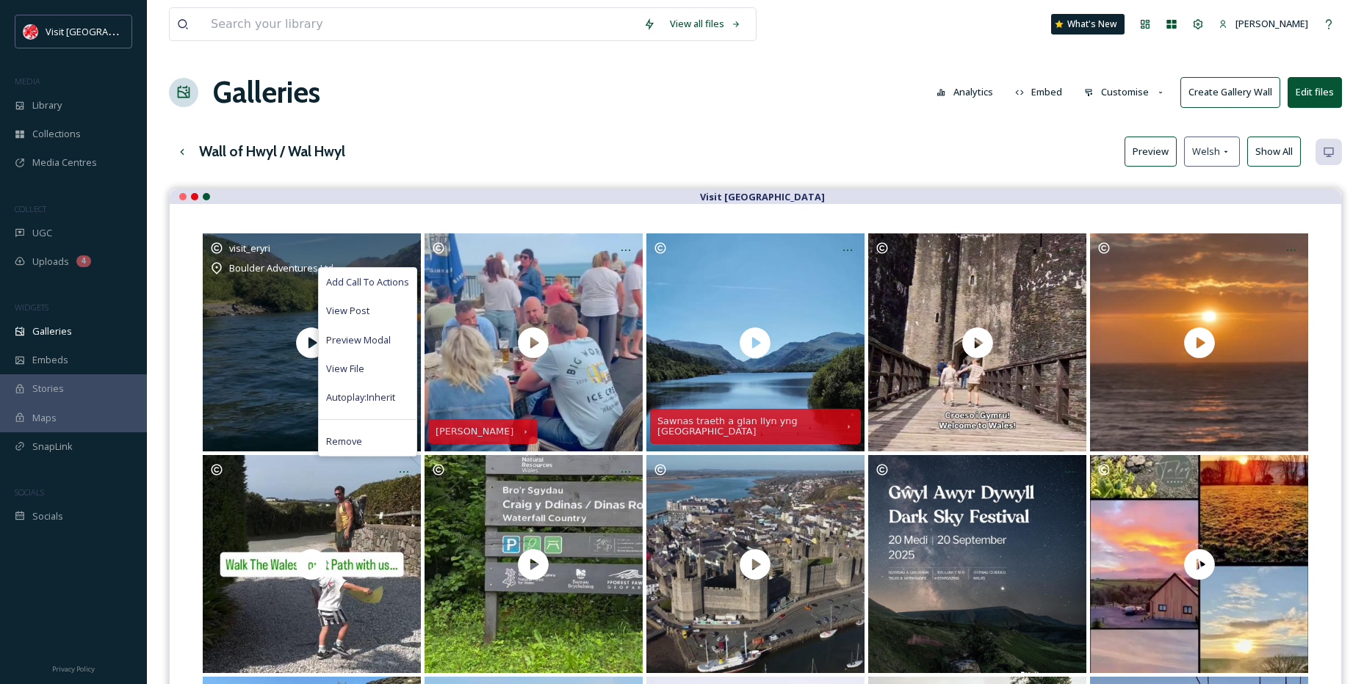
click at [374, 281] on span "Add Call To Actions" at bounding box center [367, 282] width 83 height 14
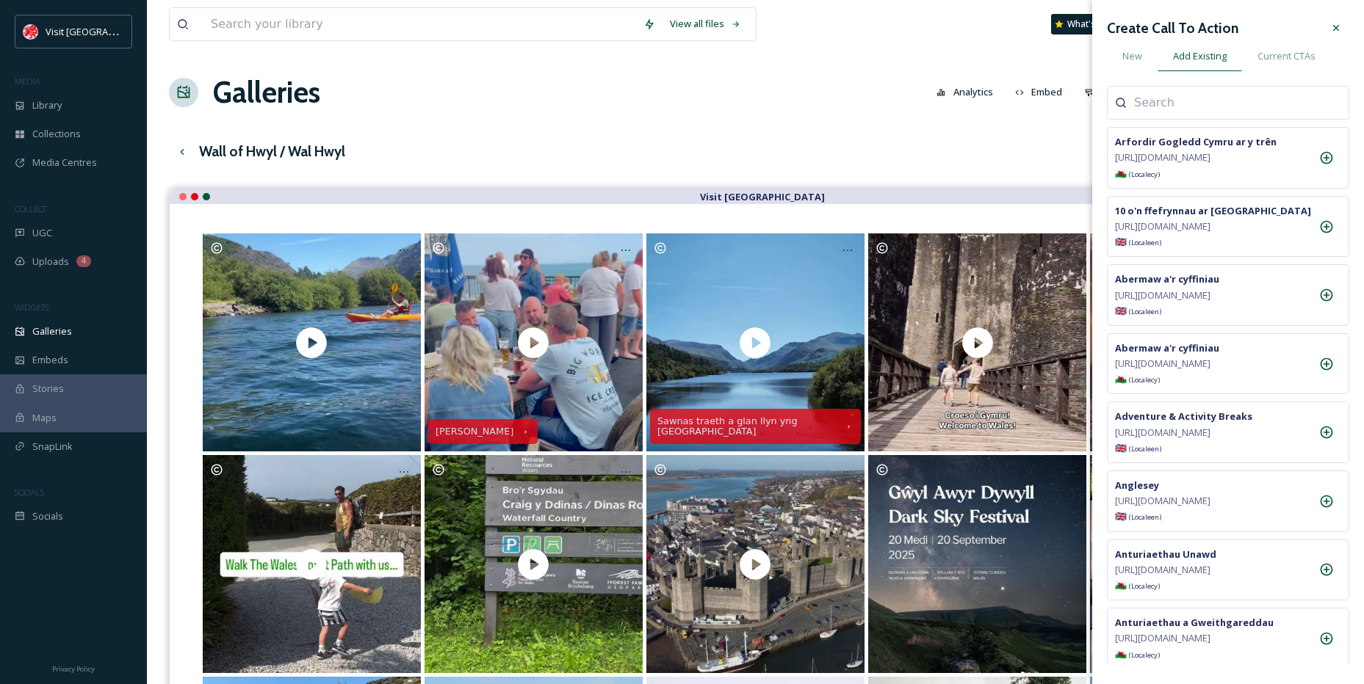
click at [1187, 109] on input at bounding box center [1207, 103] width 147 height 18
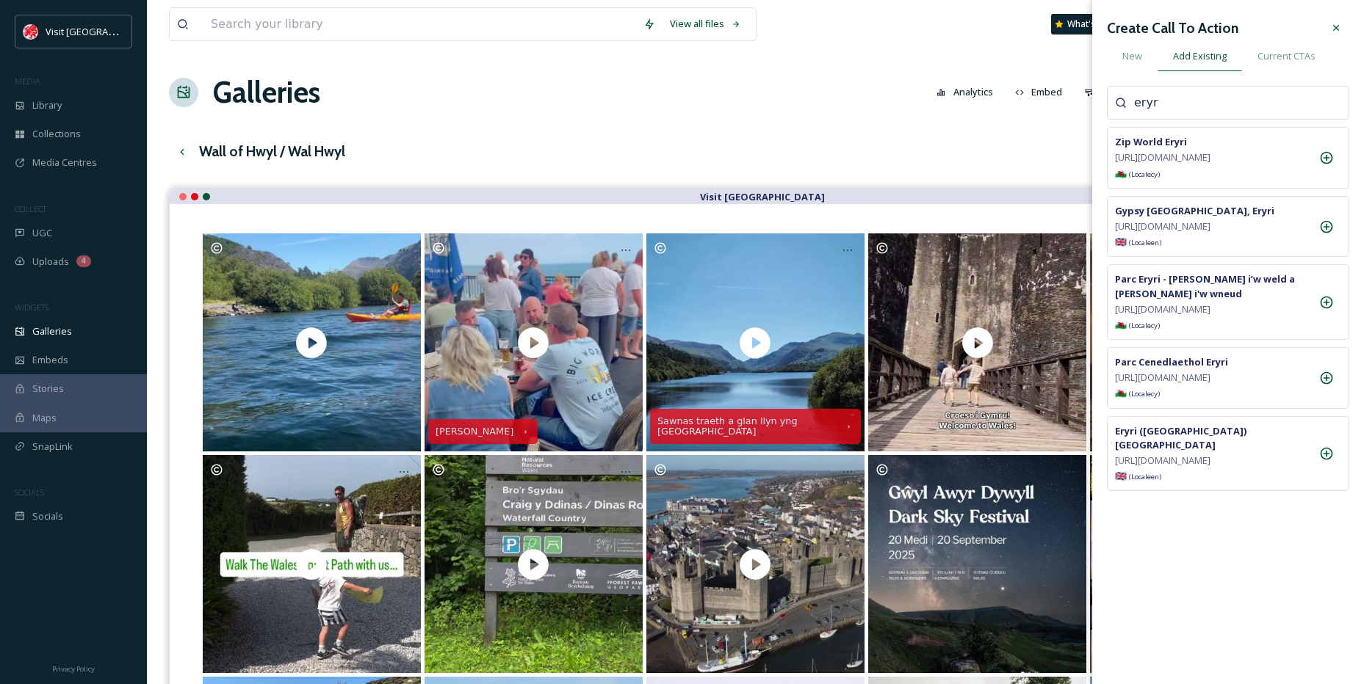
type input "eryr"
click at [1324, 308] on icon at bounding box center [1326, 302] width 12 height 12
click at [1344, 26] on div at bounding box center [1336, 28] width 26 height 26
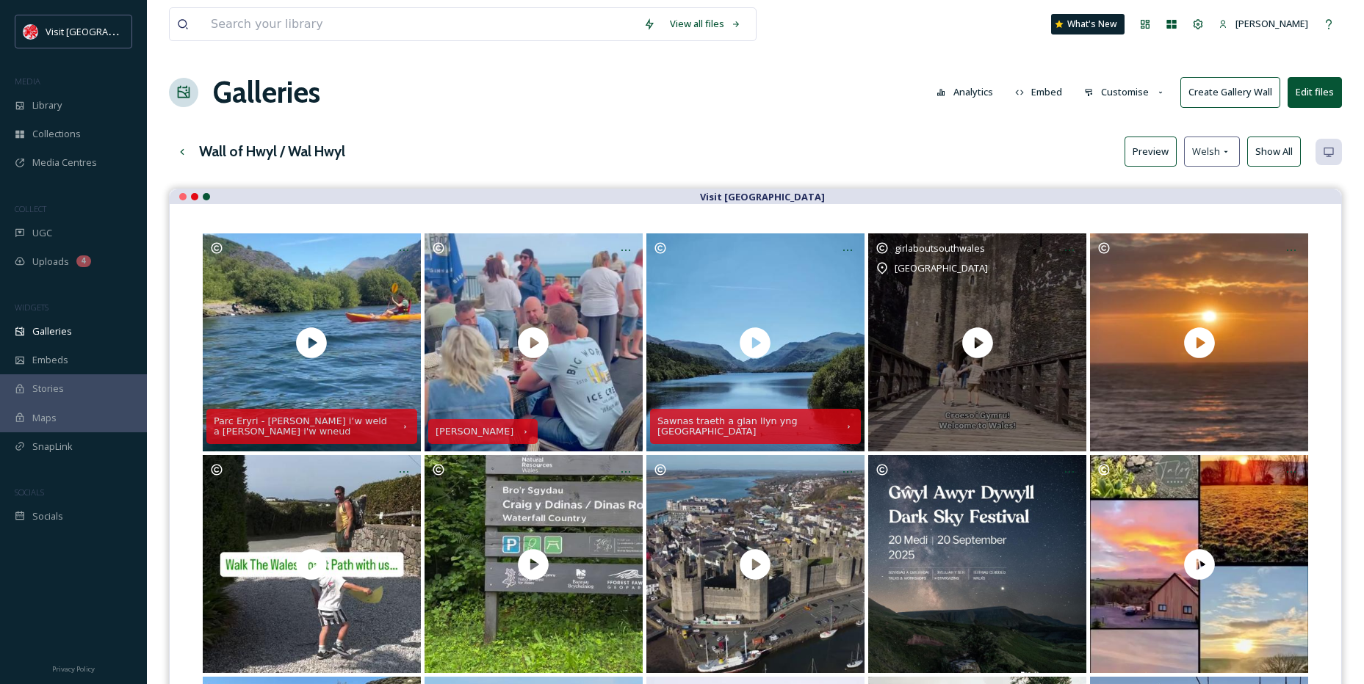
click at [1071, 242] on div at bounding box center [1069, 250] width 26 height 26
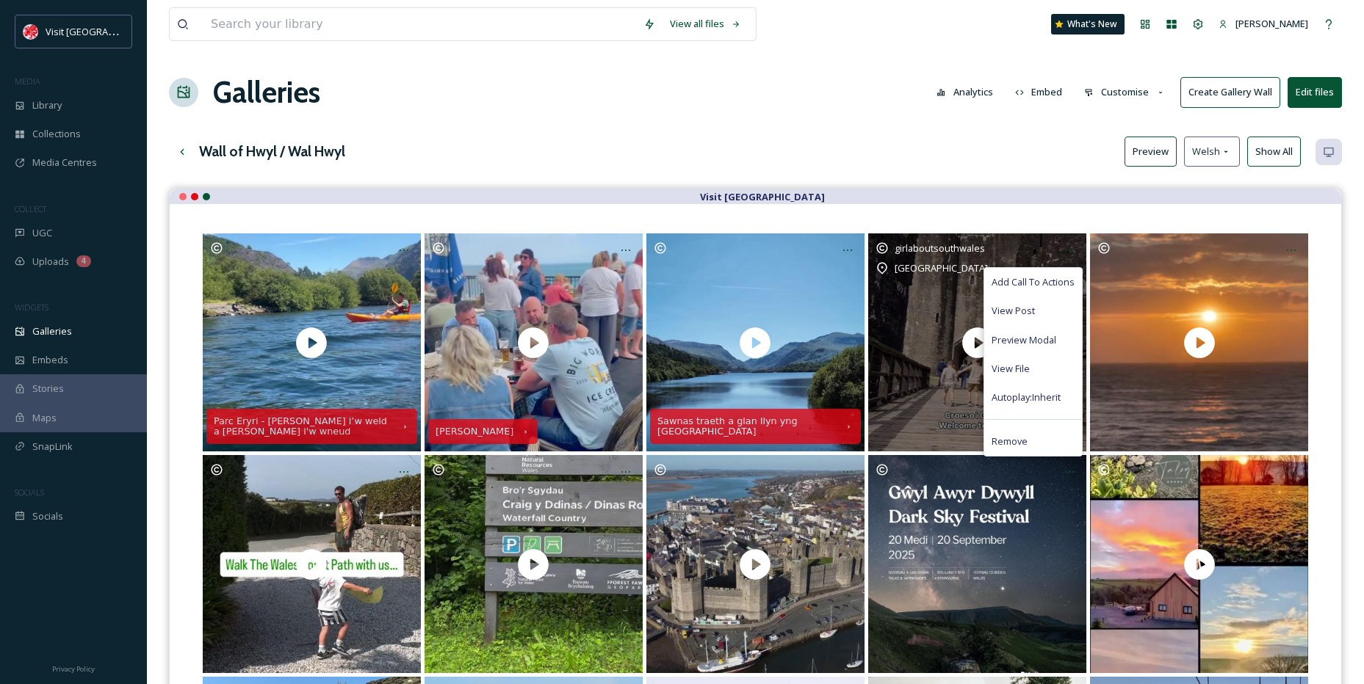
click at [1045, 276] on span "Add Call To Actions" at bounding box center [1032, 282] width 83 height 14
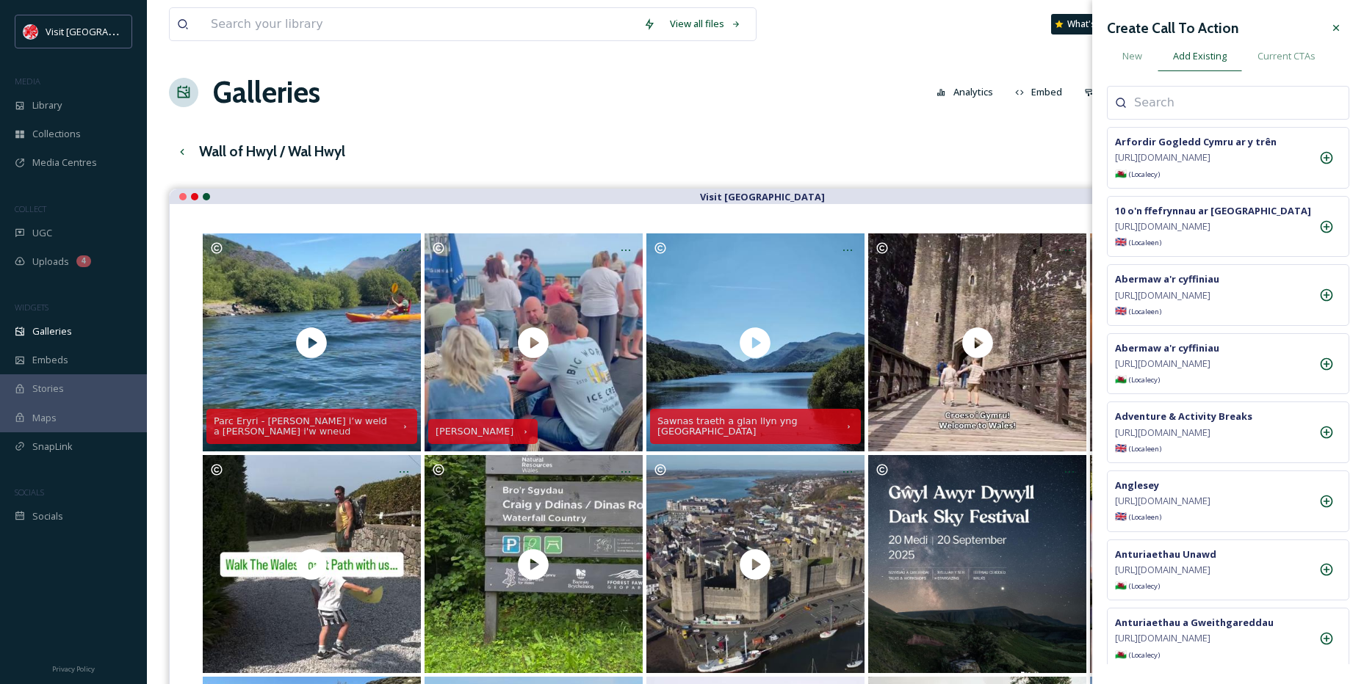
click at [1140, 51] on span "New" at bounding box center [1132, 56] width 20 height 14
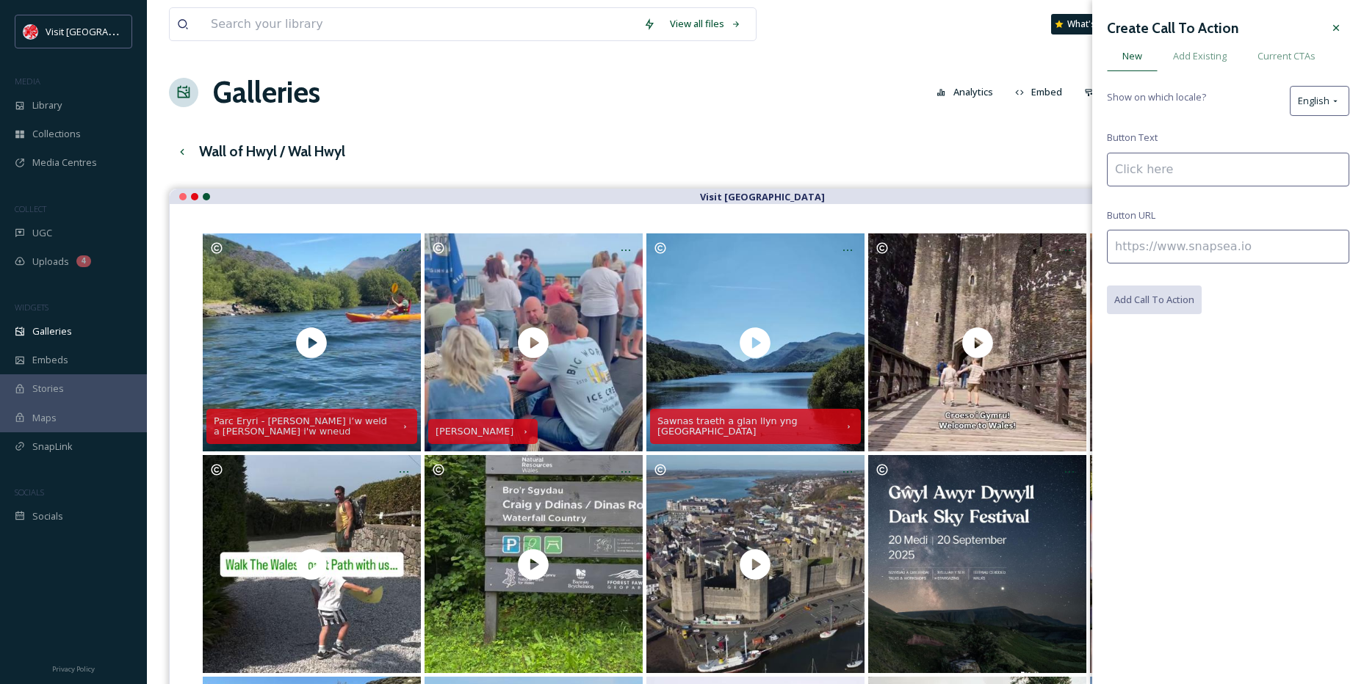
click at [1319, 101] on span "English" at bounding box center [1314, 101] width 32 height 14
click at [1264, 264] on div "( cy ) Welsh" at bounding box center [1290, 250] width 115 height 29
click at [1178, 157] on input at bounding box center [1228, 170] width 242 height 34
type input "Caerffili"
click at [1178, 246] on input at bounding box center [1228, 247] width 242 height 34
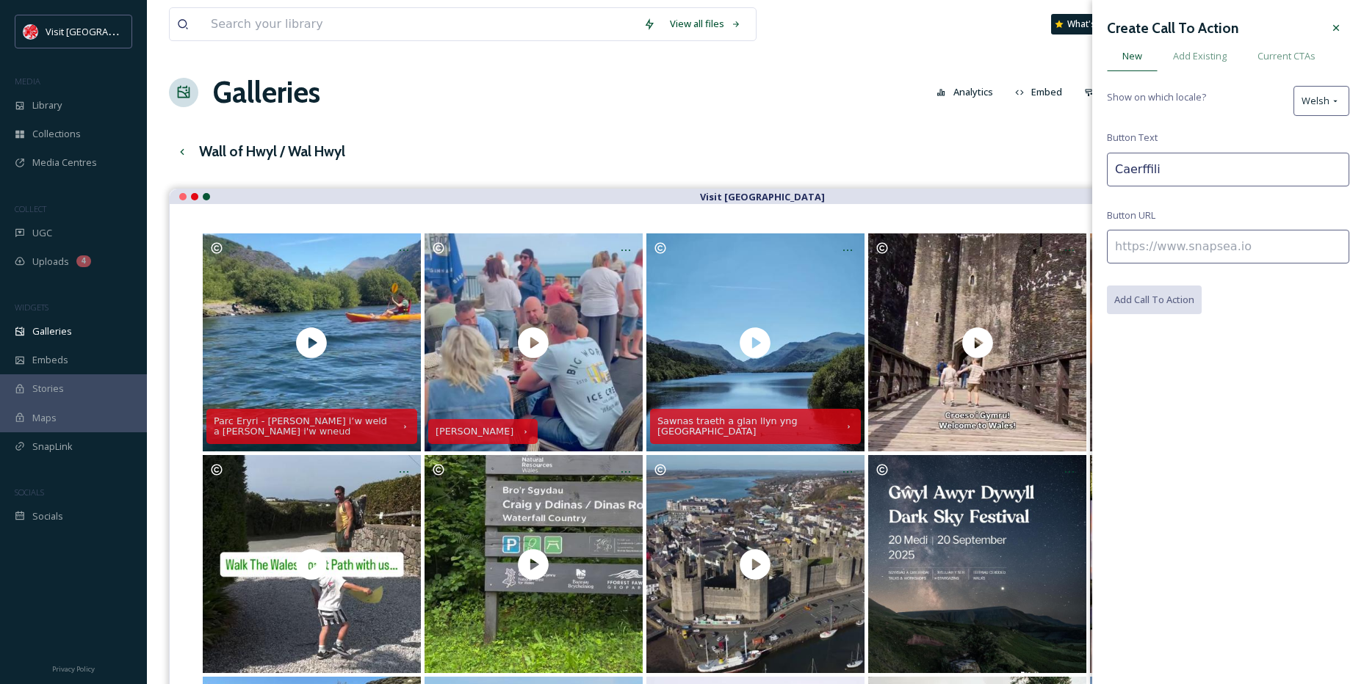
paste input "[URL][DOMAIN_NAME]"
type input "[URL][DOMAIN_NAME]"
click at [1177, 300] on button "Add Call To Action" at bounding box center [1155, 301] width 96 height 30
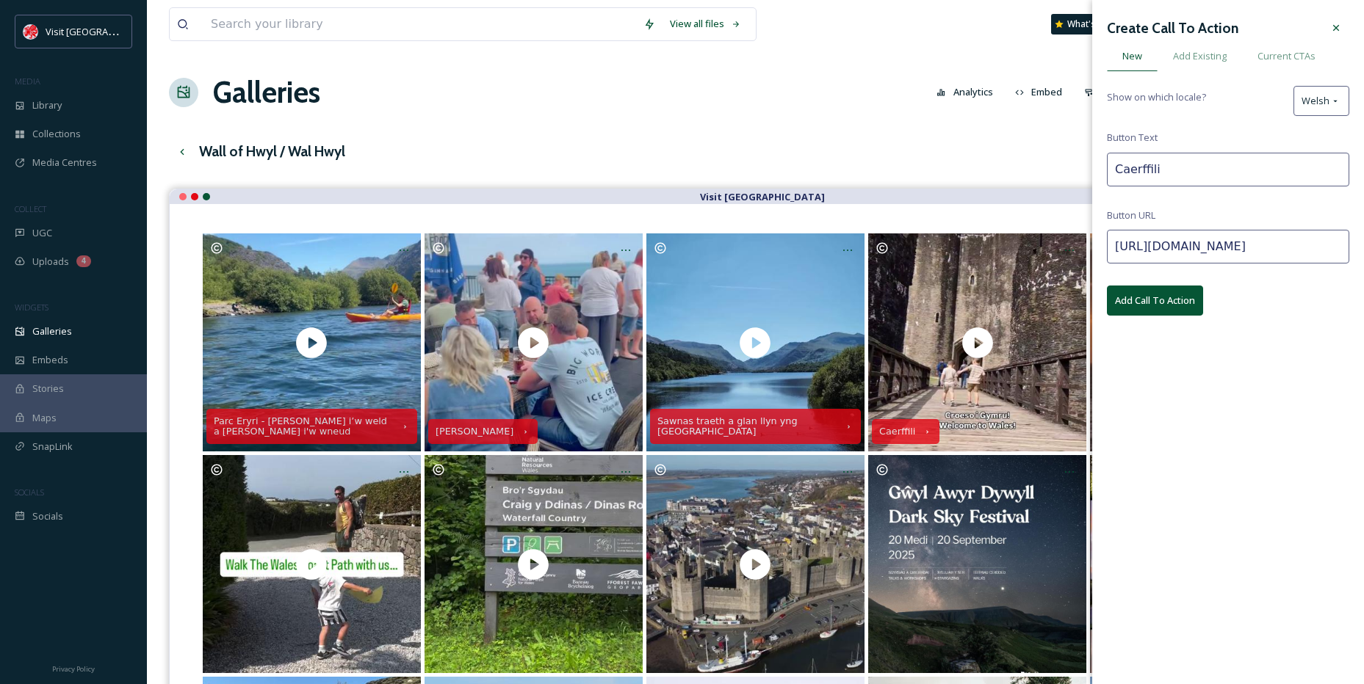
click at [1336, 26] on icon at bounding box center [1336, 28] width 12 height 12
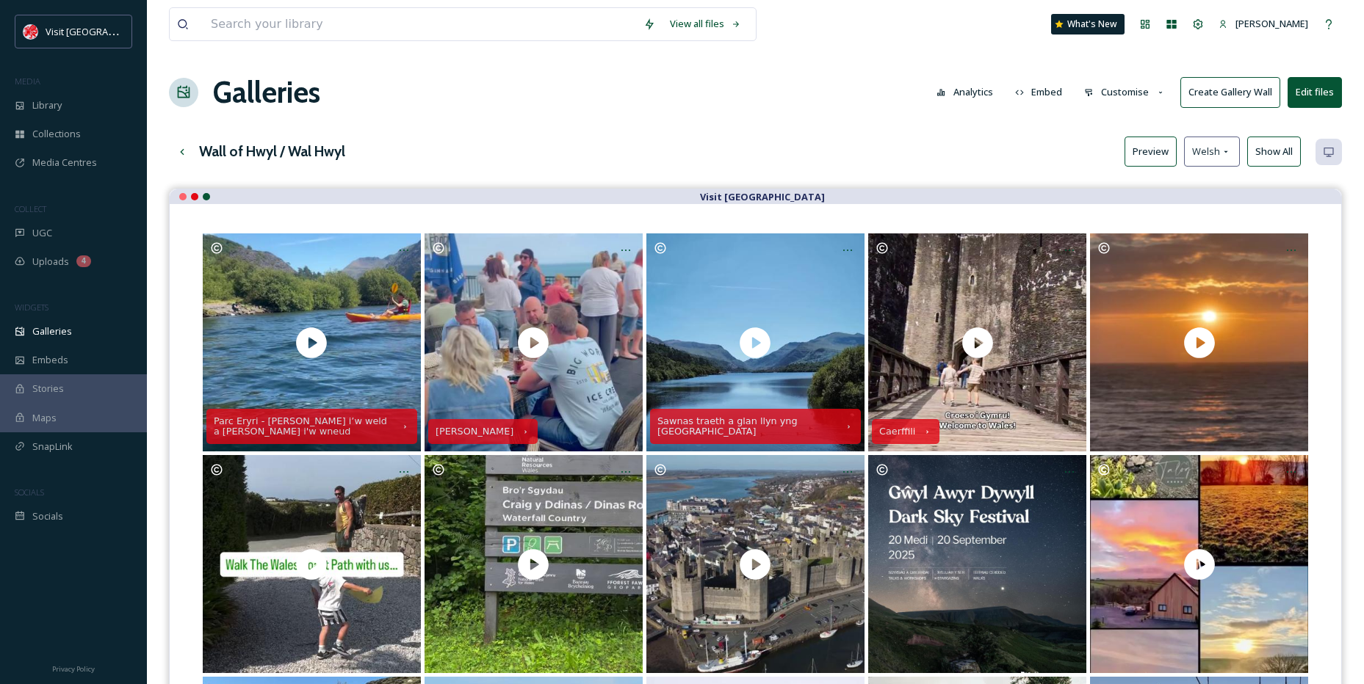
click at [1200, 154] on span "Welsh" at bounding box center [1206, 152] width 28 height 14
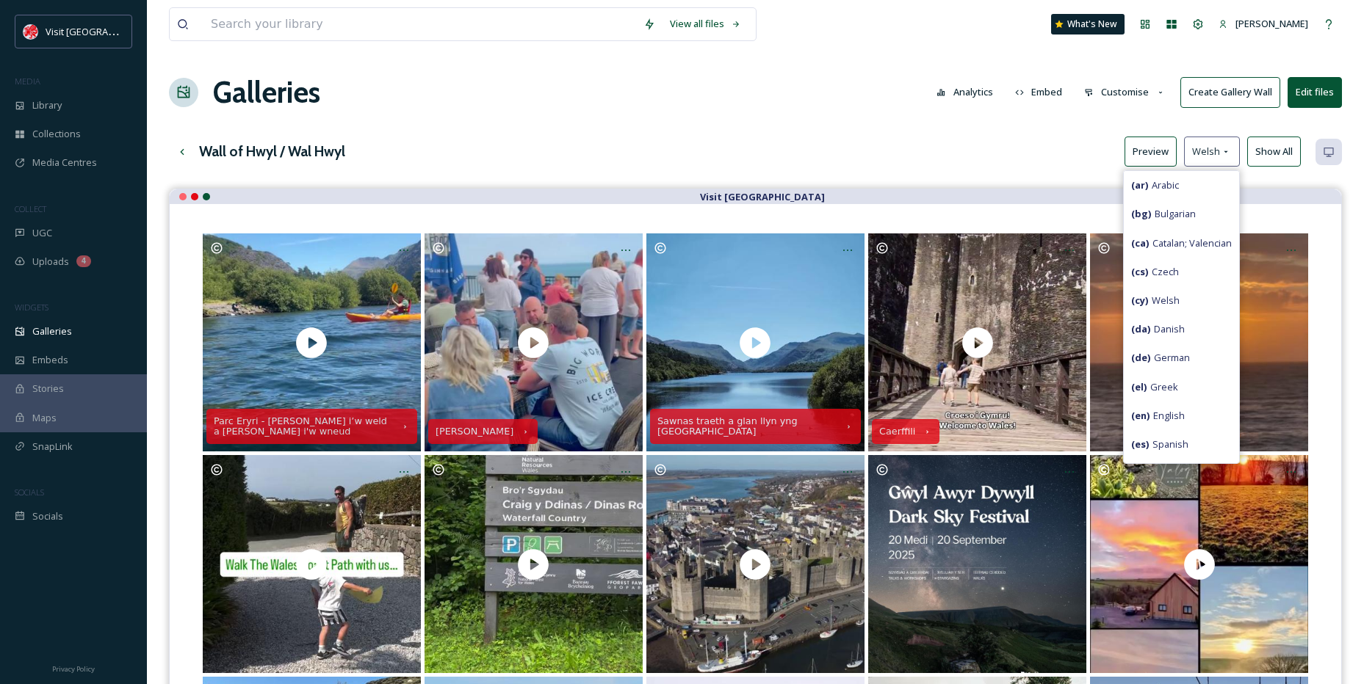
click at [1167, 411] on span "( en ) English" at bounding box center [1158, 416] width 54 height 14
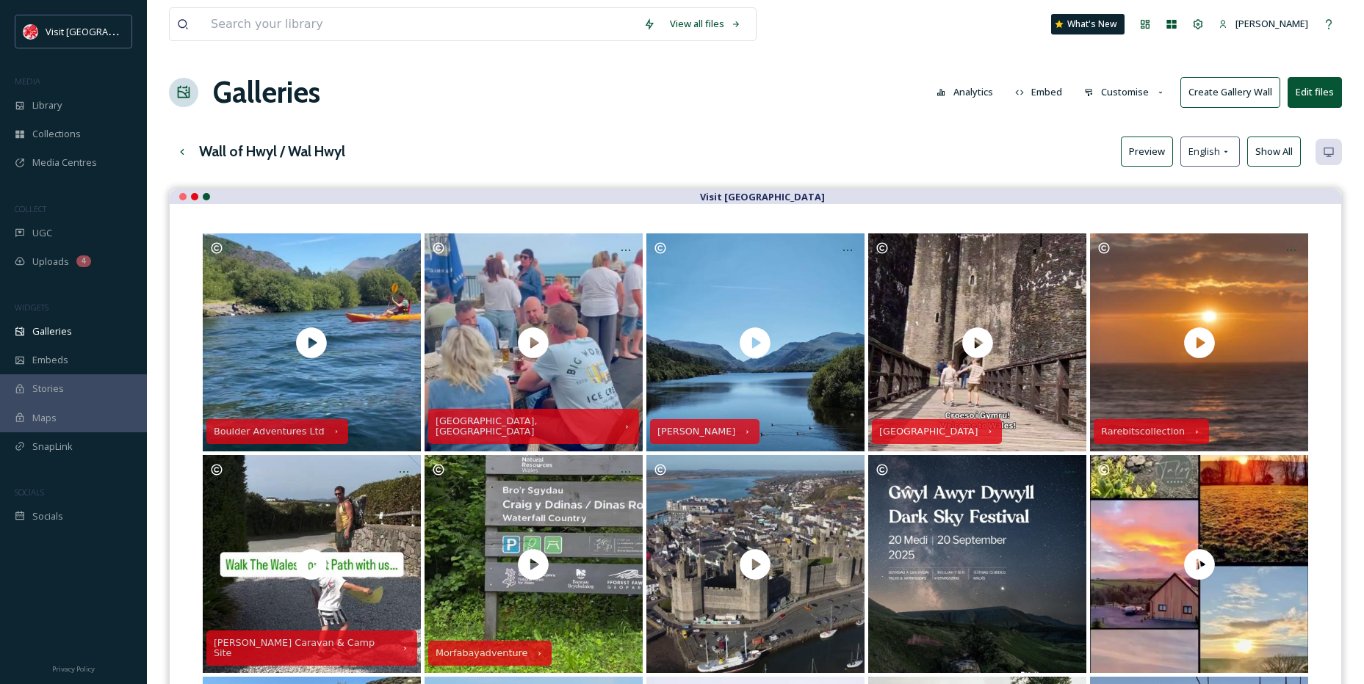
click at [1157, 142] on button "Preview" at bounding box center [1147, 152] width 52 height 30
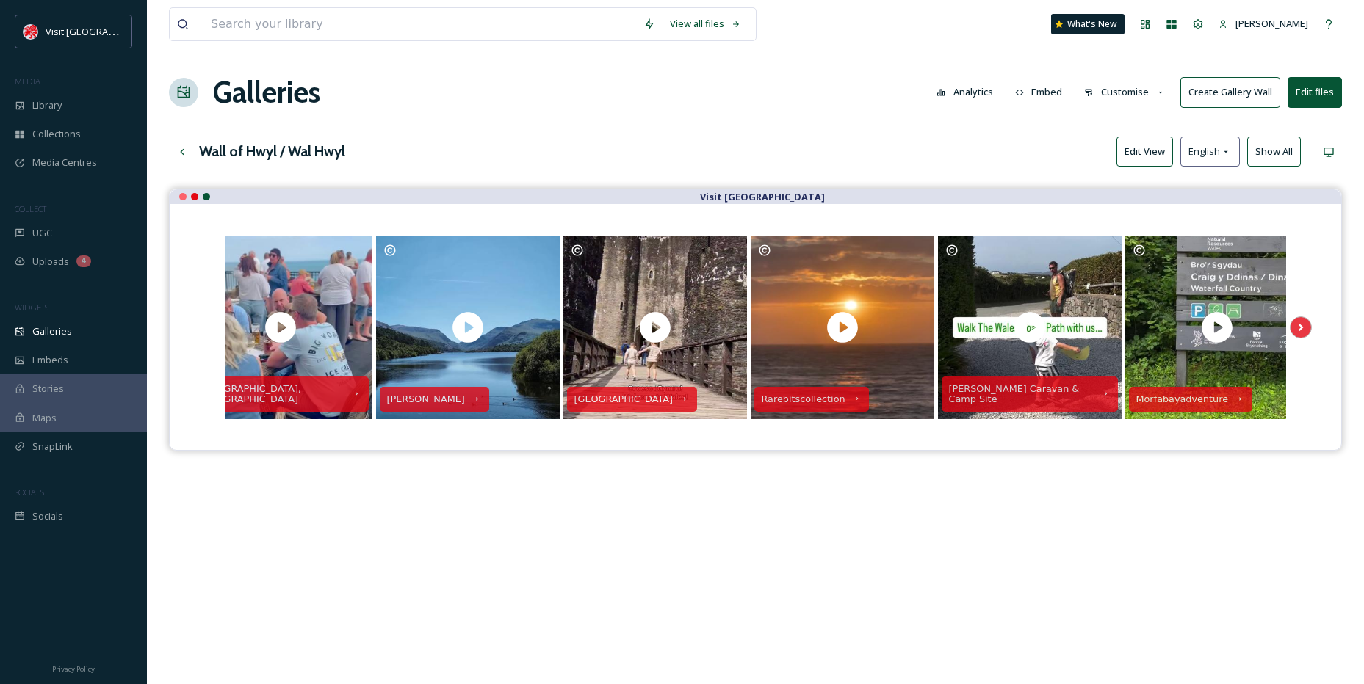
click at [565, 144] on div "Wall of Hwyl / Wal Hwyl Edit View English Show All" at bounding box center [755, 152] width 1173 height 30
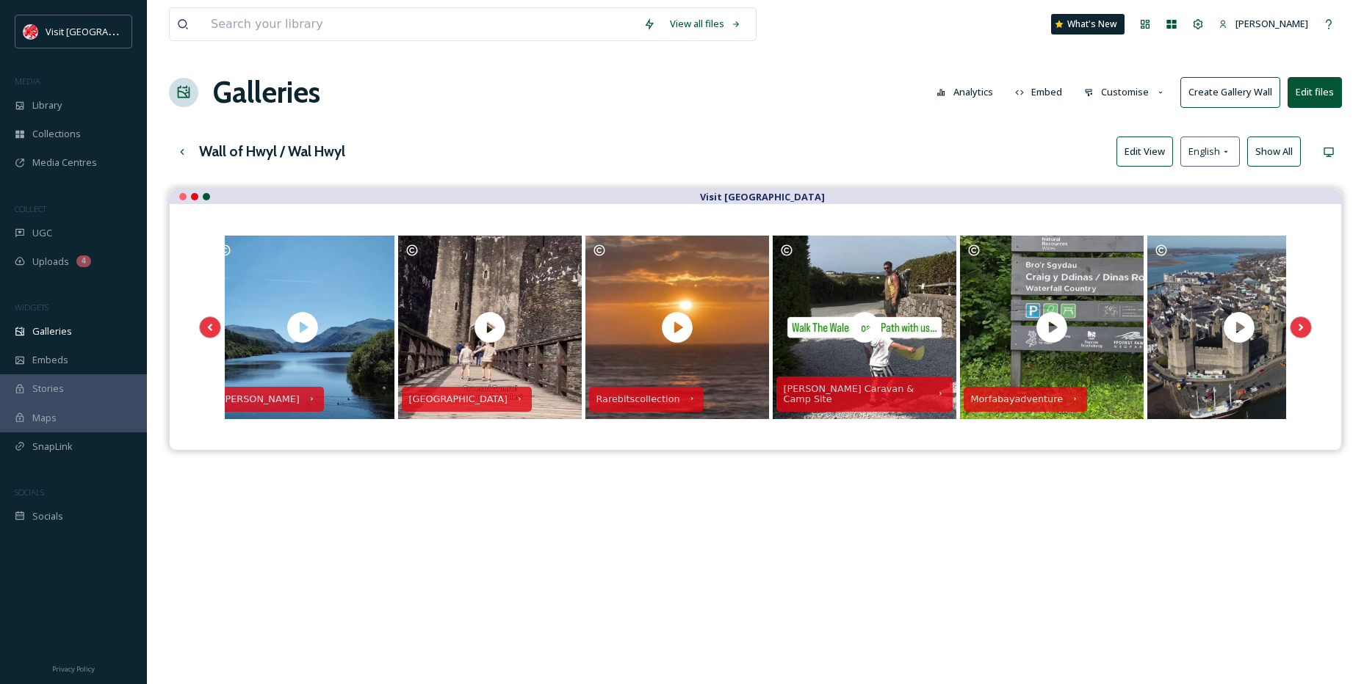
click at [717, 128] on div "View all files What's New [PERSON_NAME] Galleries Analytics Embed Customise Cre…" at bounding box center [755, 447] width 1217 height 895
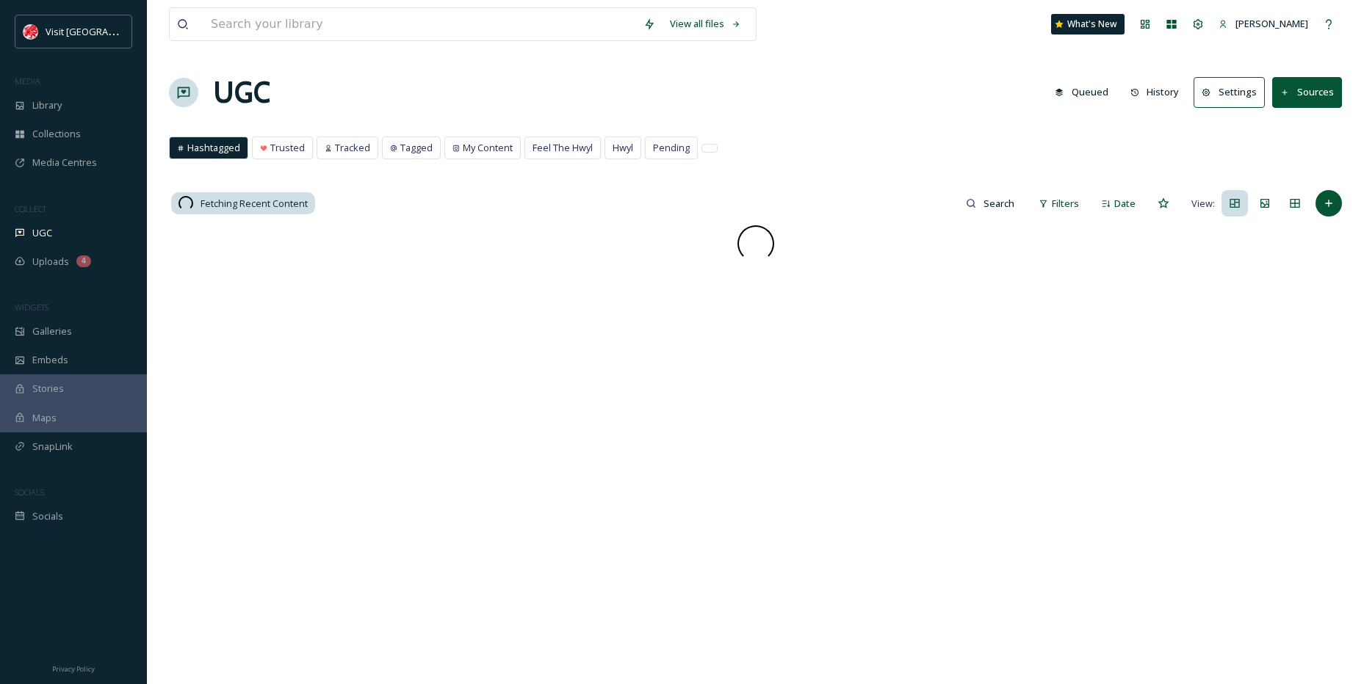
click at [1303, 104] on button "Sources" at bounding box center [1307, 92] width 70 height 30
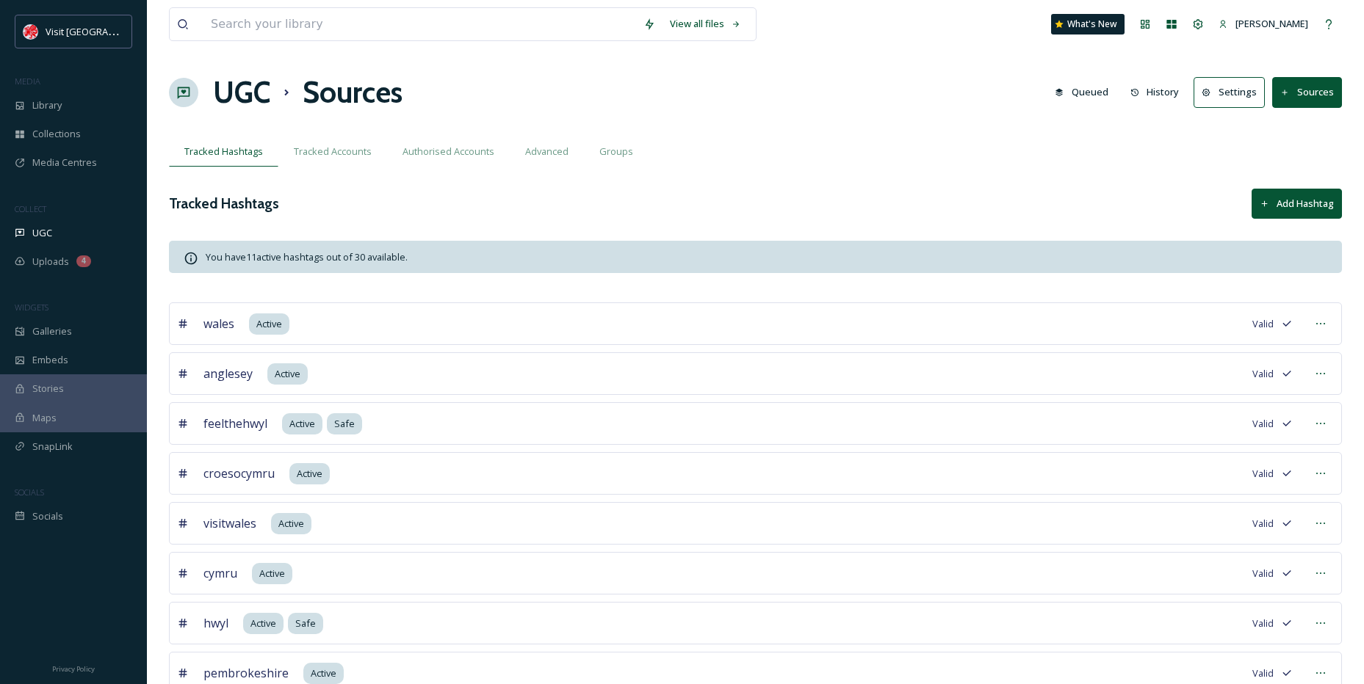
click at [477, 146] on span "Authorised Accounts" at bounding box center [448, 152] width 92 height 14
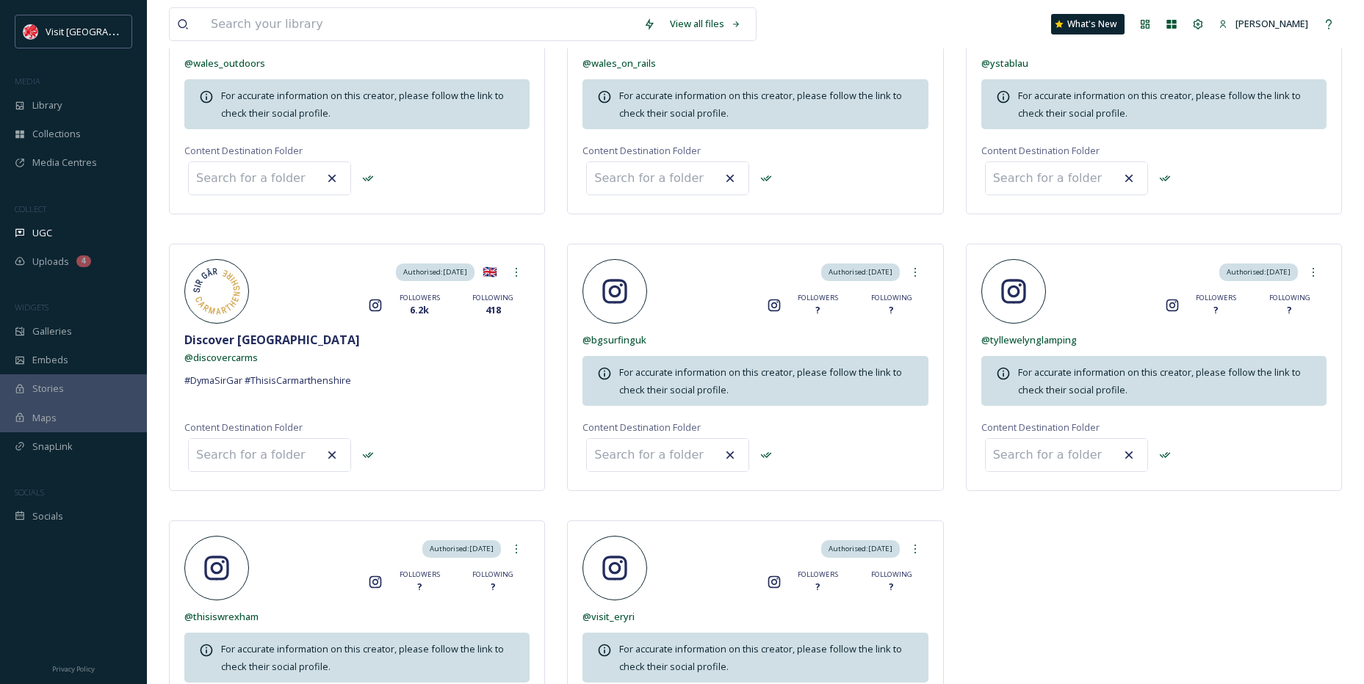
scroll to position [1552, 0]
